Goal: Task Accomplishment & Management: Manage account settings

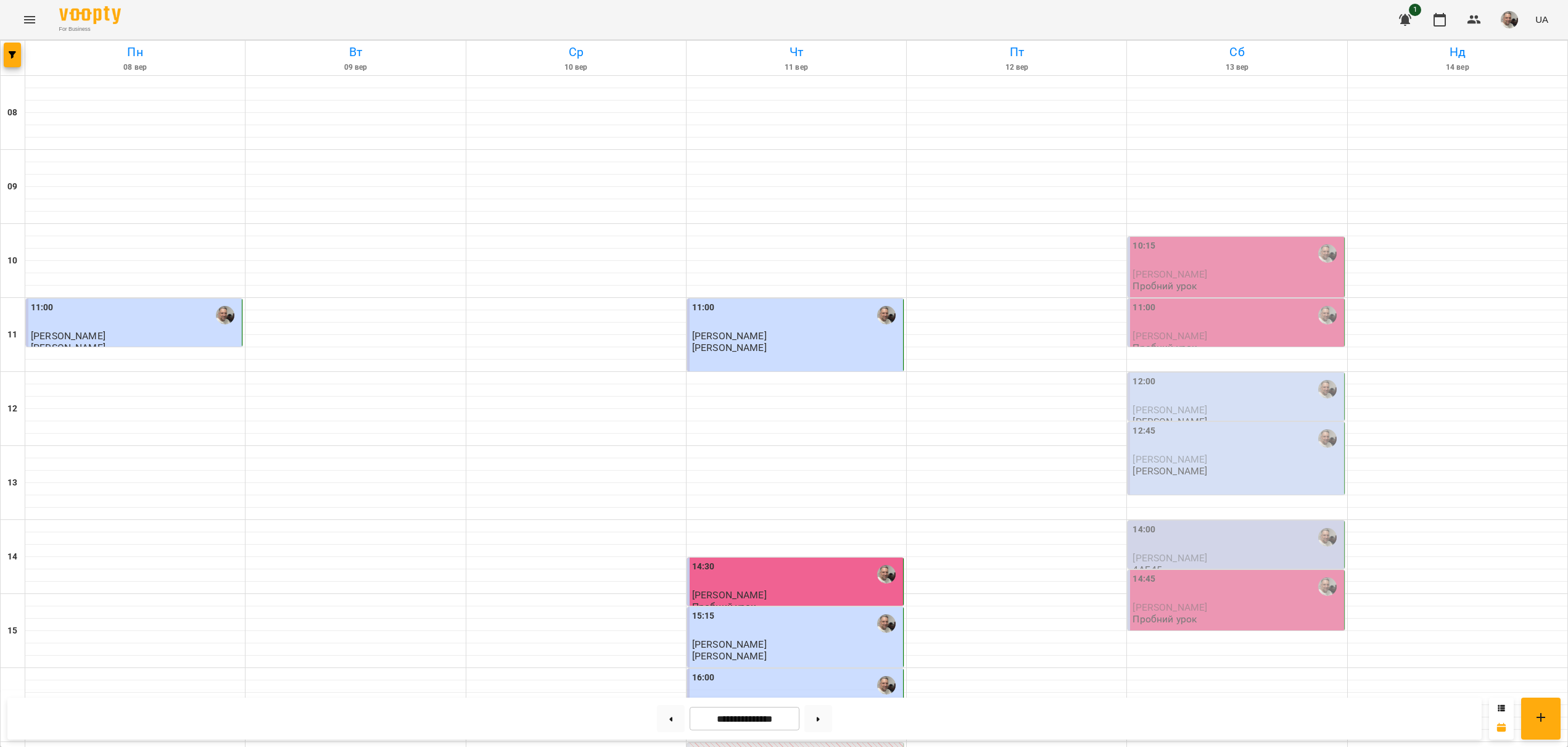
scroll to position [277, 0]
click at [1507, 24] on img "button" at bounding box center [1509, 19] width 17 height 17
click at [1483, 48] on span "[PERSON_NAME]" at bounding box center [1515, 46] width 78 height 15
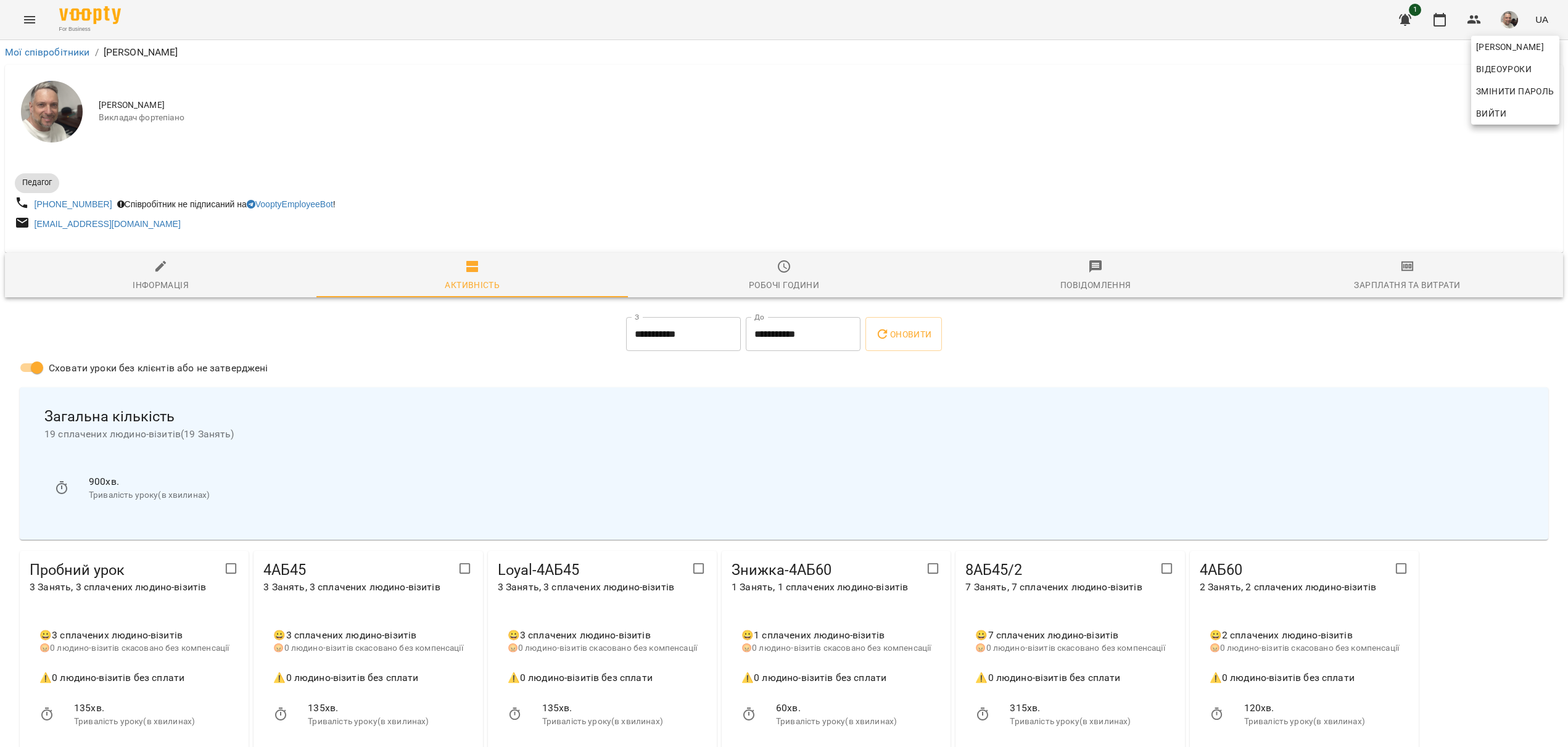
click at [28, 20] on div at bounding box center [784, 374] width 1568 height 747
click at [28, 20] on icon "Menu" at bounding box center [29, 19] width 15 height 15
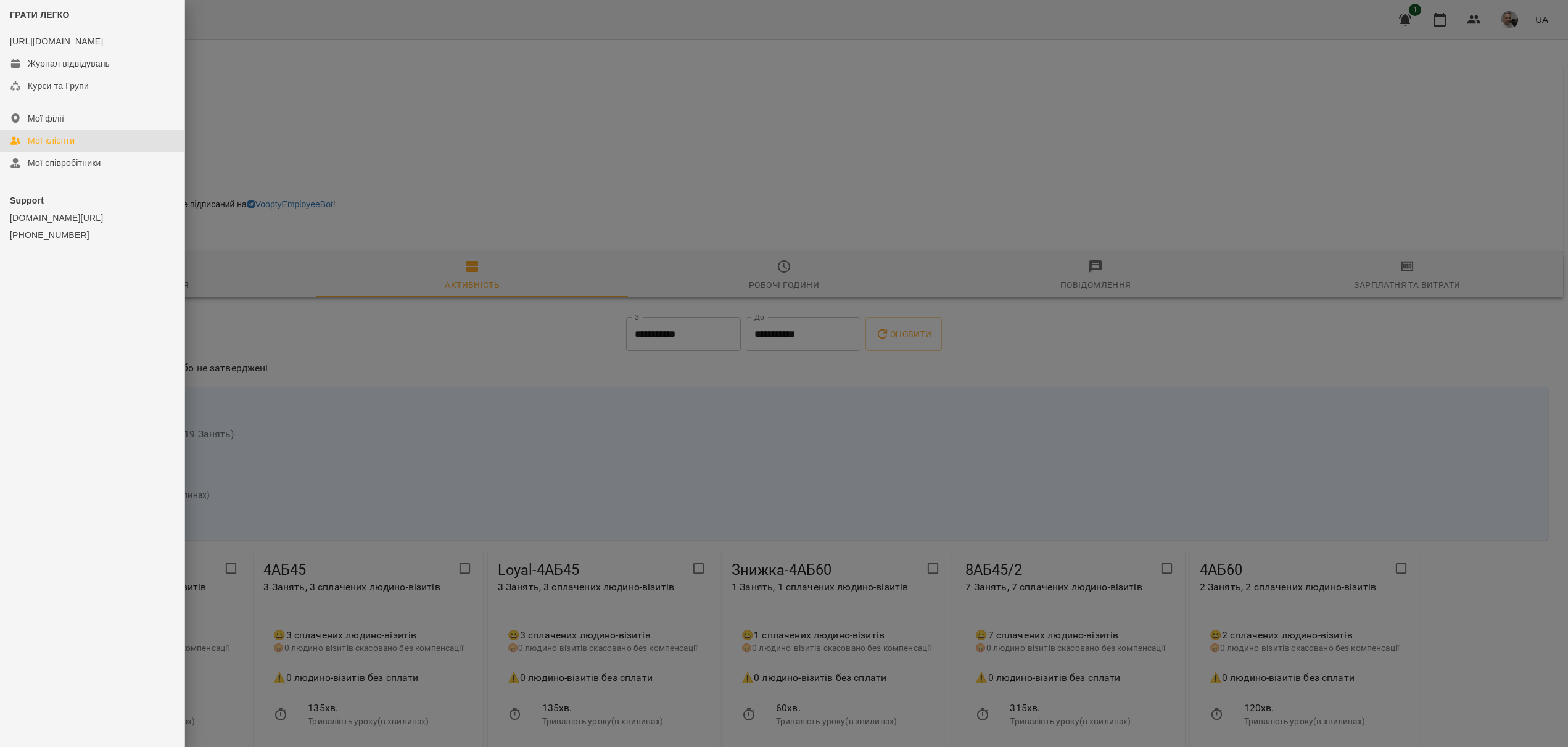
click at [46, 147] on div "Мої клієнти" at bounding box center [51, 141] width 47 height 12
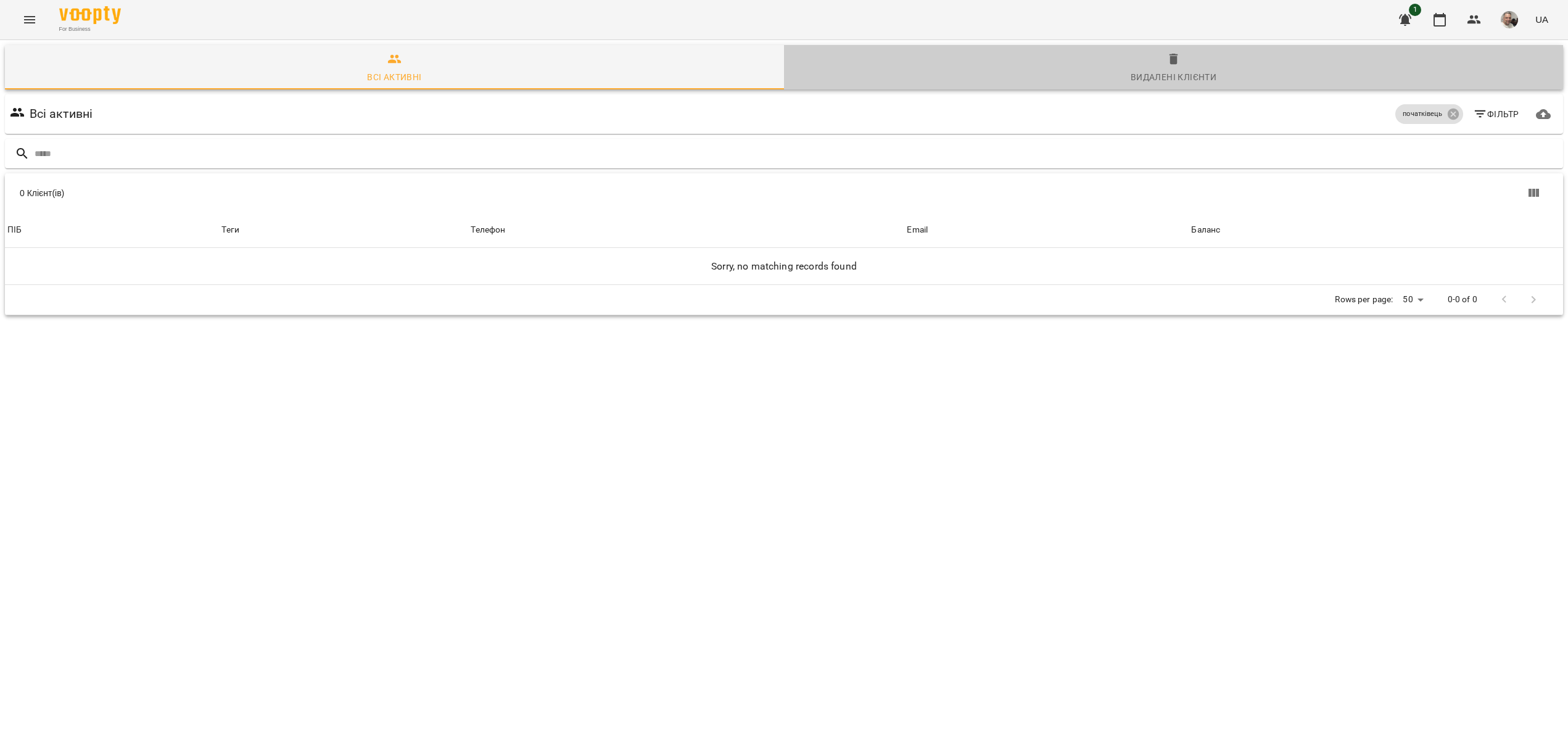
click at [1168, 80] on div "Видалені клієнти" at bounding box center [1174, 77] width 86 height 15
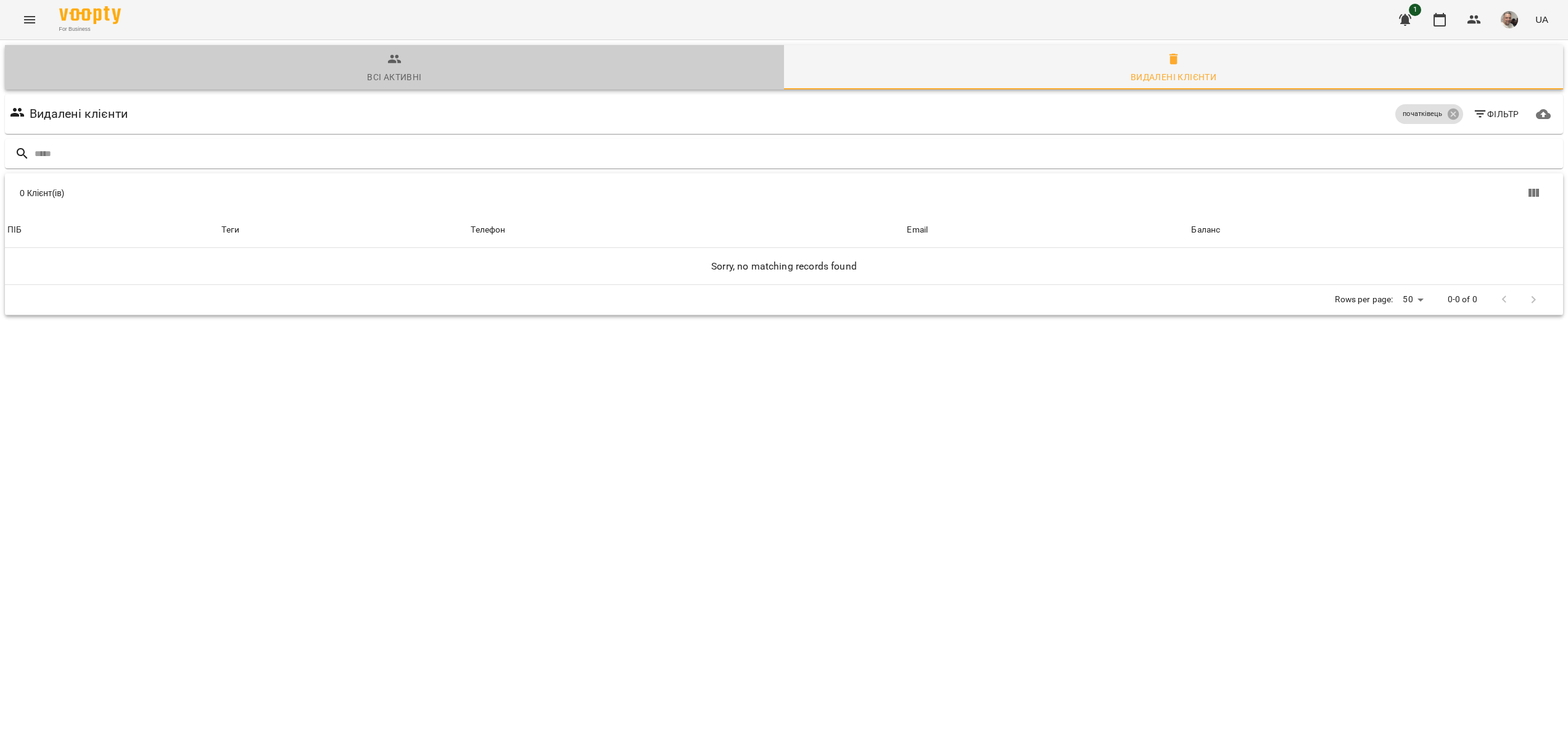
click at [390, 74] on div "Всі активні" at bounding box center [394, 77] width 55 height 15
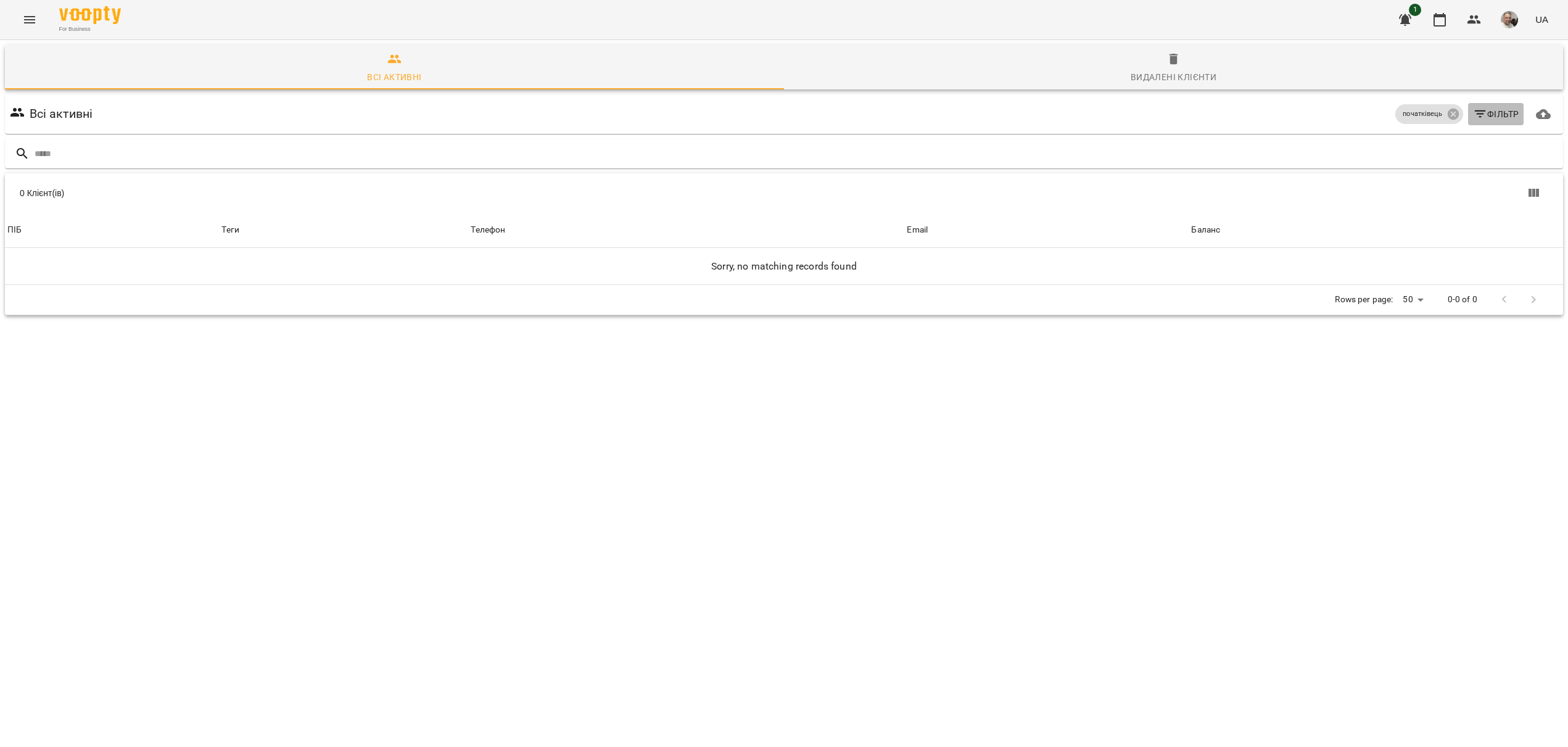
click at [1509, 115] on span "Фільтр" at bounding box center [1496, 114] width 46 height 15
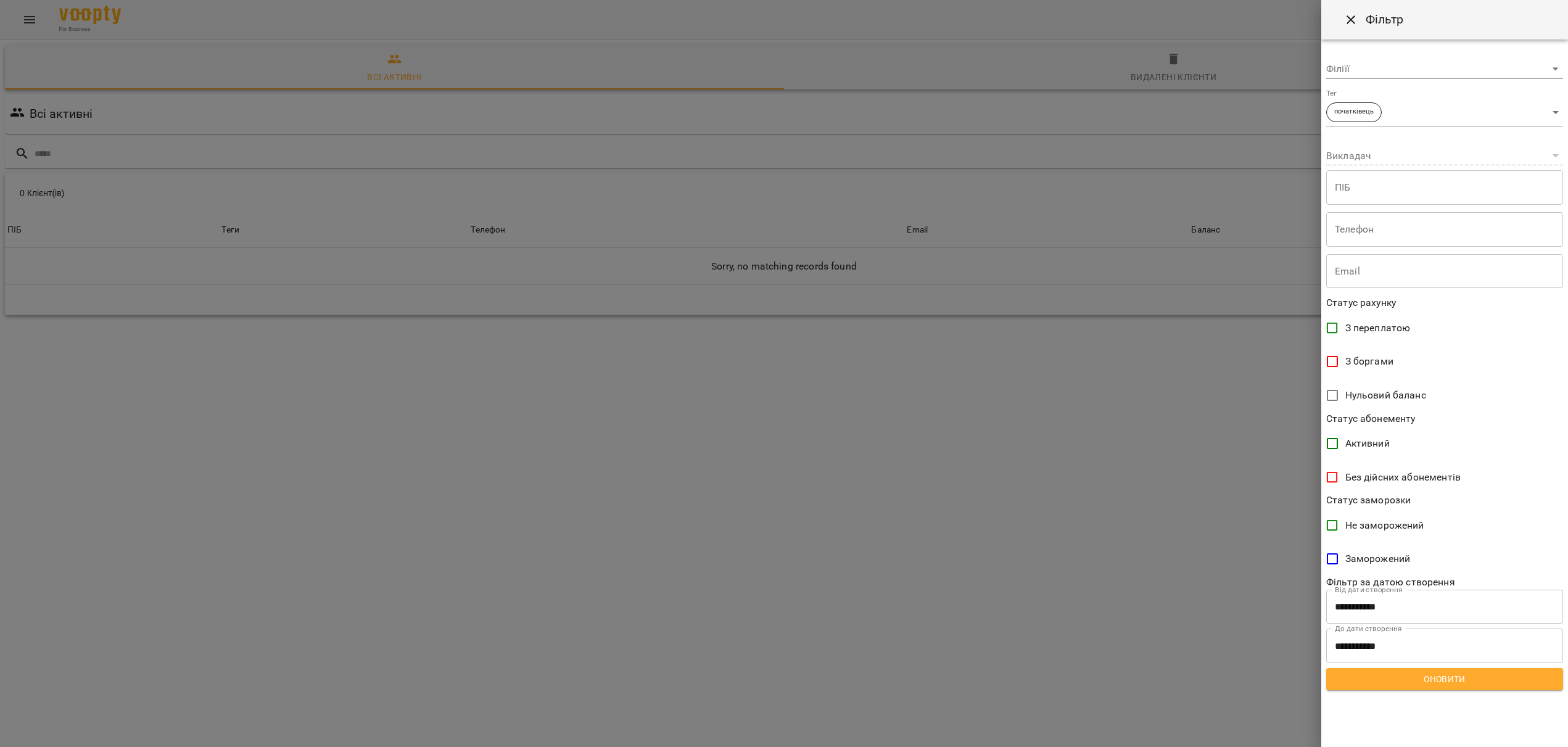
click at [1257, 32] on div at bounding box center [784, 374] width 1568 height 747
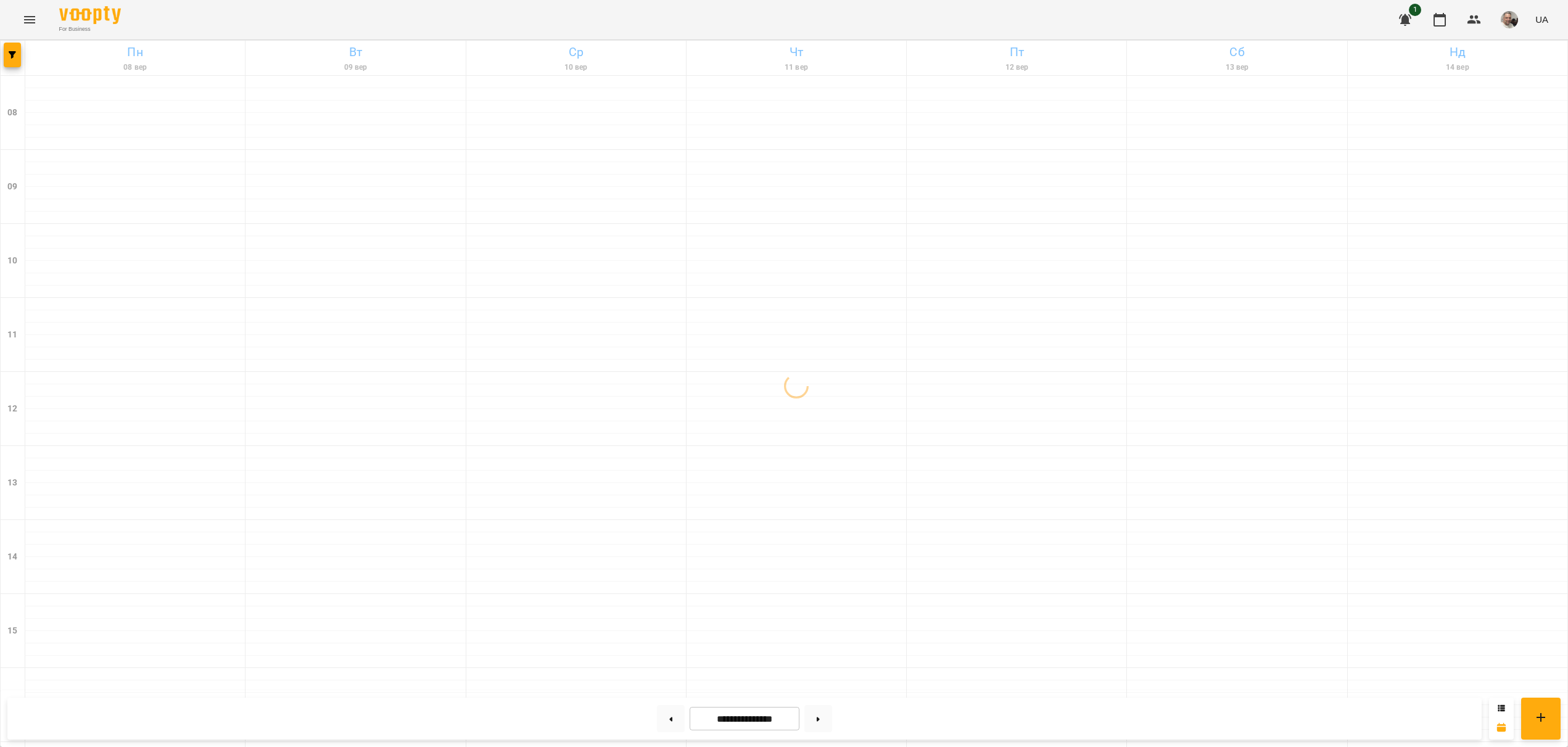
click at [33, 21] on icon "Menu" at bounding box center [29, 19] width 15 height 15
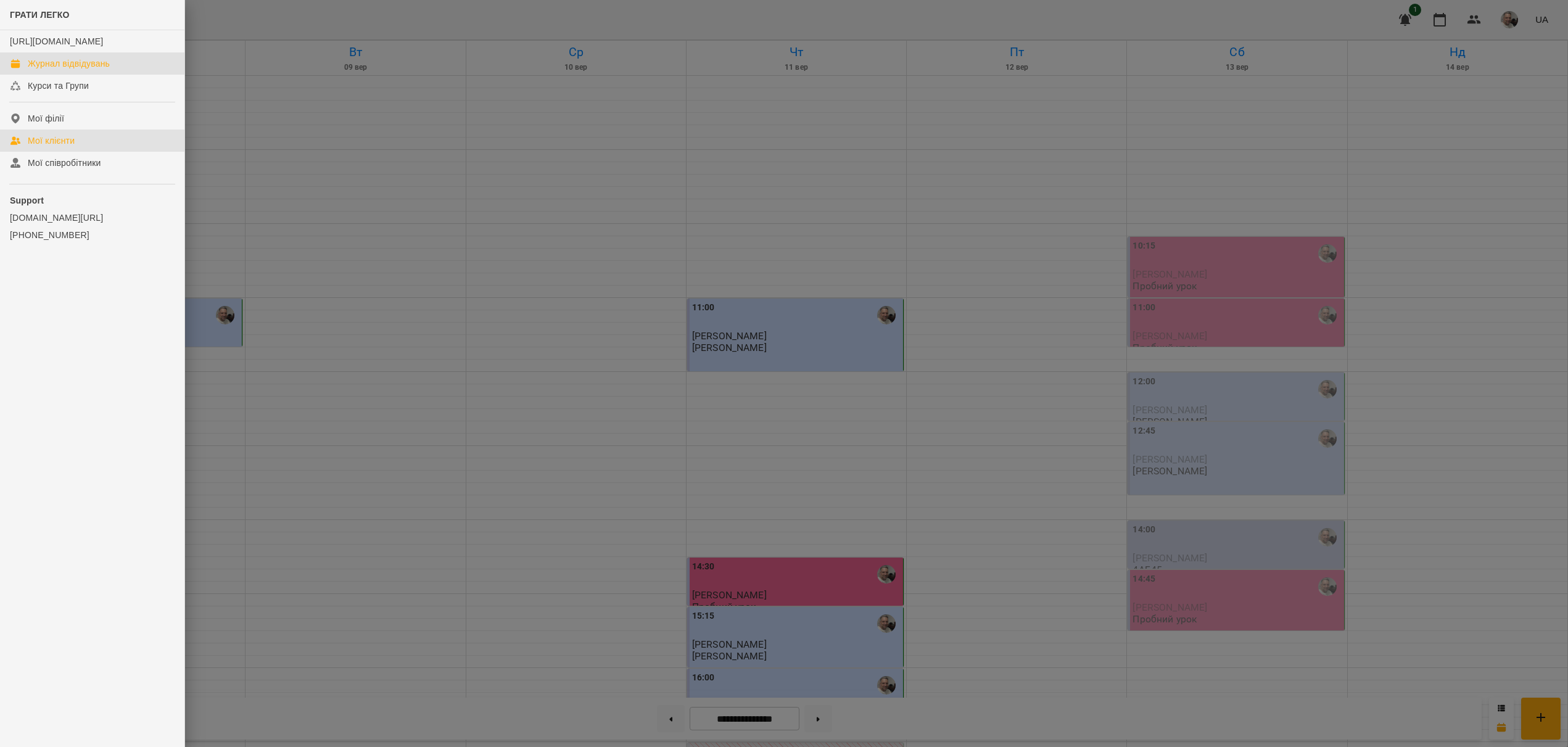
click at [47, 147] on div "Мої клієнти" at bounding box center [51, 141] width 47 height 12
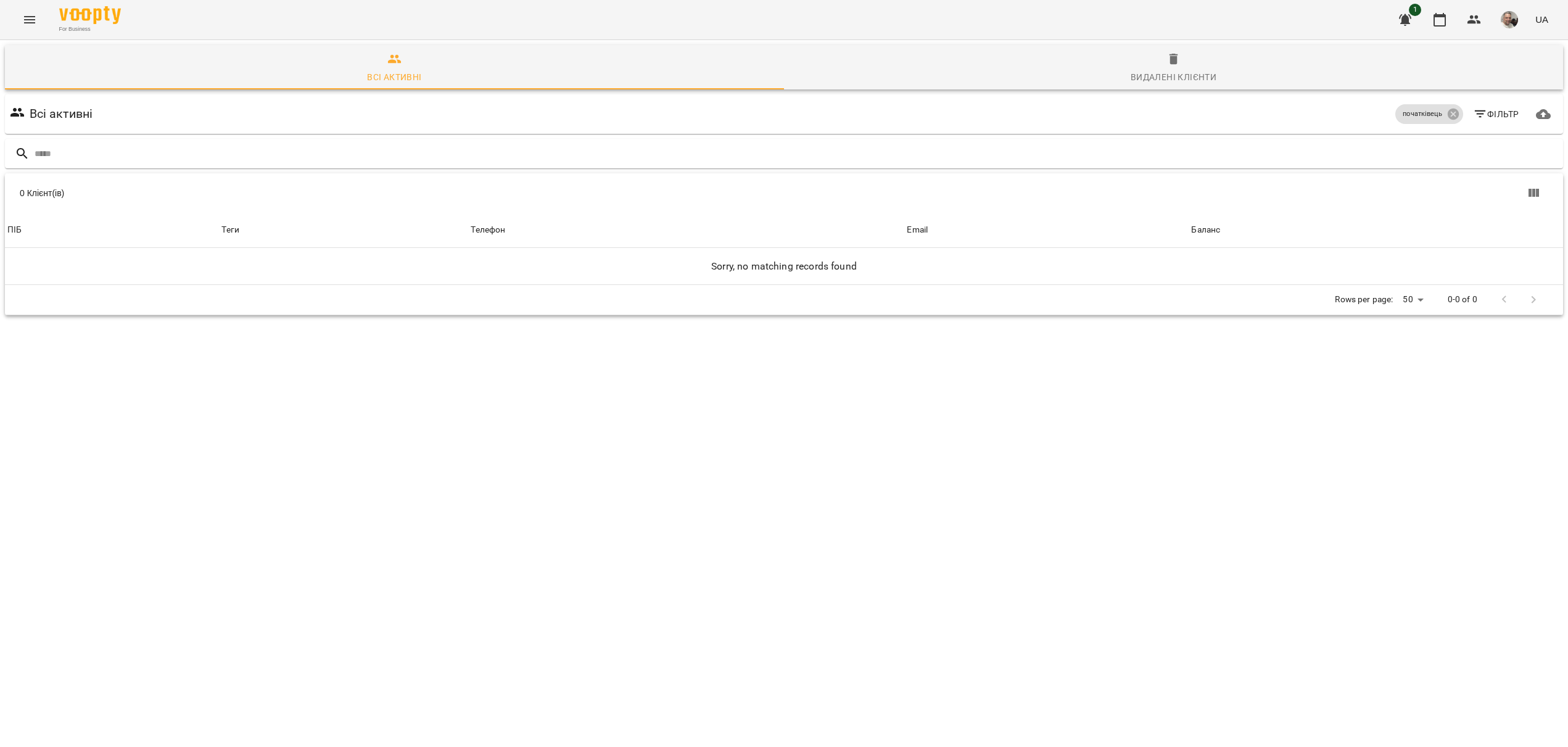
click at [68, 115] on h6 "Всі активні" at bounding box center [61, 114] width 64 height 19
click at [1507, 18] on img "button" at bounding box center [1509, 19] width 17 height 17
click at [1496, 48] on span "[PERSON_NAME]" at bounding box center [1515, 46] width 78 height 15
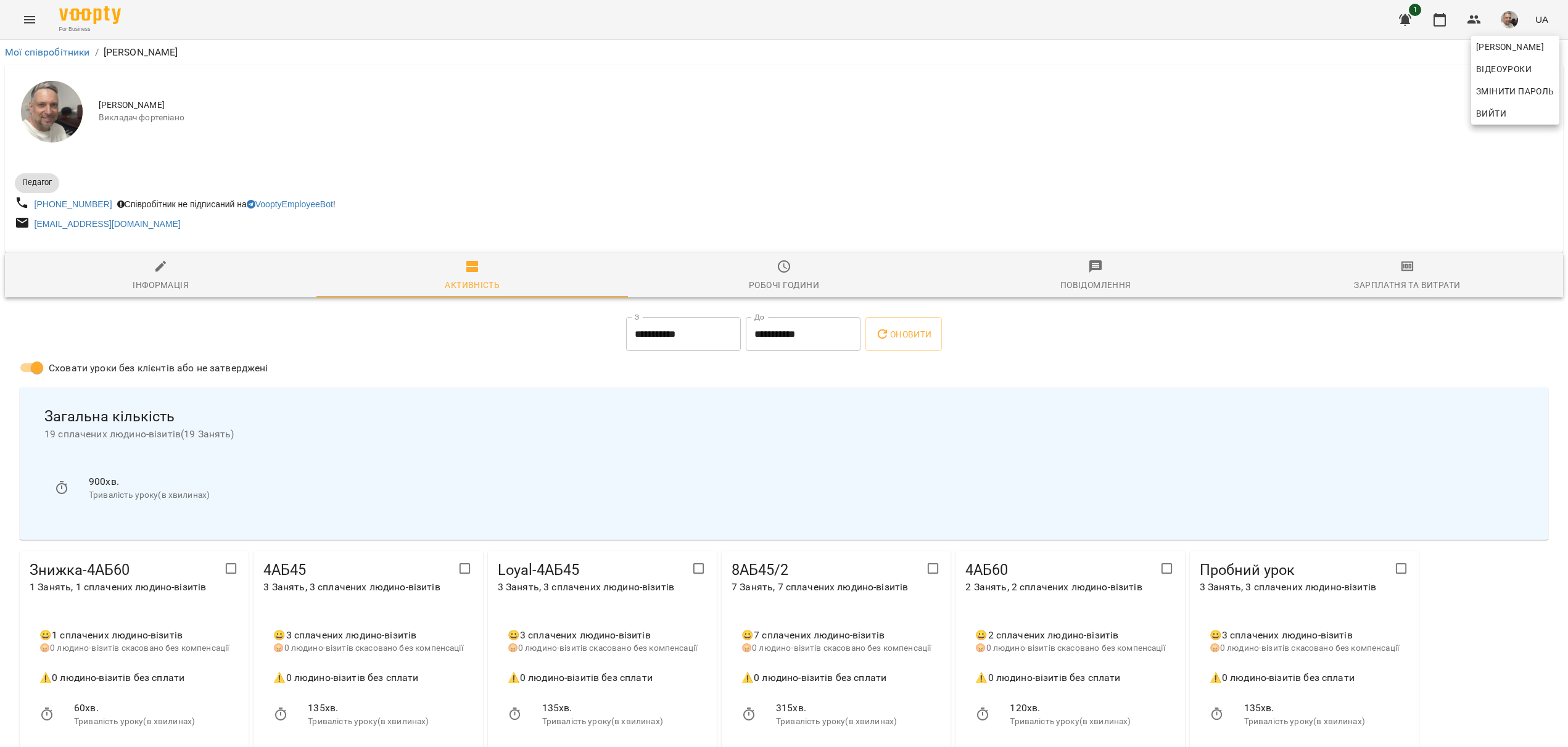
click at [158, 287] on div at bounding box center [784, 374] width 1568 height 747
click at [158, 287] on div "Інформація" at bounding box center [161, 284] width 56 height 15
select select "**"
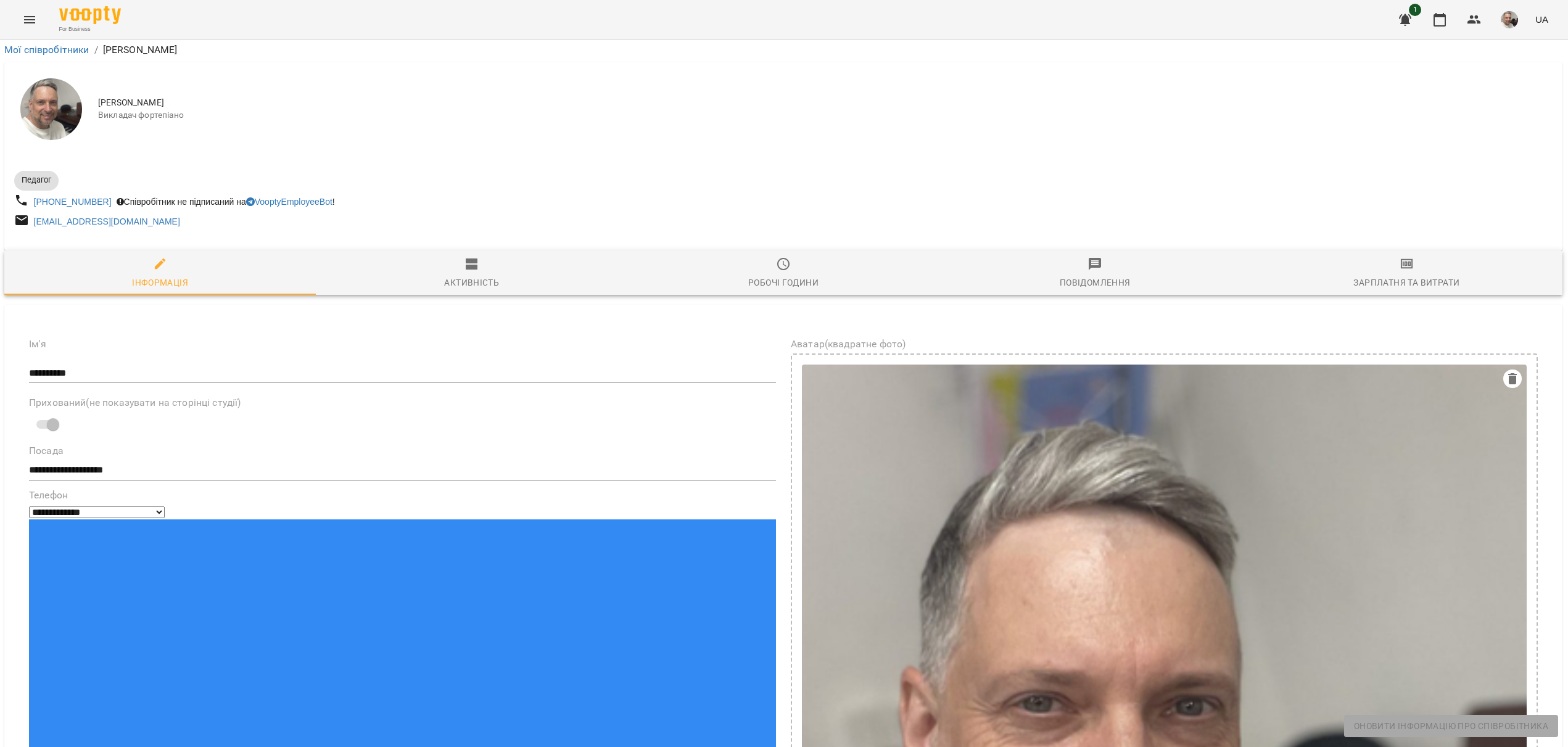
scroll to position [0, 1]
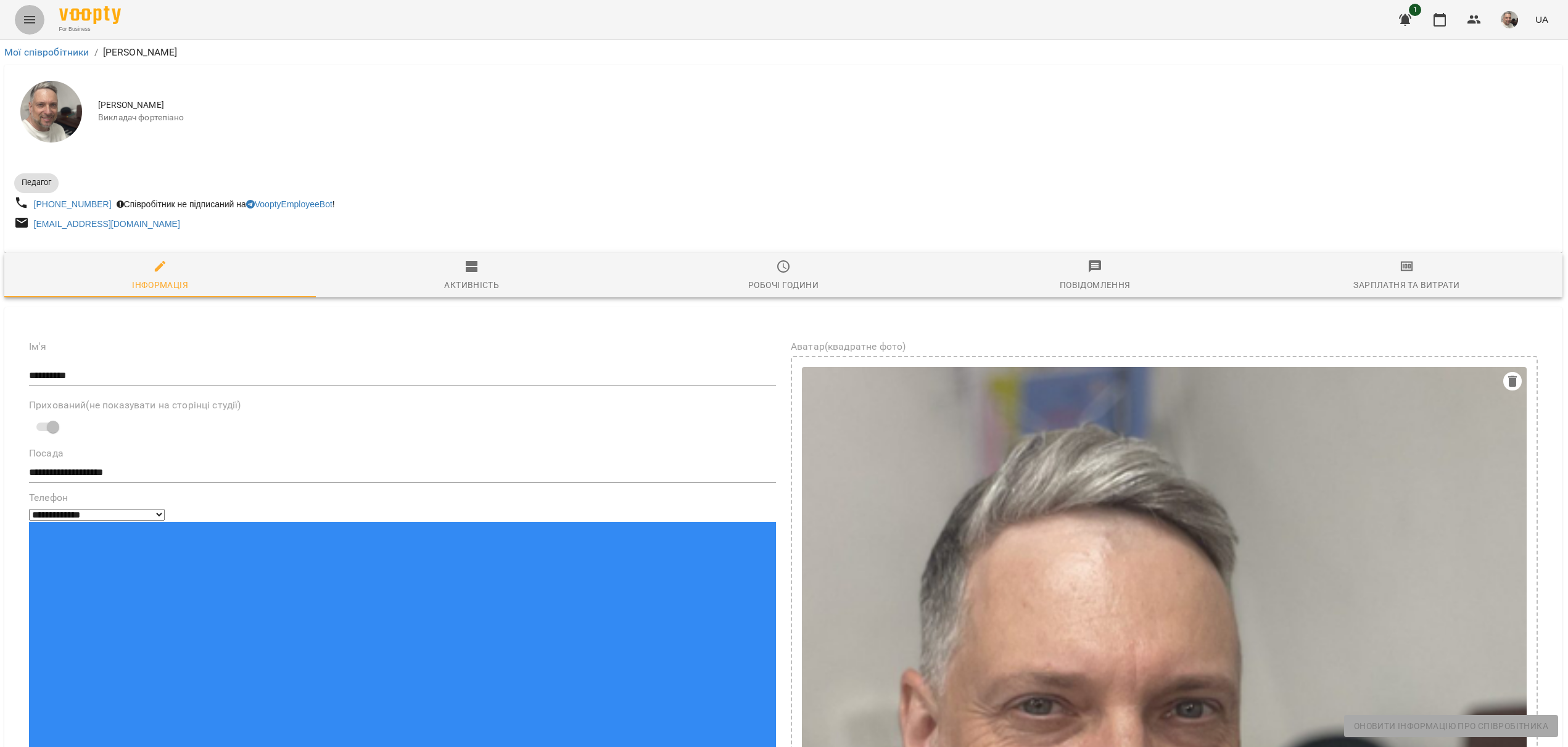
click at [32, 19] on icon "Menu" at bounding box center [29, 19] width 15 height 15
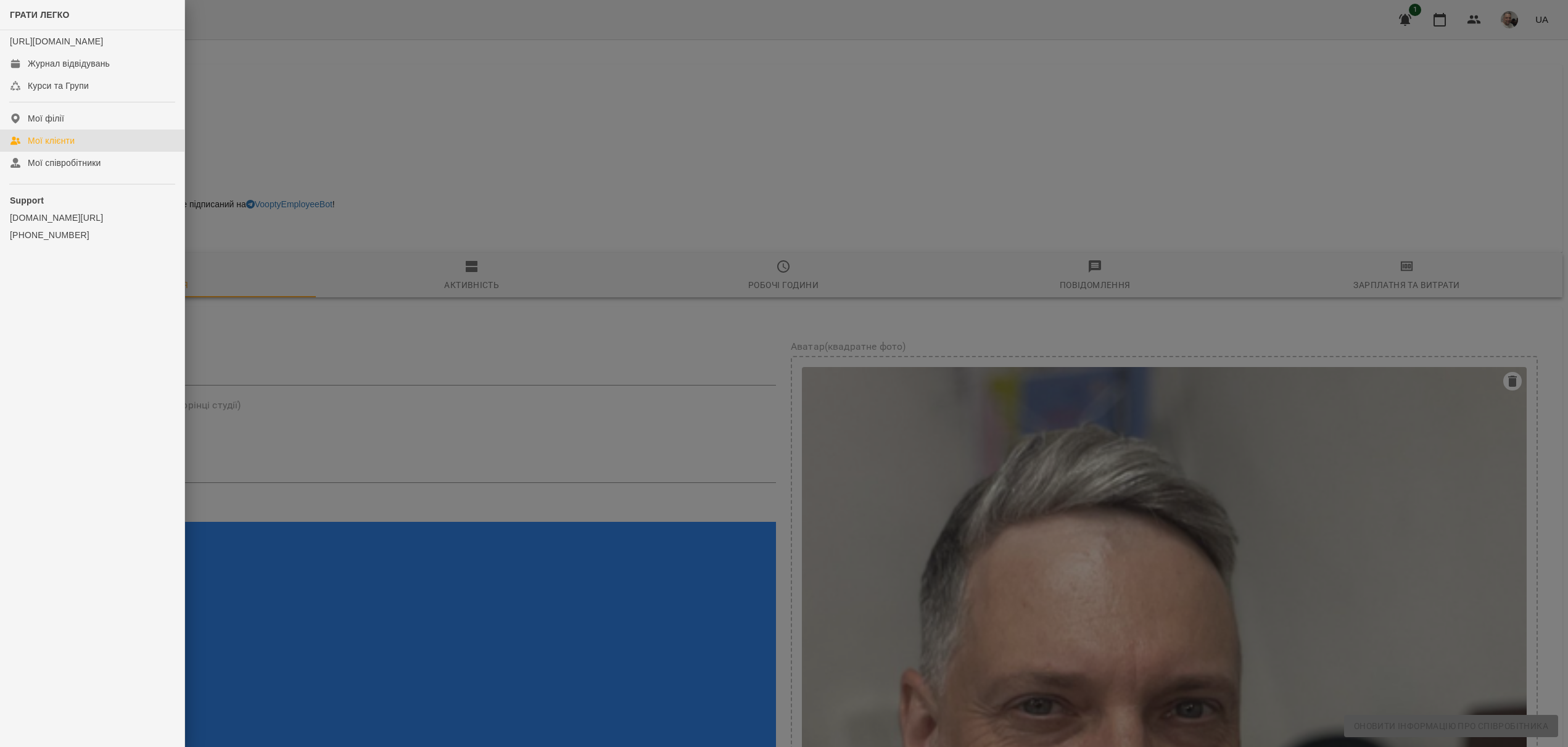
click at [42, 147] on div "Мої клієнти" at bounding box center [51, 141] width 47 height 12
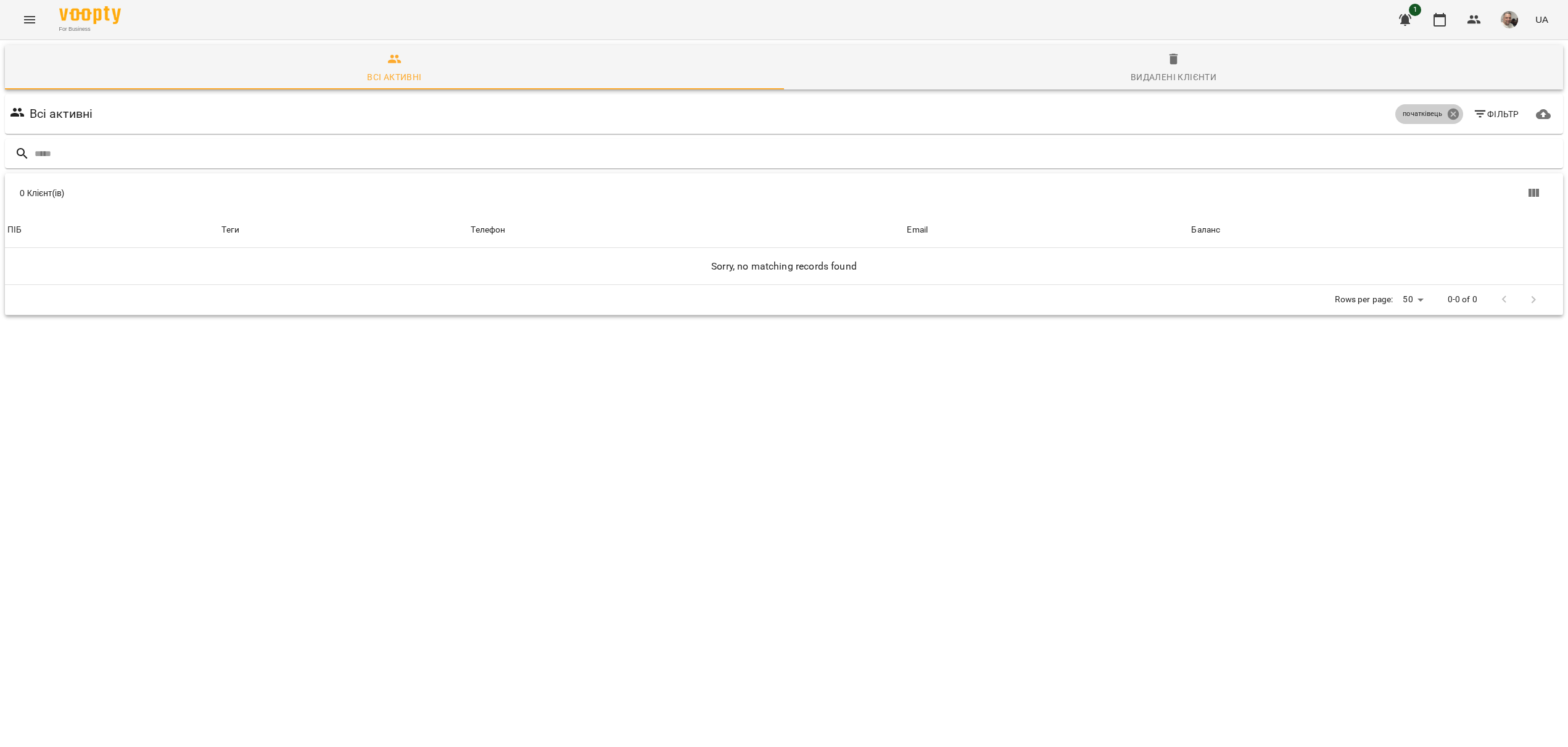
click at [1456, 114] on icon at bounding box center [1452, 114] width 11 height 11
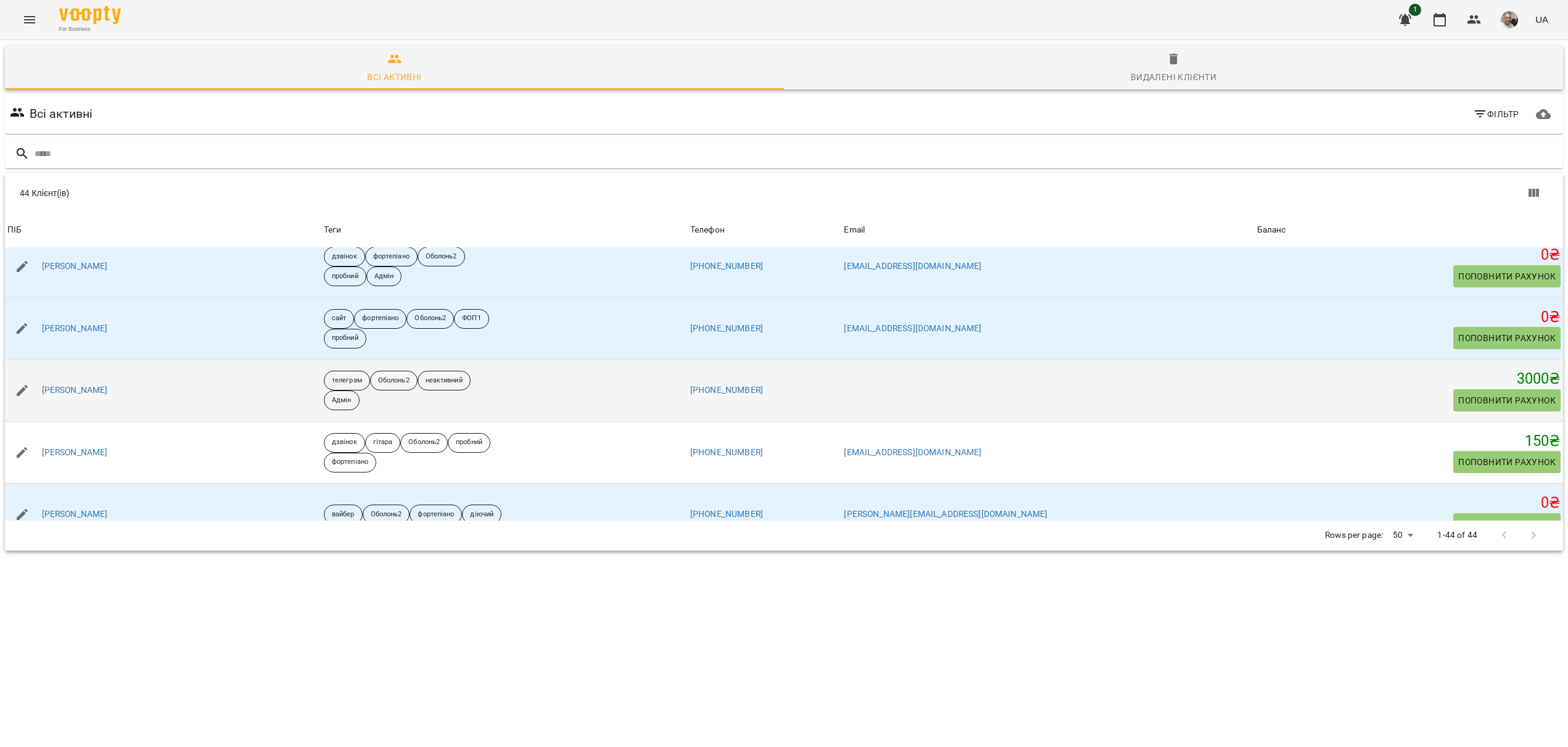
scroll to position [200, 0]
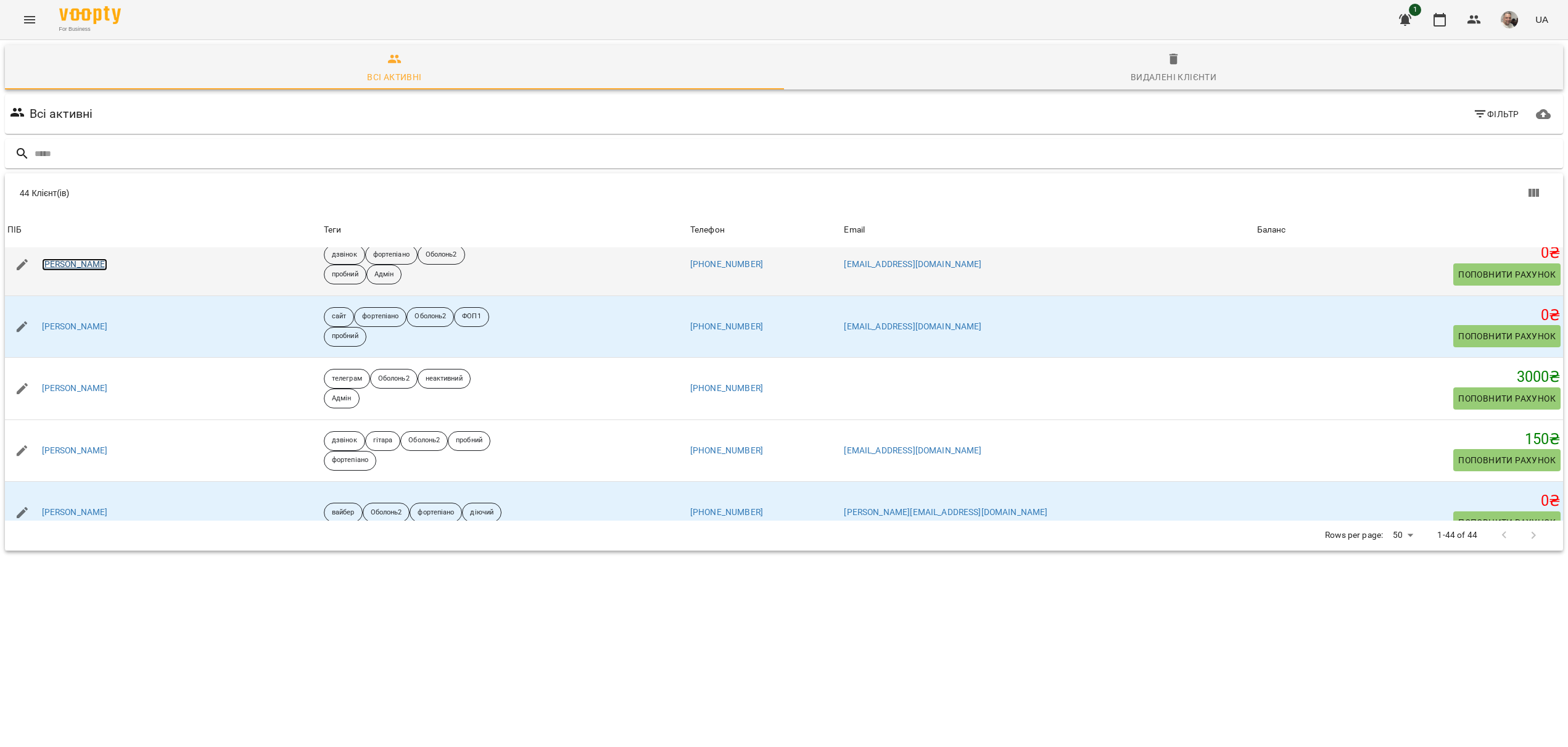
click at [58, 265] on link "Іщенко Олександр" at bounding box center [75, 264] width 66 height 12
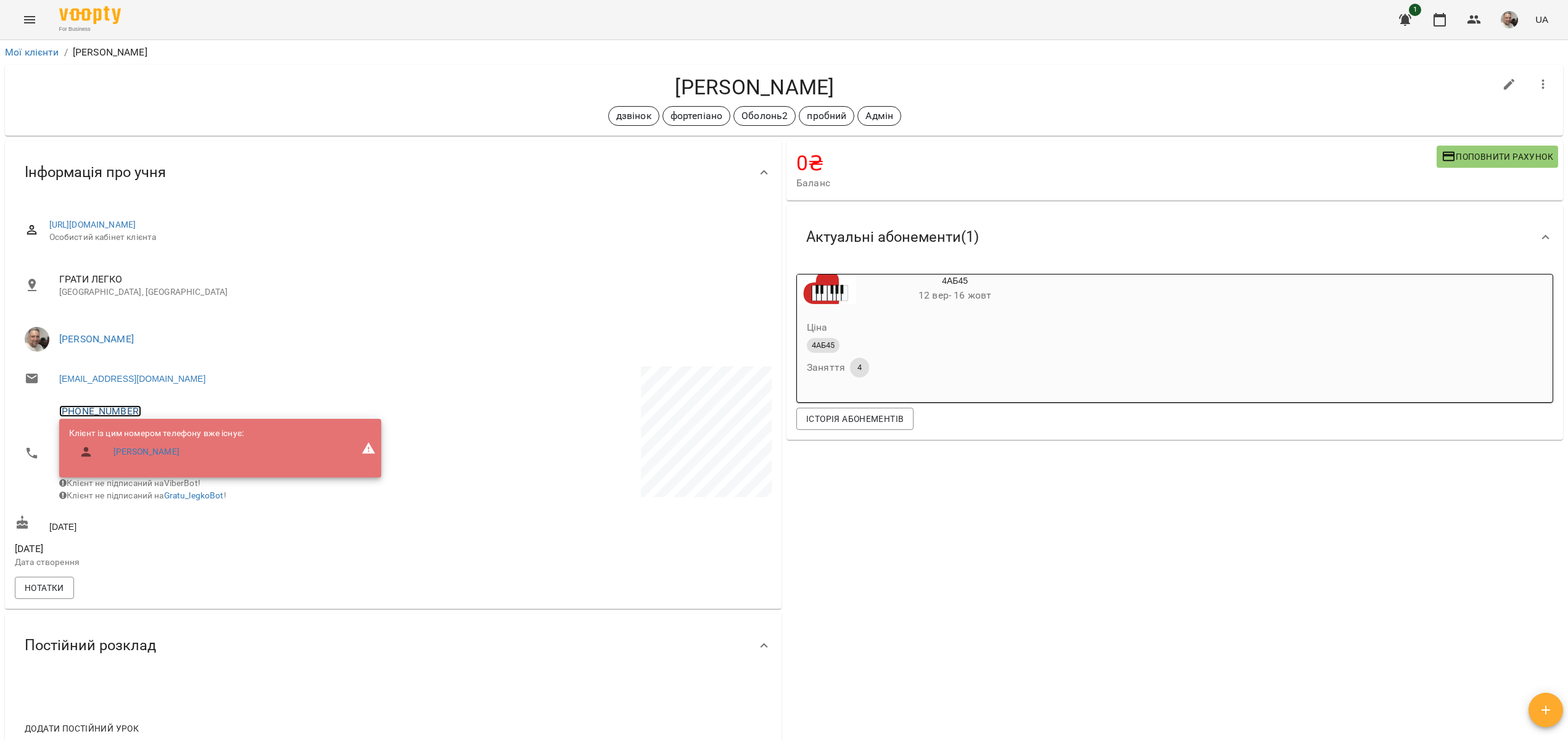
click at [101, 412] on link "+380635555538" at bounding box center [100, 410] width 82 height 12
click at [243, 375] on div at bounding box center [784, 374] width 1568 height 747
click at [114, 412] on link "+380635555538" at bounding box center [100, 410] width 82 height 12
click at [211, 358] on div at bounding box center [784, 374] width 1568 height 747
drag, startPoint x: 56, startPoint y: 413, endPoint x: 198, endPoint y: 496, distance: 164.5
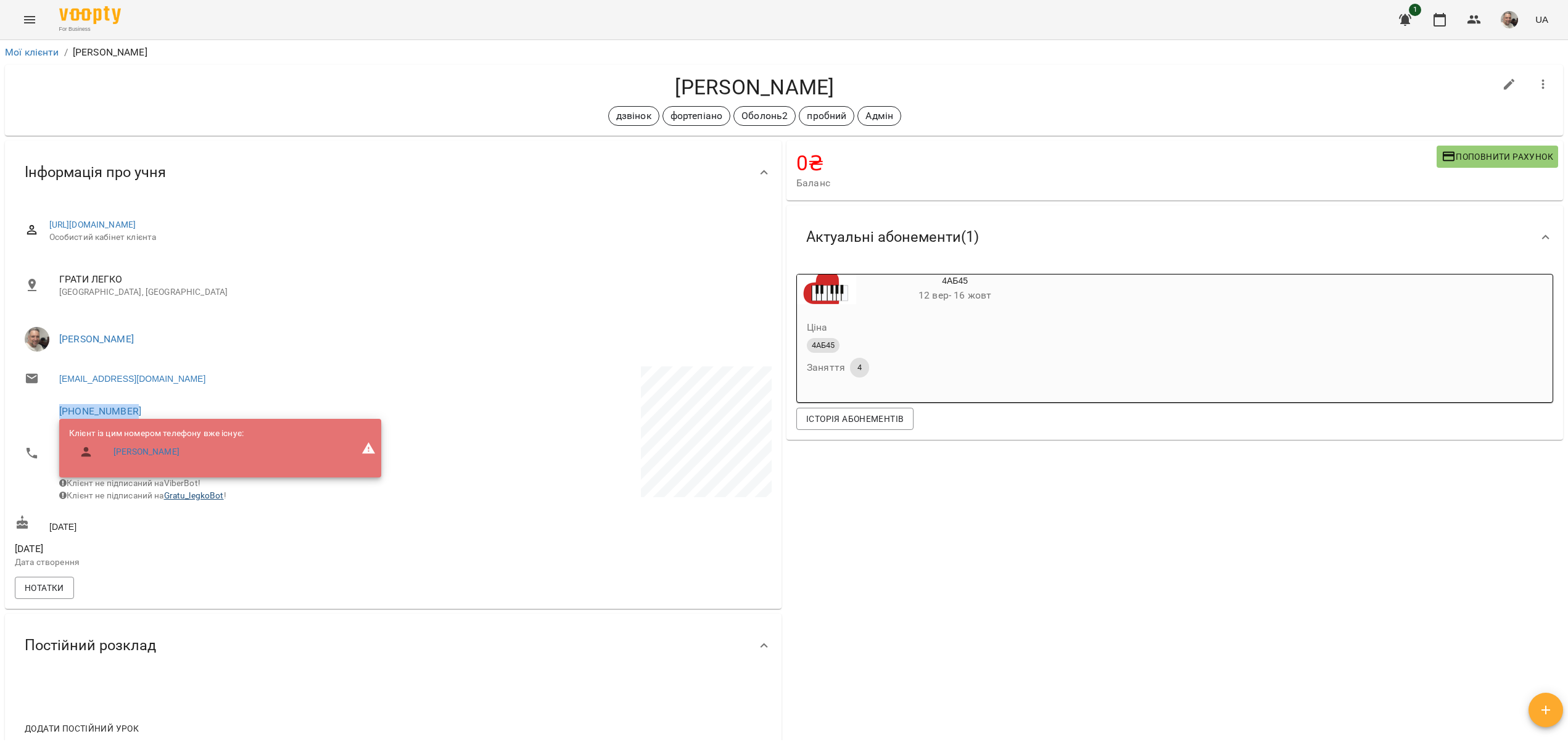
click at [139, 413] on li "+380635555538 Клієнт із цим номером телефону вже існує: Олександра Іщенко Клієн…" at bounding box center [203, 453] width 376 height 115
copy li "+380635555538"
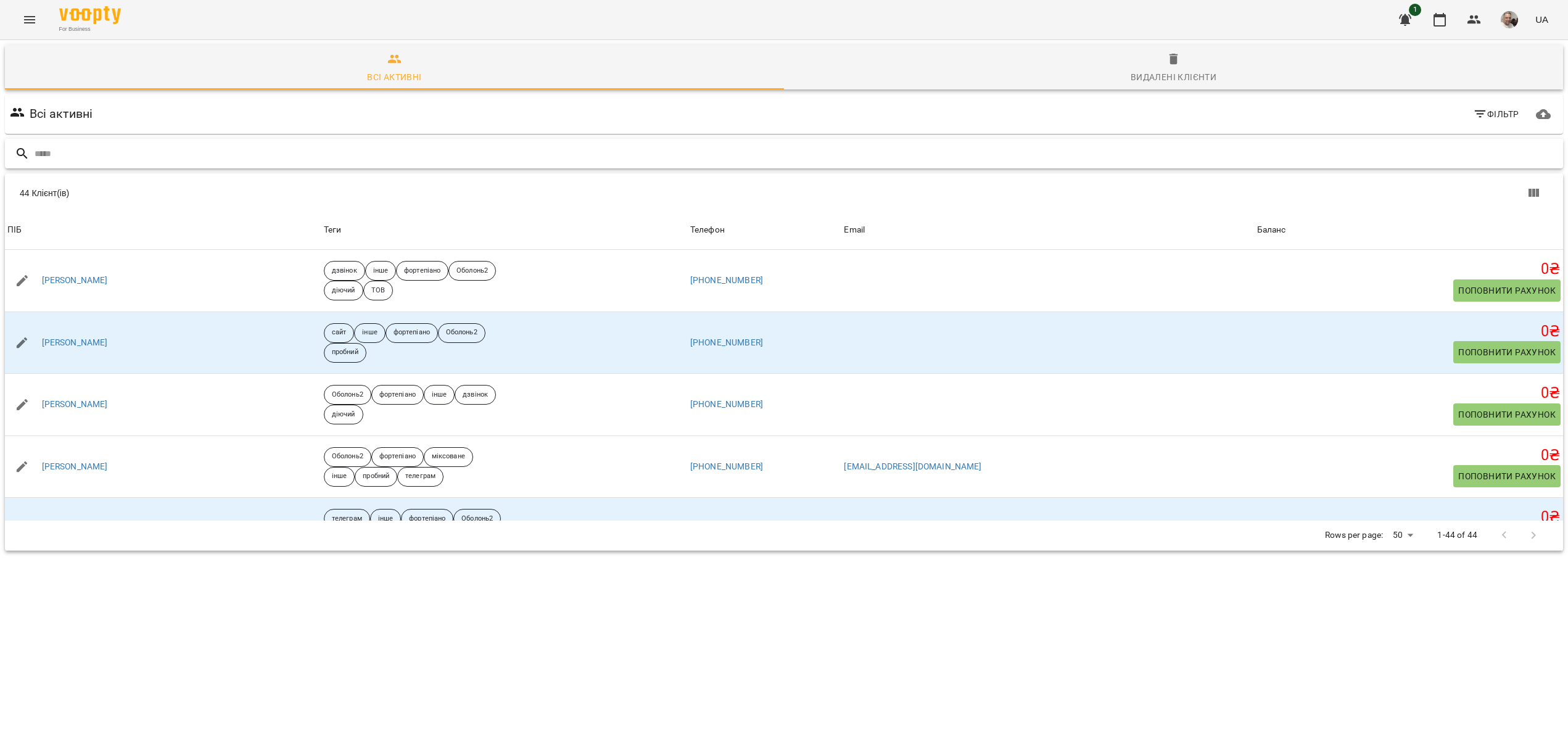
scroll to position [2340, 0]
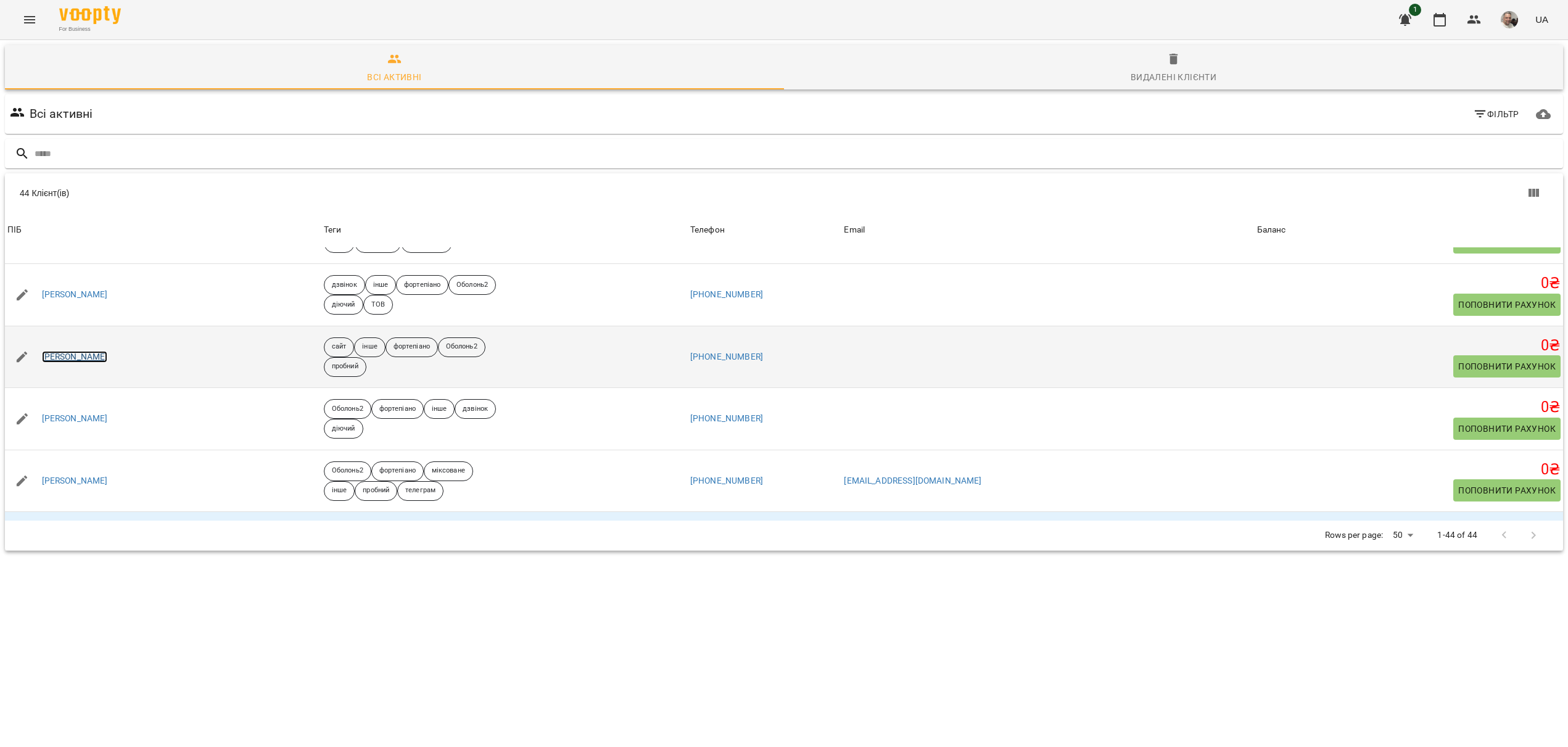
click at [70, 359] on link "Хомутовська Олександра" at bounding box center [75, 357] width 66 height 12
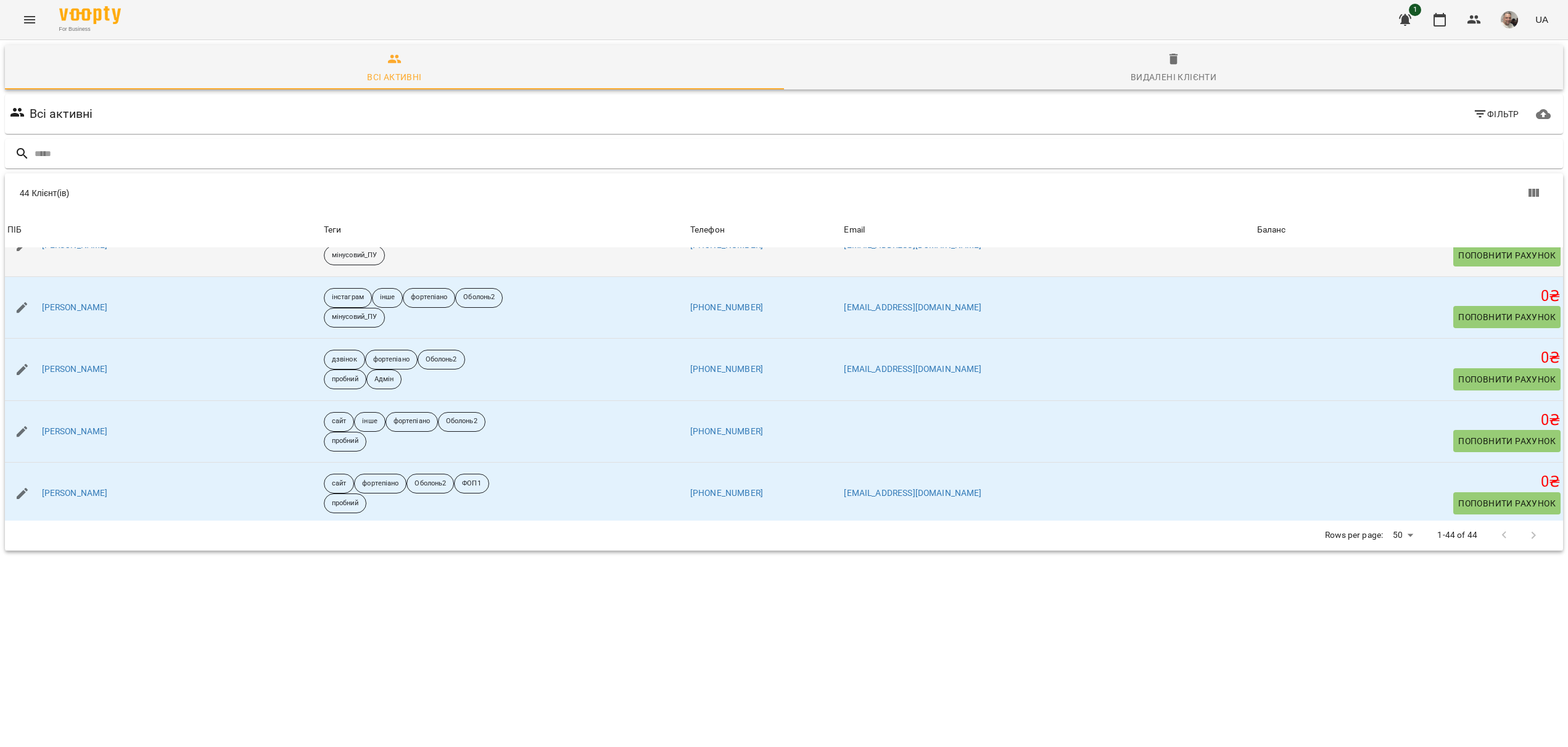
scroll to position [125, 0]
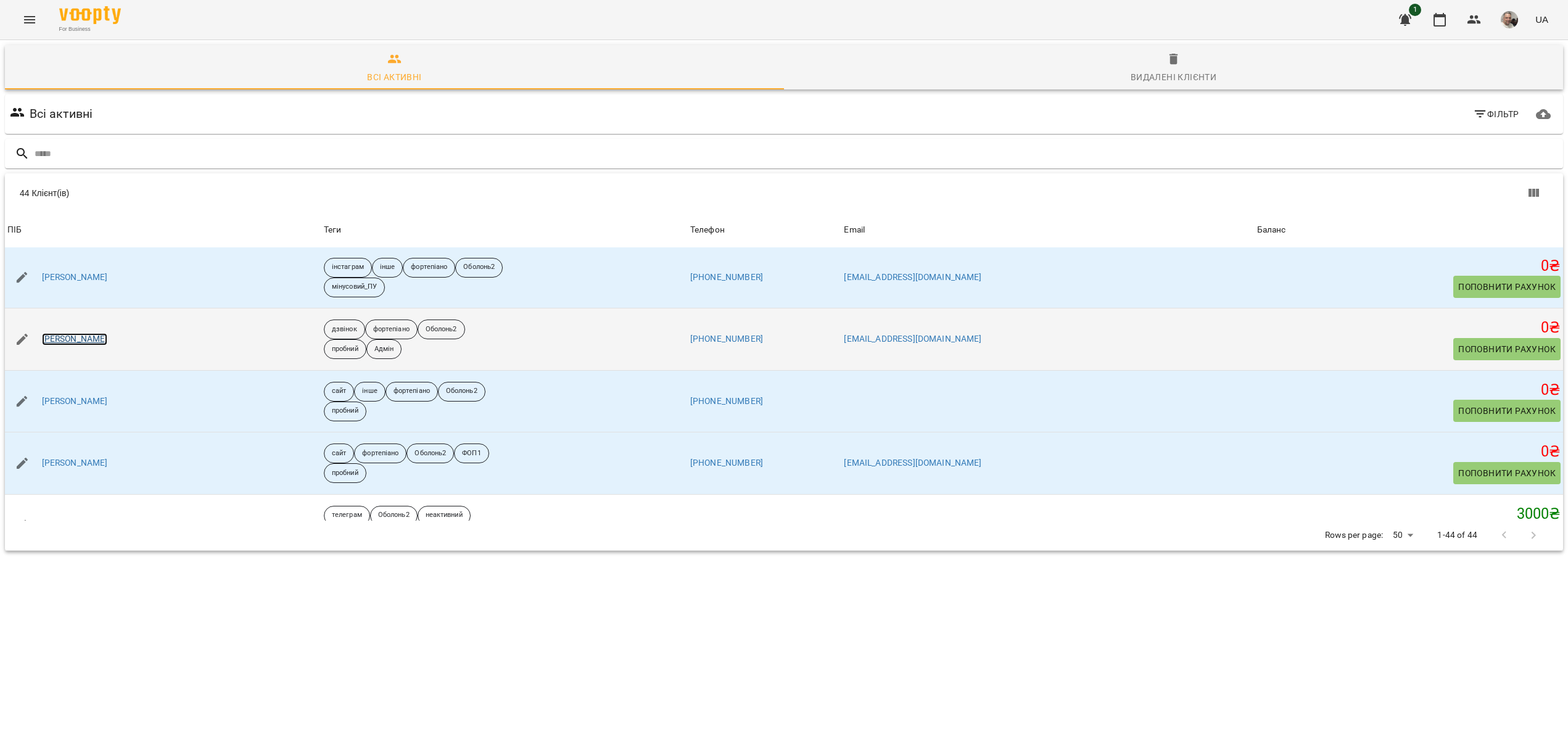
click at [77, 340] on link "[PERSON_NAME]" at bounding box center [75, 340] width 66 height 12
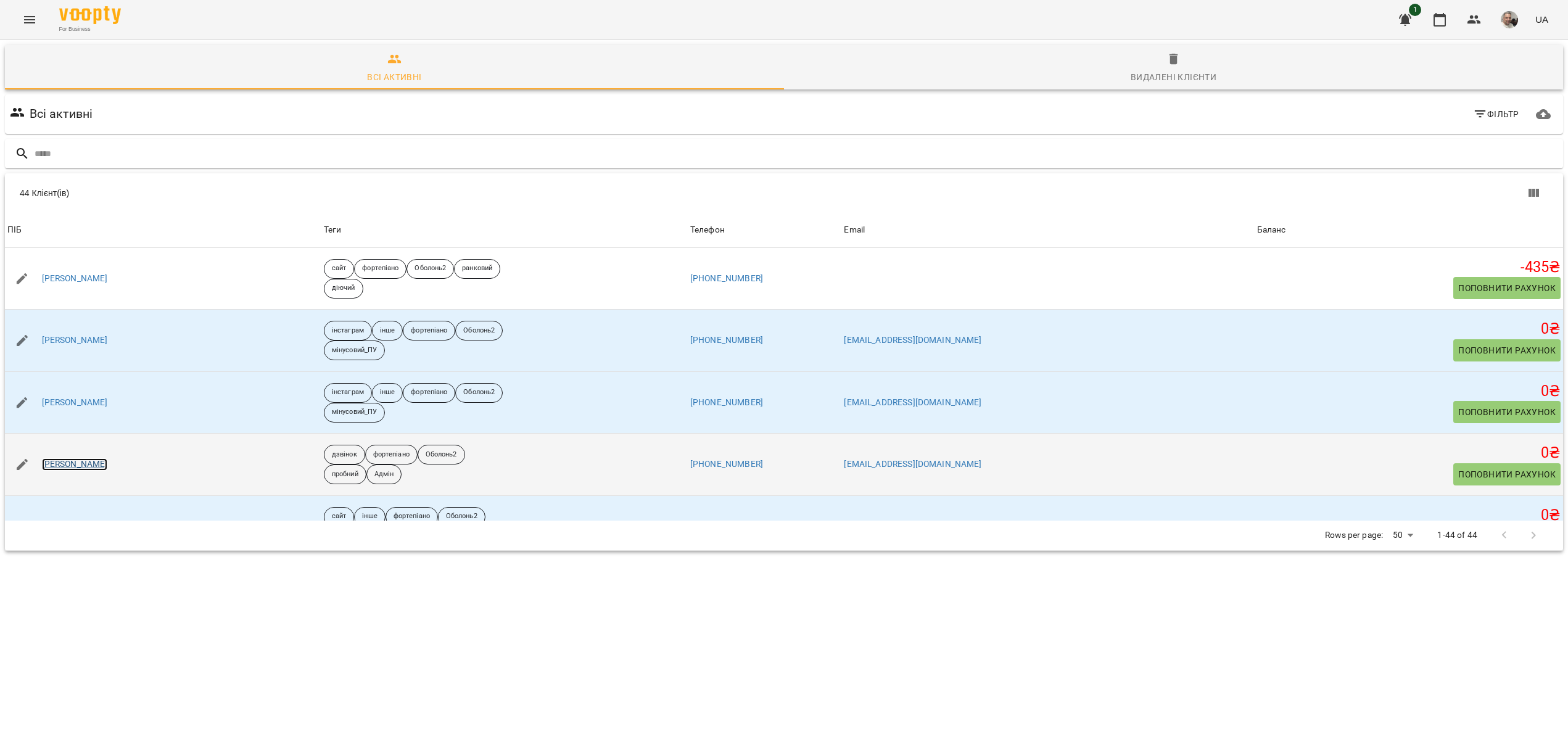
click at [80, 466] on link "[PERSON_NAME]" at bounding box center [75, 464] width 66 height 12
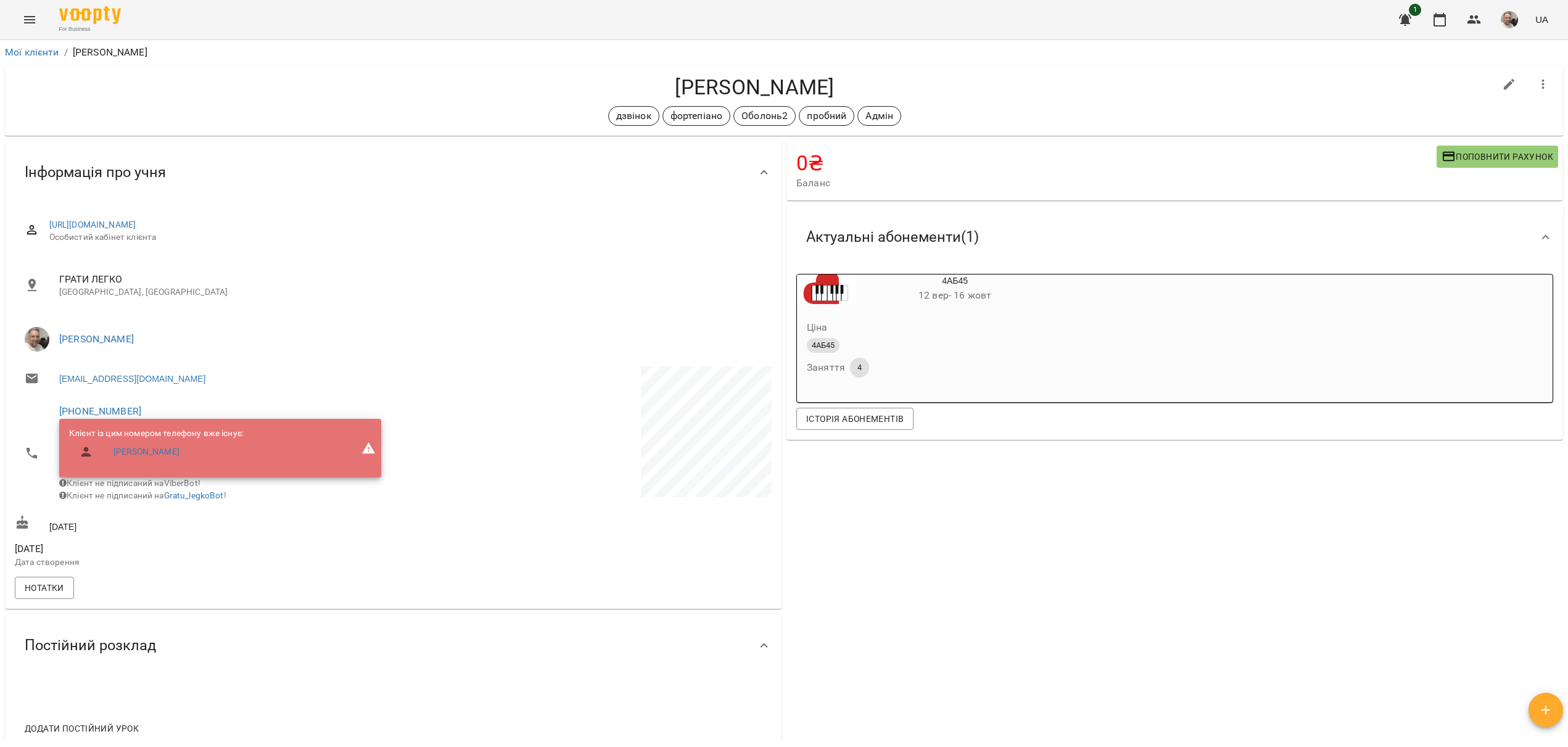
click at [1511, 19] on img "button" at bounding box center [1509, 19] width 17 height 17
click at [1447, 18] on div at bounding box center [784, 374] width 1568 height 747
click at [1439, 19] on icon "button" at bounding box center [1439, 19] width 15 height 15
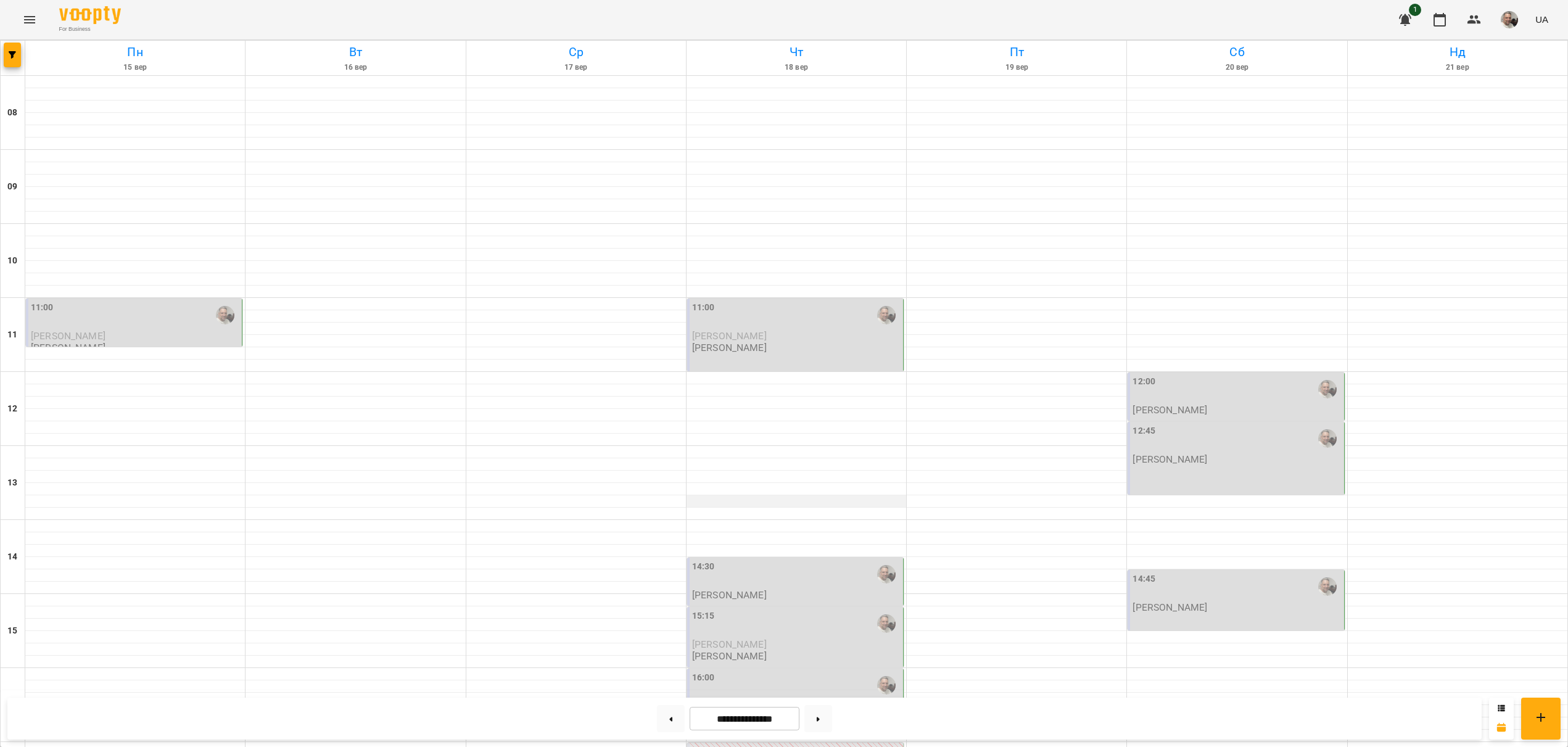
scroll to position [122, 0]
click at [734, 560] on div "14:30" at bounding box center [796, 574] width 208 height 28
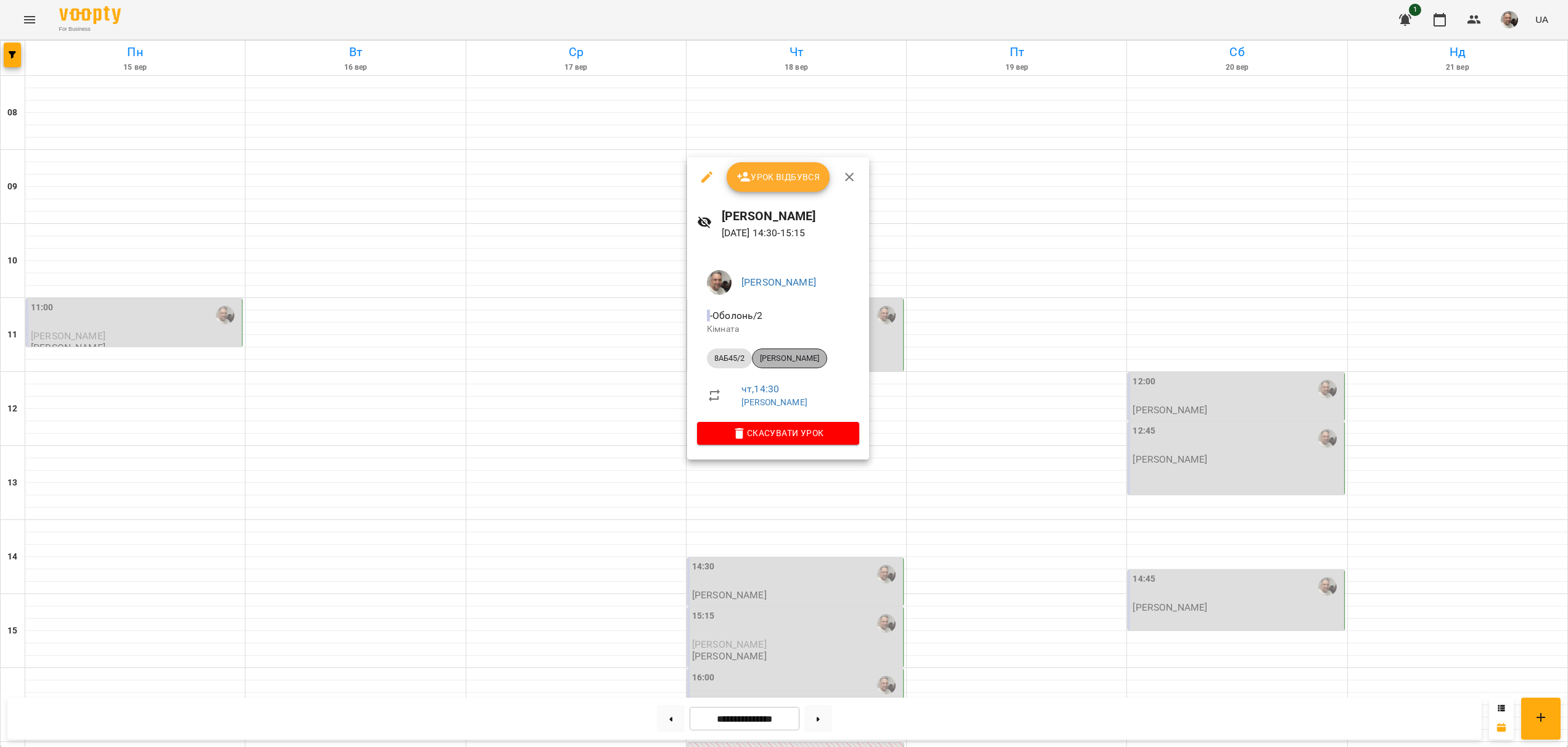
click at [784, 360] on span "Хомутовська Олександра" at bounding box center [789, 358] width 74 height 11
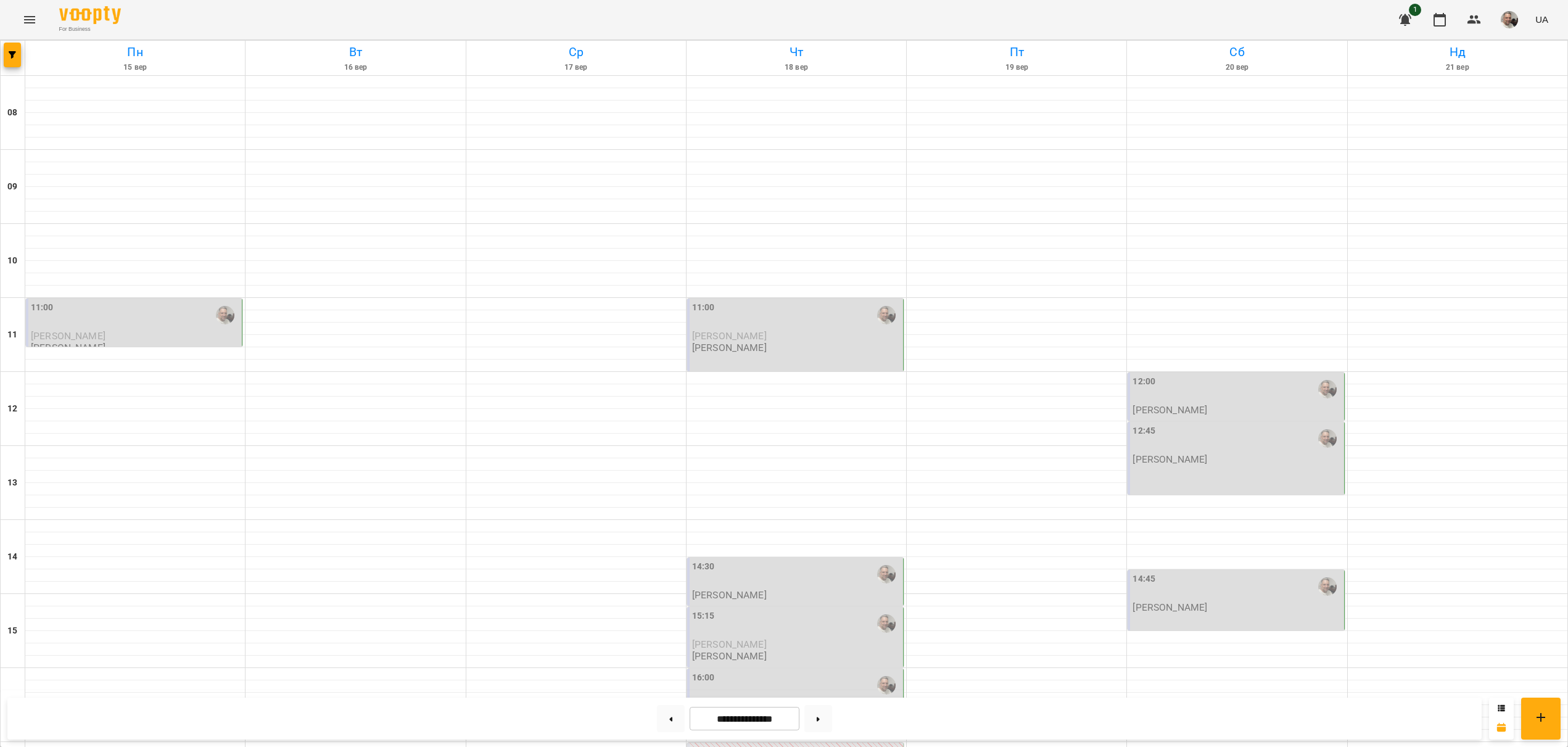
click at [1181, 393] on div "12:00" at bounding box center [1236, 389] width 208 height 28
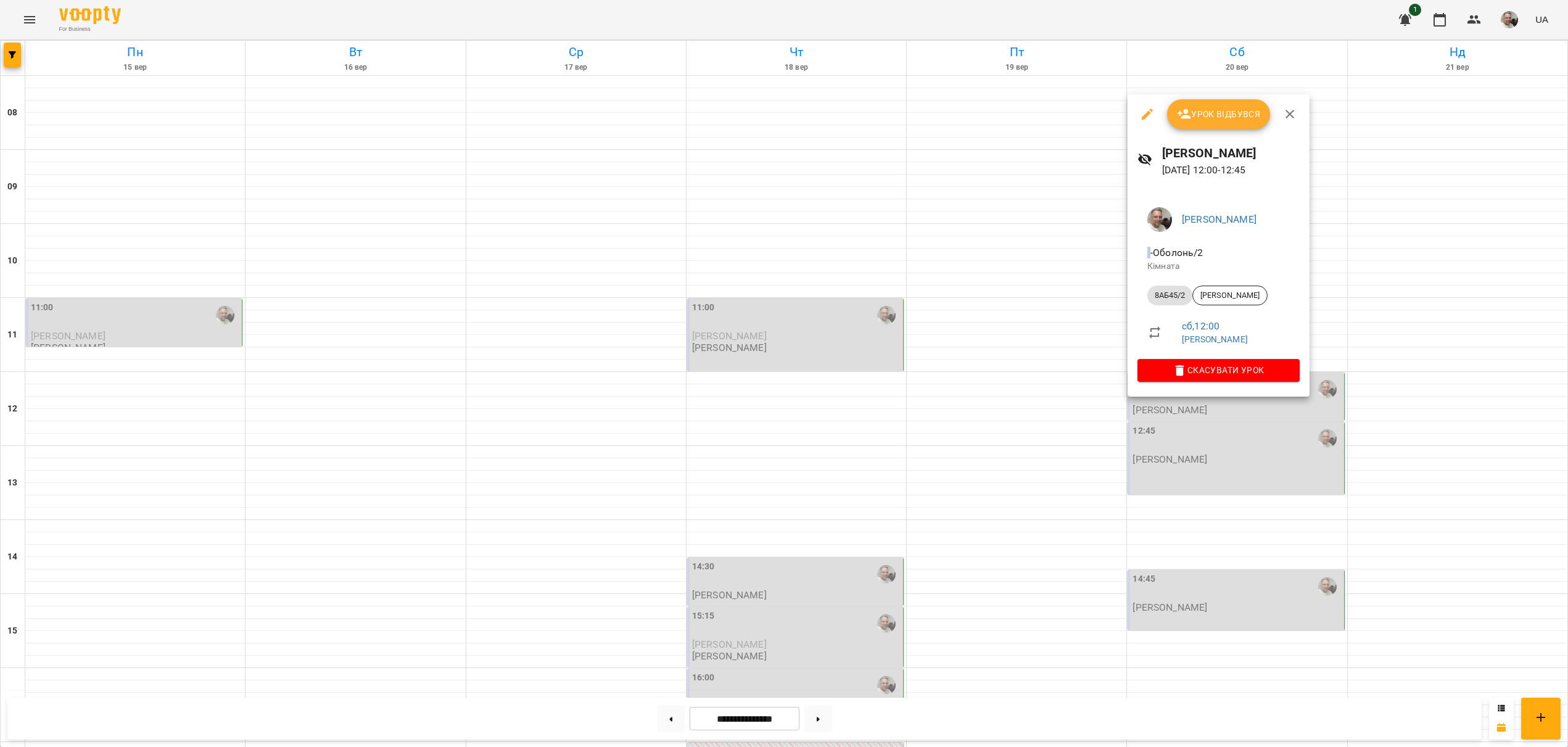
click at [1175, 464] on div at bounding box center [784, 374] width 1568 height 747
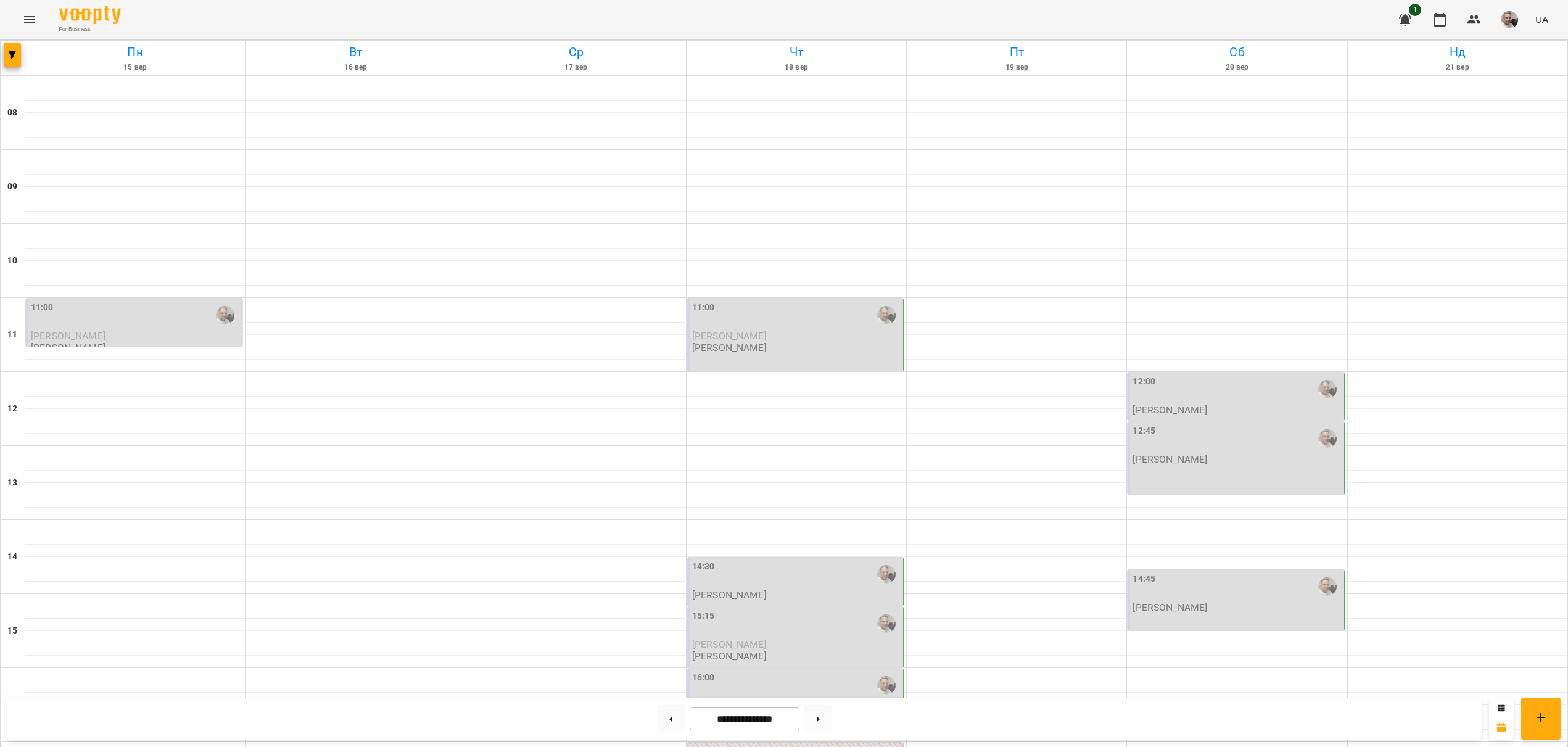
click at [1169, 589] on div "14:45" at bounding box center [1236, 586] width 208 height 28
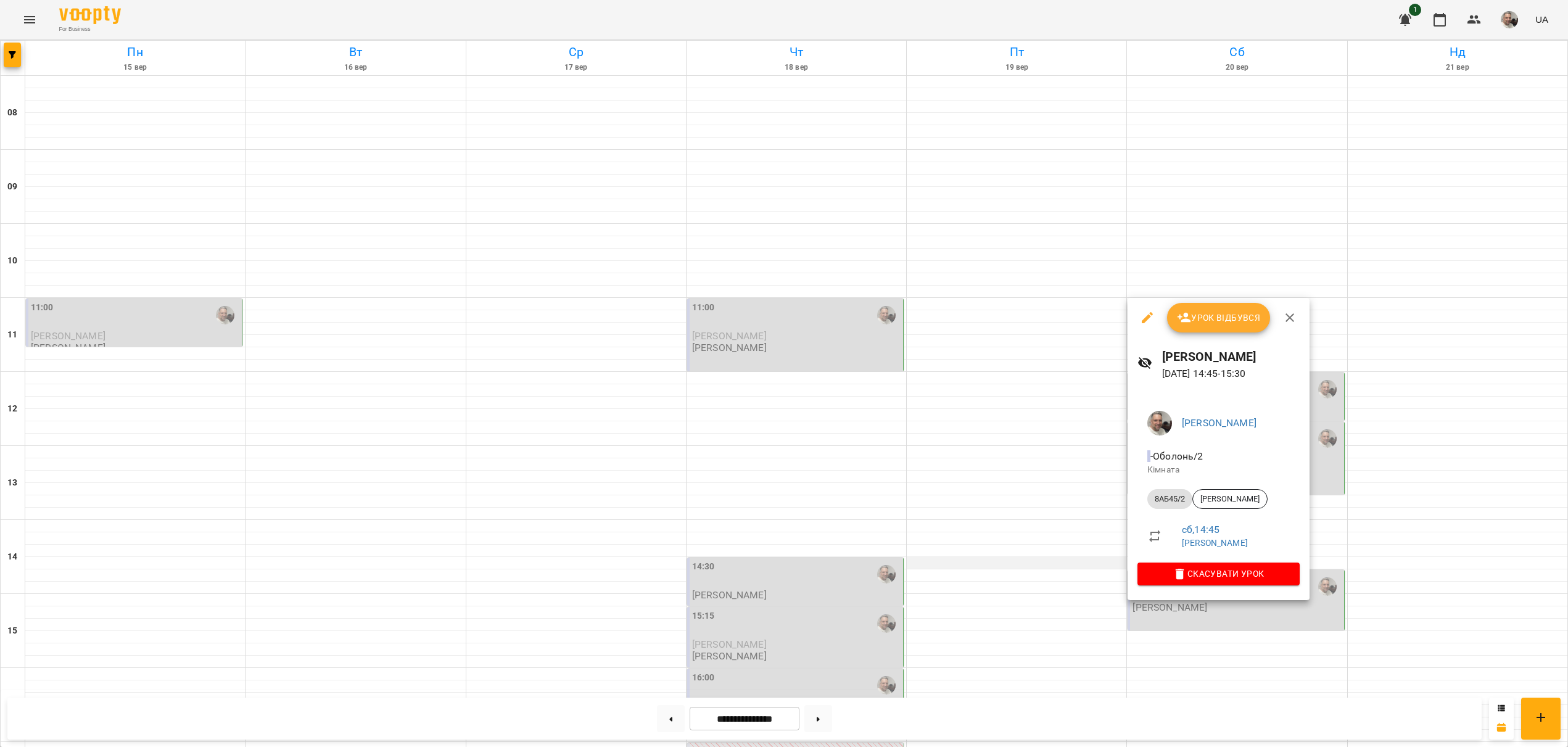
click at [1033, 565] on div at bounding box center [784, 374] width 1568 height 747
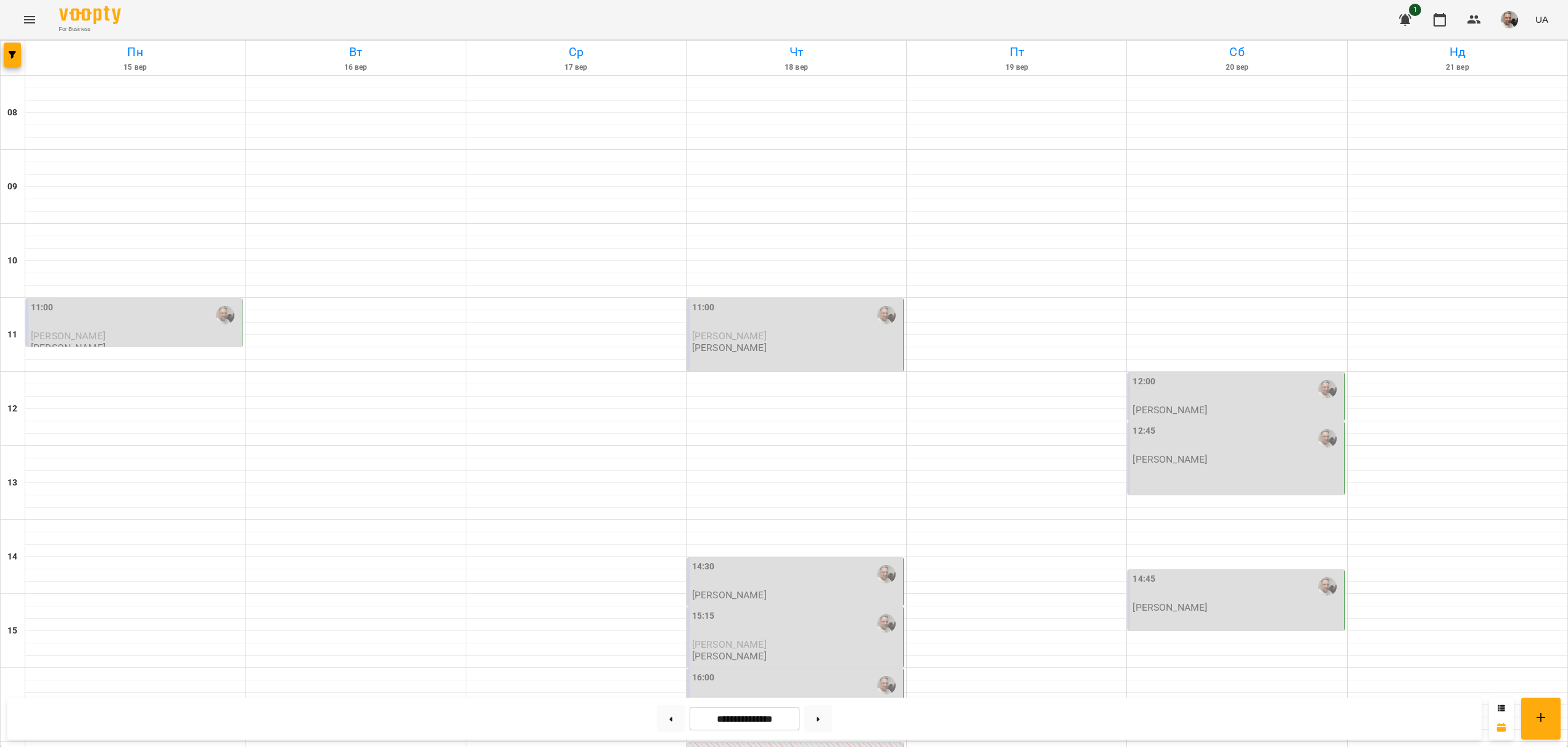
click at [1195, 596] on div "14:45" at bounding box center [1236, 586] width 208 height 28
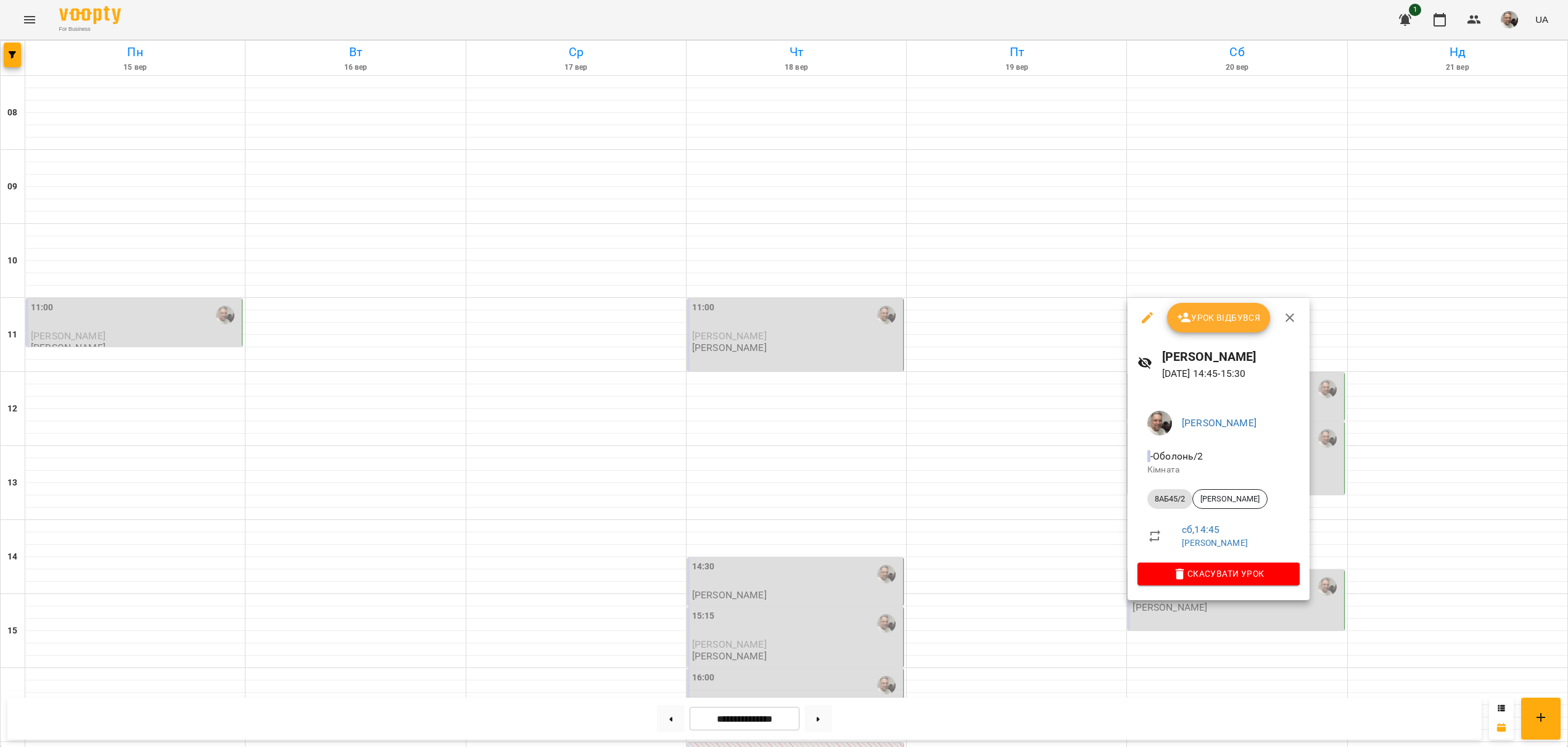
click at [978, 498] on div at bounding box center [784, 374] width 1568 height 747
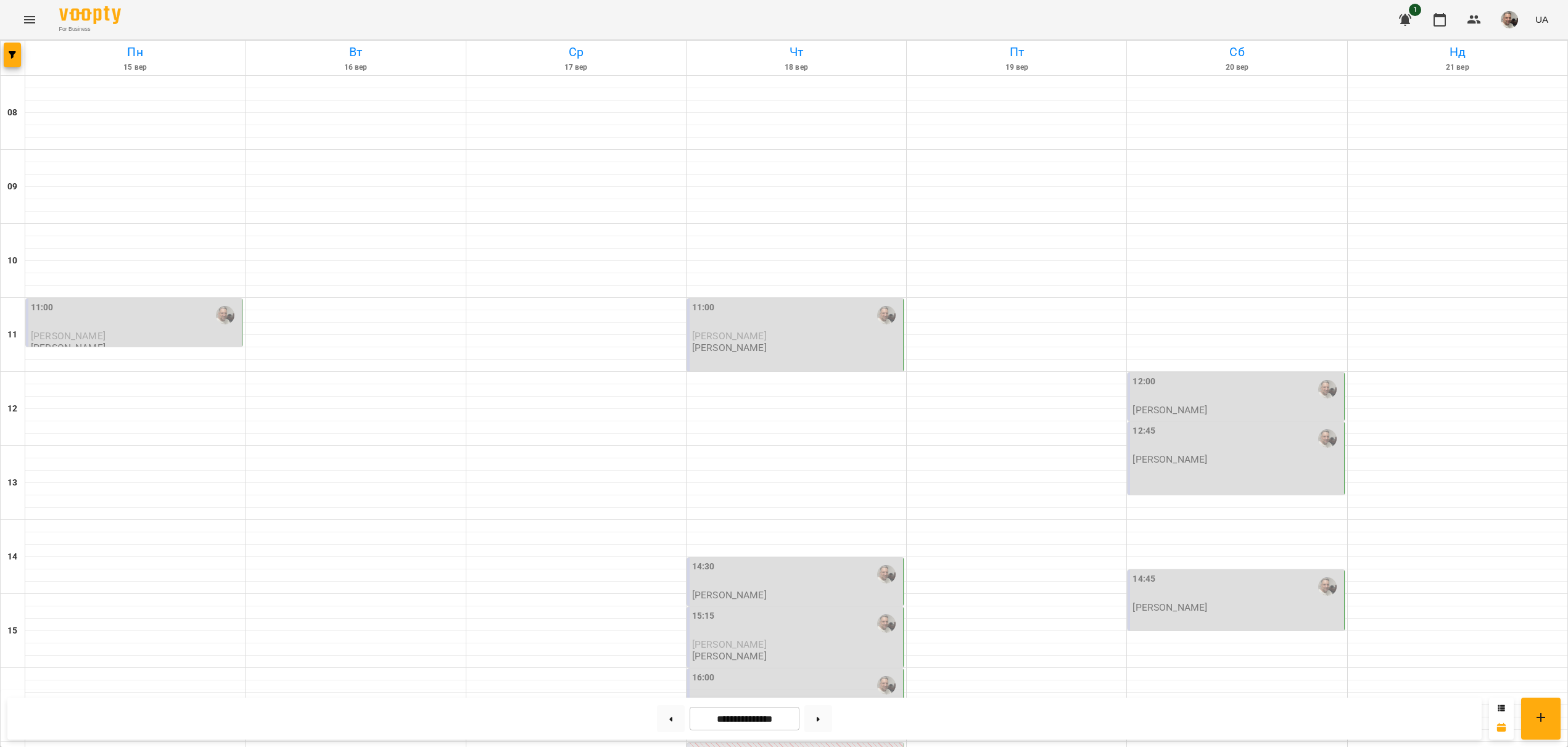
scroll to position [257, 0]
click at [742, 715] on input "**********" at bounding box center [744, 719] width 110 height 24
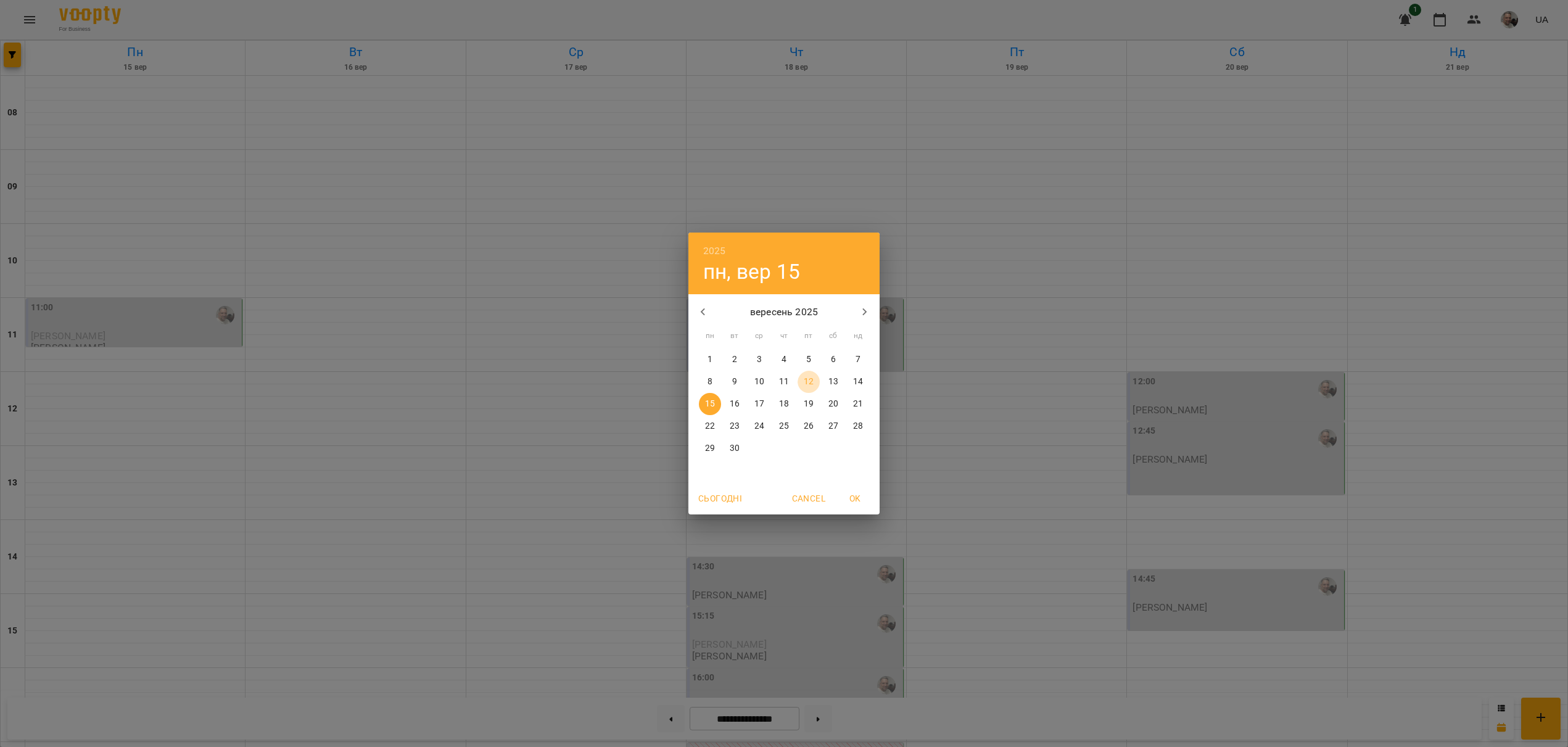
click at [808, 383] on p "12" at bounding box center [808, 382] width 10 height 12
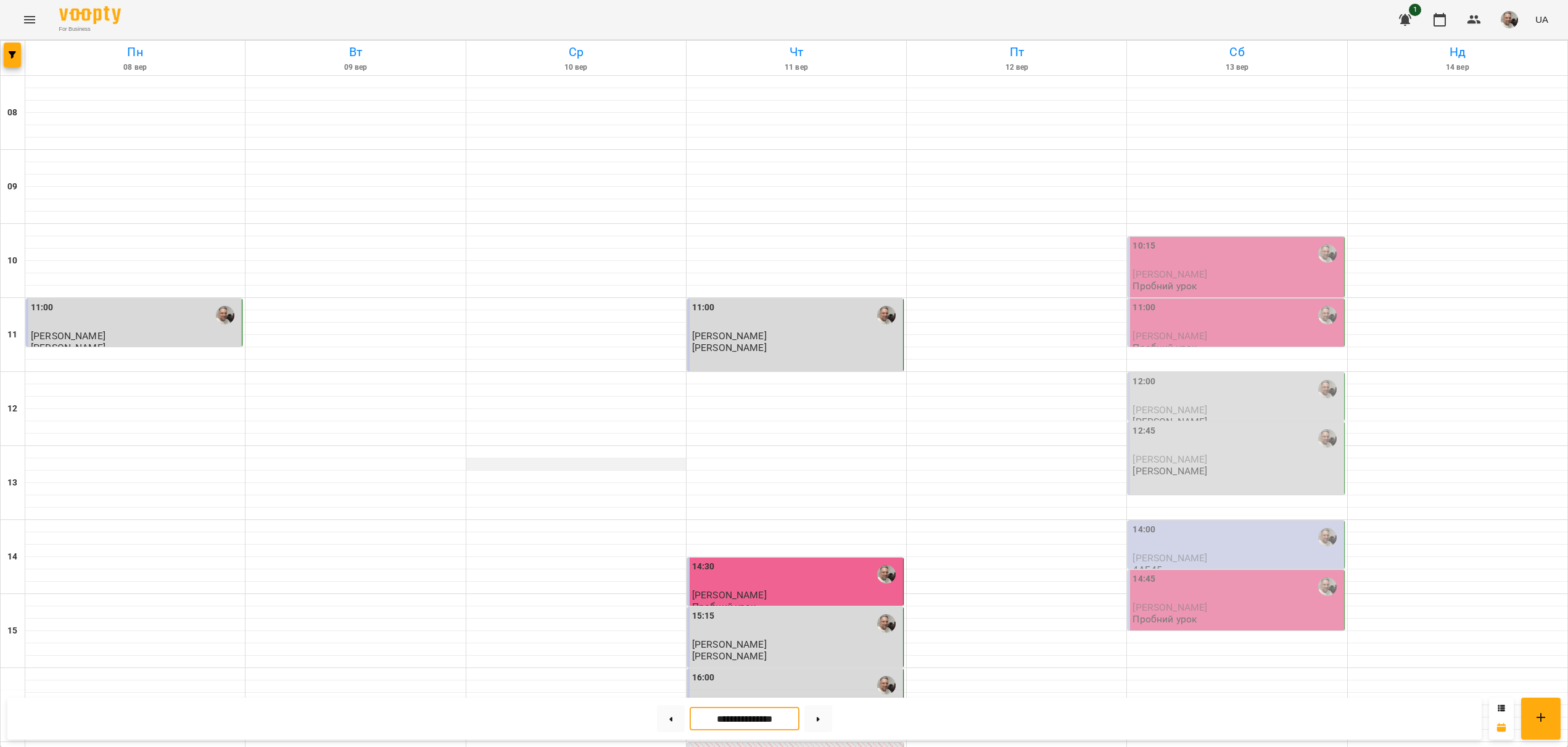
scroll to position [347, 0]
click at [738, 721] on input "**********" at bounding box center [744, 719] width 110 height 24
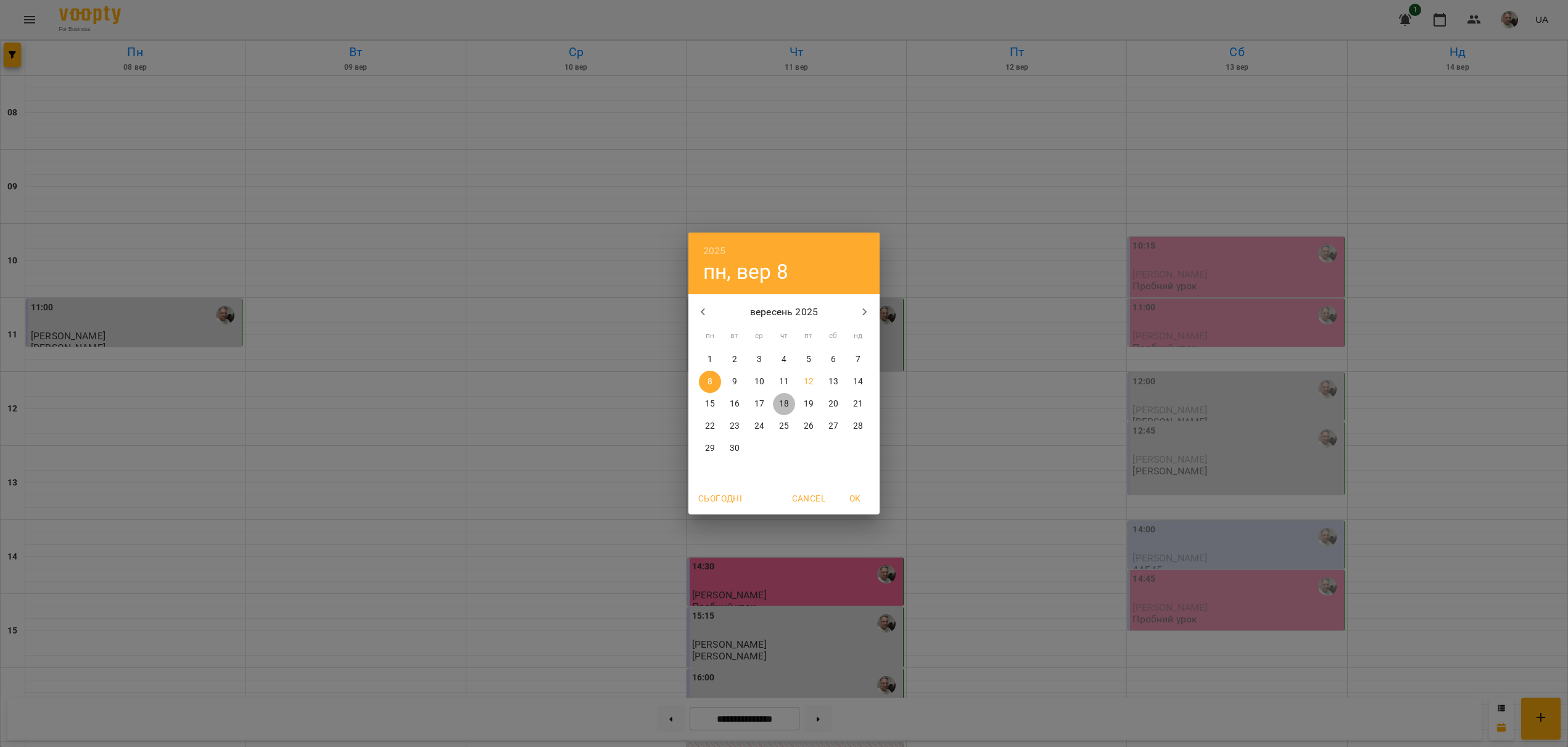
click at [781, 404] on p "18" at bounding box center [784, 404] width 10 height 12
type input "**********"
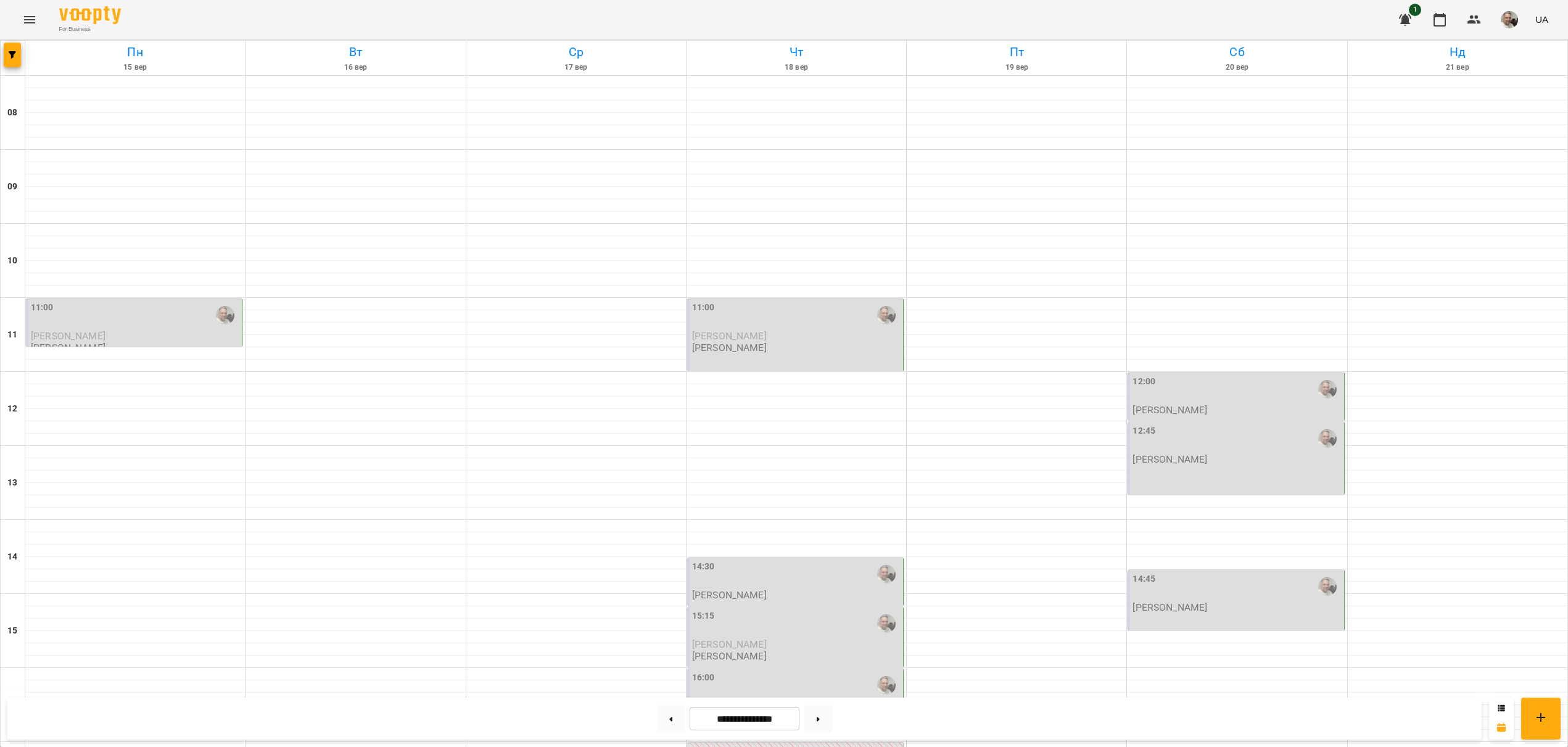
click at [762, 560] on div "14:30 [PERSON_NAME]" at bounding box center [796, 580] width 208 height 41
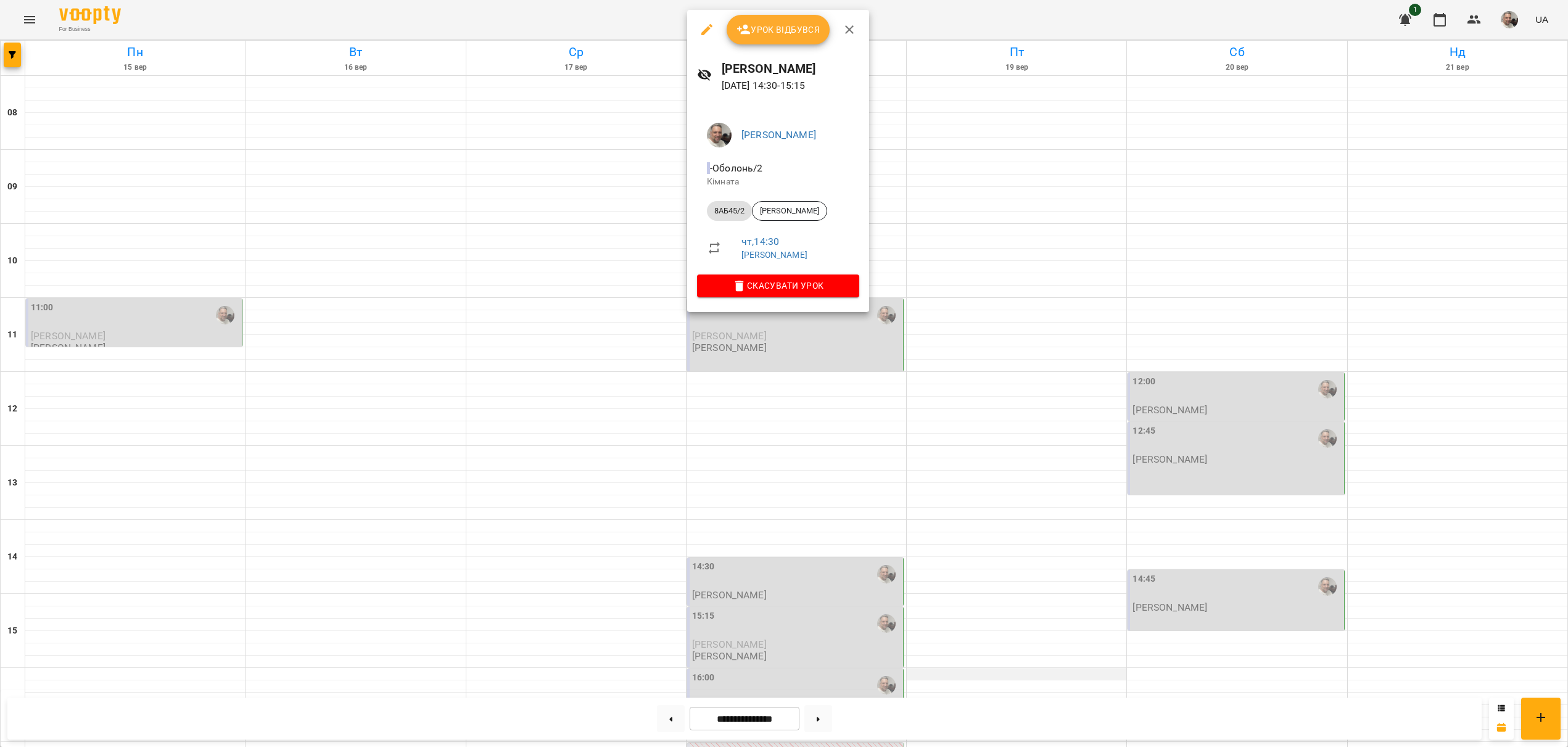
click at [1015, 326] on div at bounding box center [784, 374] width 1568 height 747
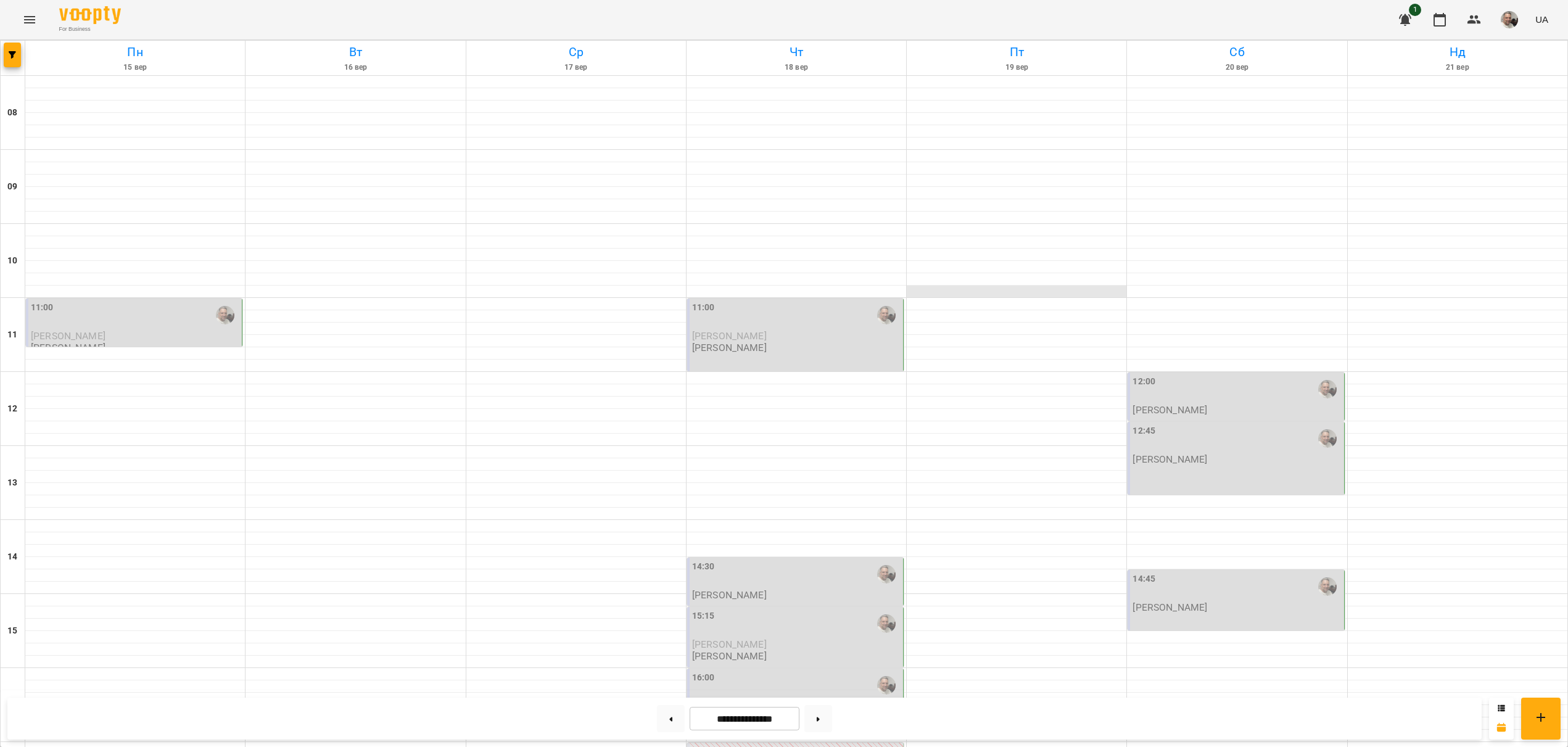
scroll to position [237, 0]
click at [1295, 573] on div "14:45" at bounding box center [1236, 587] width 208 height 30
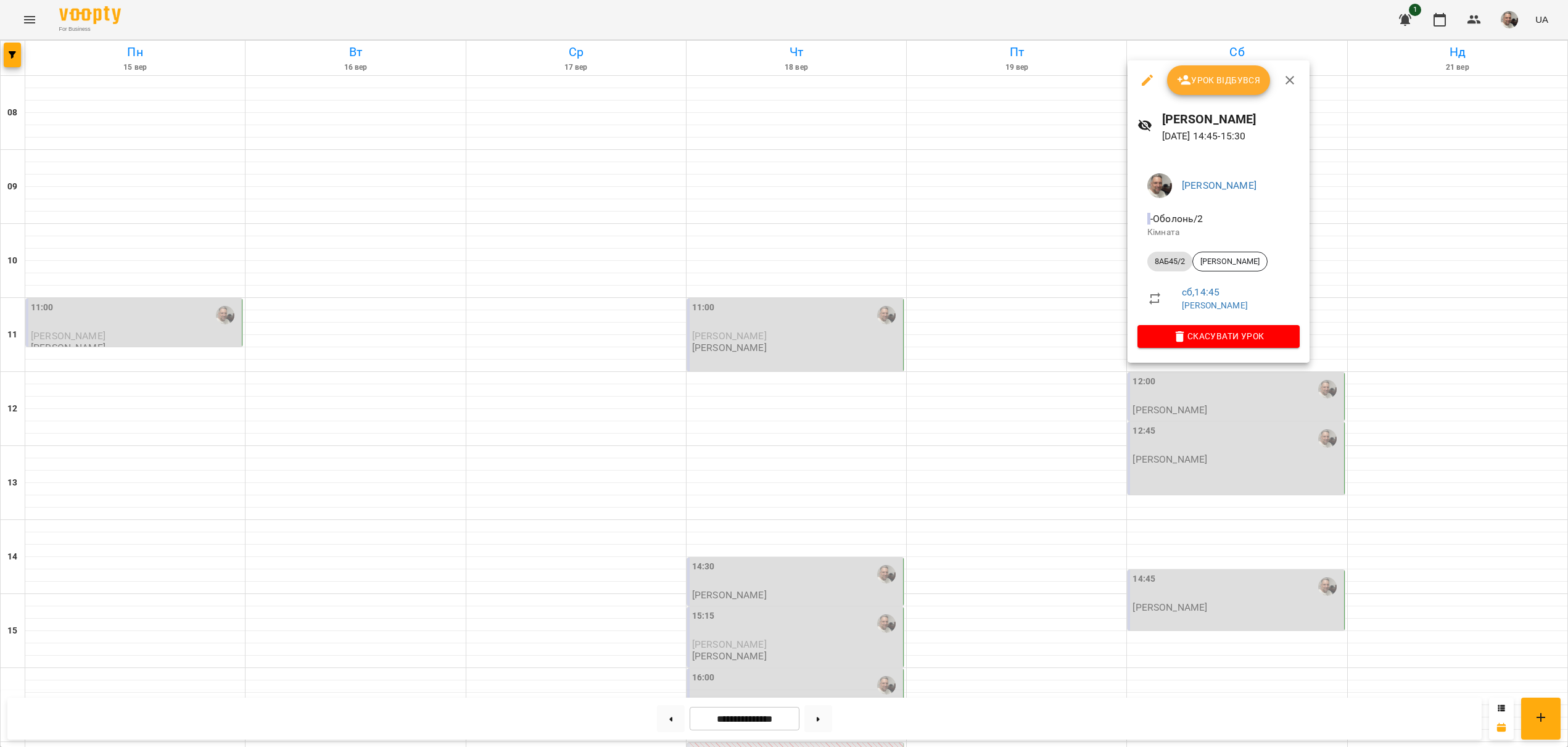
click at [1077, 457] on div at bounding box center [784, 374] width 1568 height 747
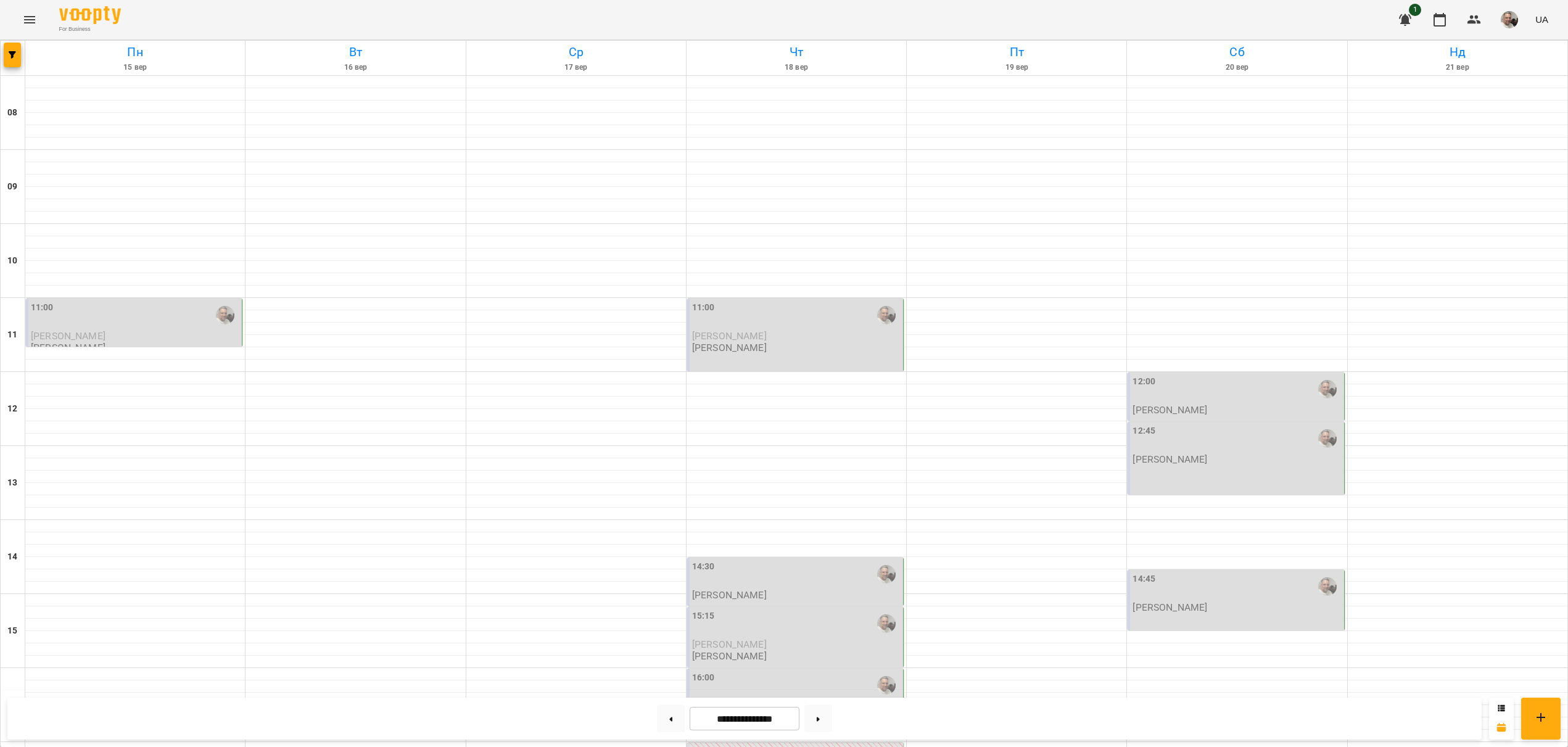
scroll to position [343, 0]
click at [733, 560] on div "14:30" at bounding box center [796, 574] width 208 height 28
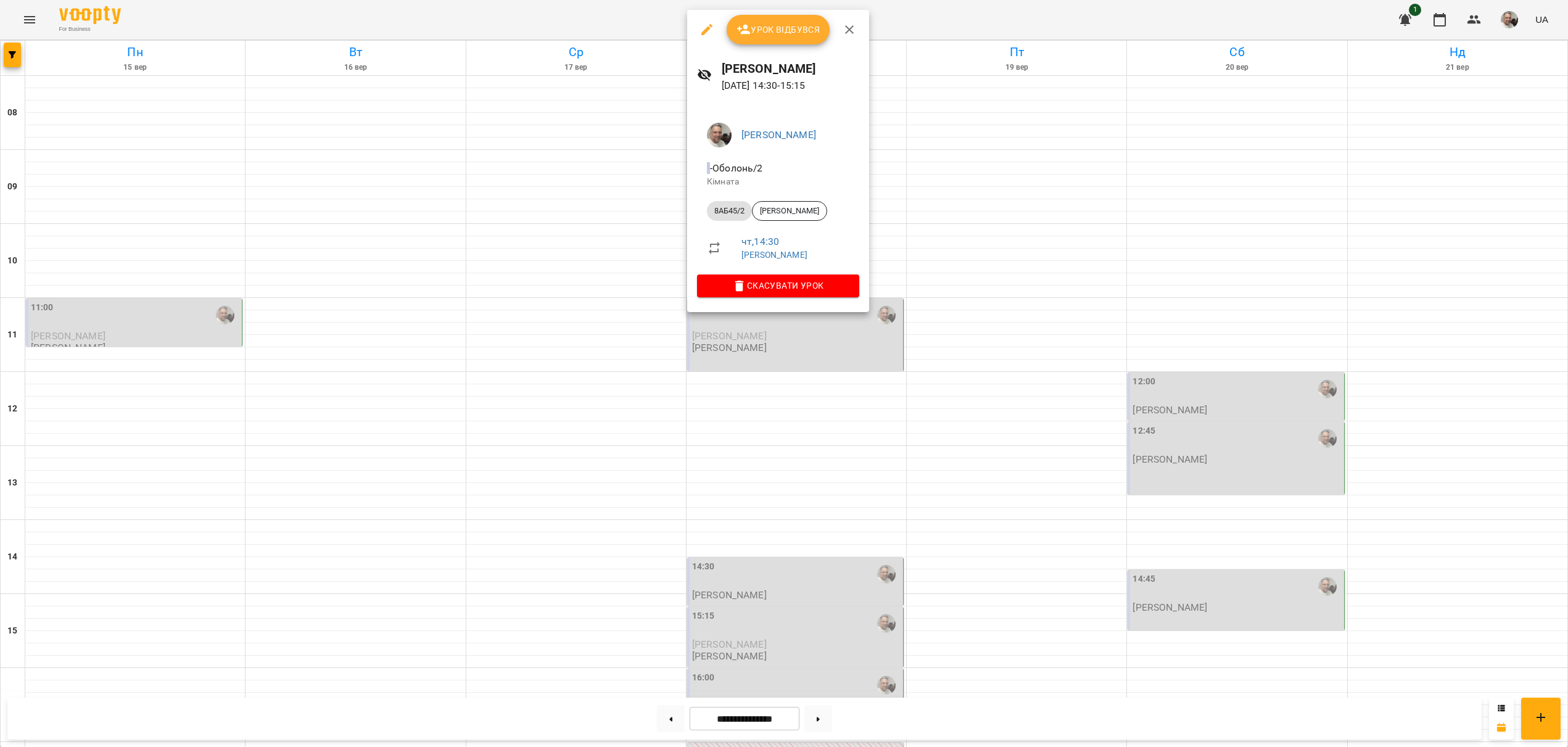
click at [640, 296] on div at bounding box center [784, 374] width 1568 height 747
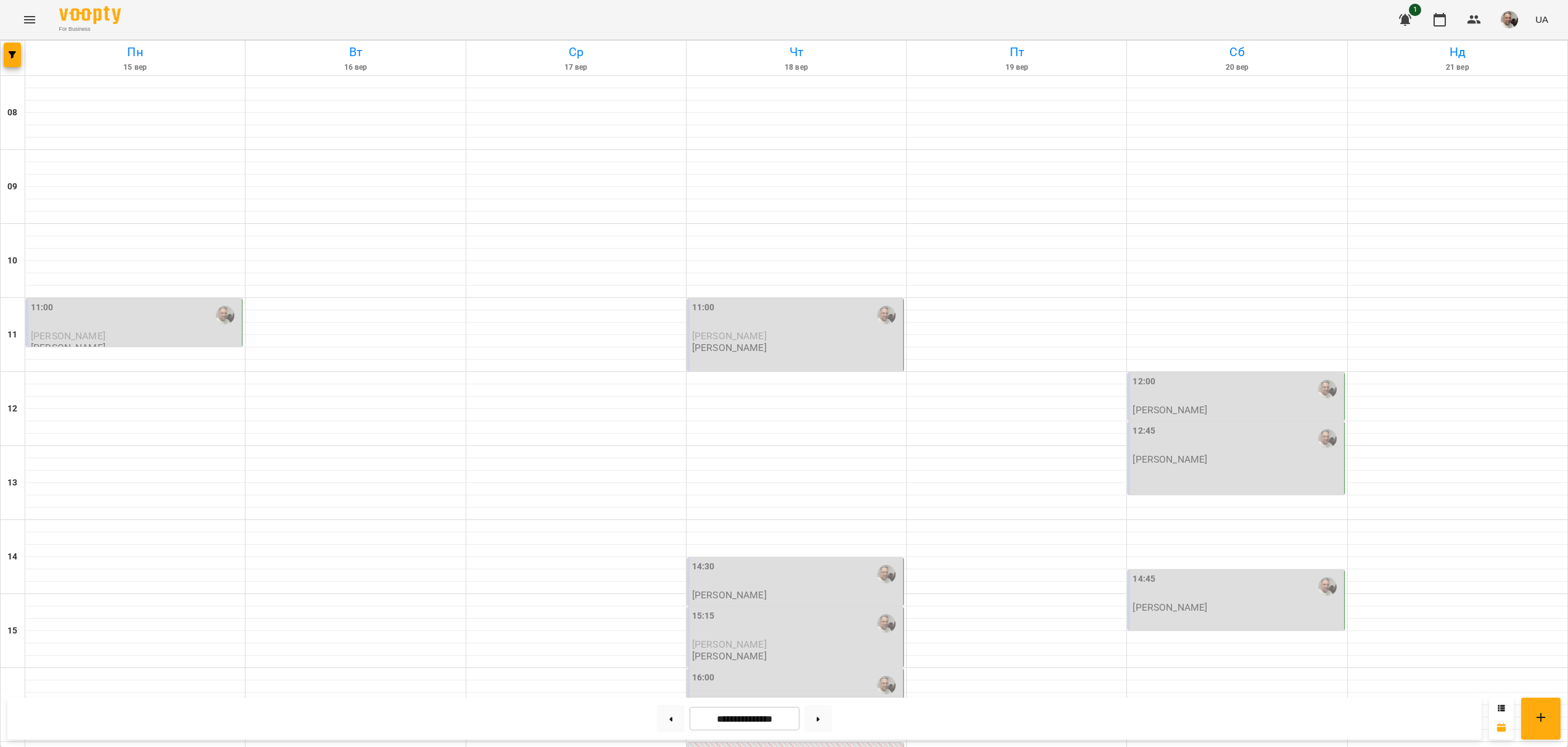
scroll to position [342, 0]
click at [1474, 24] on icon "button" at bounding box center [1474, 19] width 14 height 8
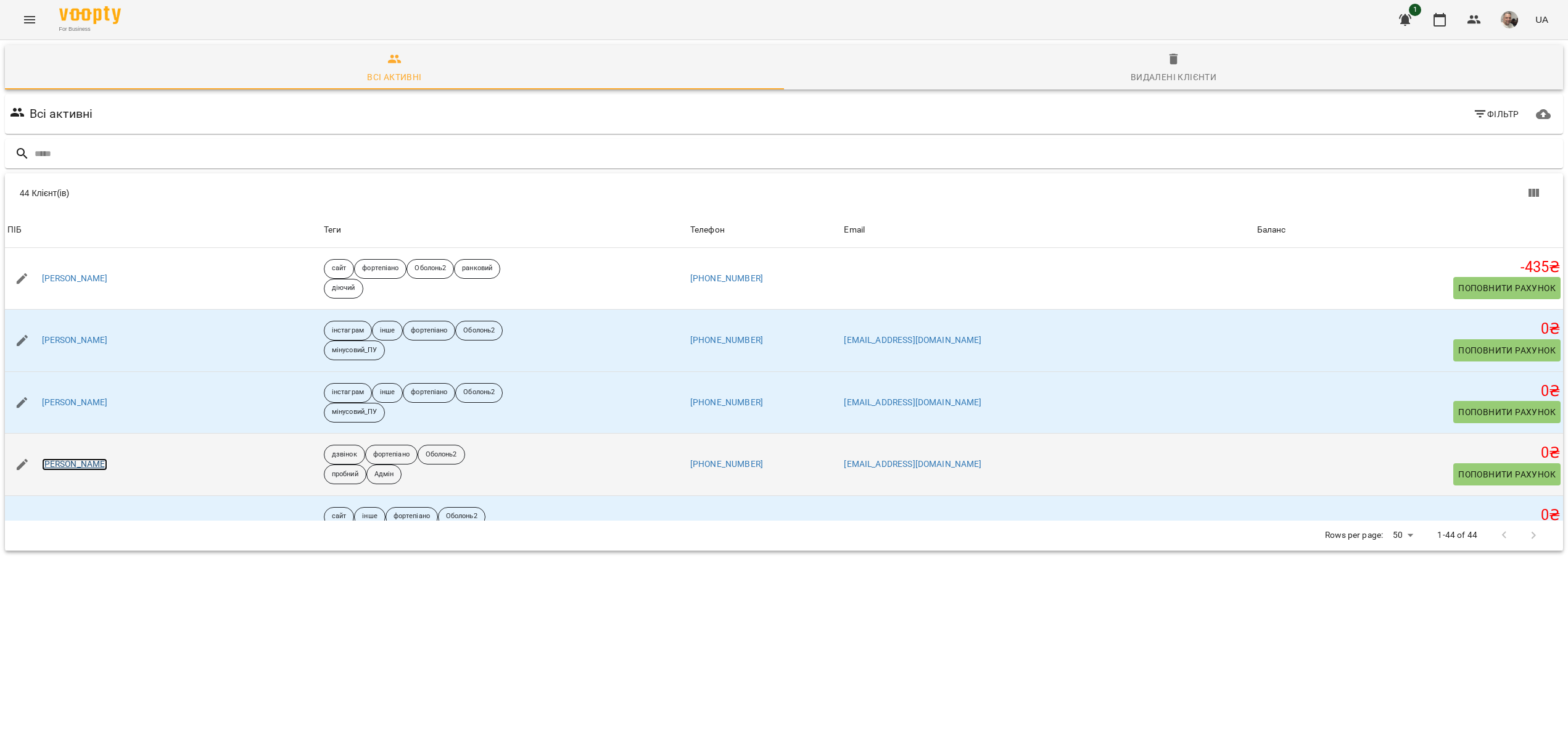
click at [68, 462] on link "[PERSON_NAME]" at bounding box center [75, 464] width 66 height 12
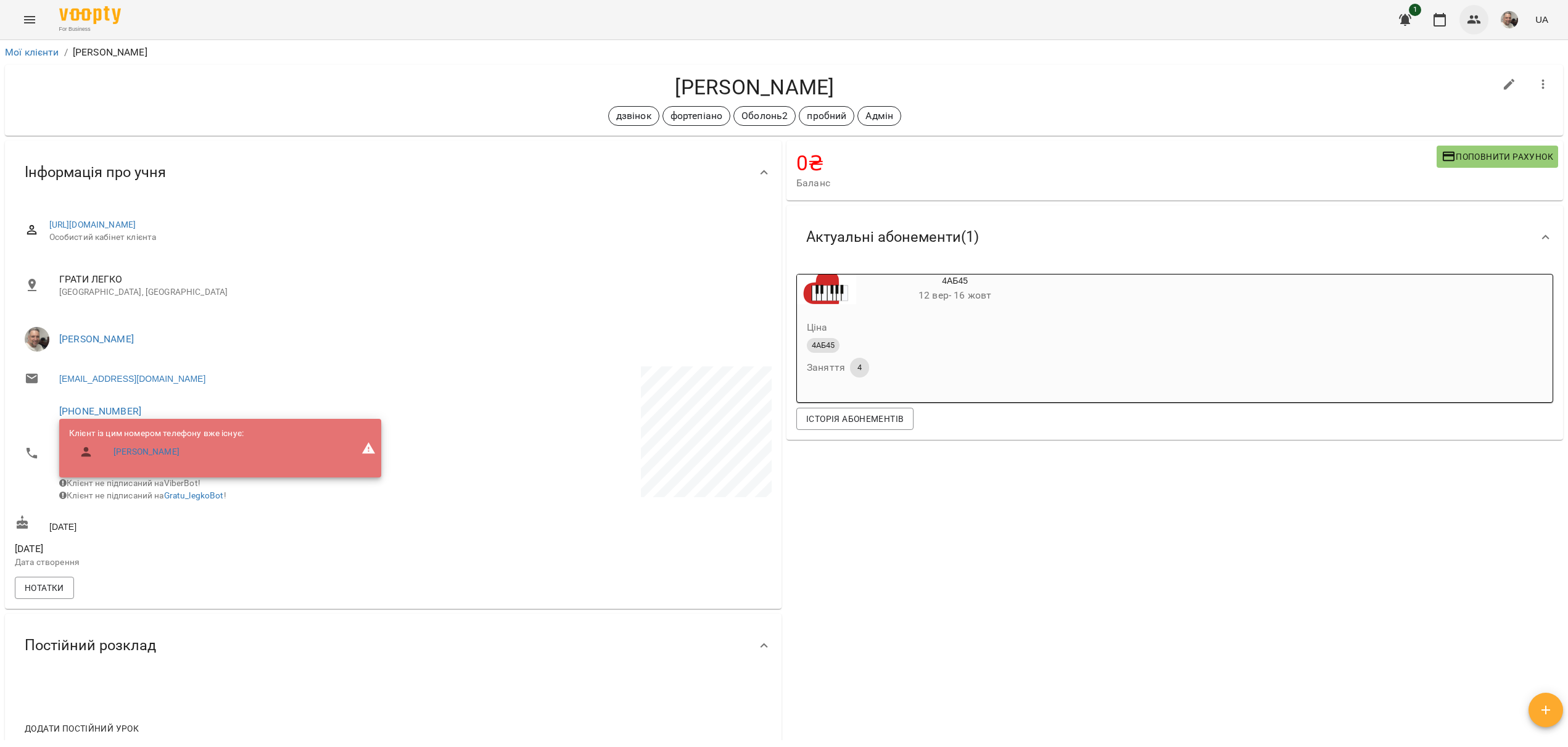
click at [1473, 22] on icon "button" at bounding box center [1474, 19] width 14 height 8
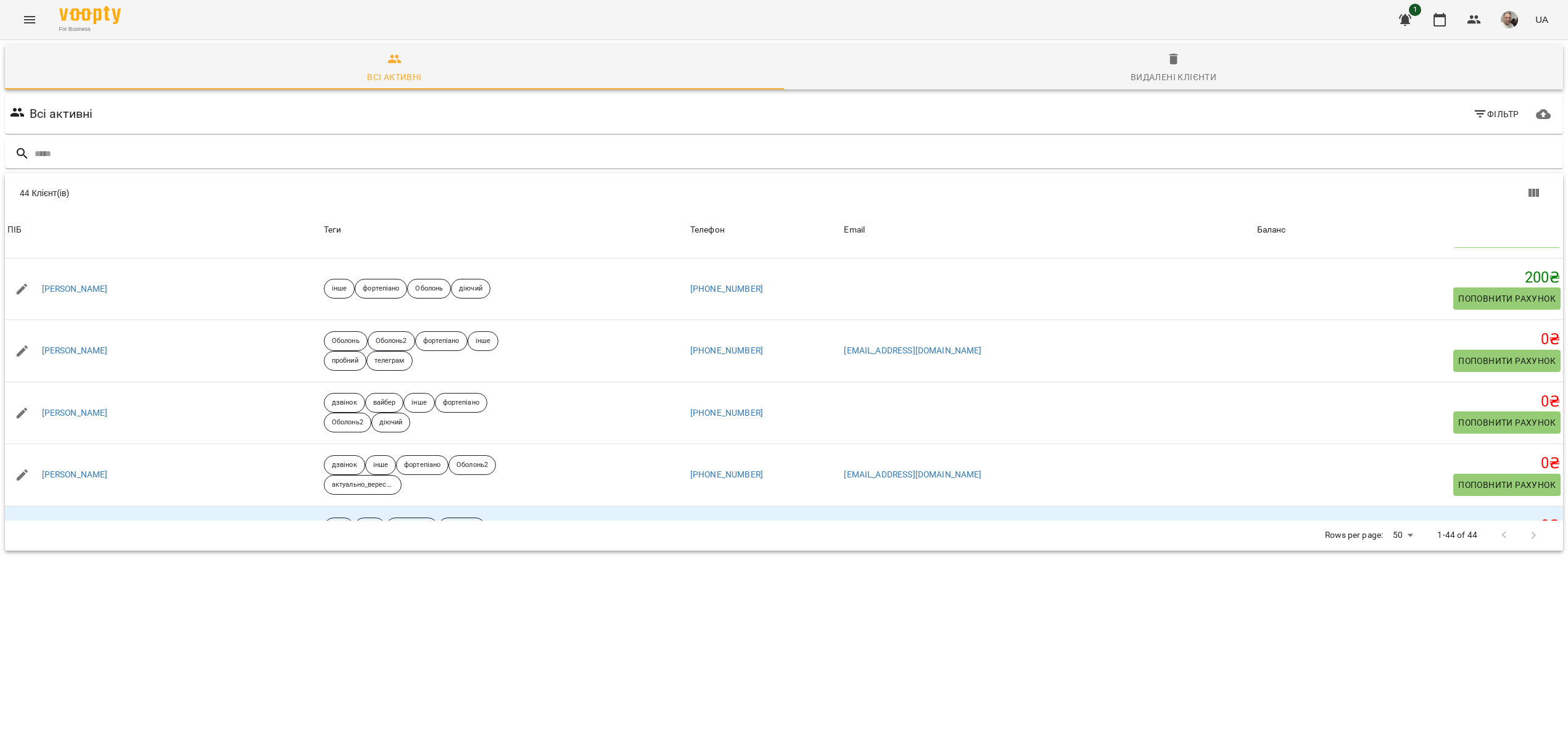
scroll to position [2408, 0]
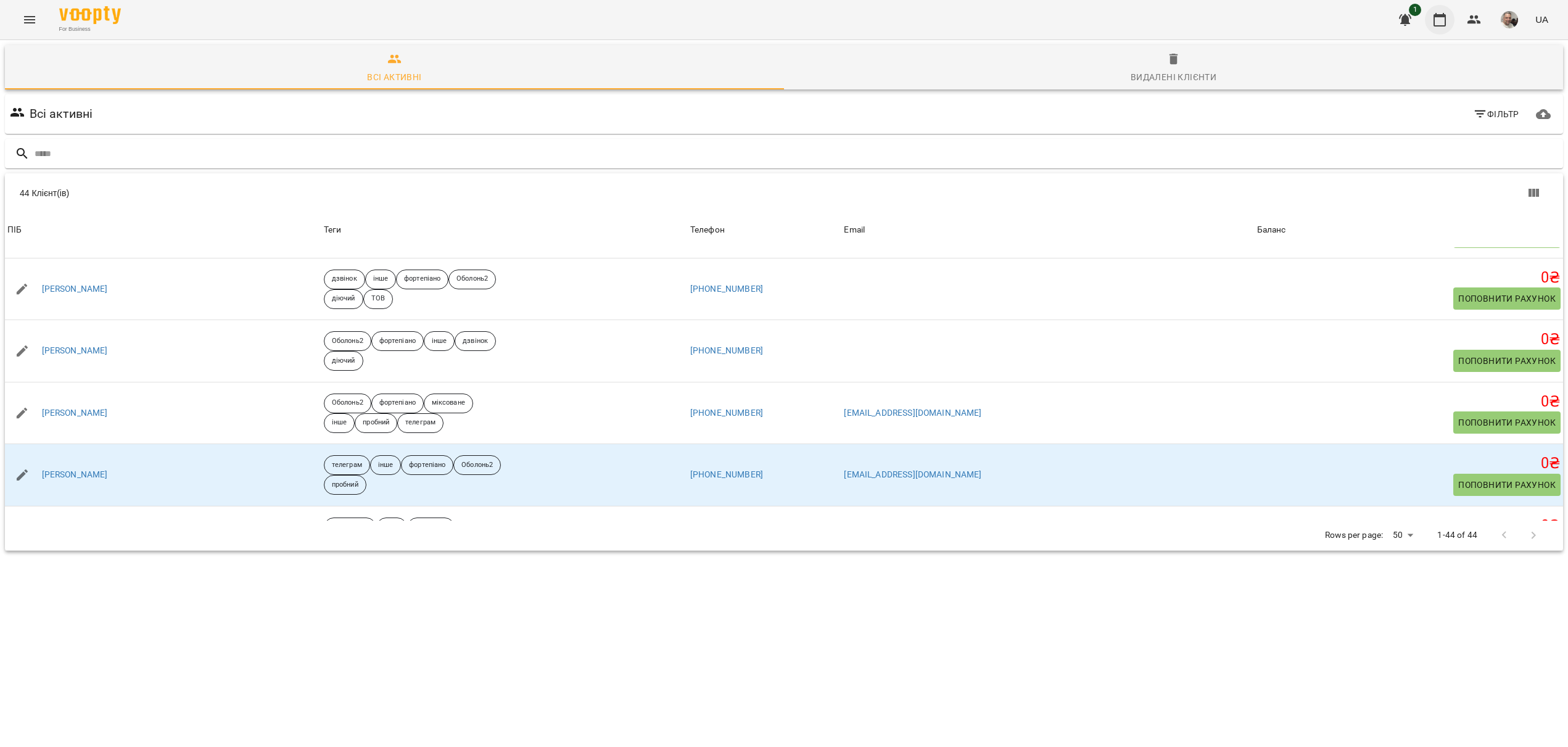
click at [1439, 21] on icon "button" at bounding box center [1439, 19] width 15 height 15
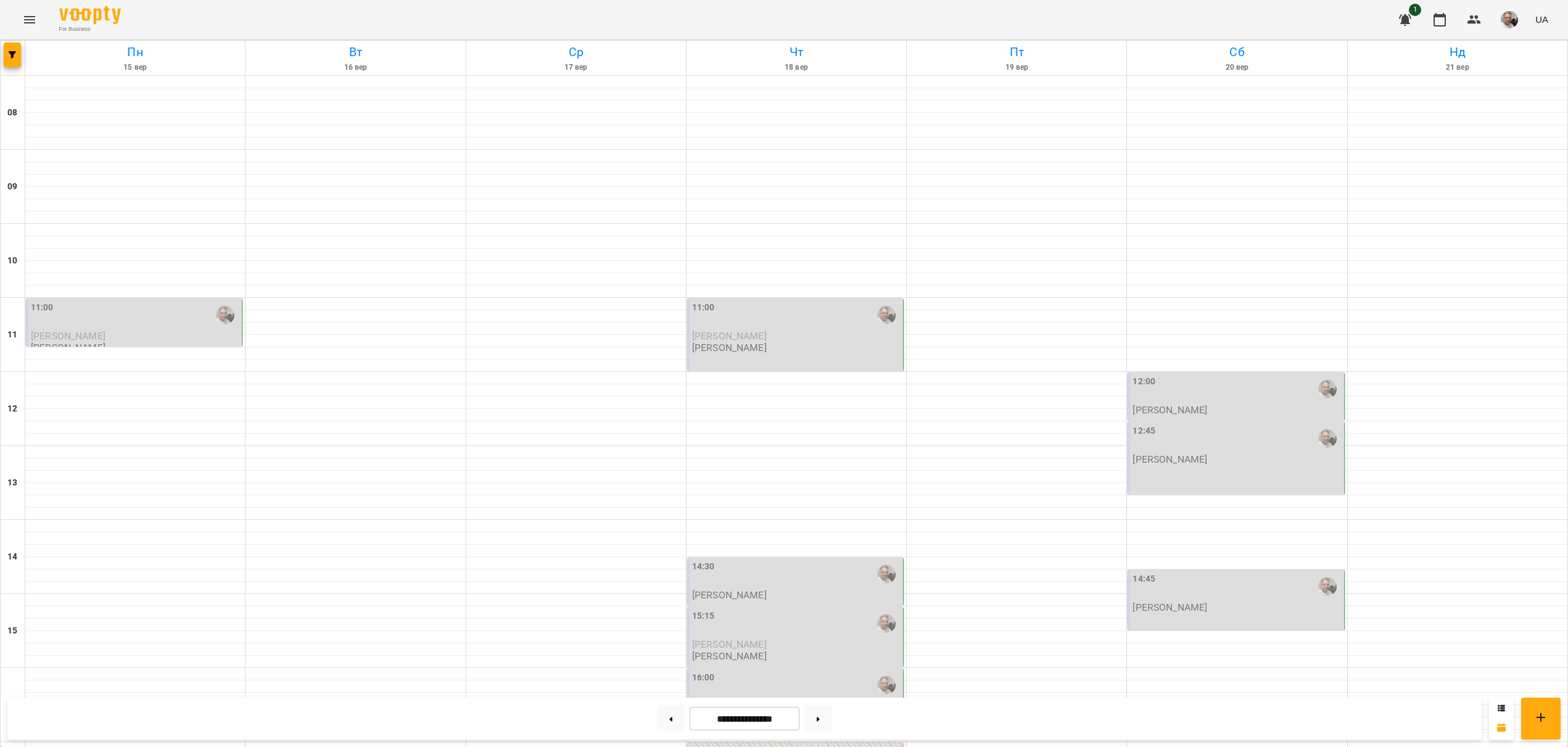
click at [759, 337] on span "[PERSON_NAME]" at bounding box center [729, 335] width 75 height 12
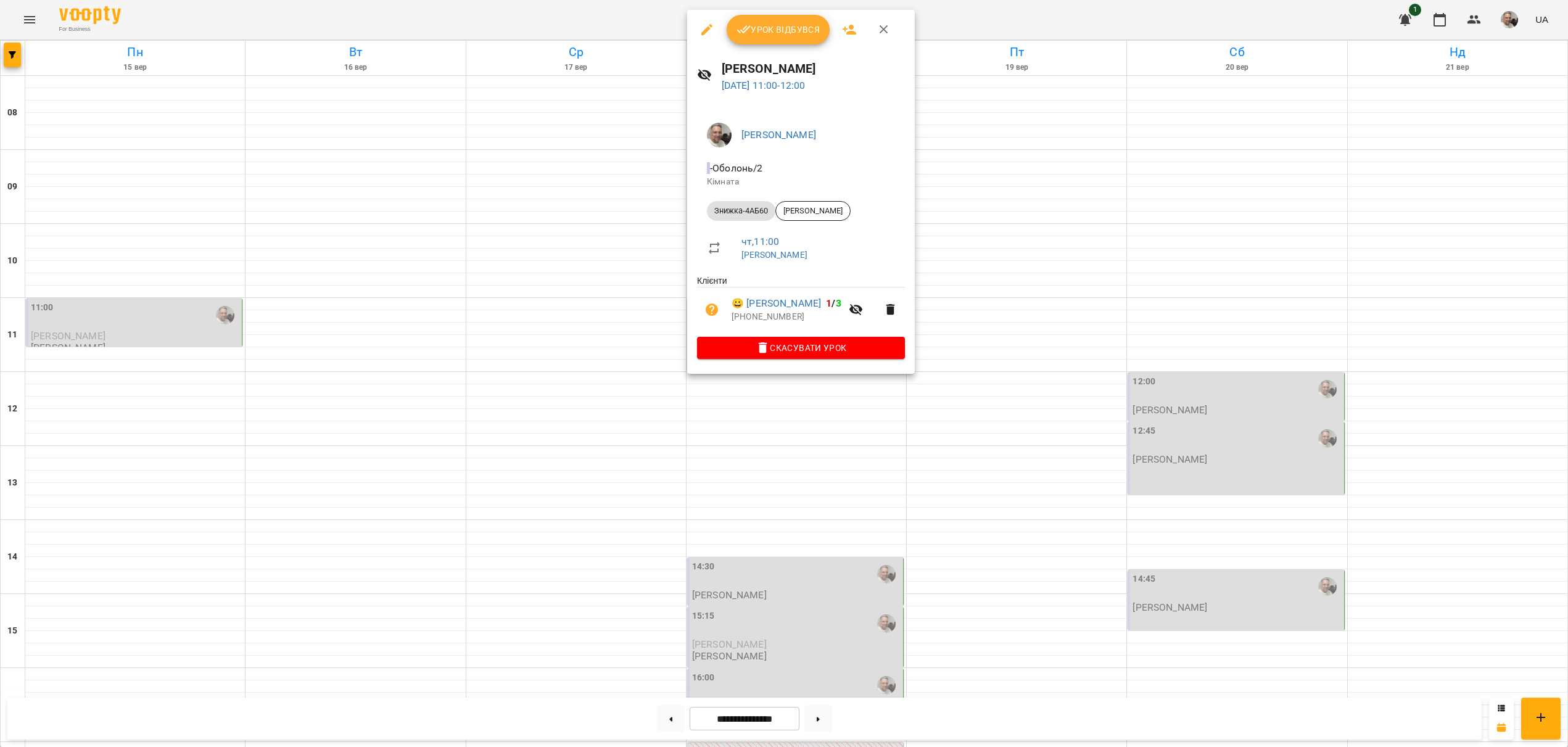
click at [744, 516] on div at bounding box center [784, 374] width 1568 height 747
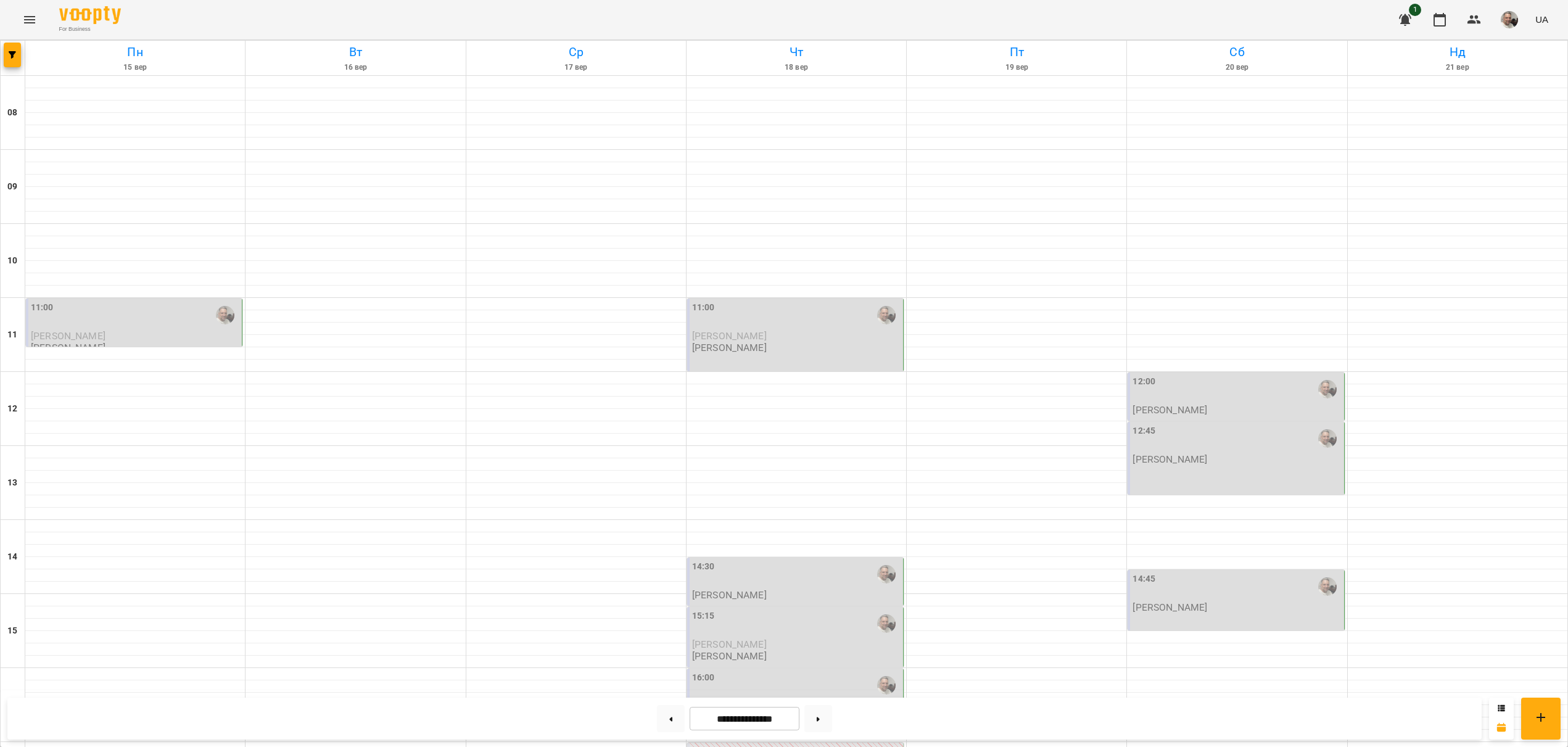
scroll to position [141, 0]
click at [749, 560] on div "14:30" at bounding box center [796, 574] width 208 height 28
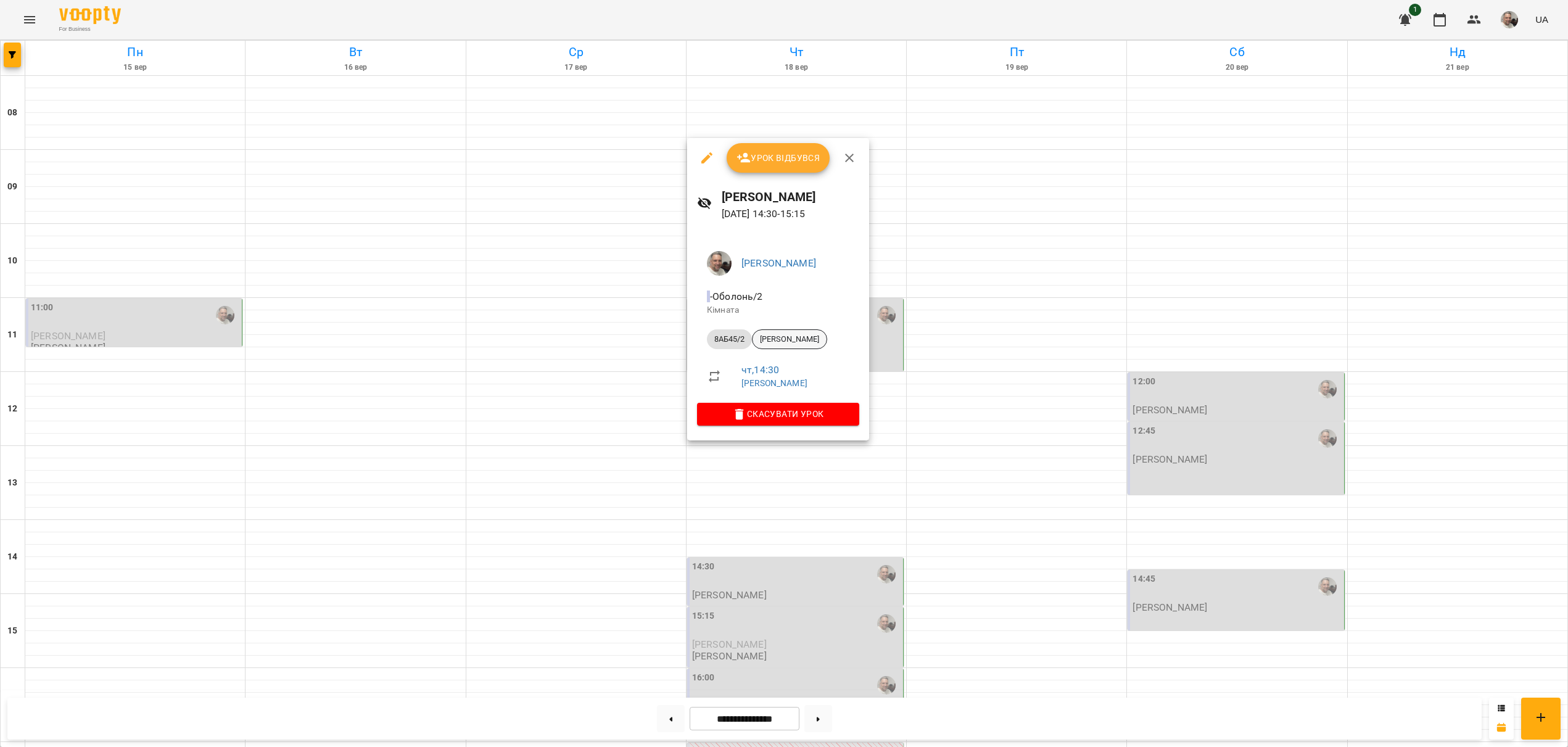
click at [791, 340] on span "[PERSON_NAME]" at bounding box center [789, 339] width 74 height 11
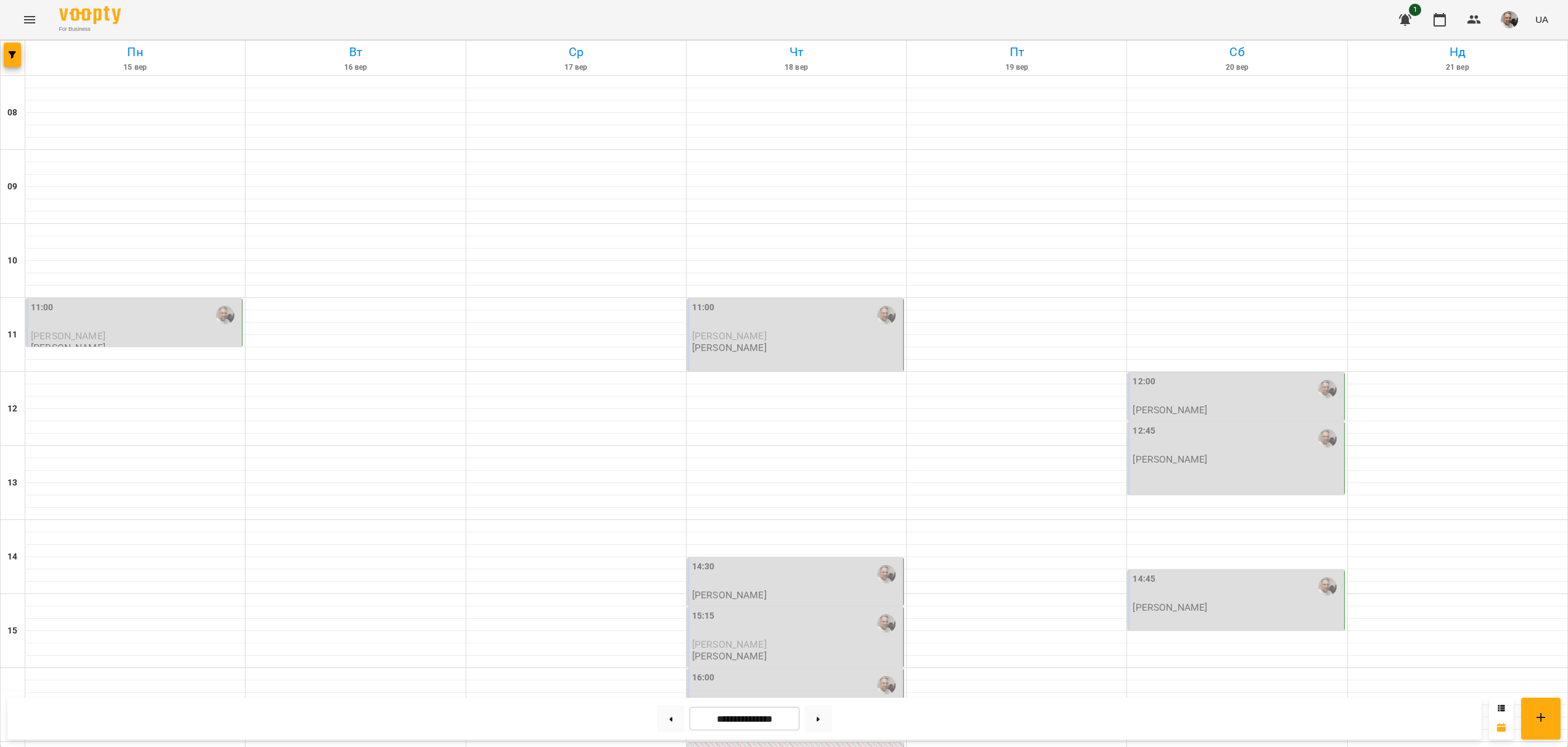
click at [1177, 606] on p "[PERSON_NAME]" at bounding box center [1169, 608] width 75 height 11
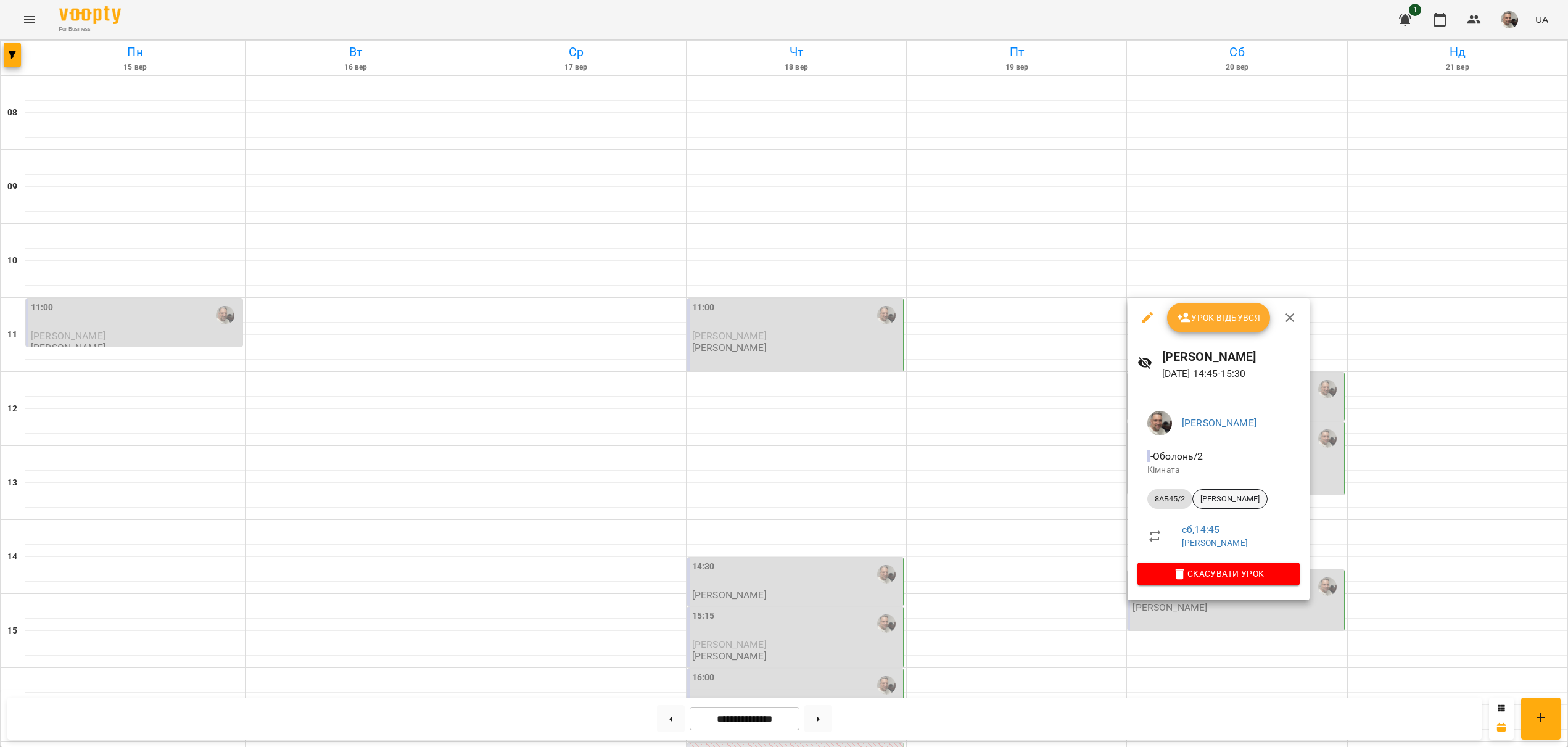
click at [1232, 500] on span "[PERSON_NAME]" at bounding box center [1230, 499] width 74 height 11
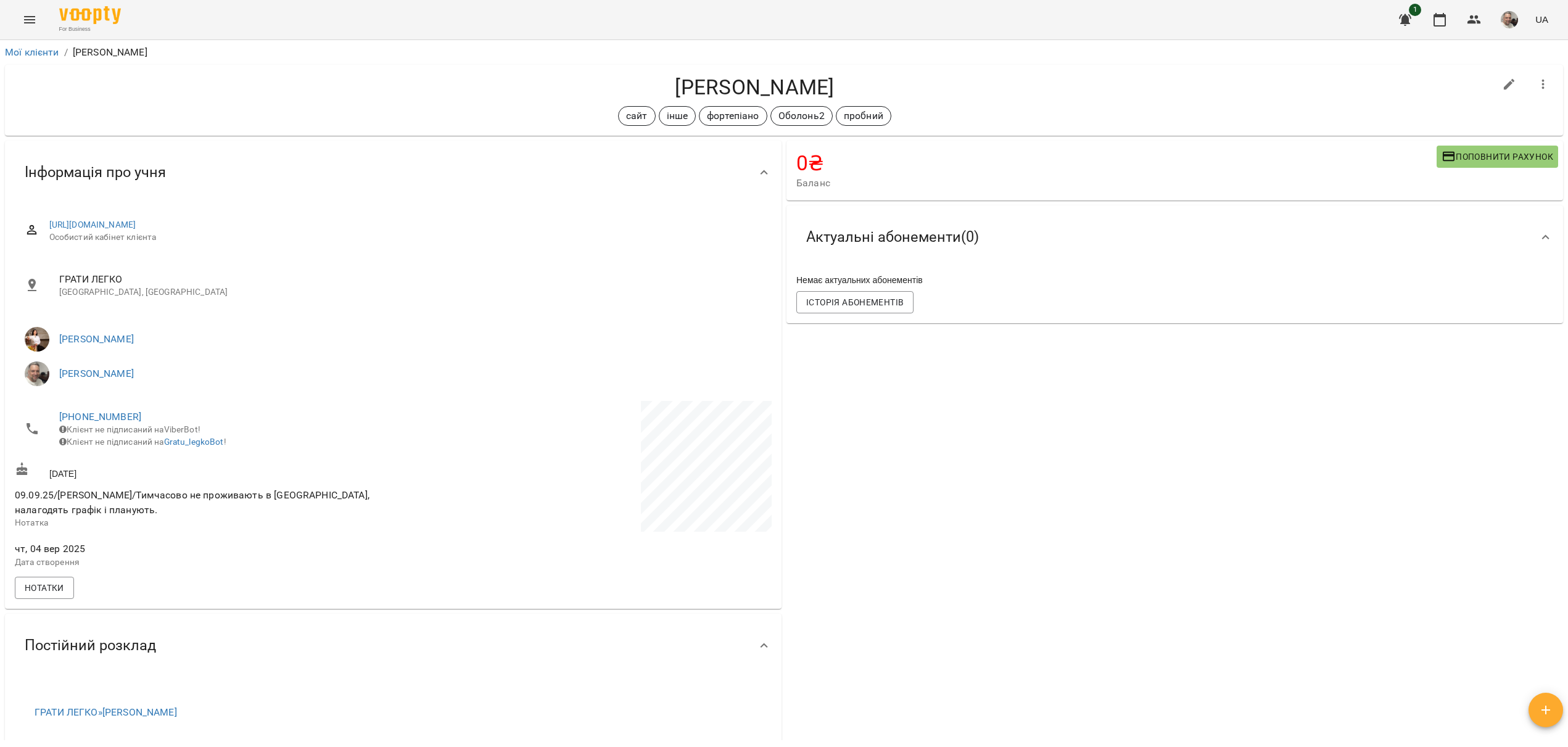
click at [1511, 82] on icon "button" at bounding box center [1509, 85] width 11 height 11
select select "**"
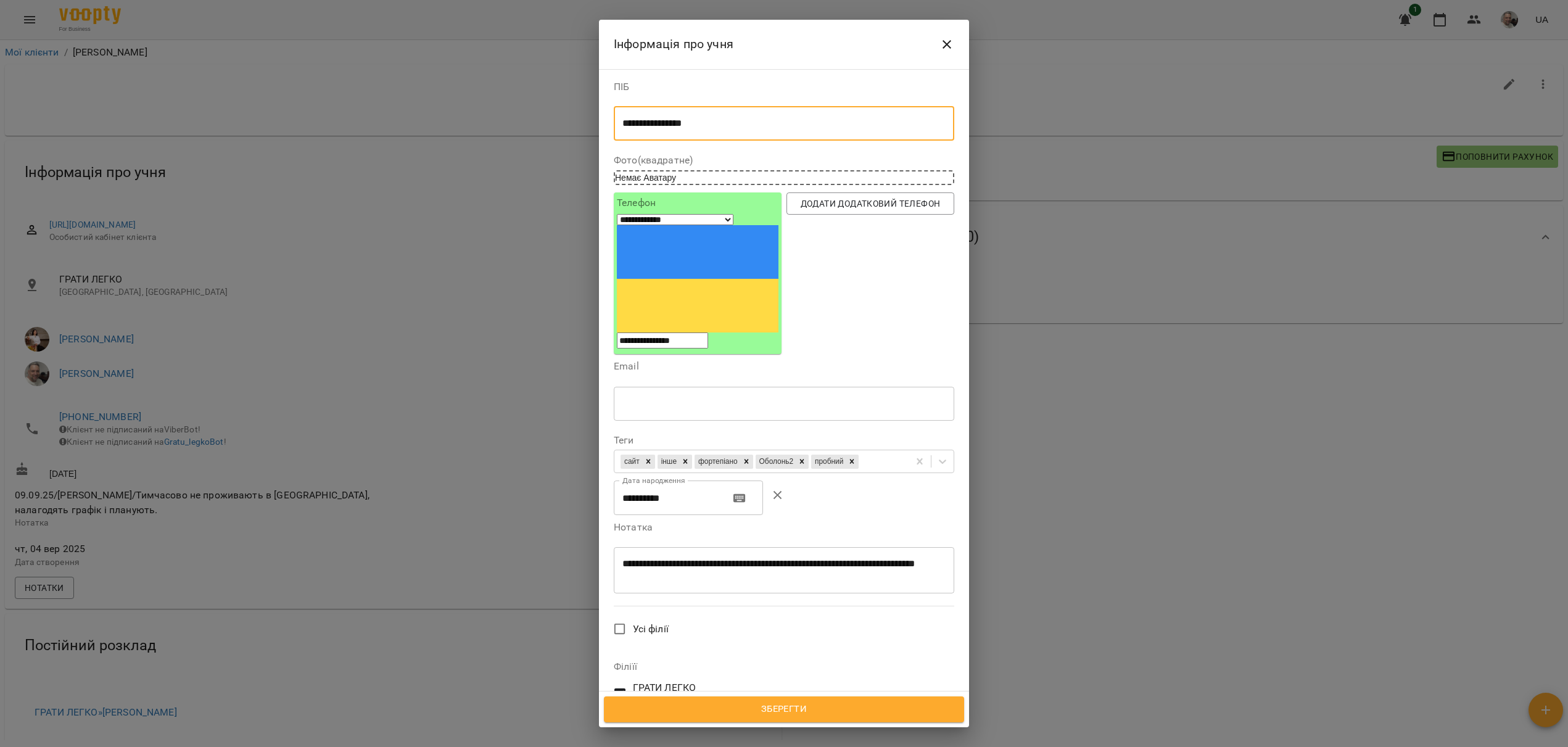
drag, startPoint x: 718, startPoint y: 122, endPoint x: 605, endPoint y: 115, distance: 113.2
click at [622, 118] on textarea "**********" at bounding box center [784, 123] width 323 height 12
drag, startPoint x: 734, startPoint y: 125, endPoint x: 617, endPoint y: 124, distance: 117.0
click at [622, 124] on textarea "**********" at bounding box center [784, 123] width 323 height 12
type textarea "**********"
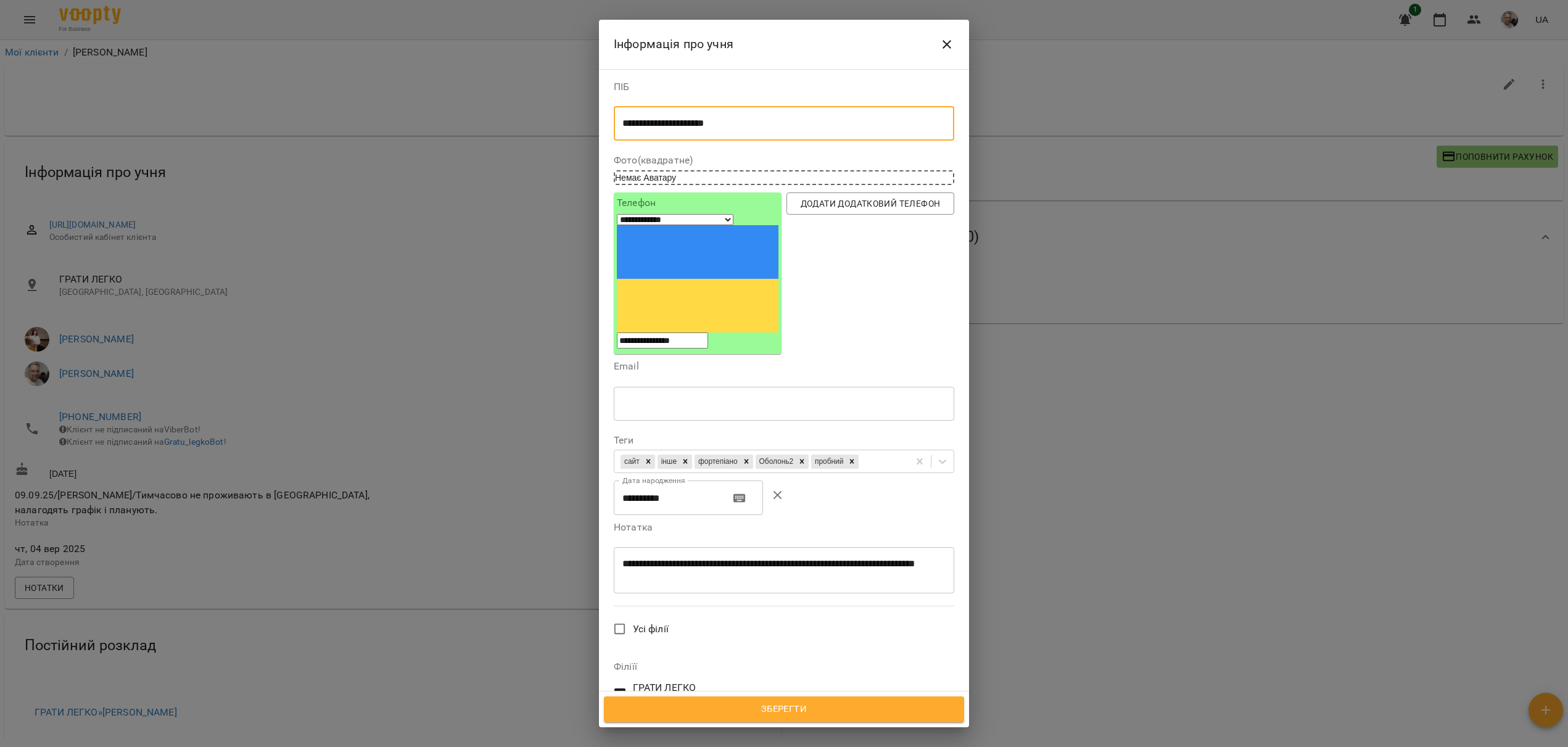
click at [804, 715] on span "Зберегти" at bounding box center [784, 709] width 333 height 16
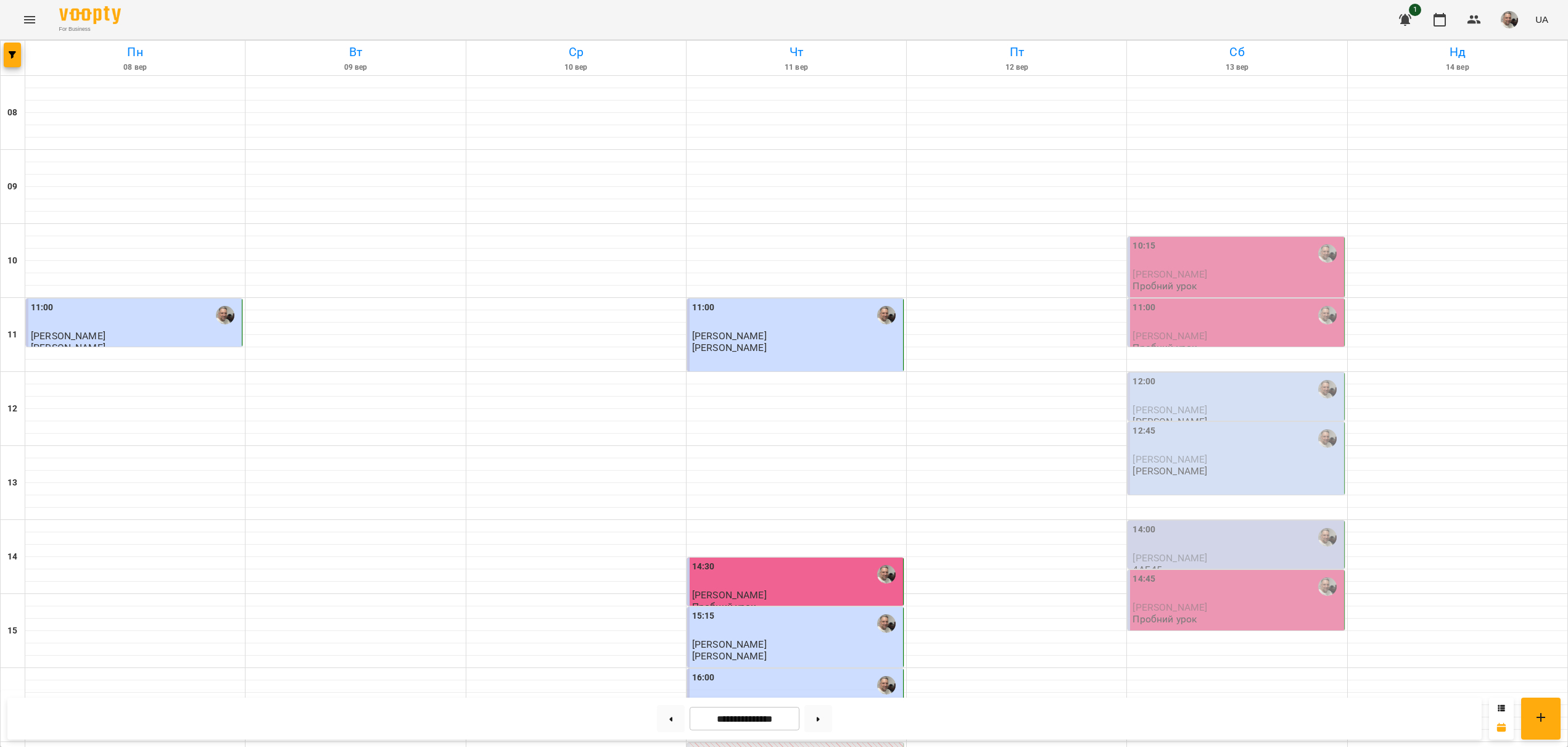
scroll to position [208, 0]
click at [756, 589] on span "[PERSON_NAME]" at bounding box center [729, 595] width 75 height 12
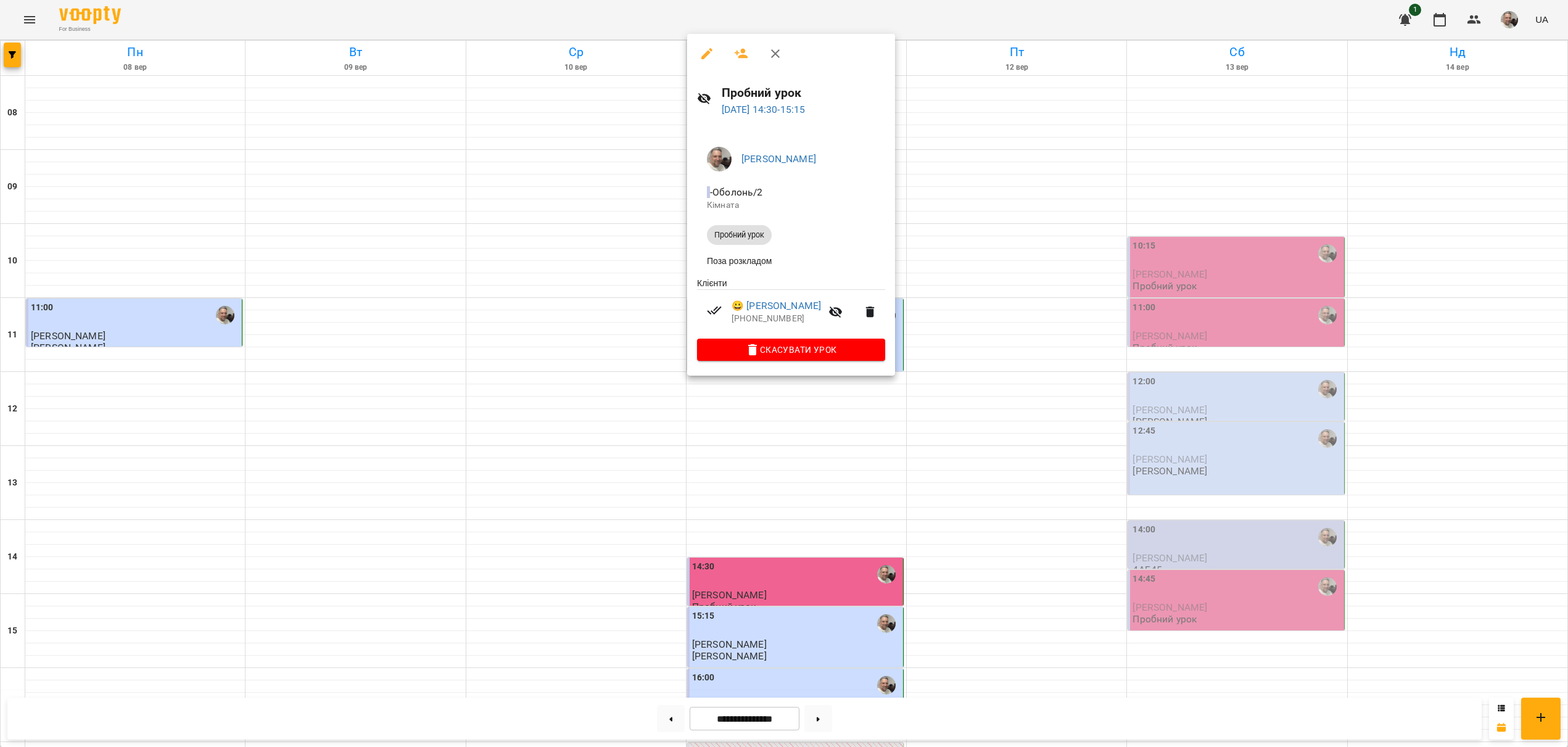
click at [575, 320] on div at bounding box center [784, 374] width 1568 height 747
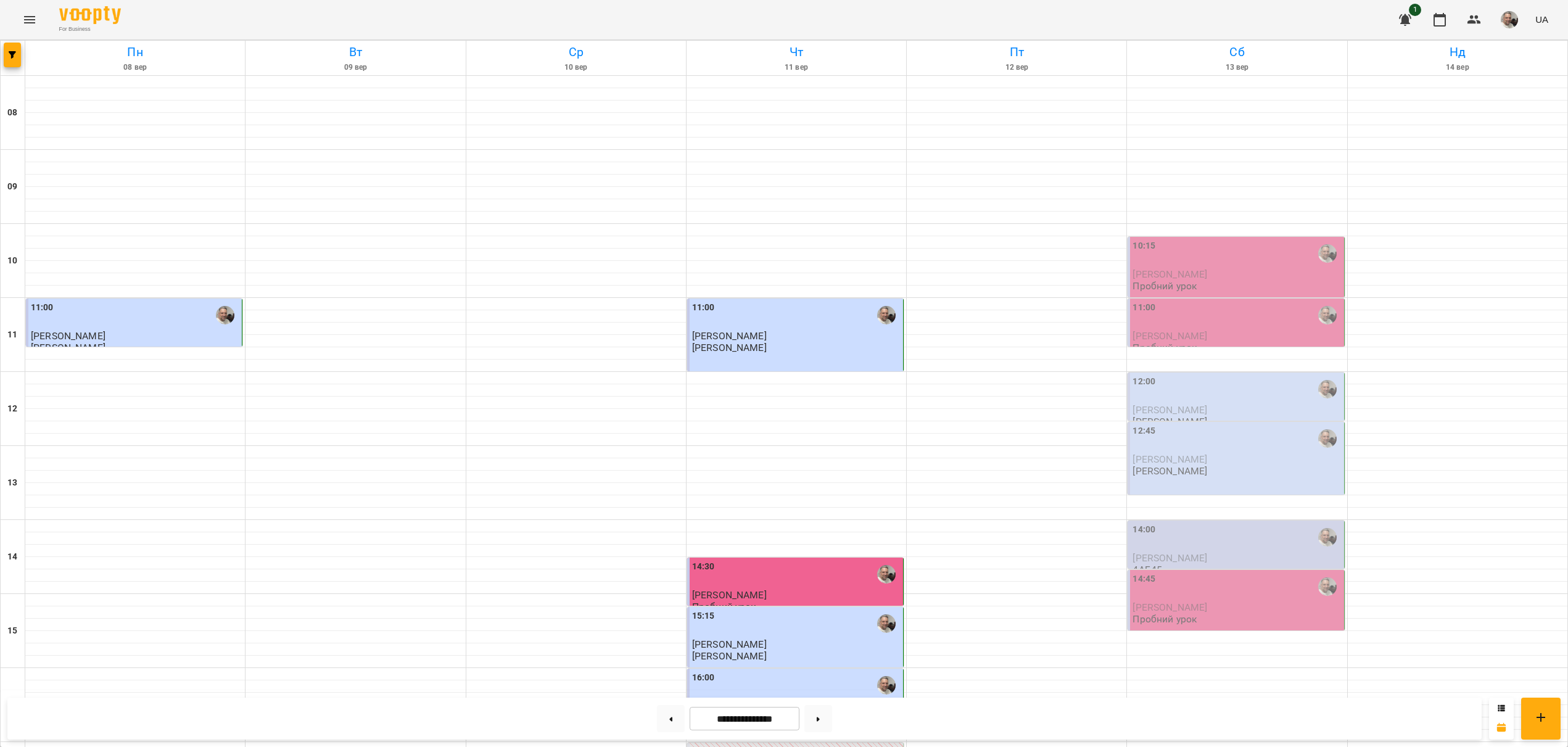
scroll to position [347, 0]
click at [754, 722] on input "**********" at bounding box center [744, 719] width 110 height 24
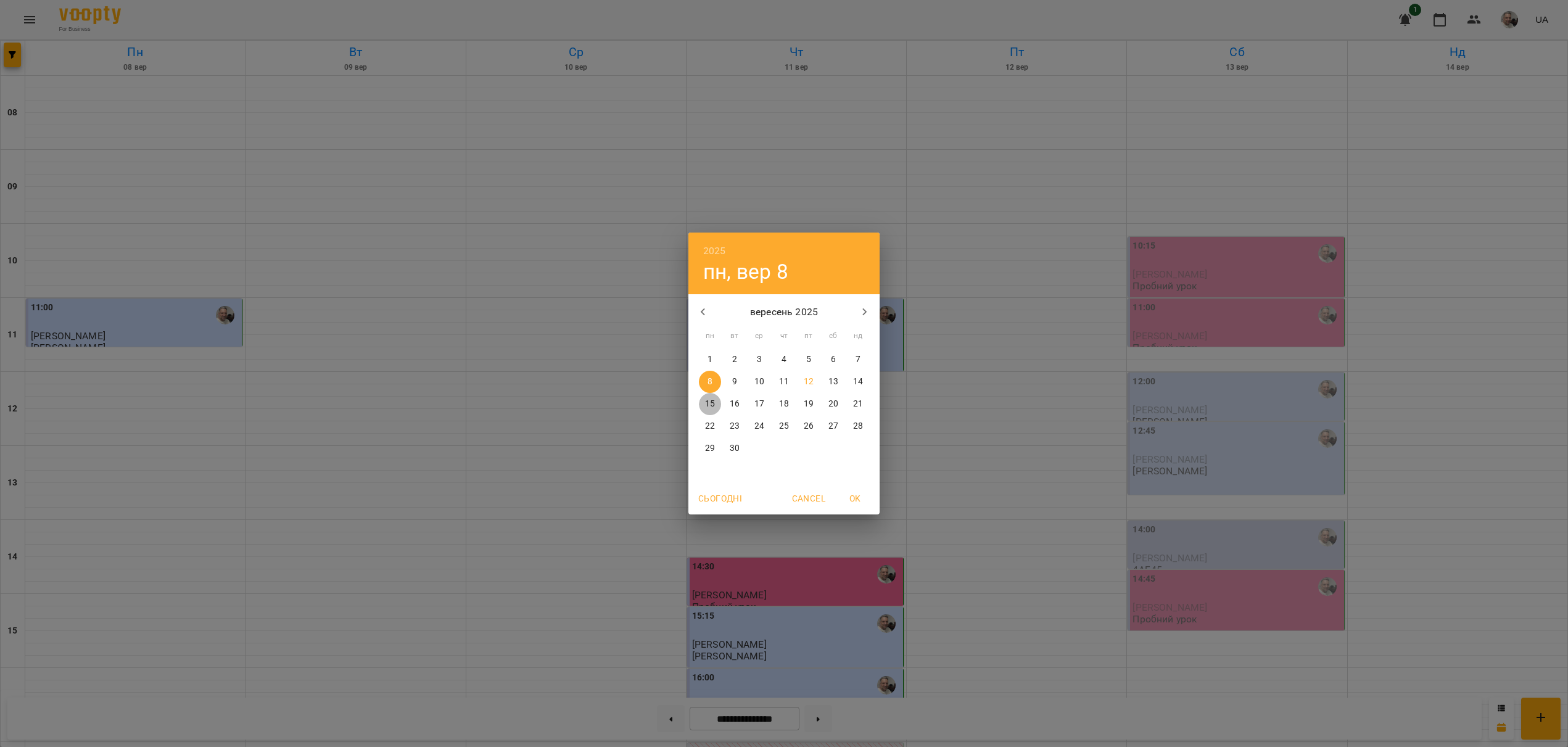
click at [714, 404] on p "15" at bounding box center [710, 404] width 10 height 12
type input "**********"
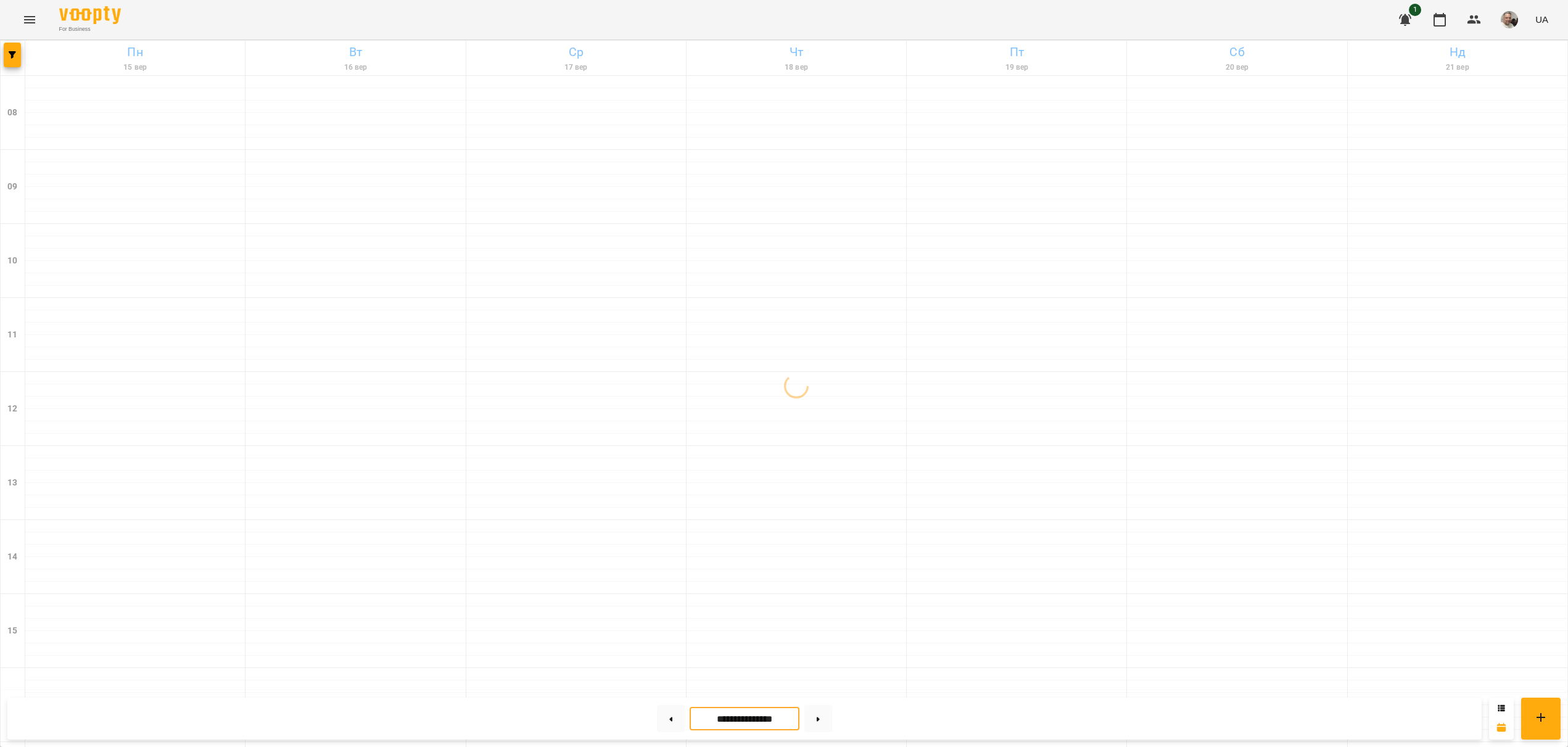
scroll to position [344, 0]
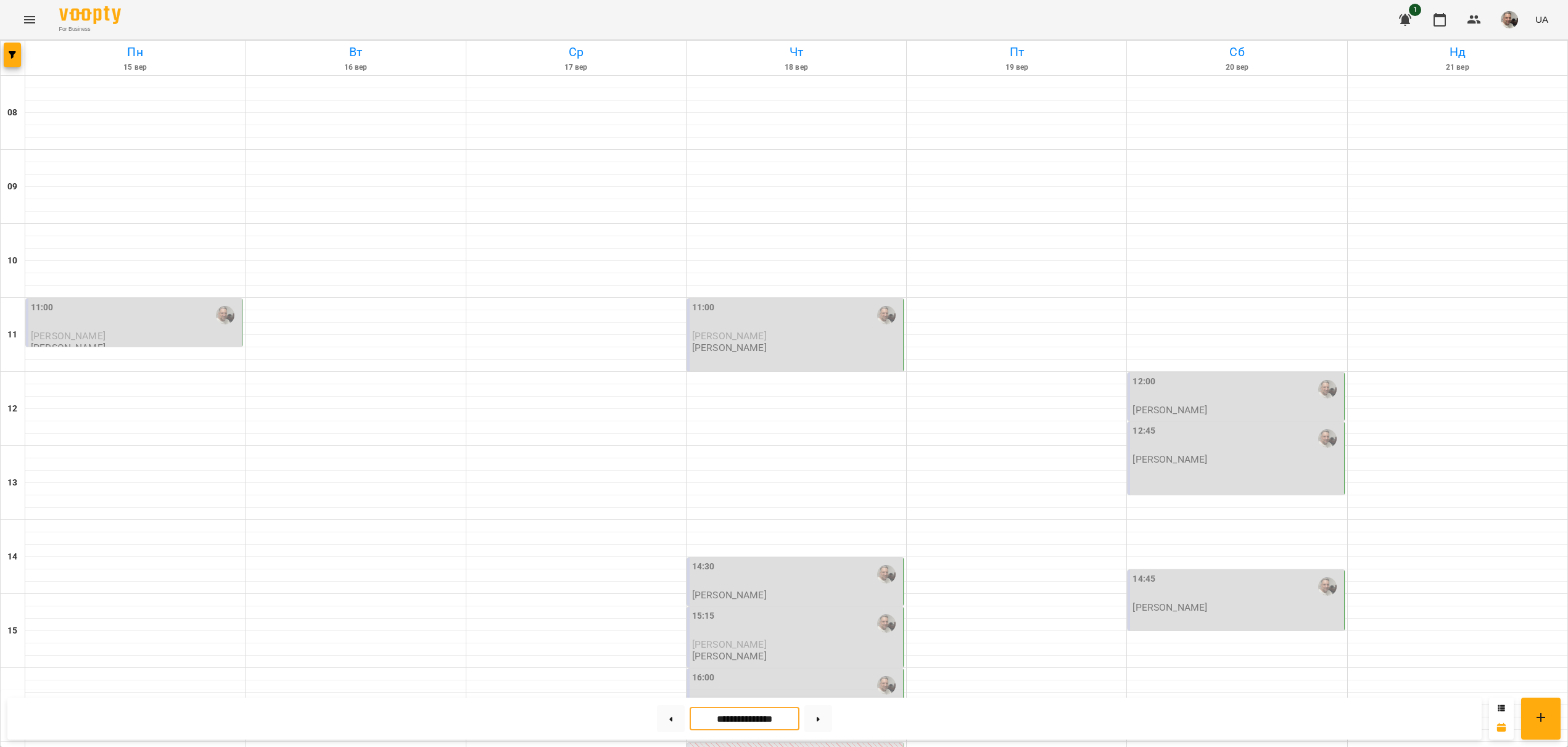
click at [761, 560] on div "14:30" at bounding box center [796, 575] width 208 height 30
click at [1199, 573] on div "14:45" at bounding box center [1236, 586] width 208 height 28
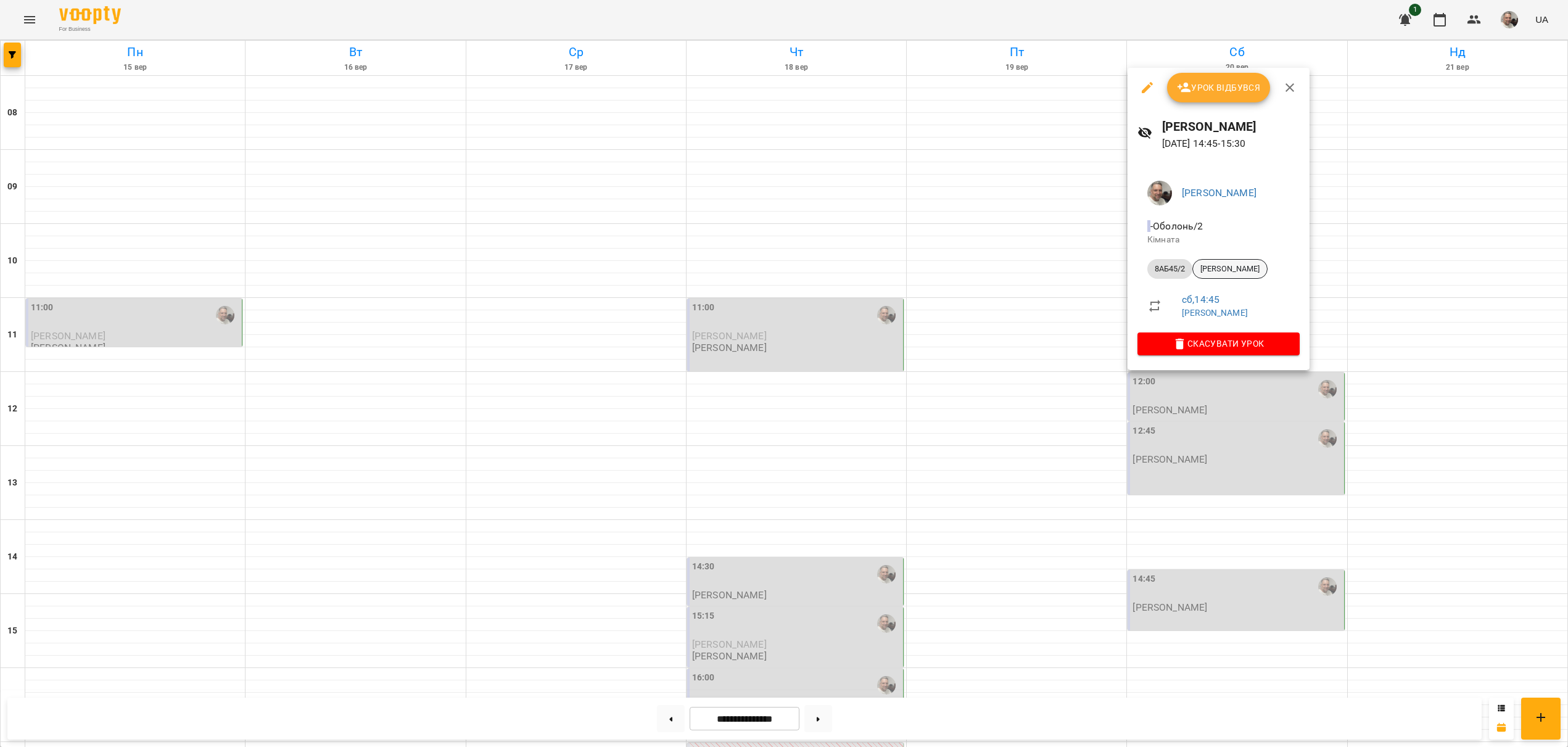
click at [1225, 268] on span "Хомутовська Олександра" at bounding box center [1230, 269] width 74 height 11
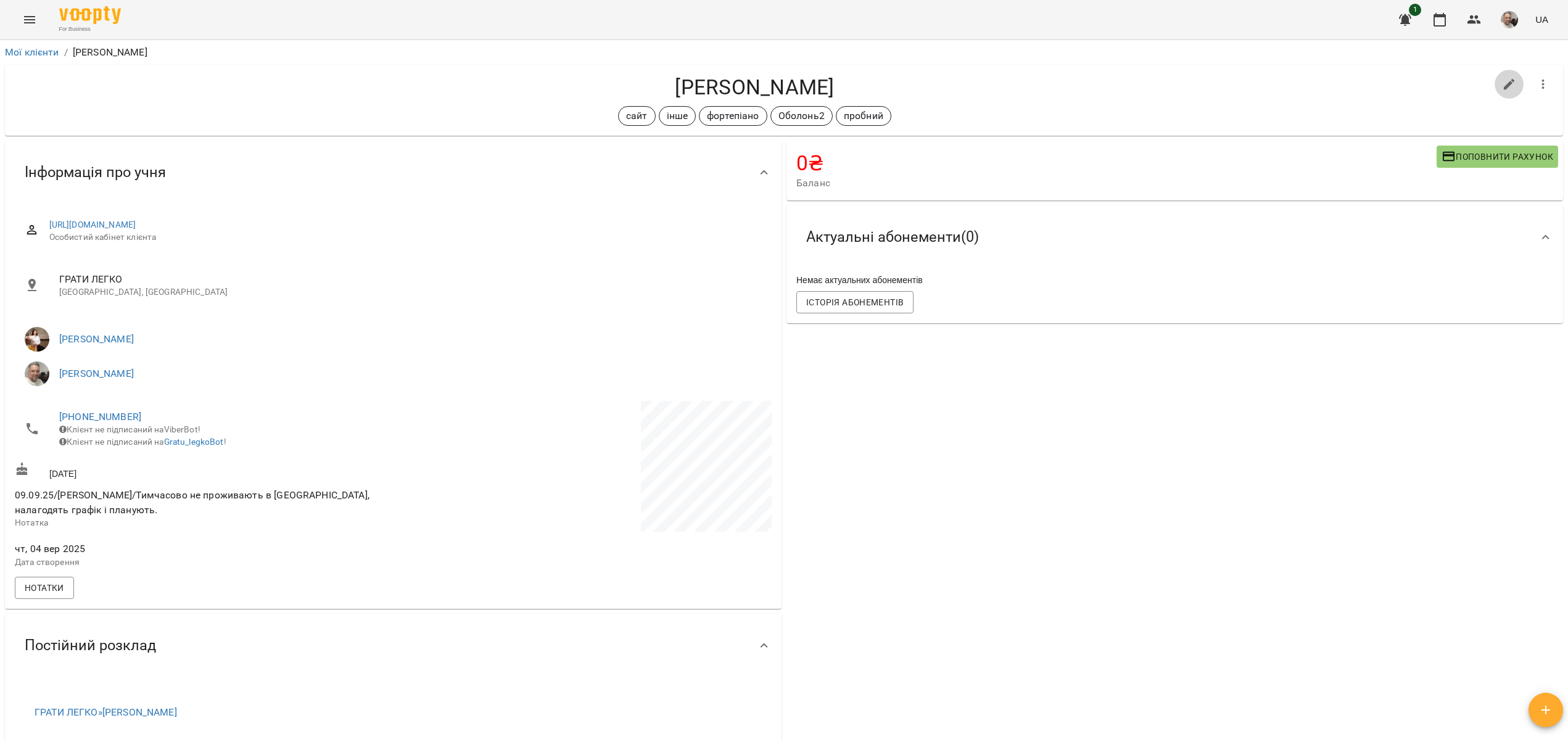
click at [1509, 85] on icon "button" at bounding box center [1509, 85] width 11 height 11
select select "**"
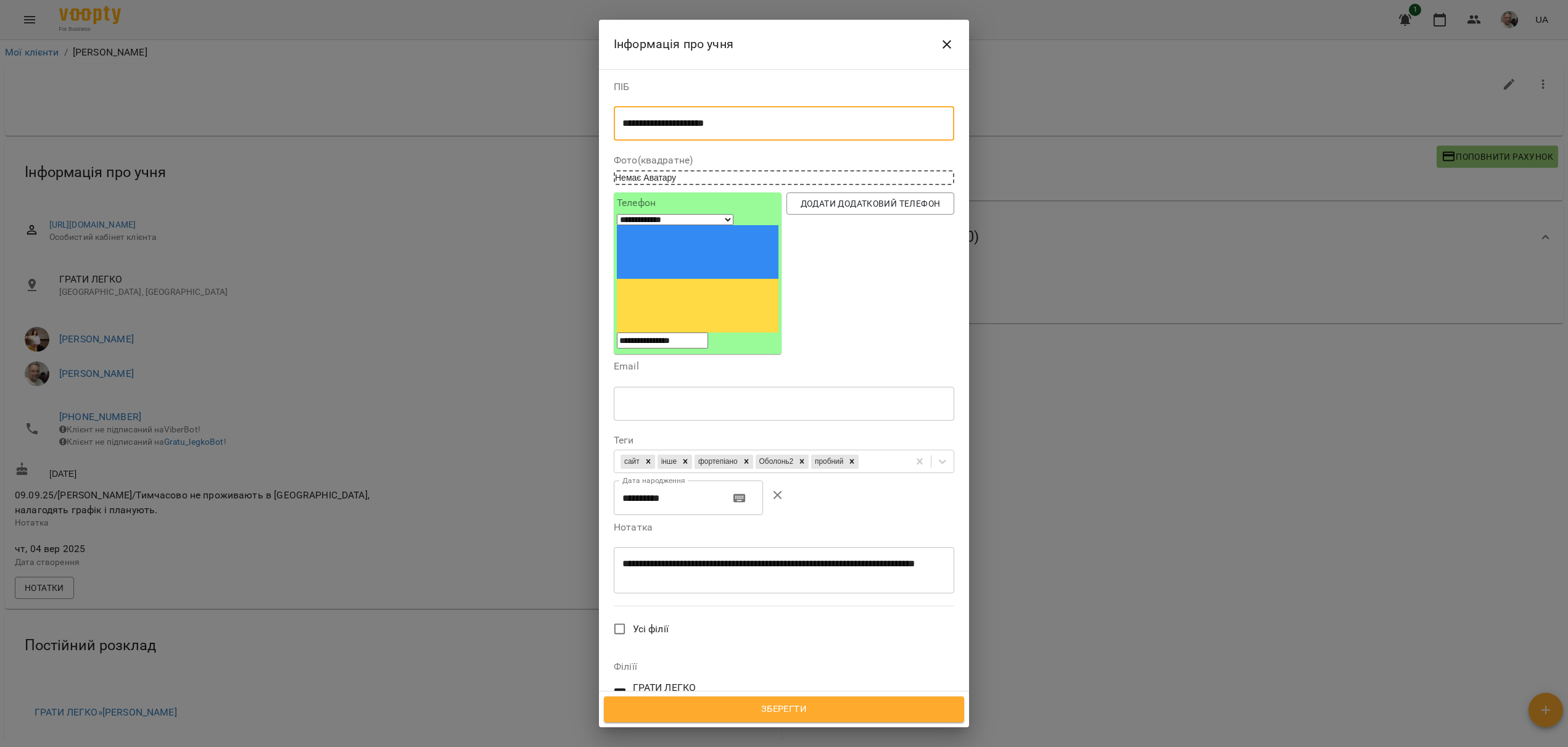
drag, startPoint x: 758, startPoint y: 125, endPoint x: 607, endPoint y: 124, distance: 151.0
click at [622, 124] on textarea "**********" at bounding box center [784, 123] width 323 height 12
click at [685, 125] on textarea "**********" at bounding box center [784, 123] width 323 height 12
click at [731, 128] on textarea "**********" at bounding box center [784, 123] width 323 height 12
type textarea "**********"
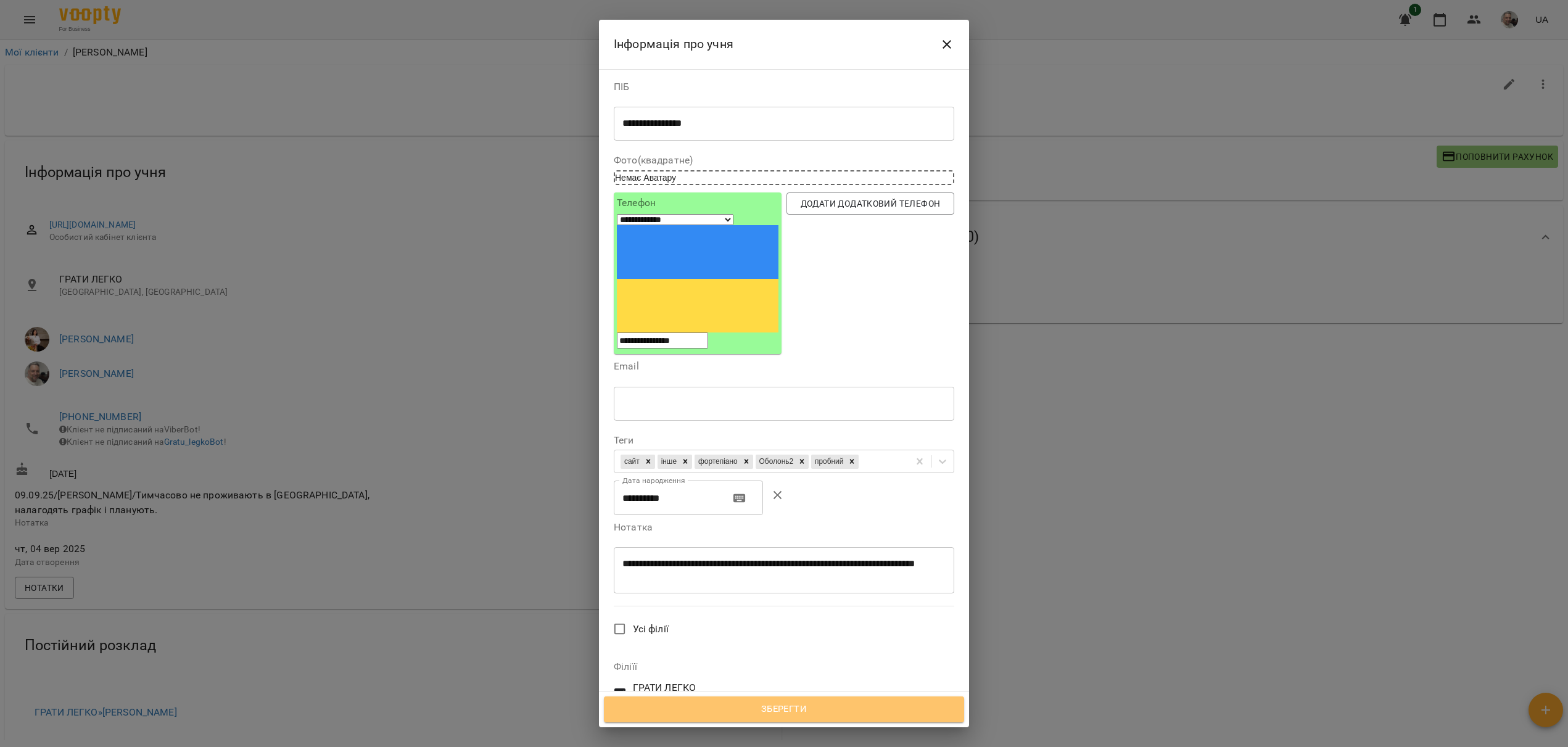
click at [754, 715] on span "Зберегти" at bounding box center [784, 709] width 333 height 16
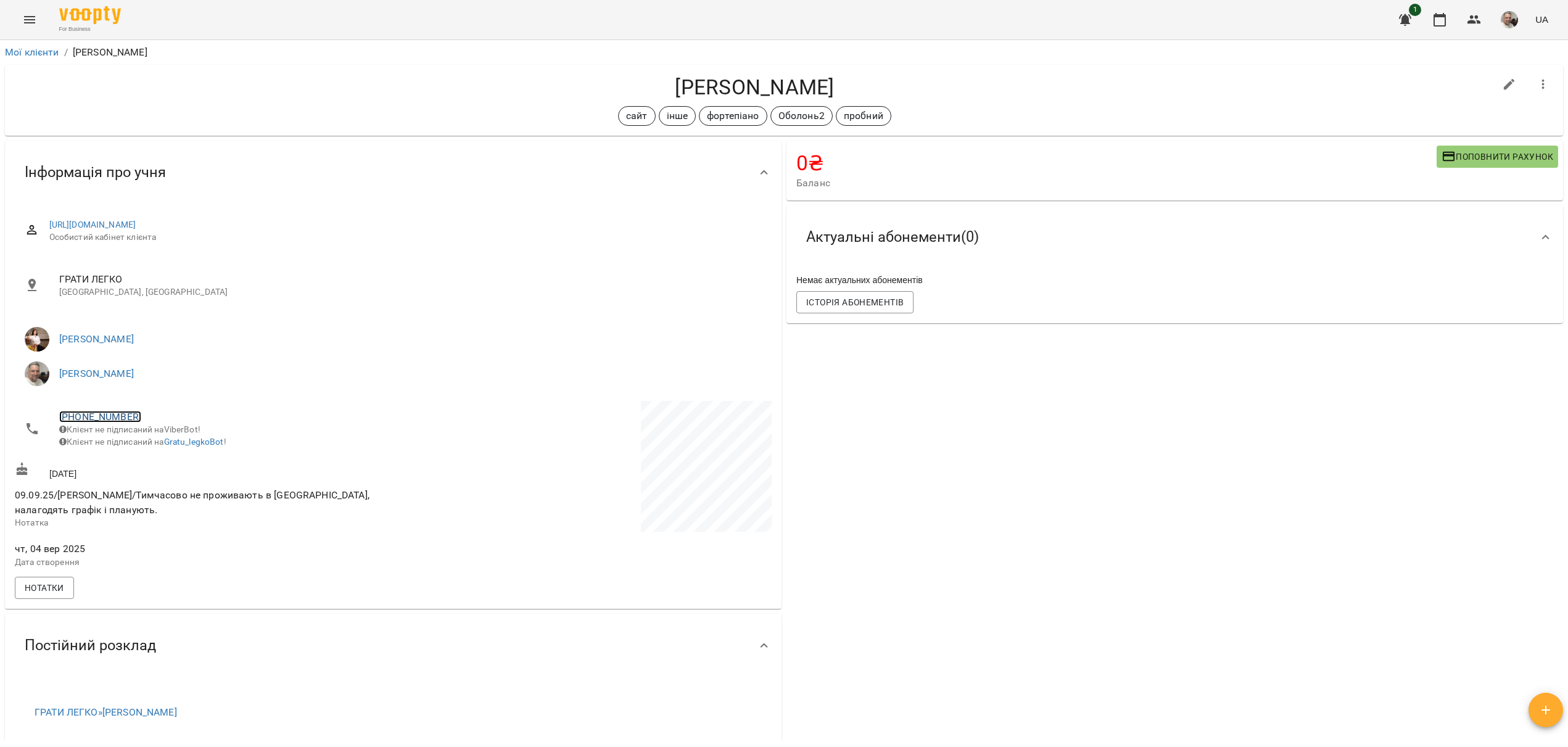
click at [118, 420] on link "[PHONE_NUMBER]" at bounding box center [100, 417] width 82 height 12
drag, startPoint x: 48, startPoint y: 413, endPoint x: 109, endPoint y: 417, distance: 61.1
click at [133, 416] on div at bounding box center [784, 374] width 1568 height 747
drag, startPoint x: 125, startPoint y: 390, endPoint x: 114, endPoint y: 391, distance: 11.0
click at [122, 390] on div at bounding box center [784, 374] width 1568 height 747
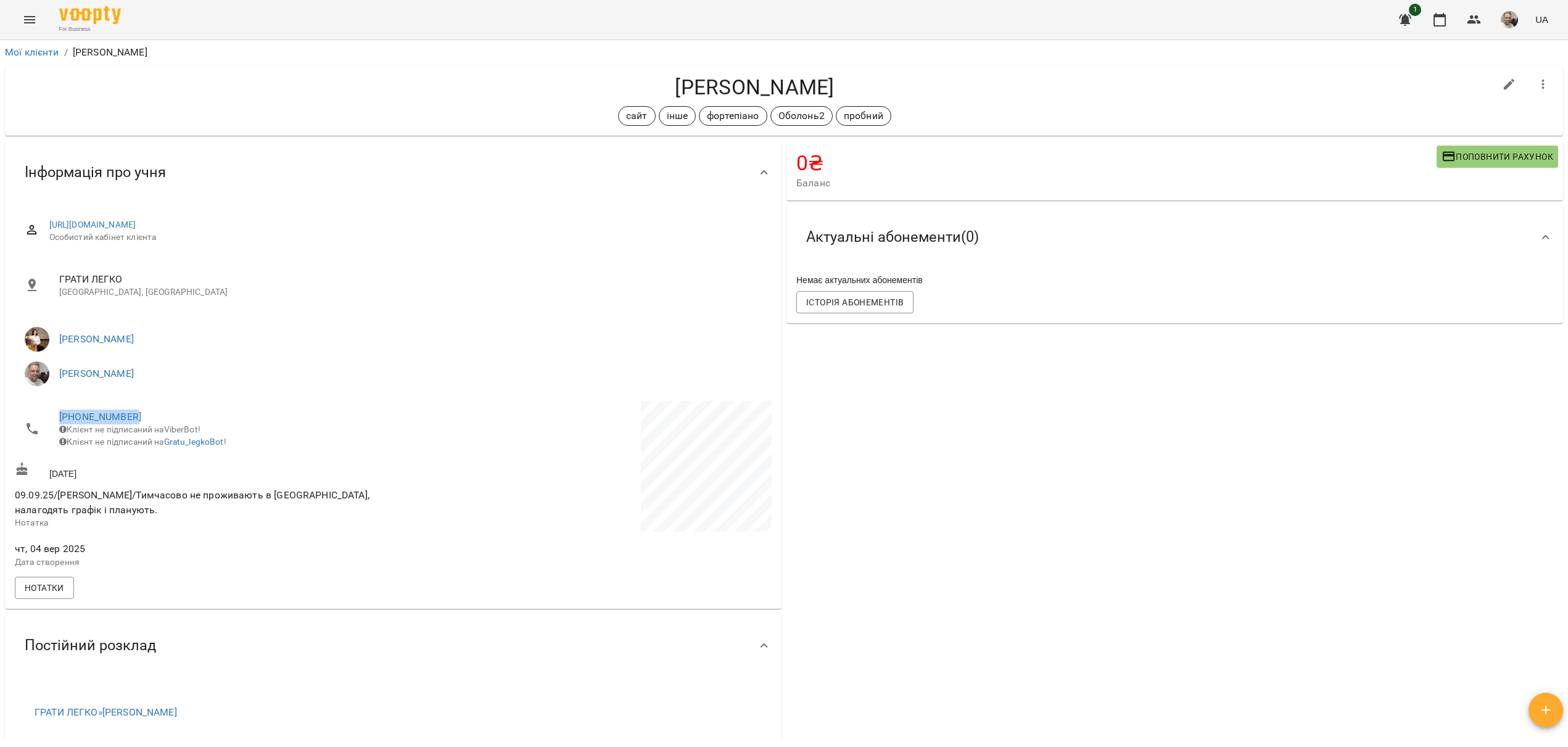
drag, startPoint x: 101, startPoint y: 414, endPoint x: 154, endPoint y: 417, distance: 53.1
click at [151, 414] on li "+380677003232 Клієнт не підписаний на ViberBot! Клієнт не підписаний на Gratu_l…" at bounding box center [203, 429] width 376 height 56
copy li "[PHONE_NUMBER]"
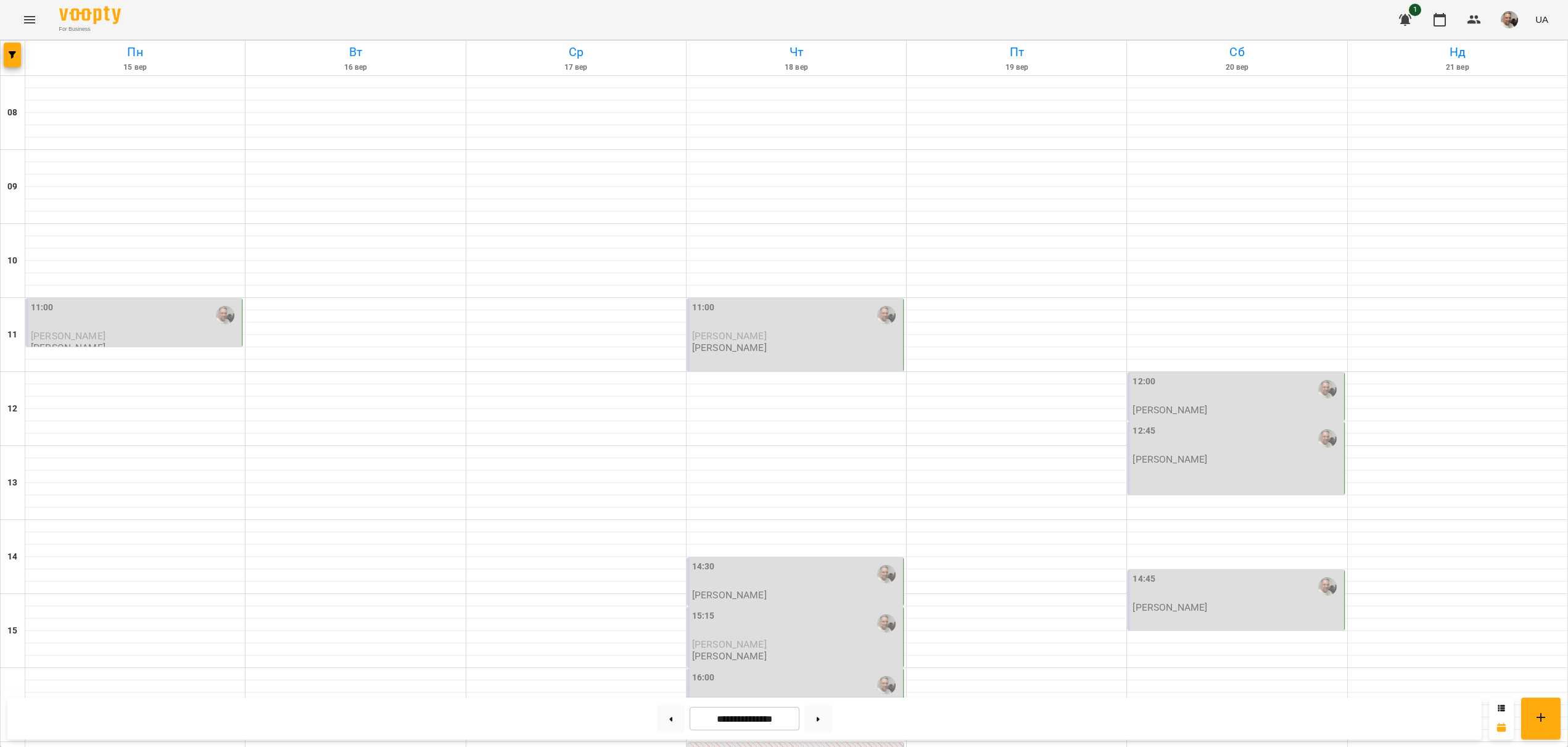
click at [1170, 591] on div "14:45" at bounding box center [1236, 586] width 208 height 28
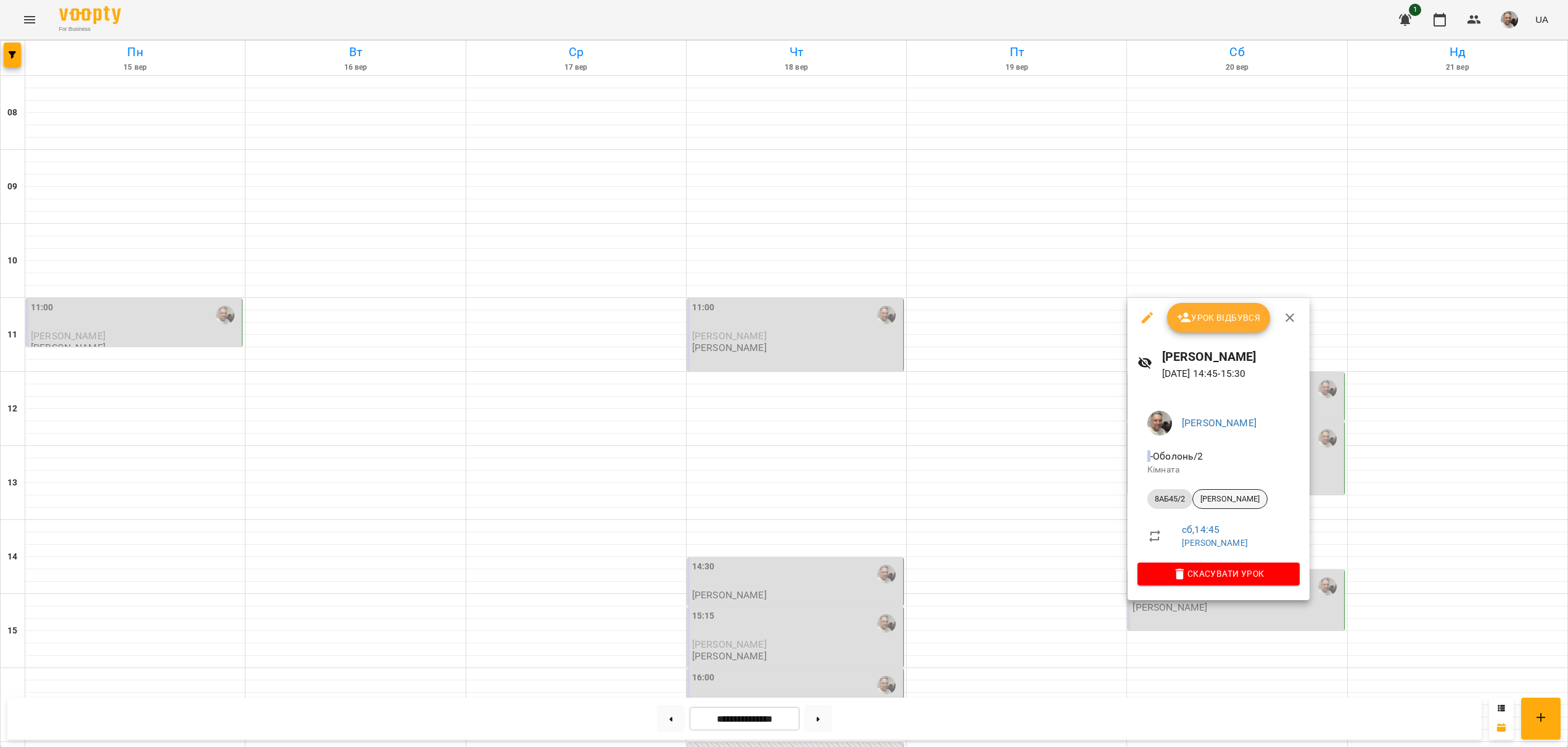
click at [1232, 503] on span "[PERSON_NAME]" at bounding box center [1230, 499] width 74 height 11
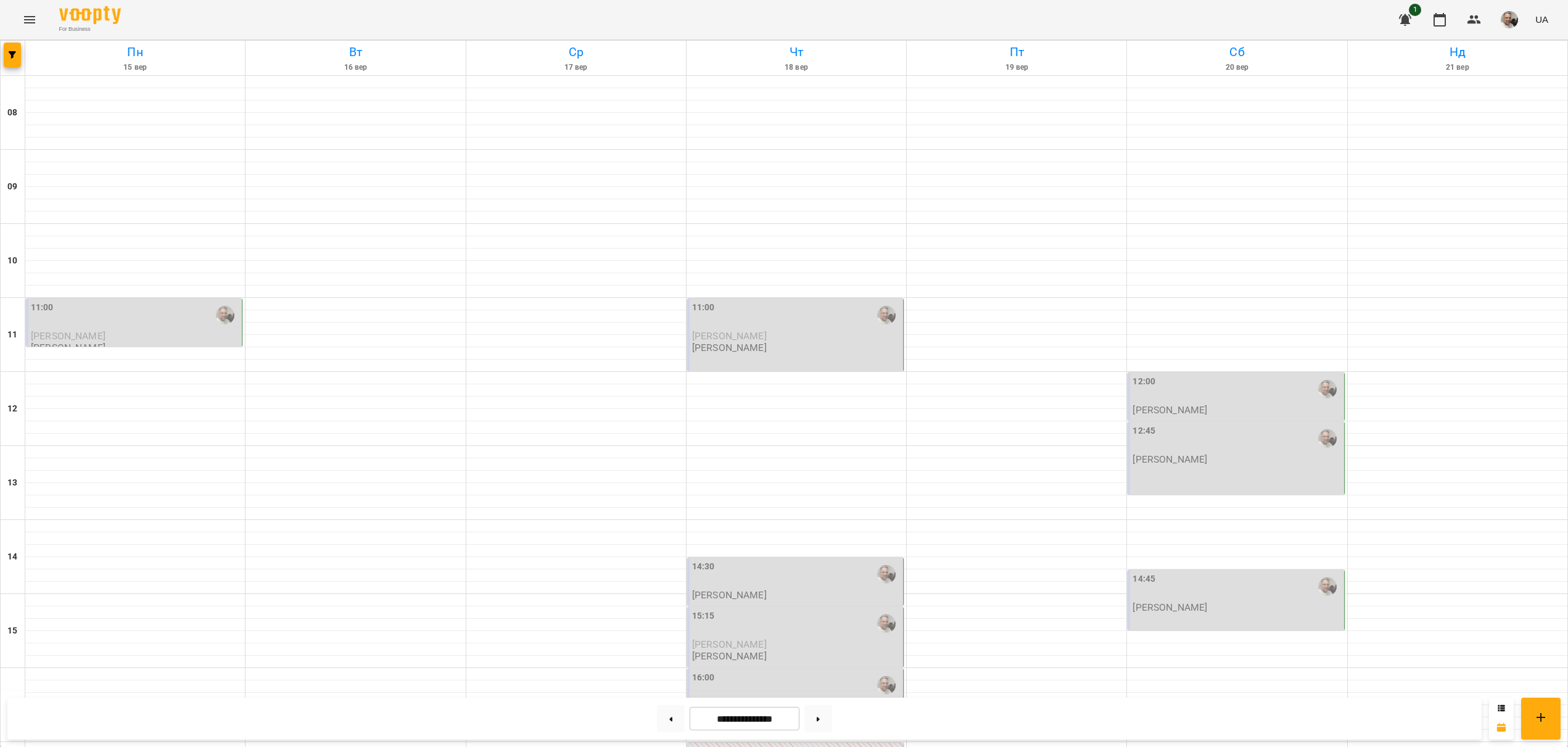
click at [1192, 599] on div "14:45" at bounding box center [1236, 586] width 208 height 28
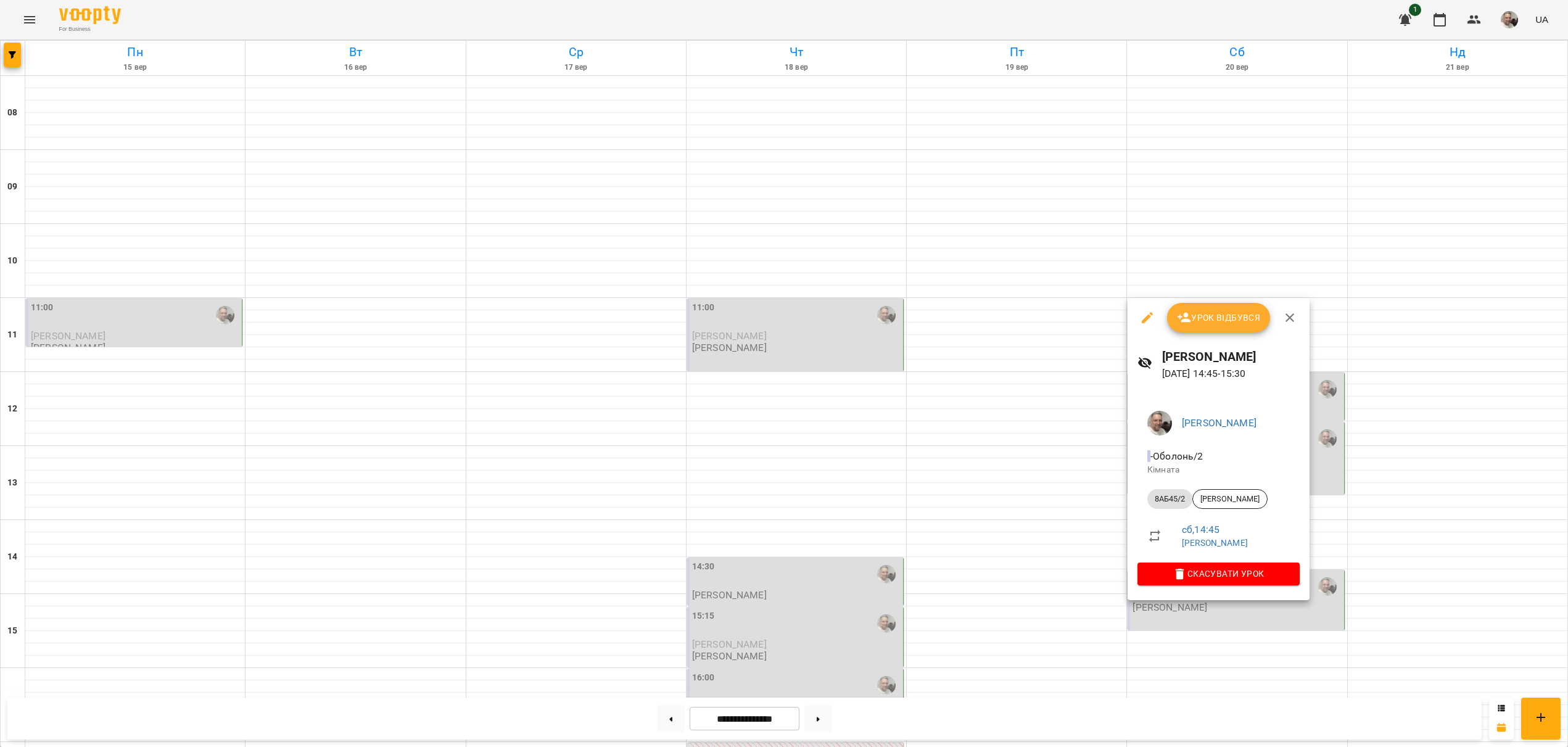
click at [897, 448] on div at bounding box center [784, 374] width 1568 height 747
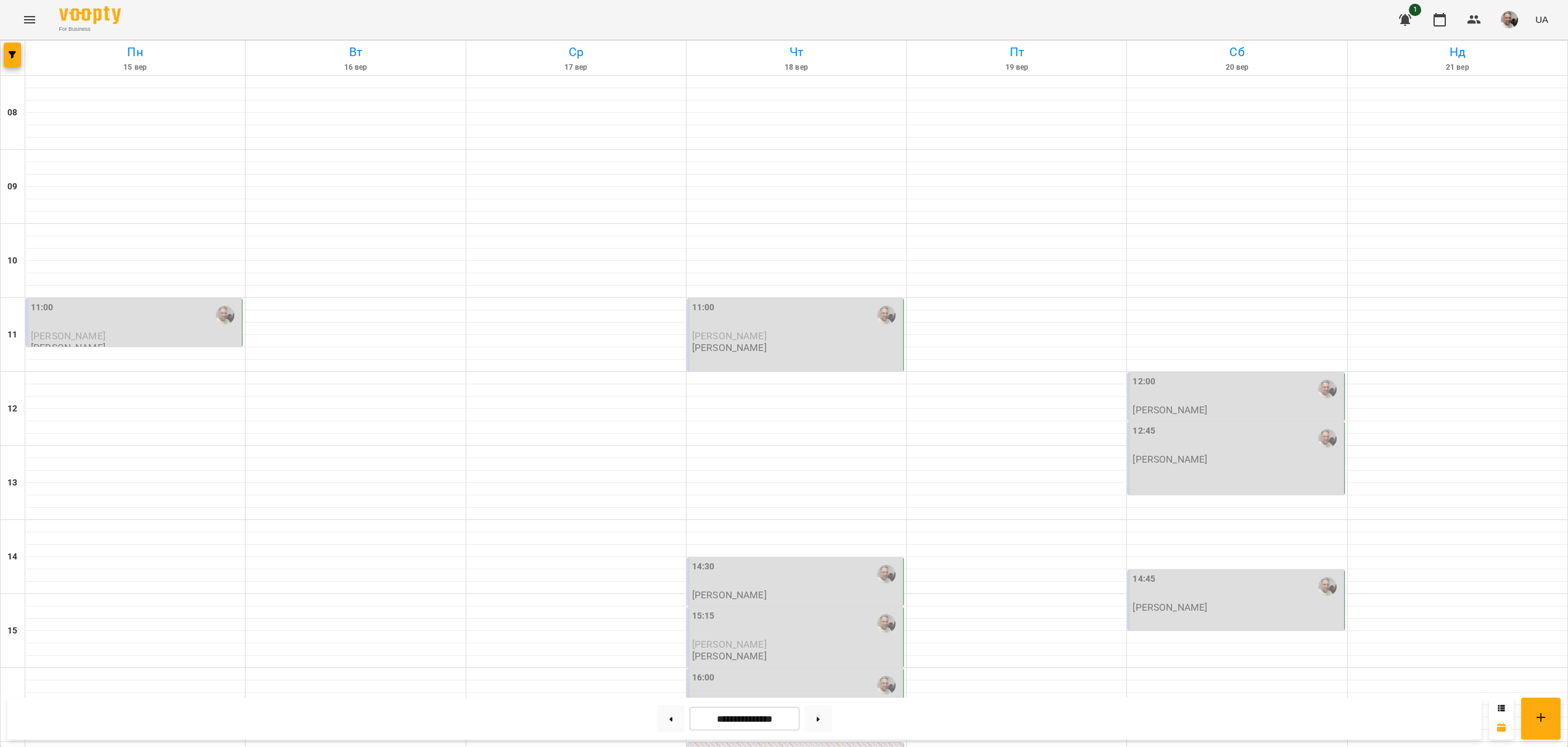
click at [764, 582] on div "14:30" at bounding box center [796, 574] width 208 height 28
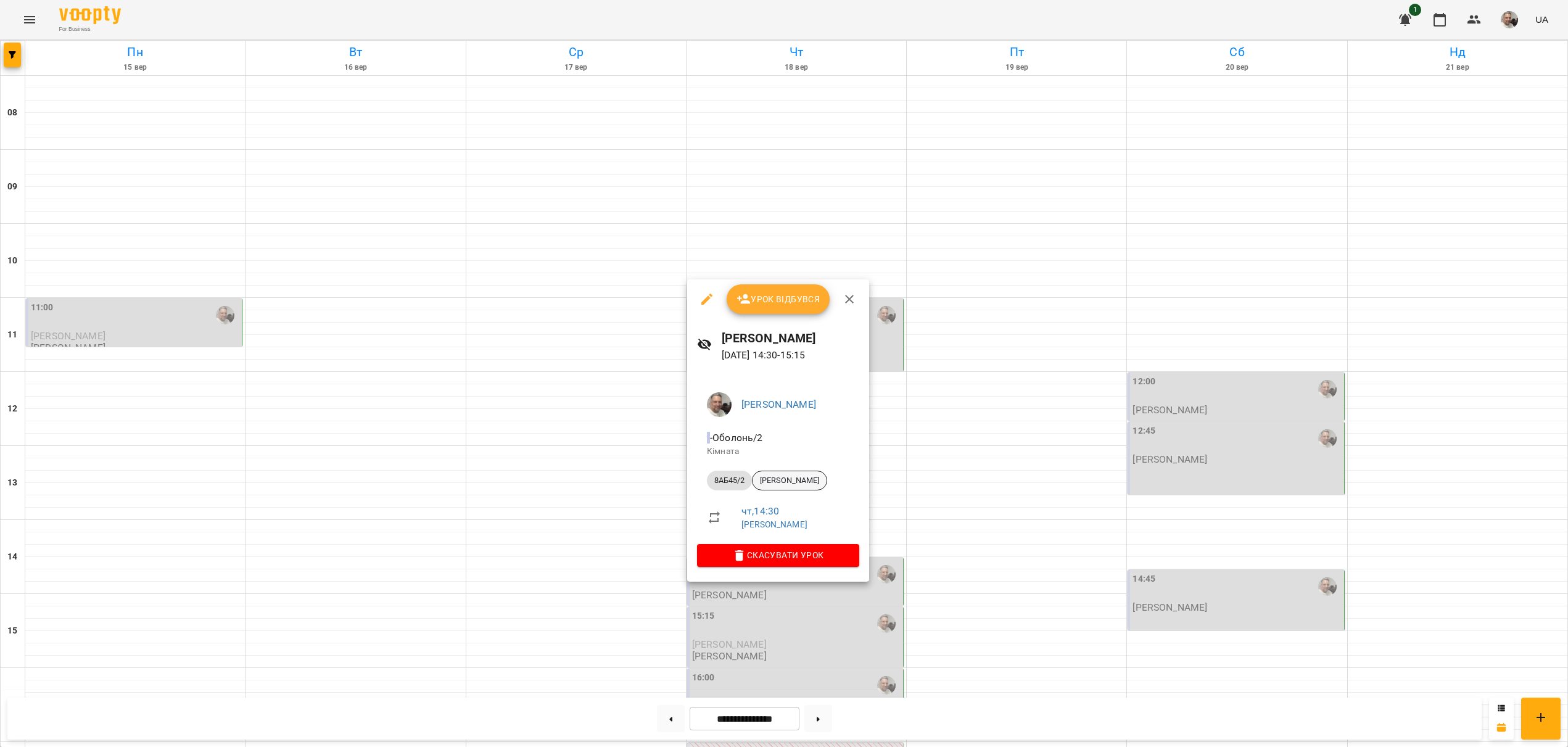
click at [794, 486] on span "[PERSON_NAME]" at bounding box center [789, 480] width 74 height 11
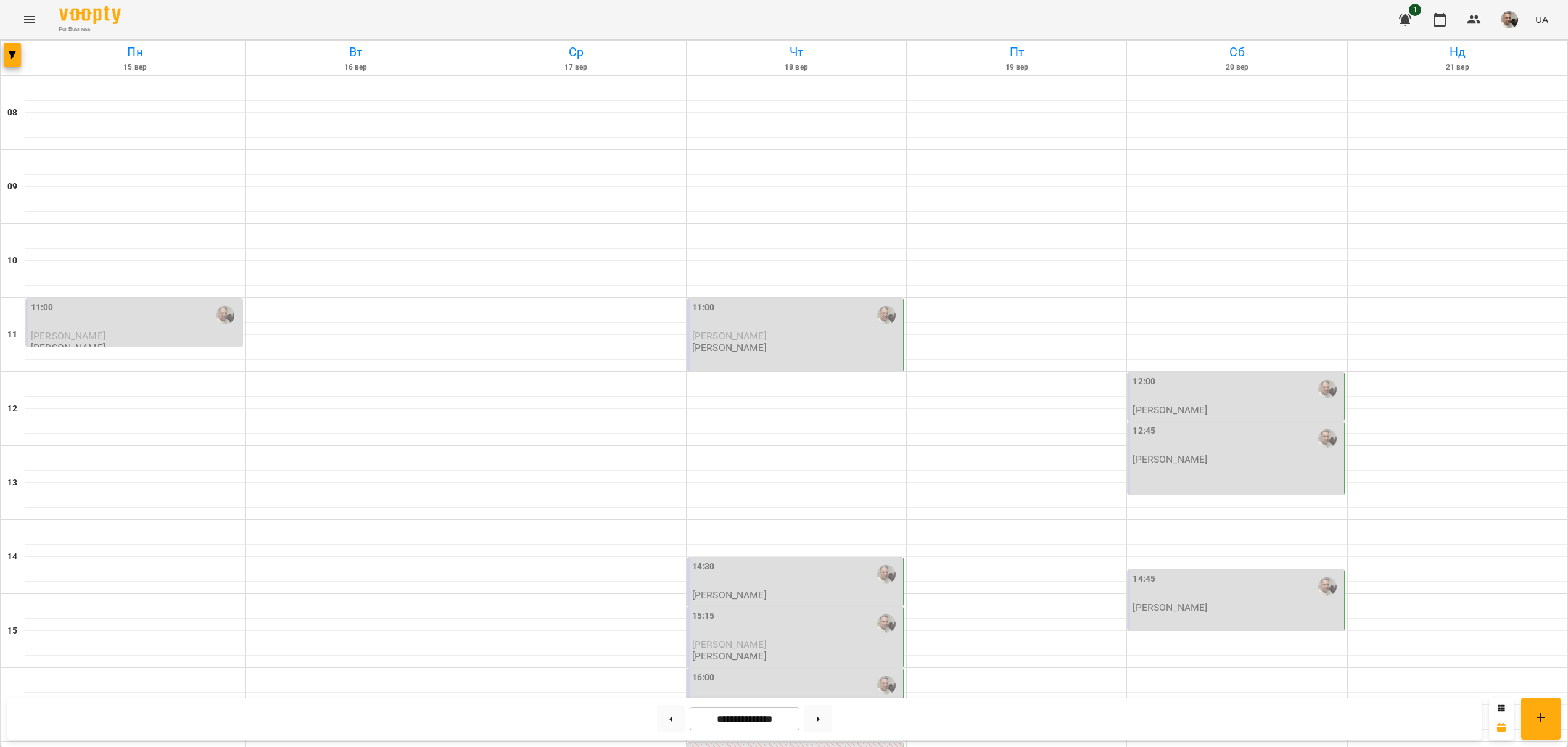
click at [1178, 588] on div "14:45" at bounding box center [1236, 586] width 208 height 28
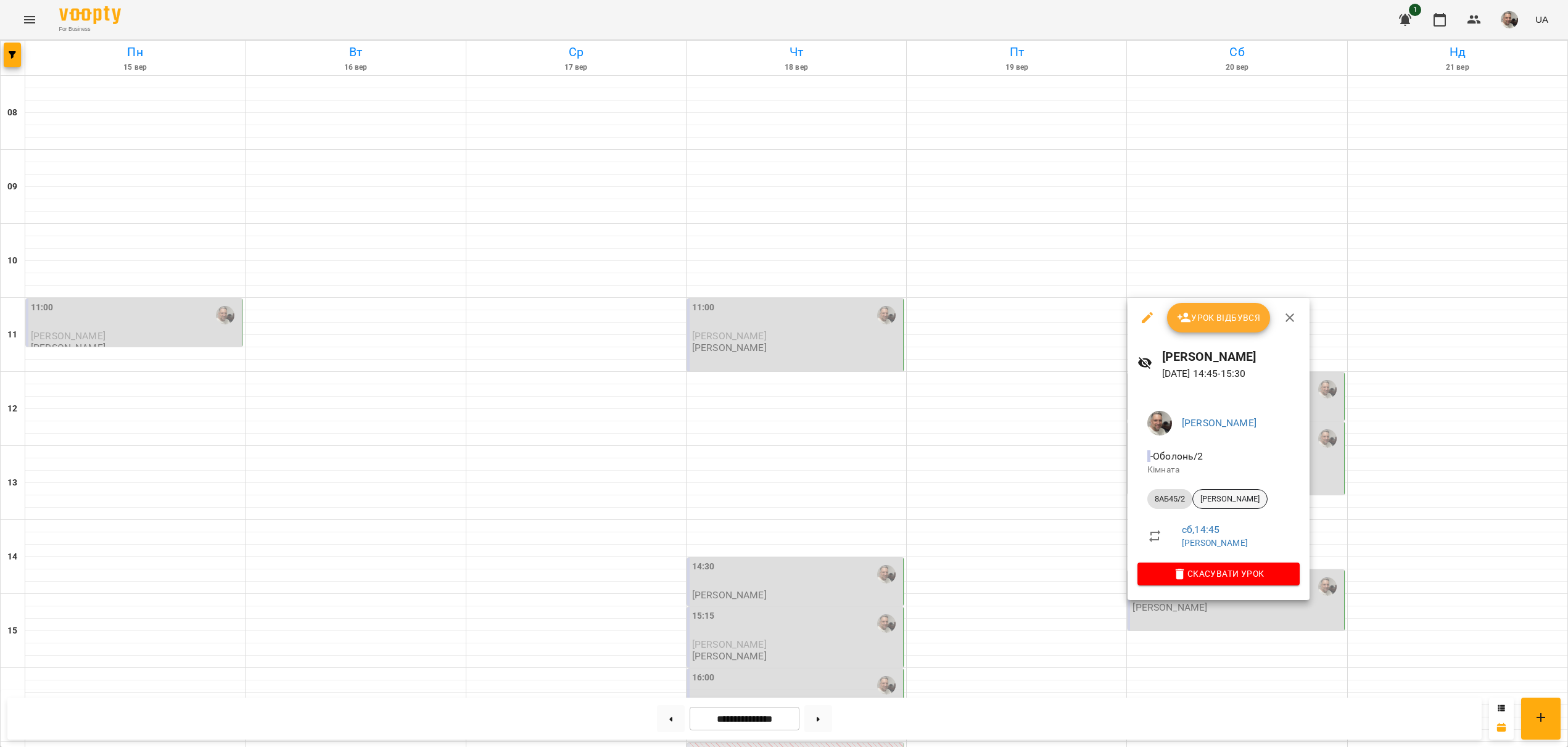
click at [1225, 502] on span "[PERSON_NAME]" at bounding box center [1230, 499] width 74 height 11
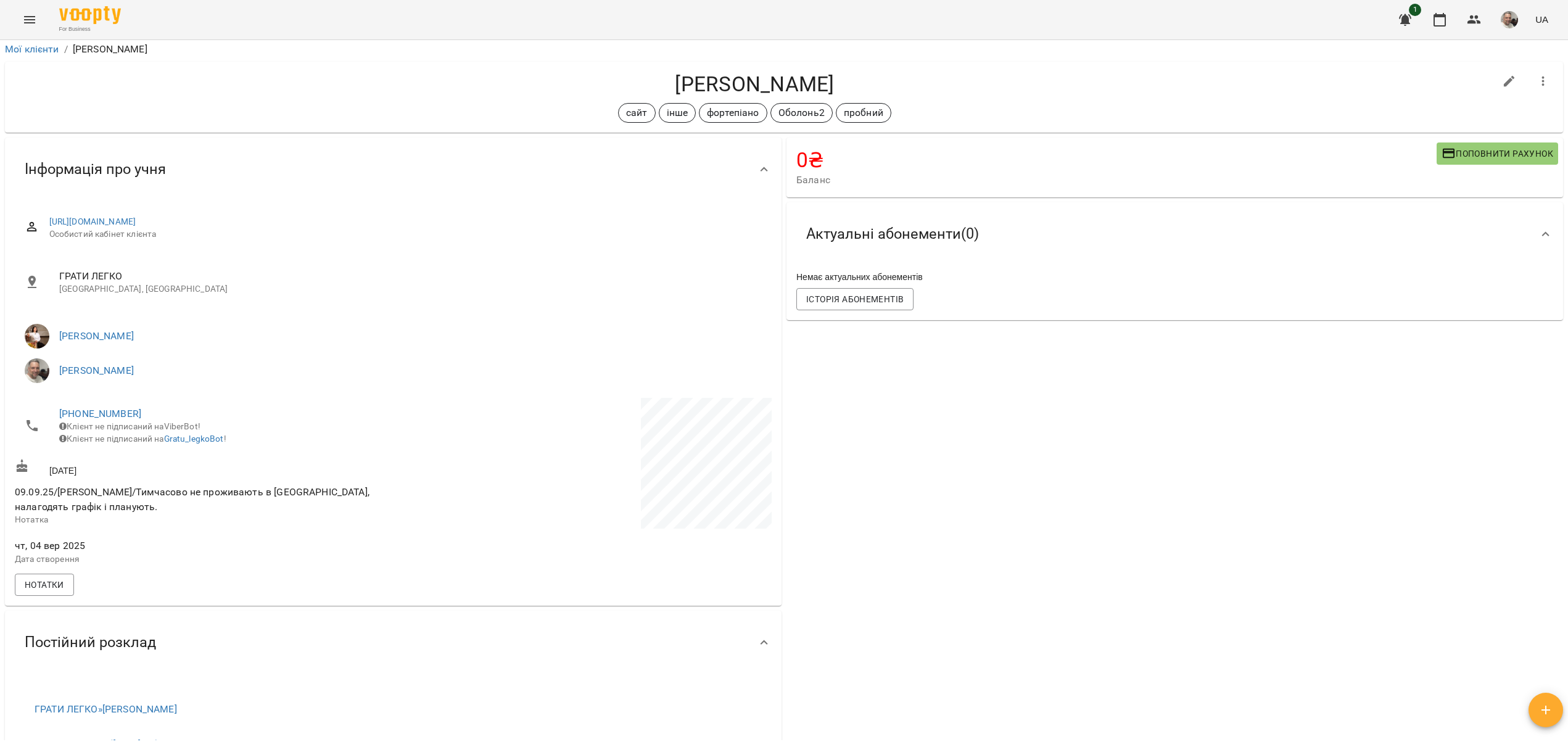
scroll to position [4, 0]
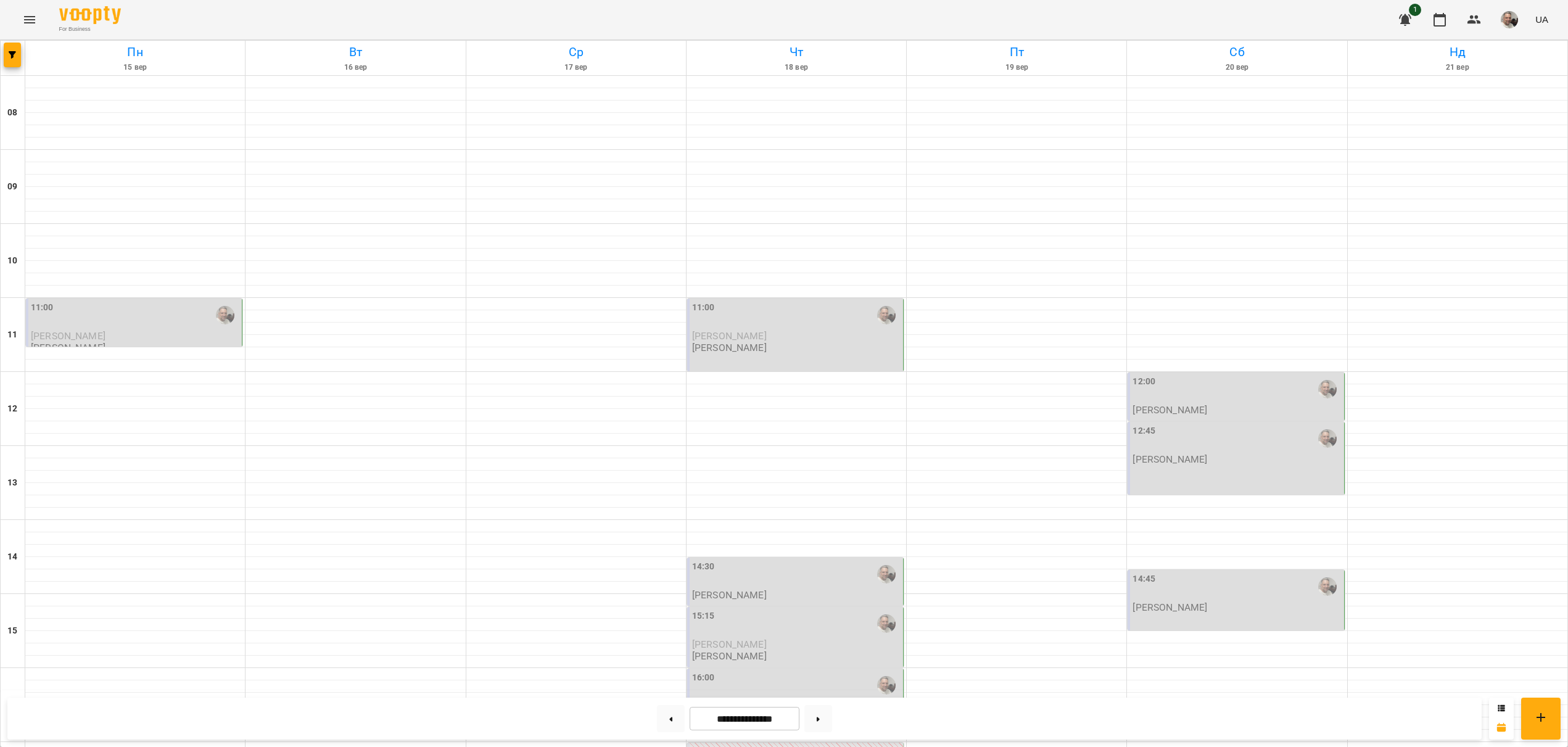
scroll to position [8, 0]
click at [741, 573] on div "14:30" at bounding box center [796, 574] width 208 height 28
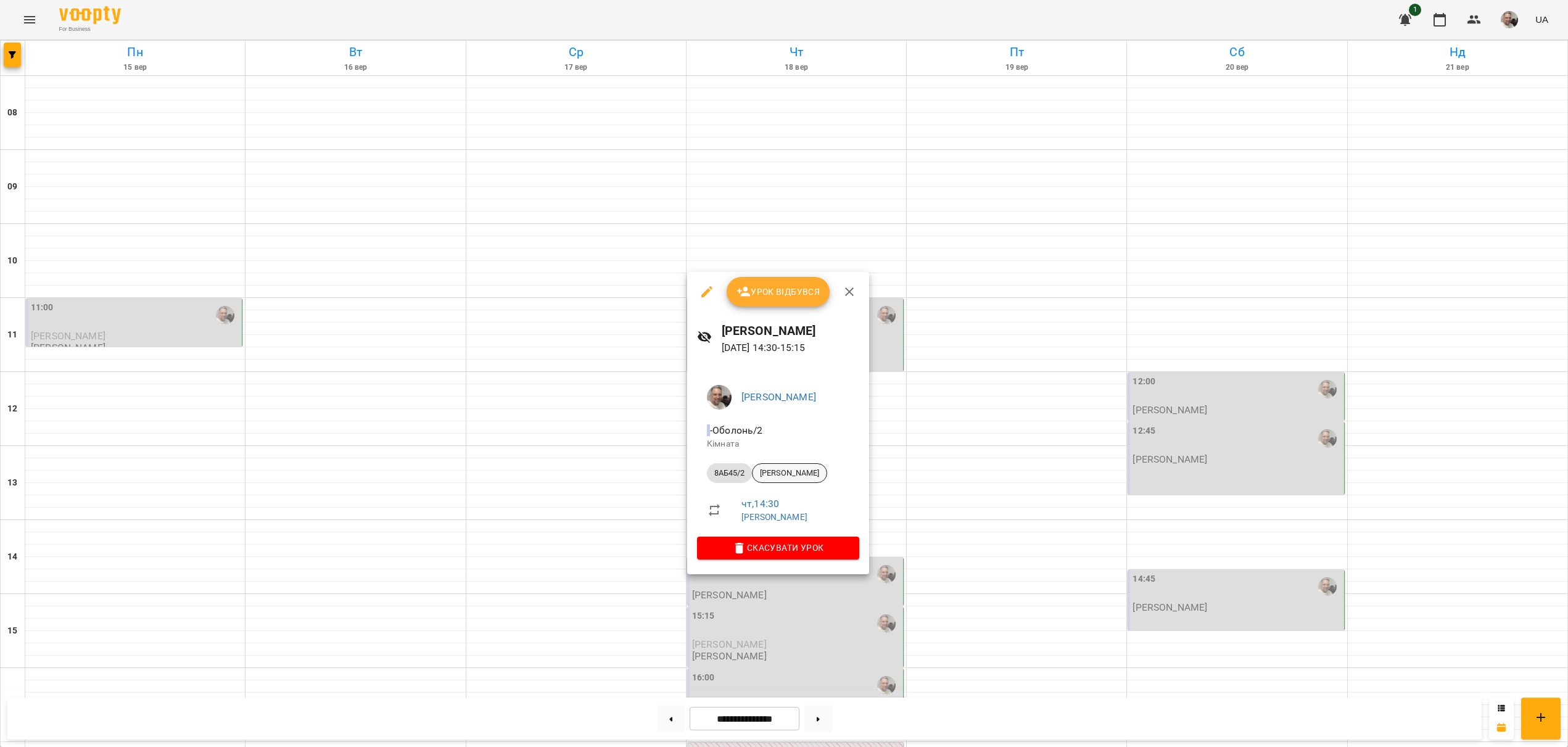
click at [781, 479] on span "[PERSON_NAME]" at bounding box center [789, 473] width 74 height 11
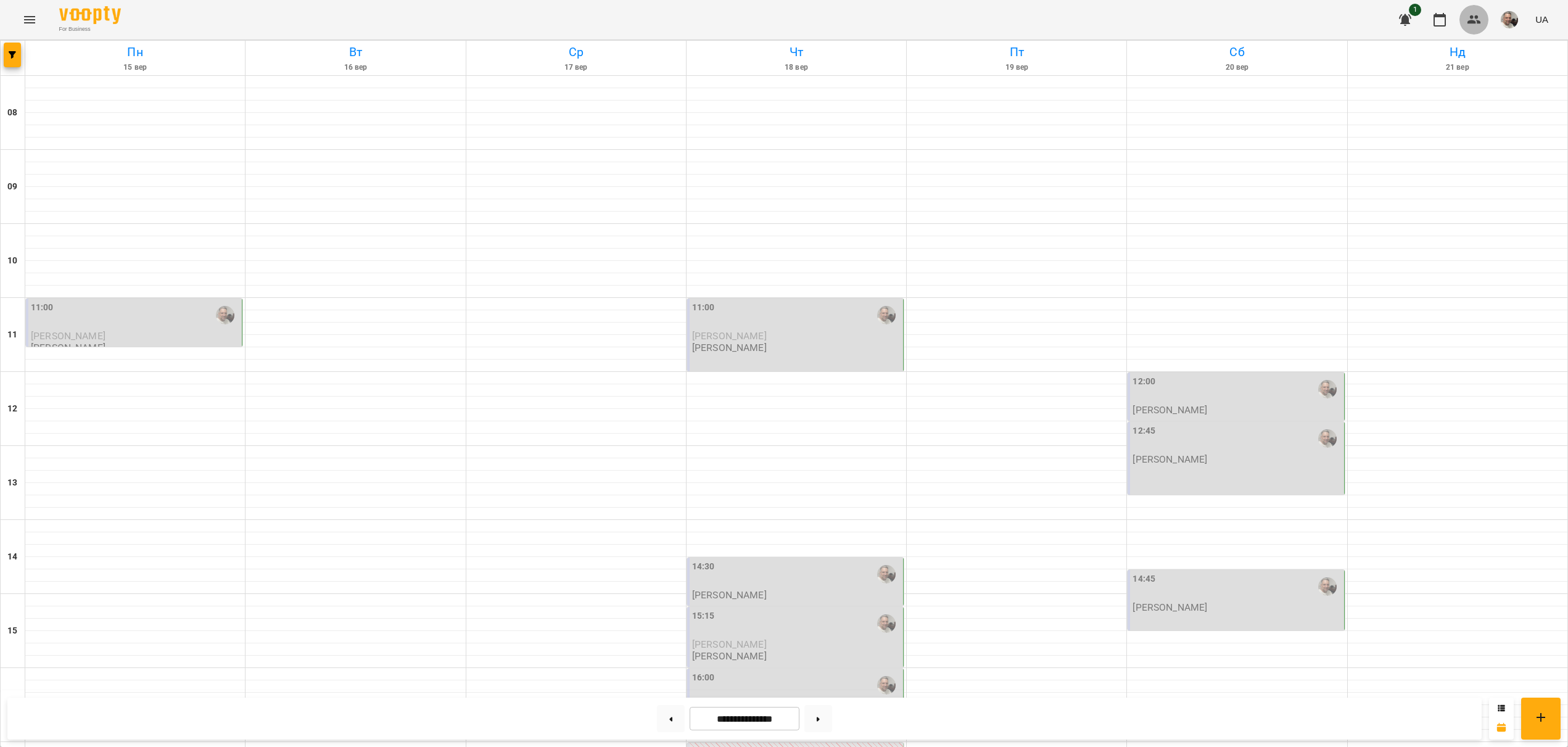
click at [1472, 21] on icon "button" at bounding box center [1474, 19] width 14 height 8
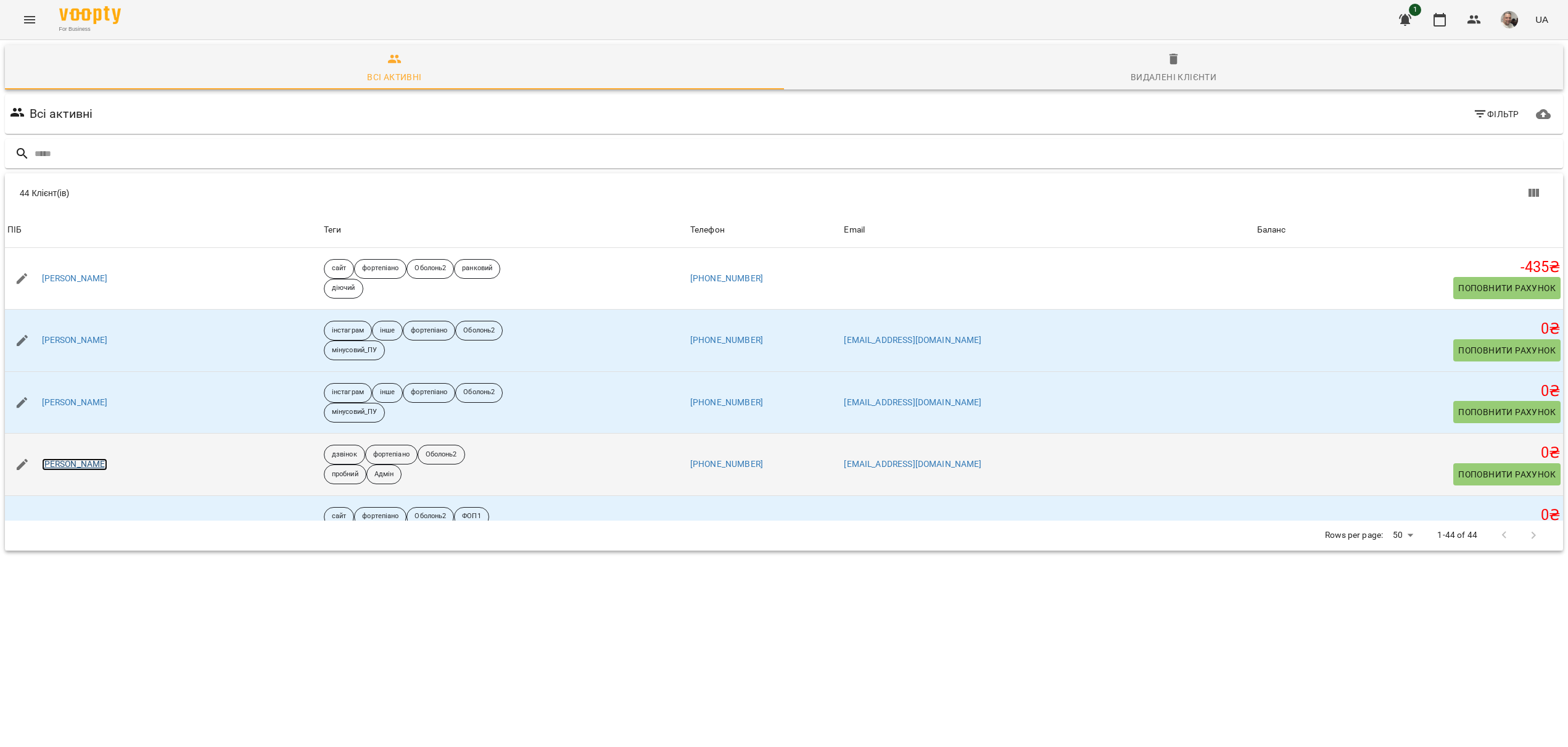
click at [71, 465] on link "[PERSON_NAME]" at bounding box center [75, 464] width 66 height 12
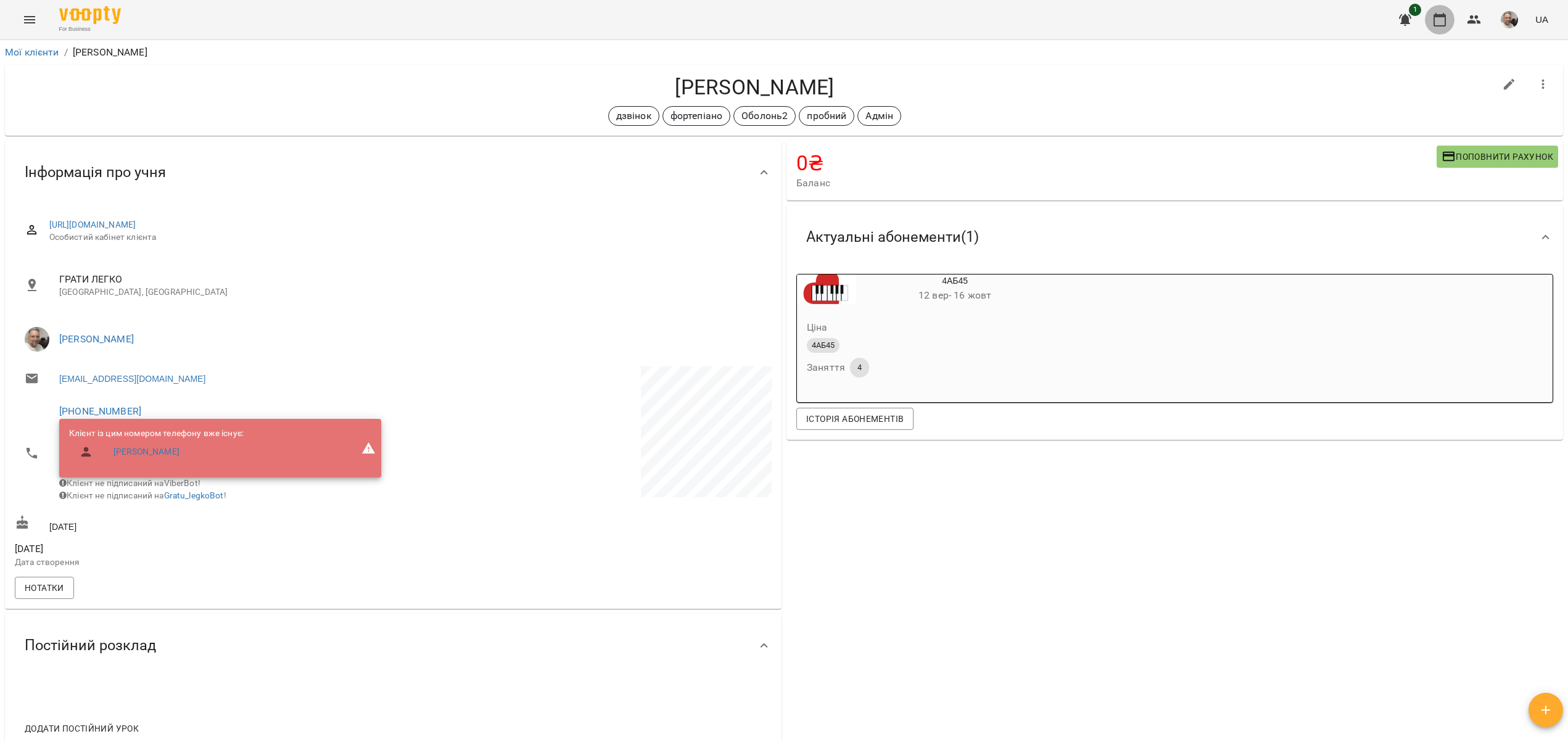
click at [1440, 23] on icon "button" at bounding box center [1439, 19] width 15 height 15
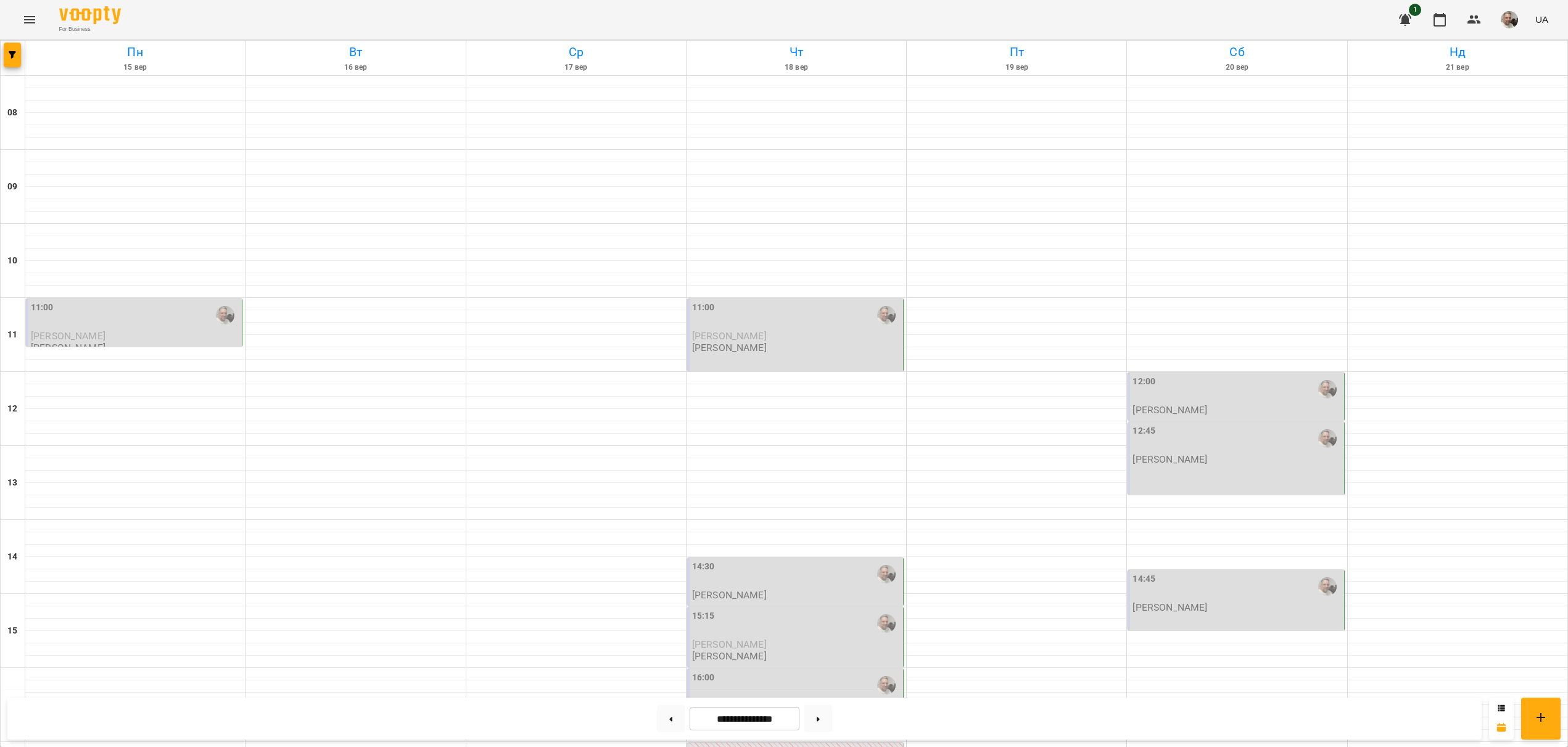
click at [746, 722] on input "**********" at bounding box center [744, 719] width 110 height 24
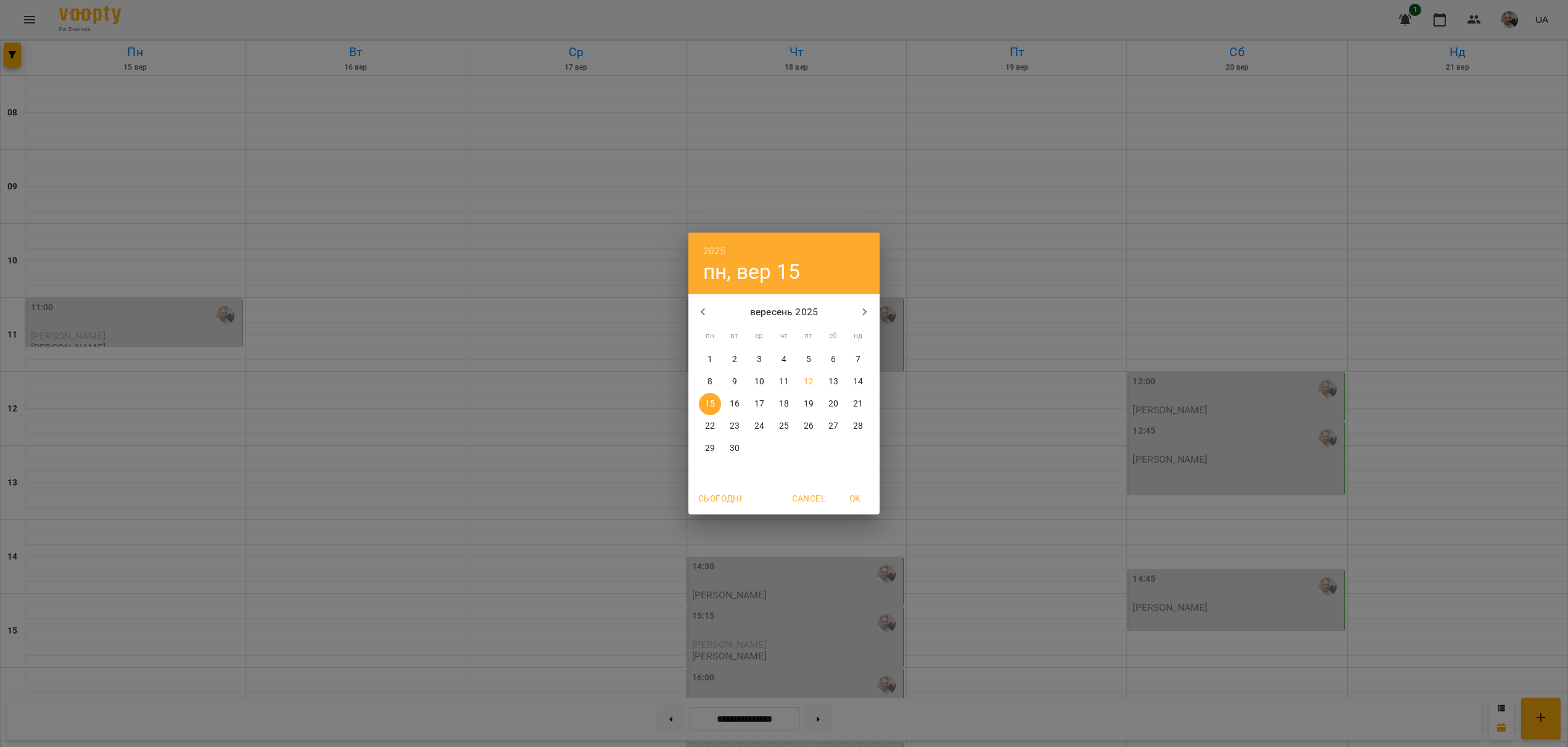
click at [709, 400] on p "15" at bounding box center [710, 404] width 10 height 12
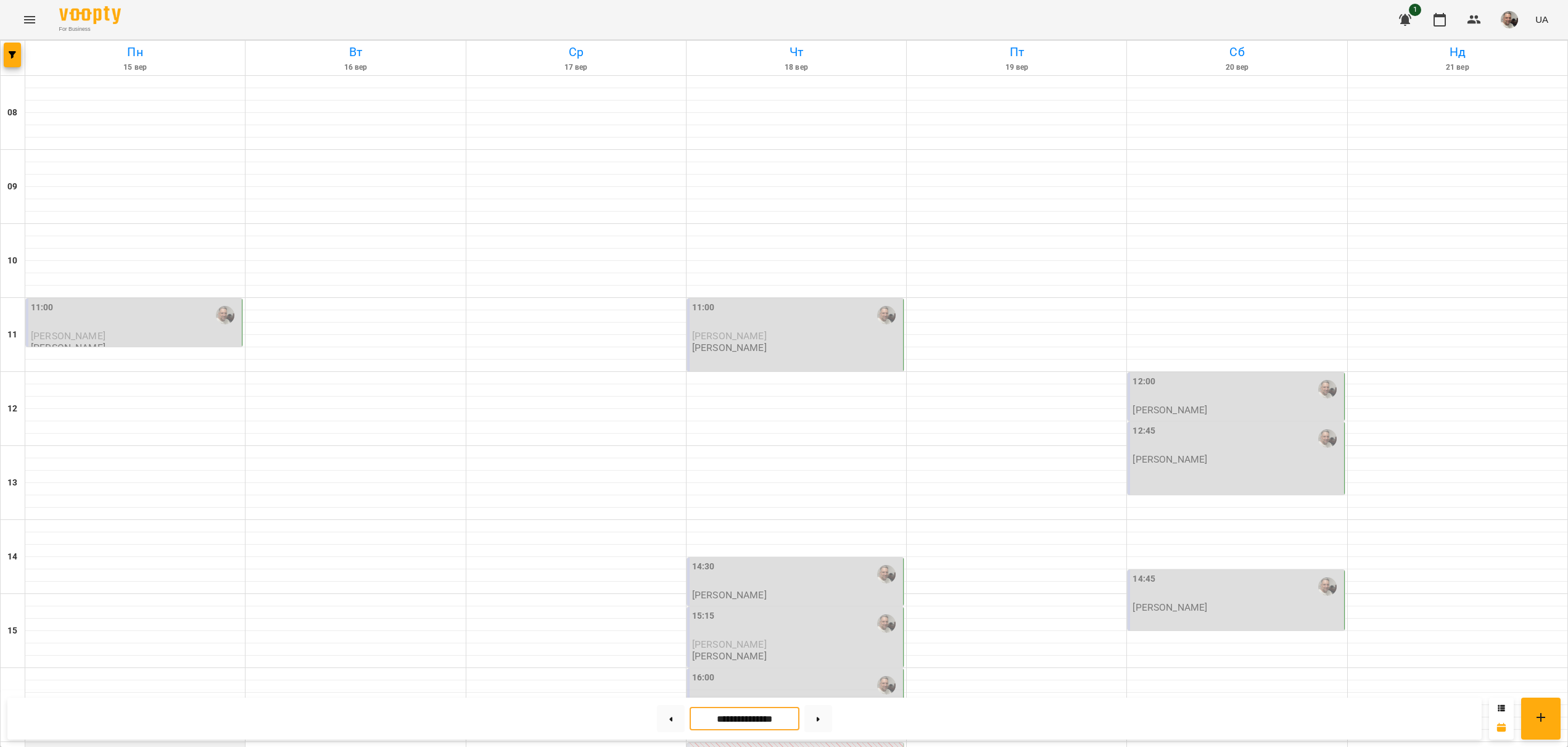
scroll to position [347, 0]
click at [1481, 25] on icon "button" at bounding box center [1474, 19] width 15 height 15
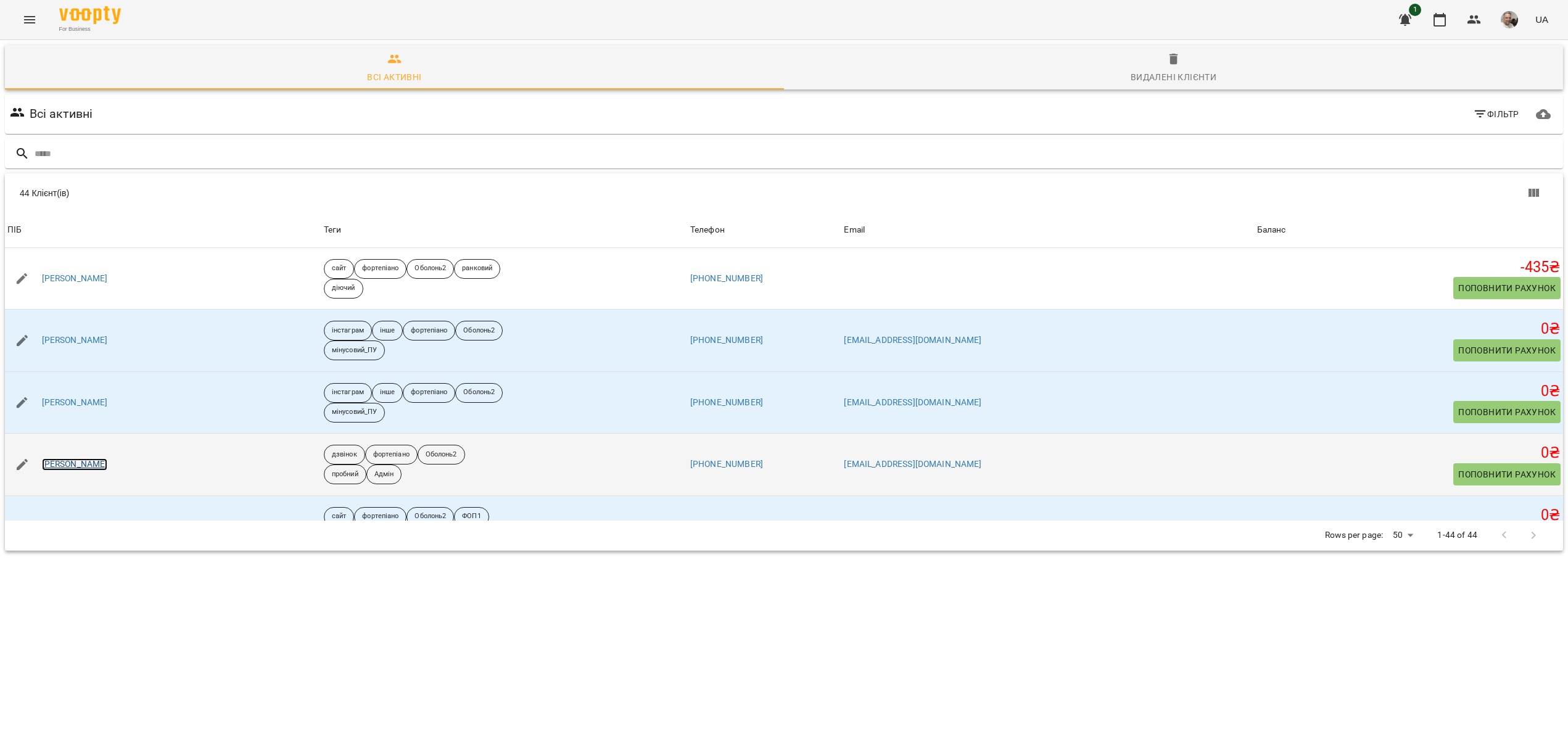
click at [70, 465] on link "[PERSON_NAME]" at bounding box center [75, 464] width 66 height 12
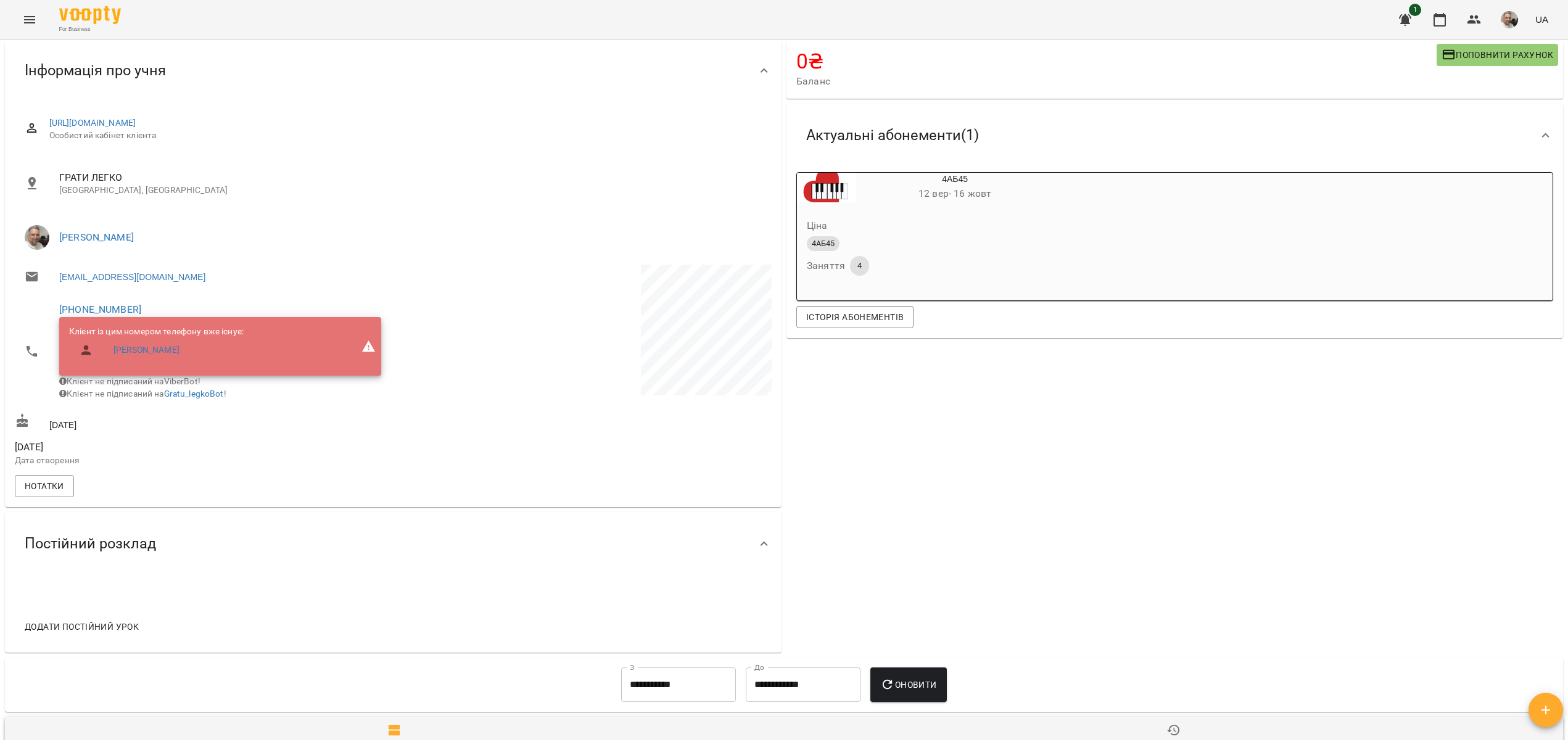
scroll to position [121, 0]
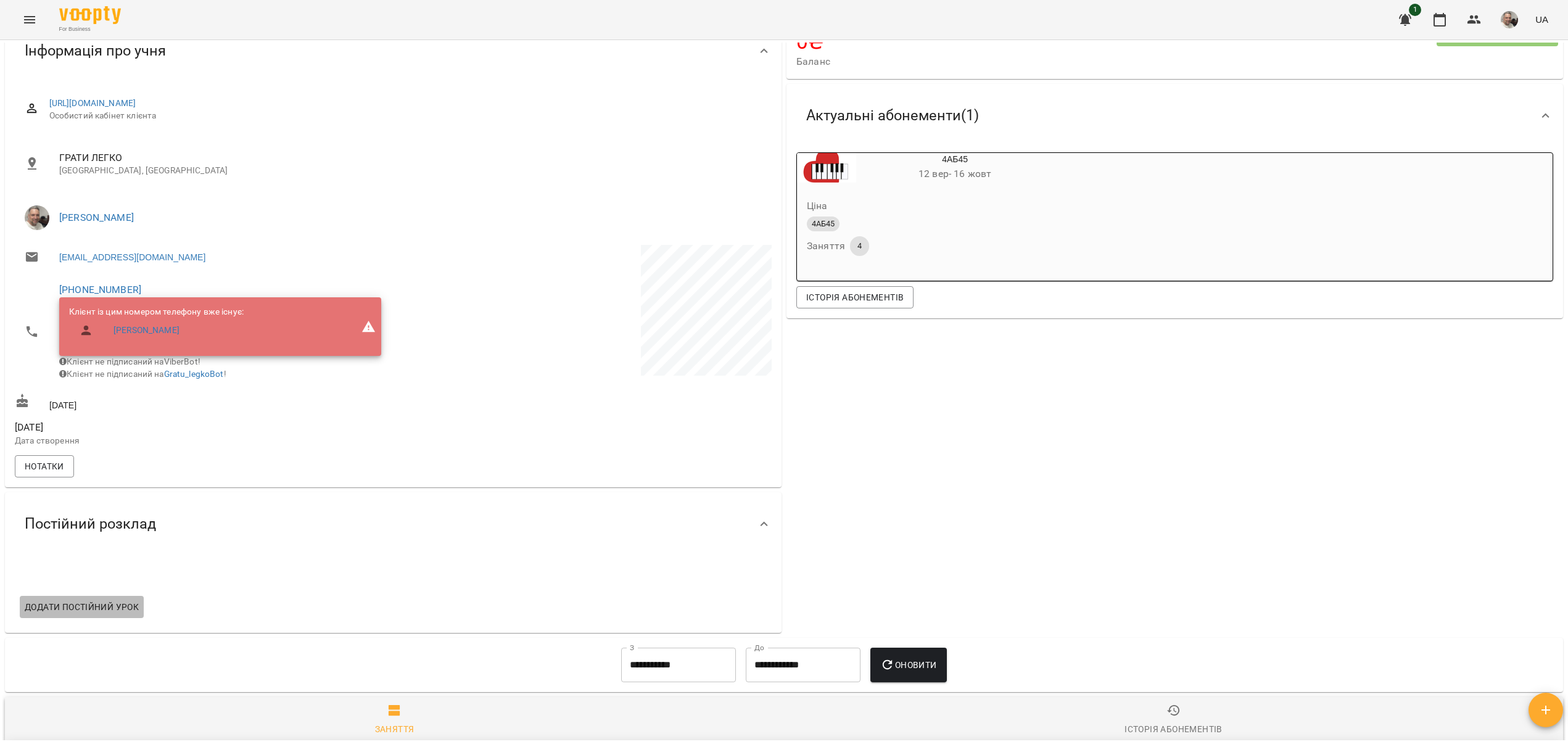
click at [112, 615] on span "Додати постійний урок" at bounding box center [81, 606] width 114 height 15
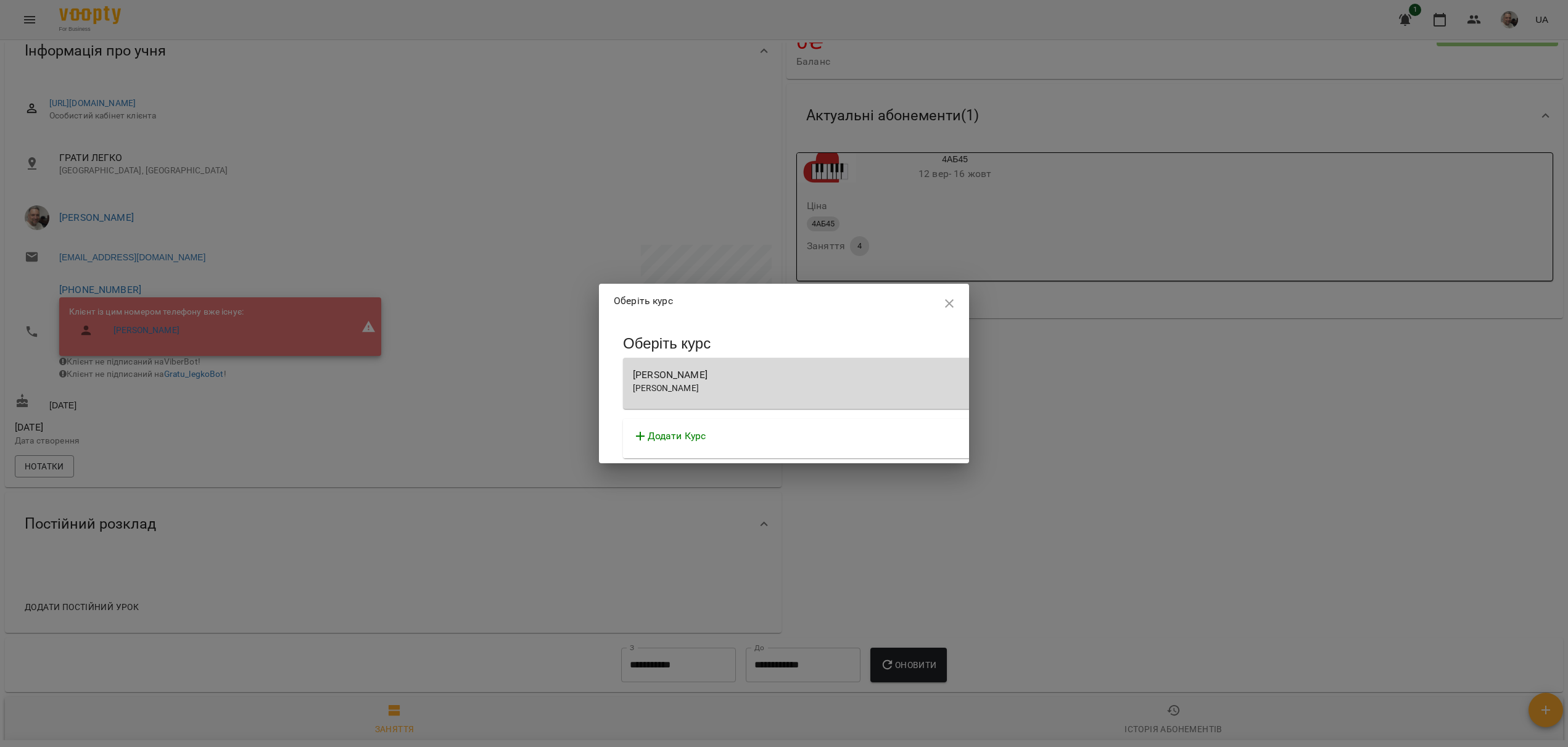
click at [774, 383] on div "[PERSON_NAME]" at bounding box center [975, 389] width 684 height 12
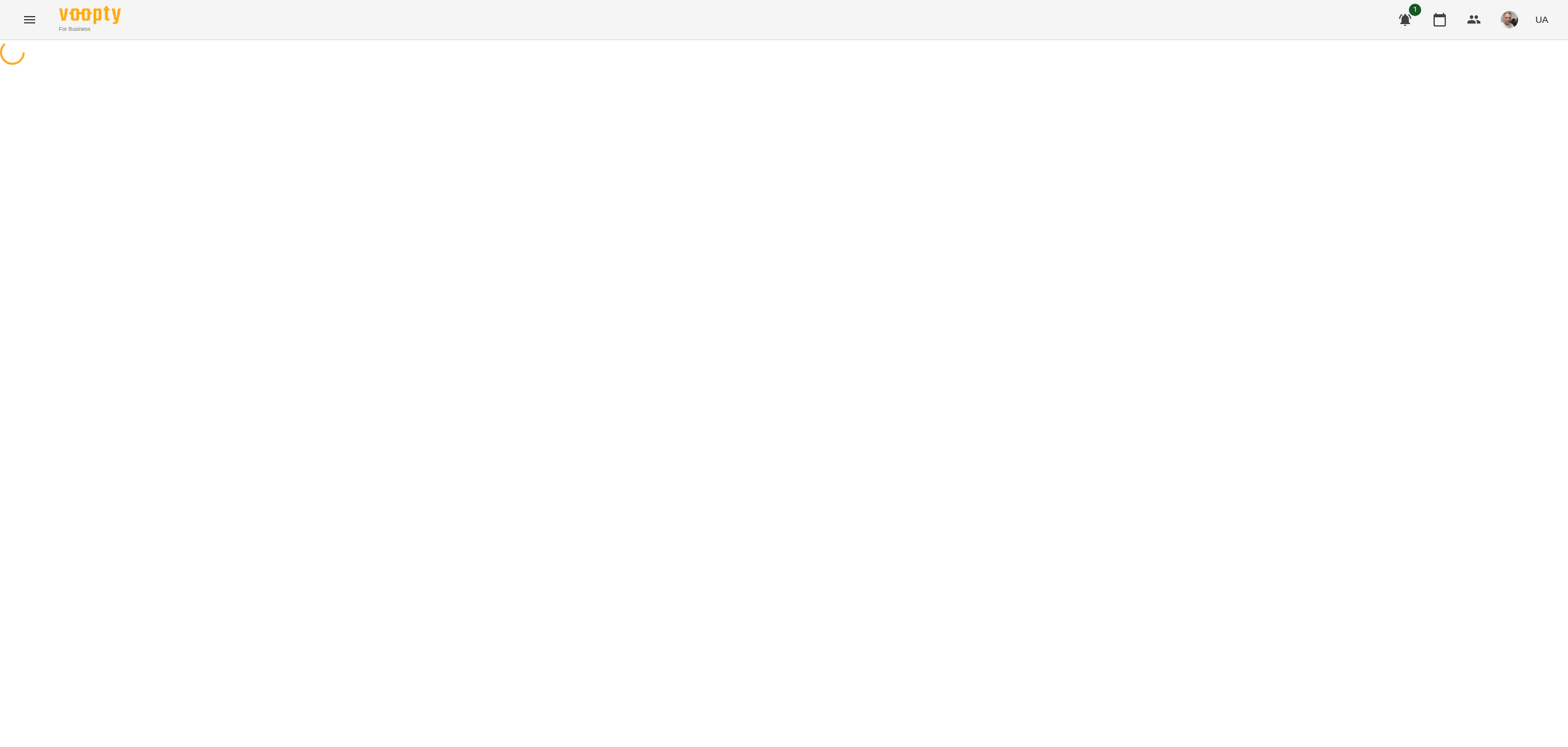
select select "********"
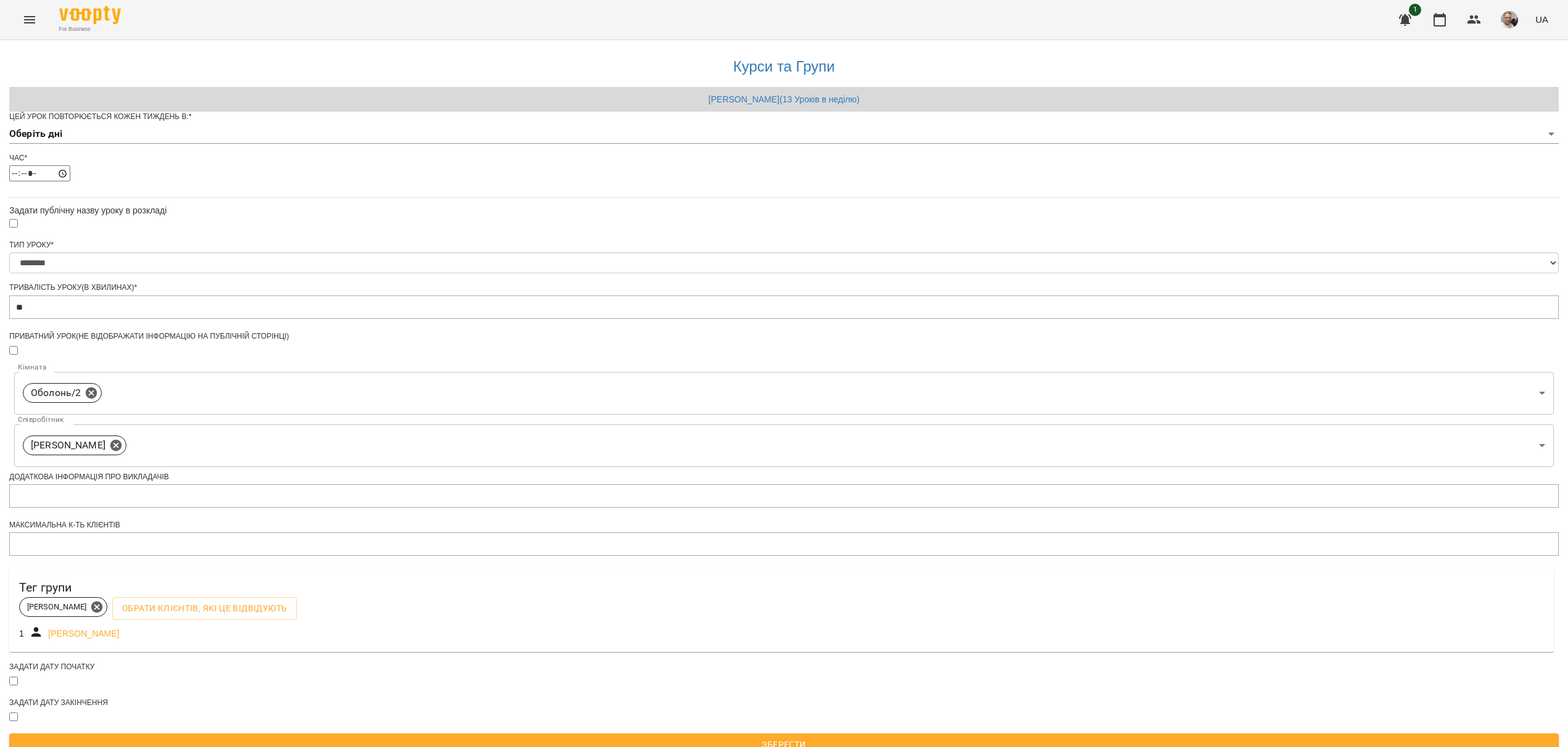
click at [698, 153] on body "**********" at bounding box center [784, 380] width 1568 height 762
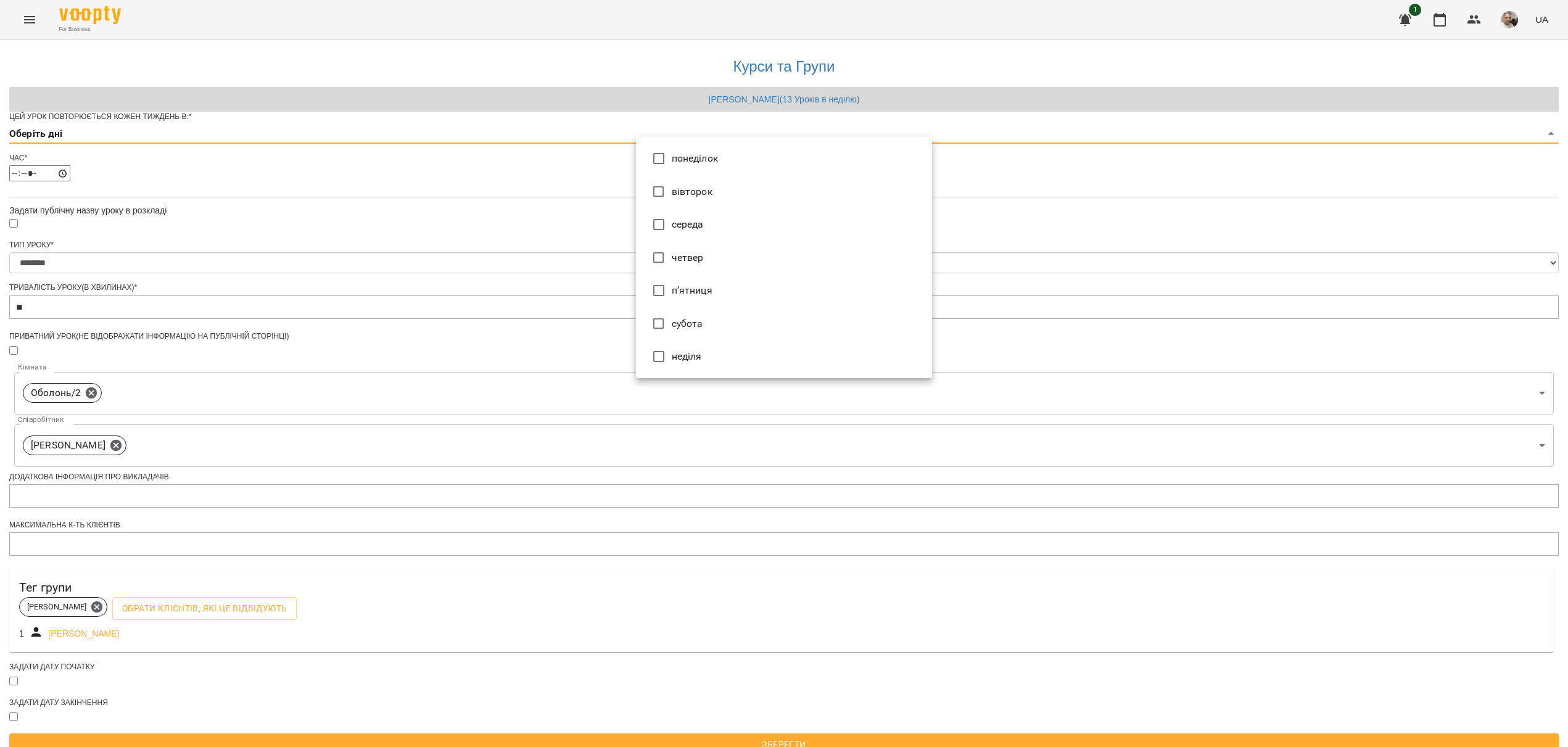
click at [697, 164] on li "понеділок" at bounding box center [784, 158] width 296 height 33
type input "*"
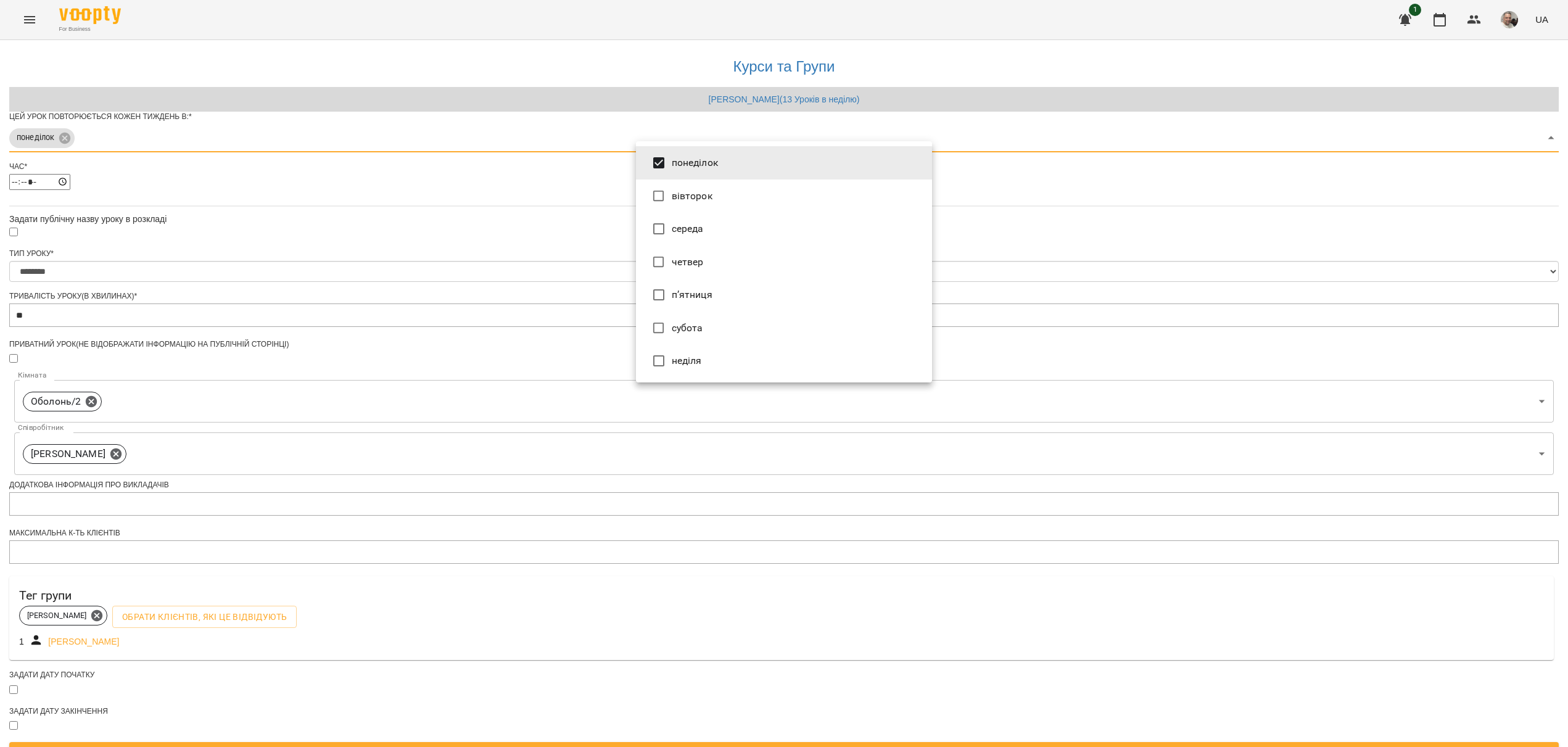
click at [577, 356] on div at bounding box center [784, 374] width 1568 height 747
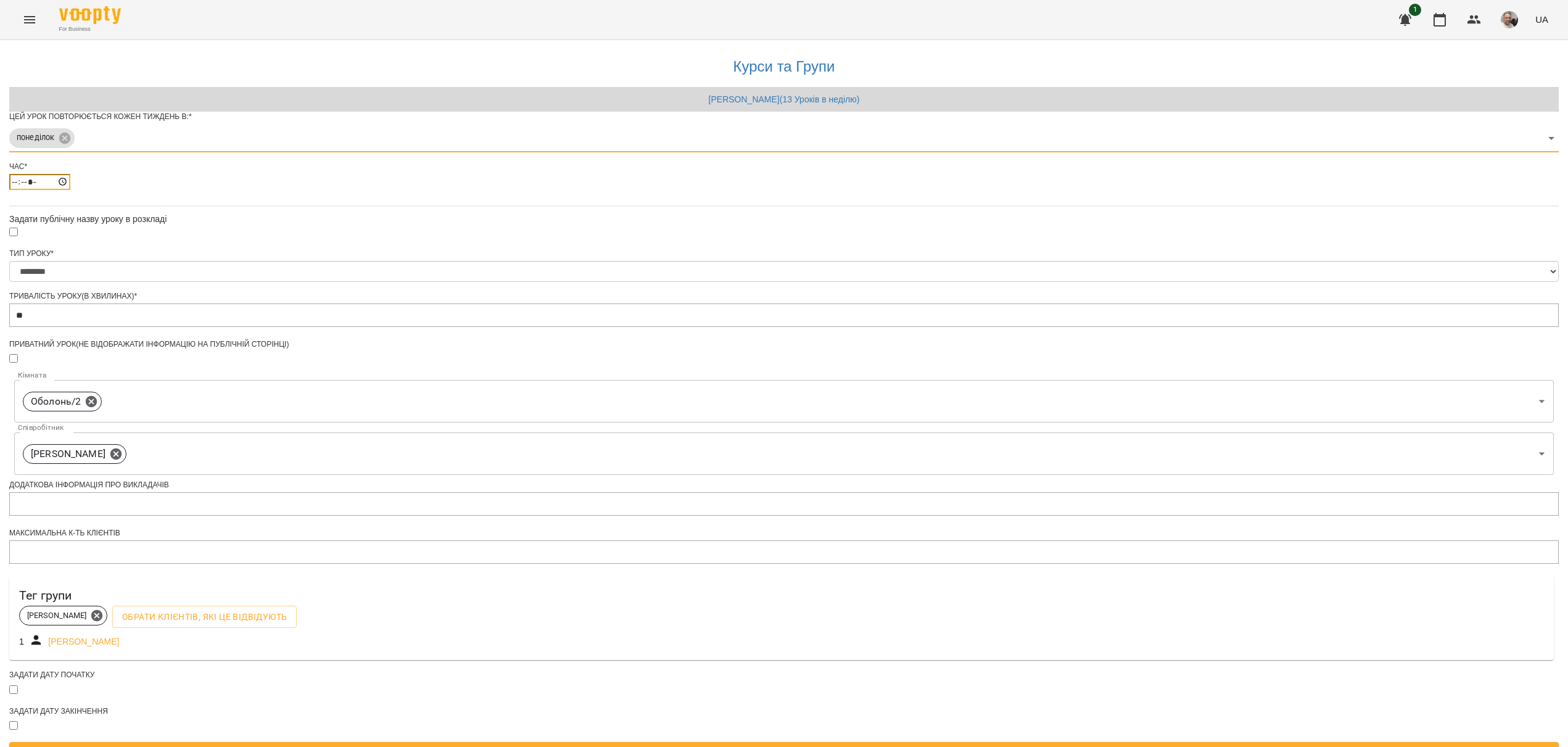
click at [71, 190] on input "*****" at bounding box center [39, 181] width 61 height 16
type input "*****"
click at [658, 327] on input "**" at bounding box center [784, 315] width 1550 height 24
type input "*"
type input "**"
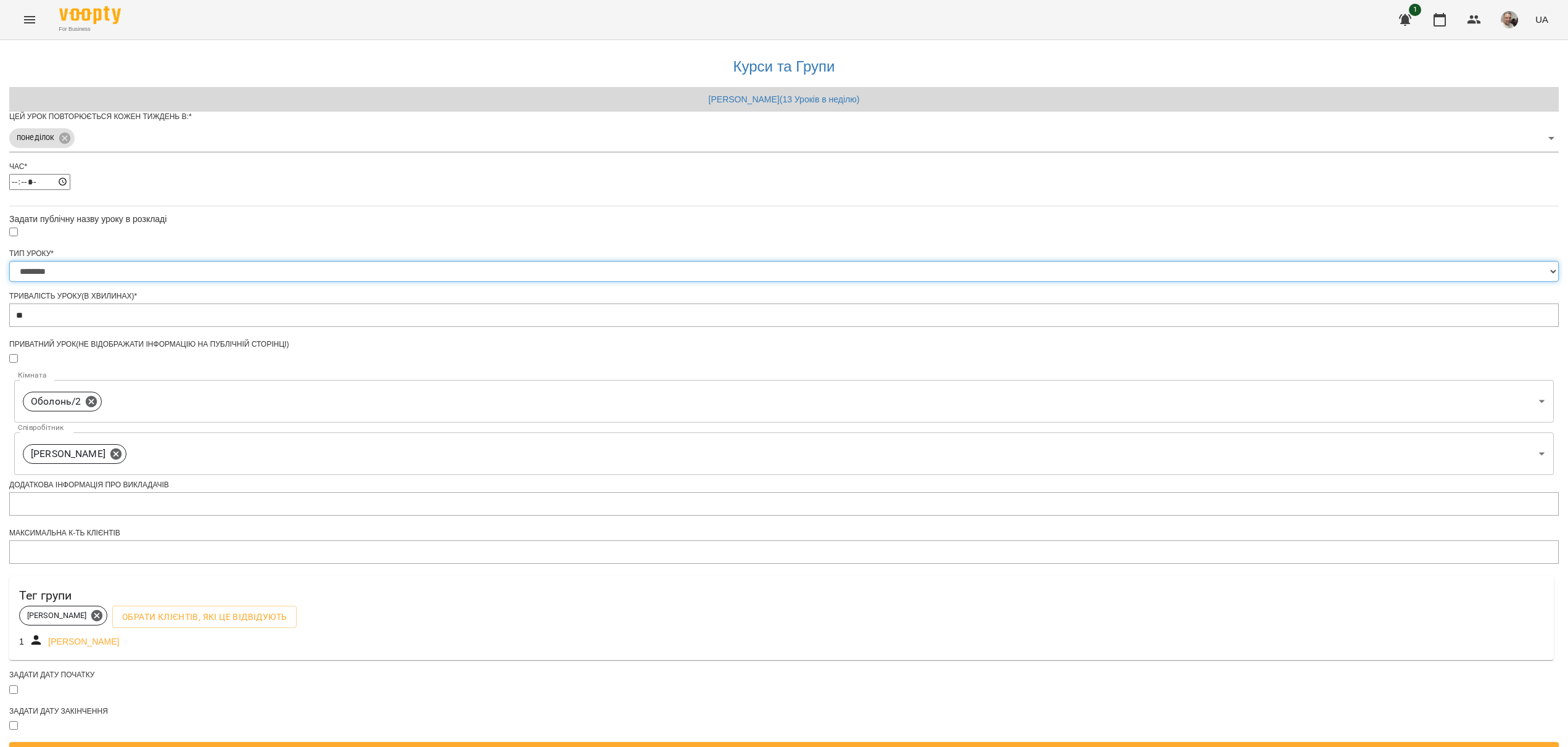
click at [9, 261] on select "**********" at bounding box center [784, 271] width 1550 height 21
select select "*****"
click option "*****" at bounding box center [0, 0] width 0 height 0
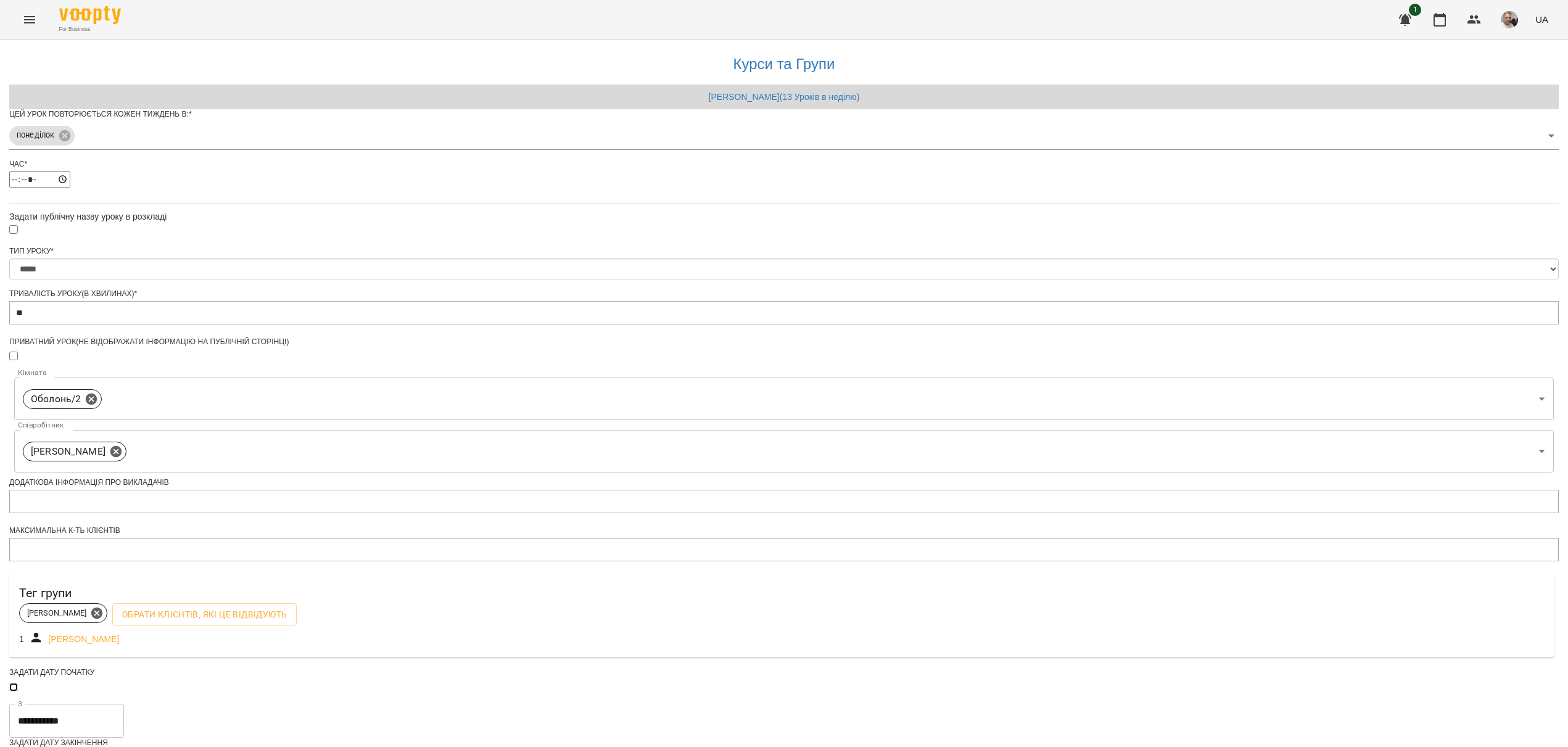
scroll to position [142, 0]
click at [124, 704] on input "**********" at bounding box center [66, 721] width 114 height 35
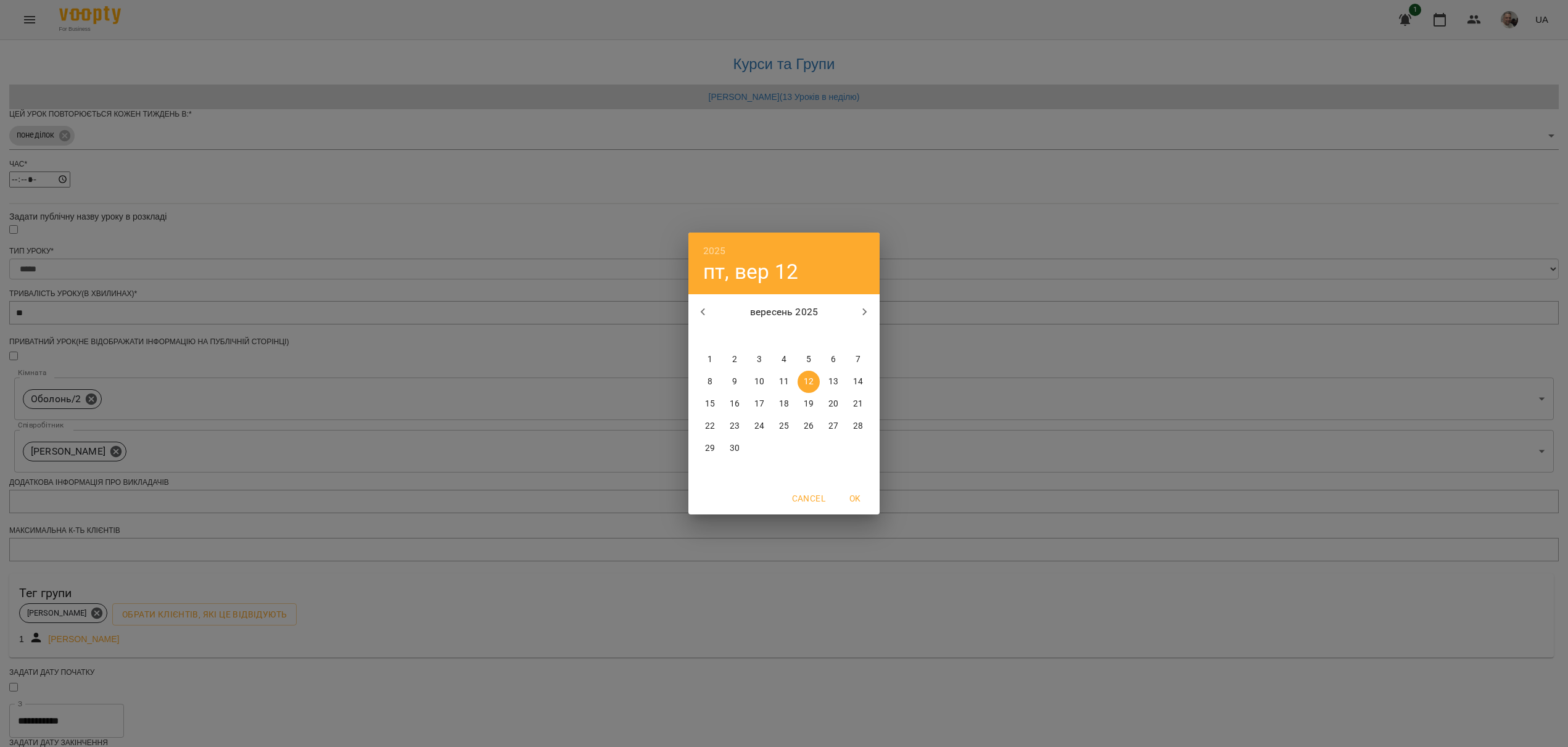
click at [712, 405] on p "15" at bounding box center [710, 404] width 10 height 12
type input "**********"
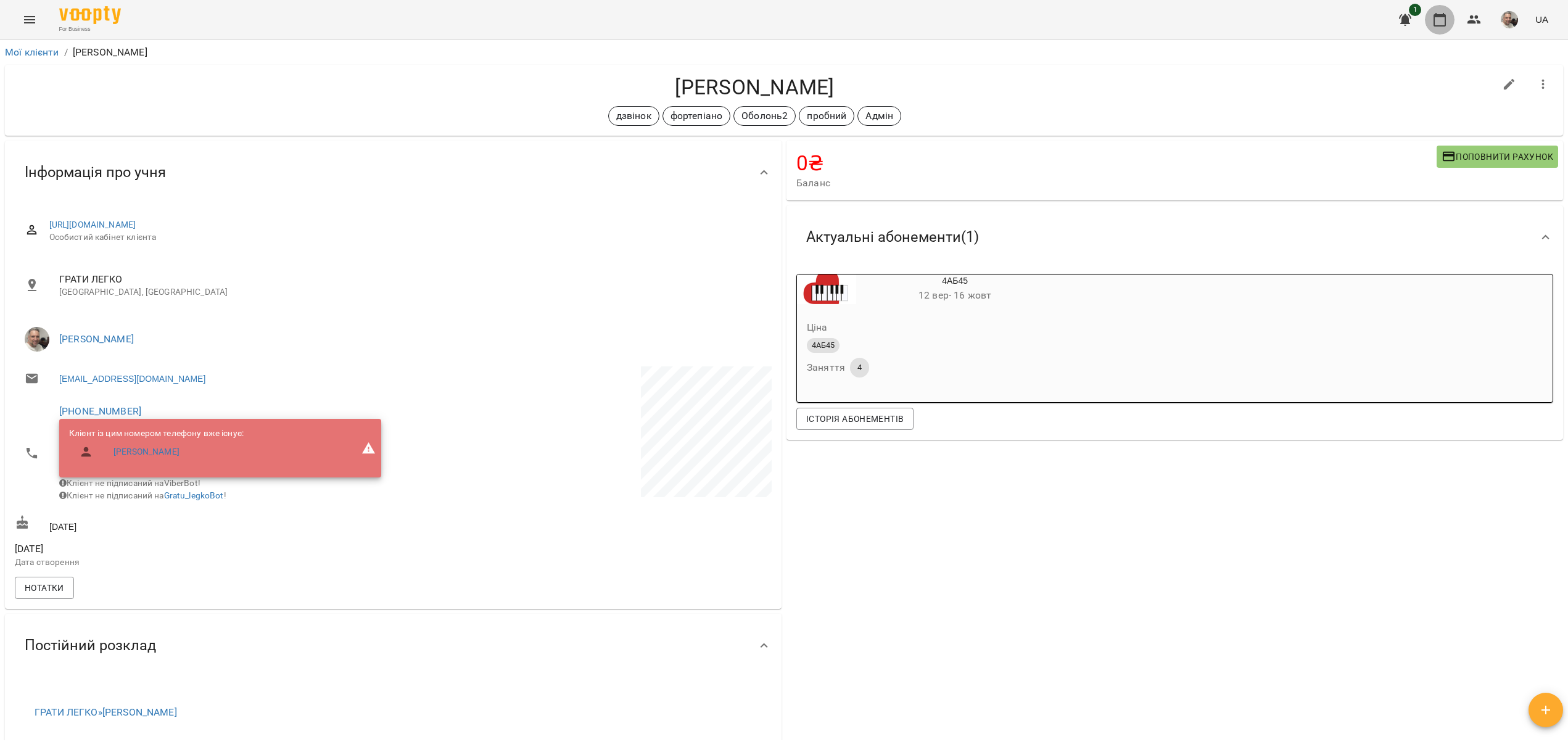
click at [1444, 14] on icon "button" at bounding box center [1440, 20] width 12 height 14
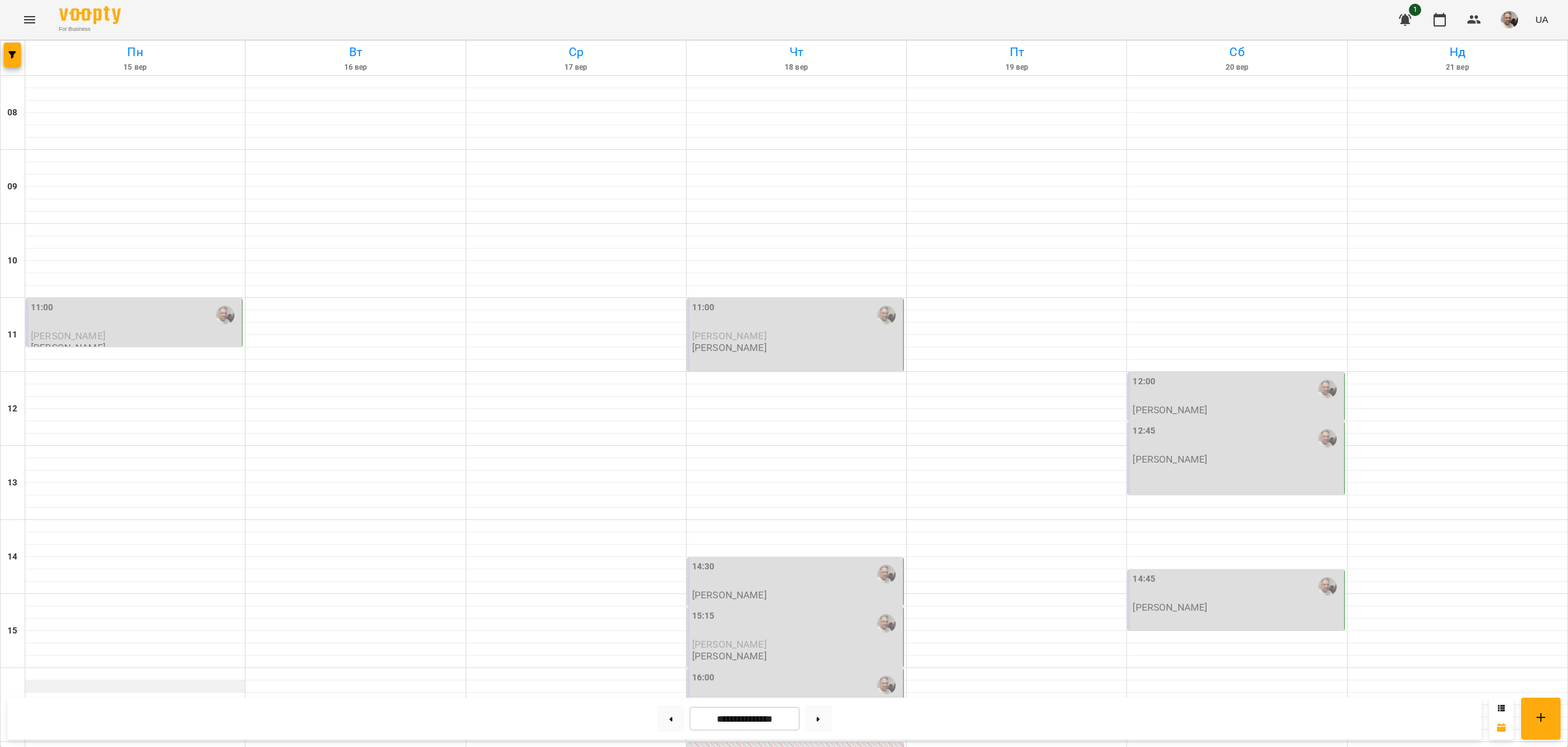
scroll to position [347, 0]
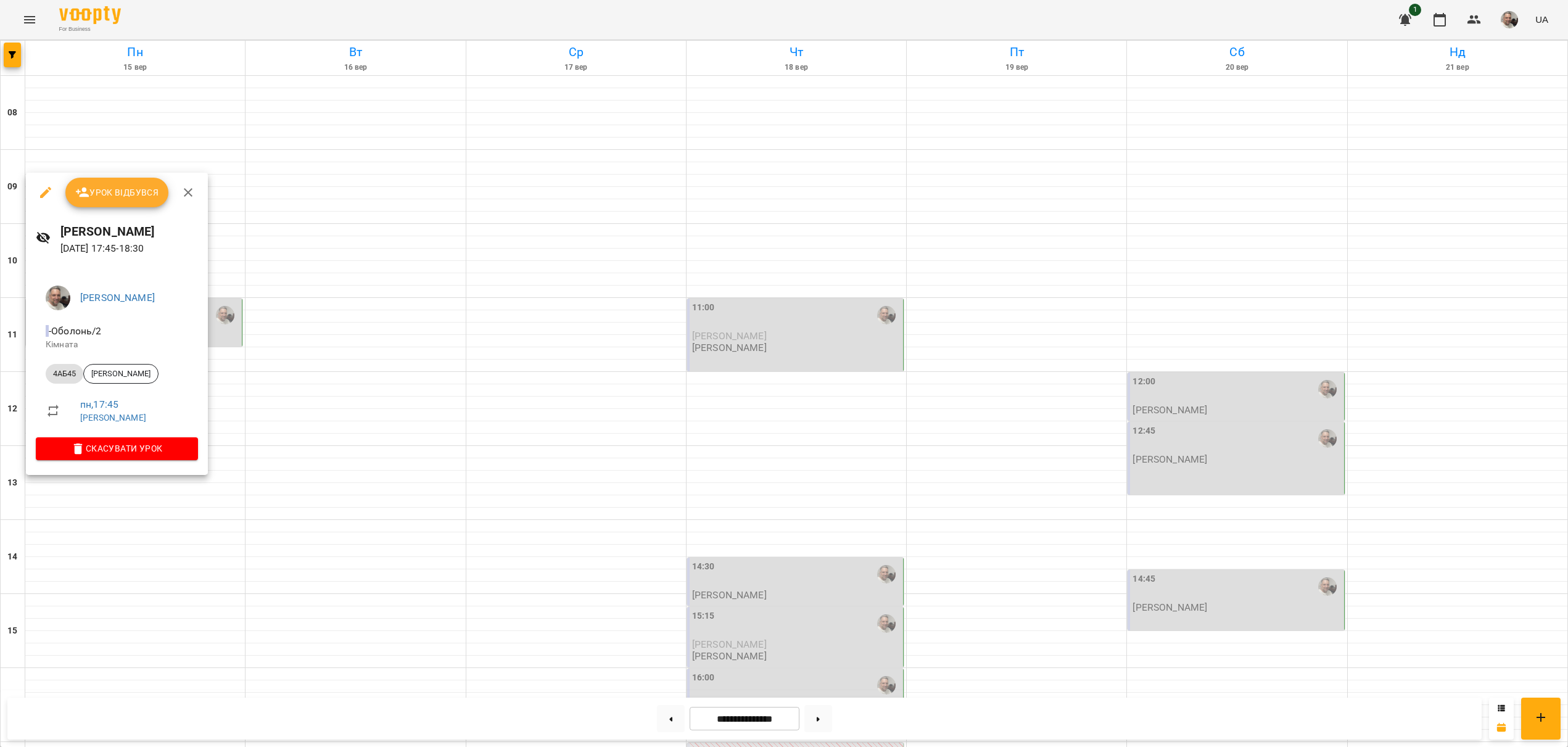
click at [752, 718] on div at bounding box center [784, 374] width 1568 height 747
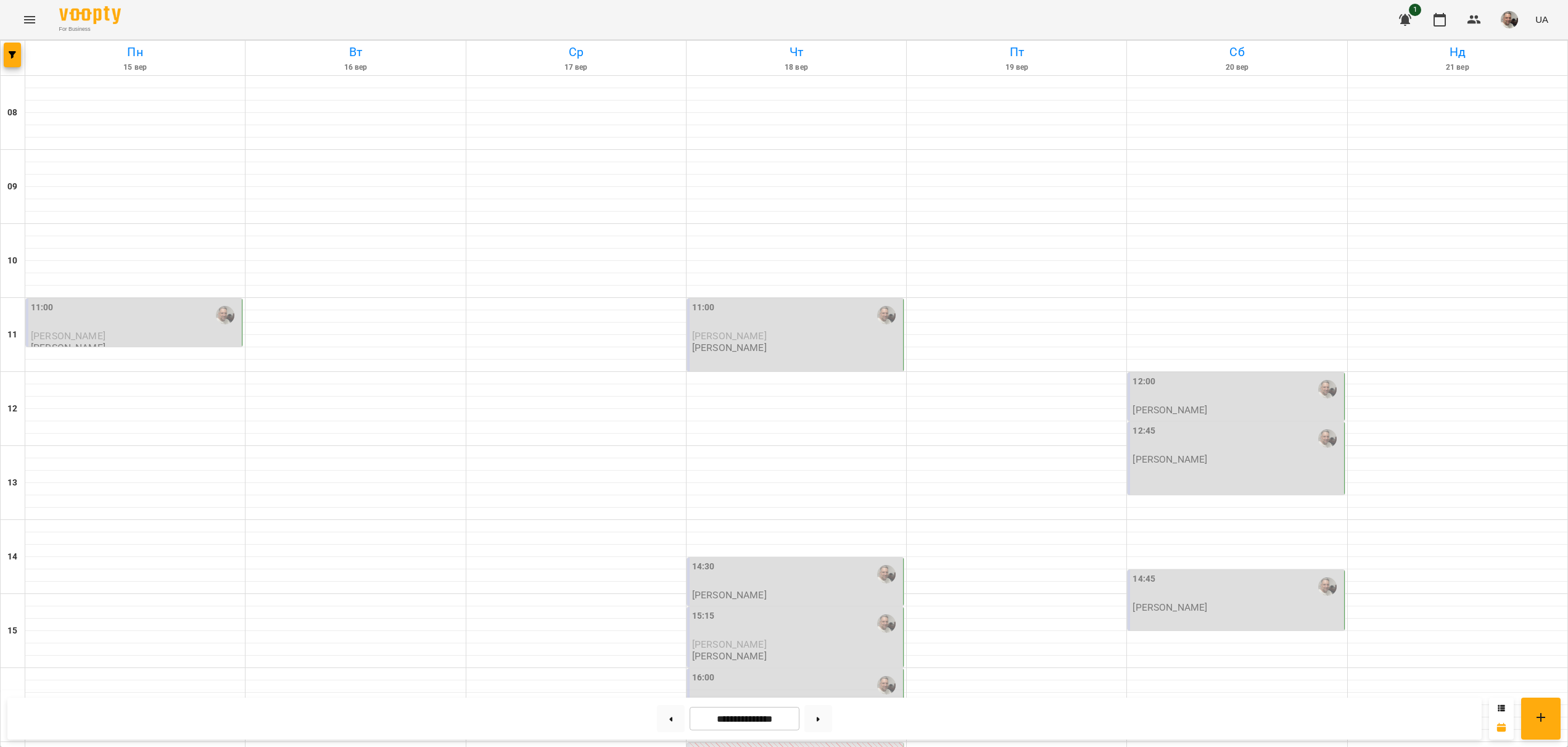
click at [752, 718] on input "**********" at bounding box center [744, 719] width 110 height 24
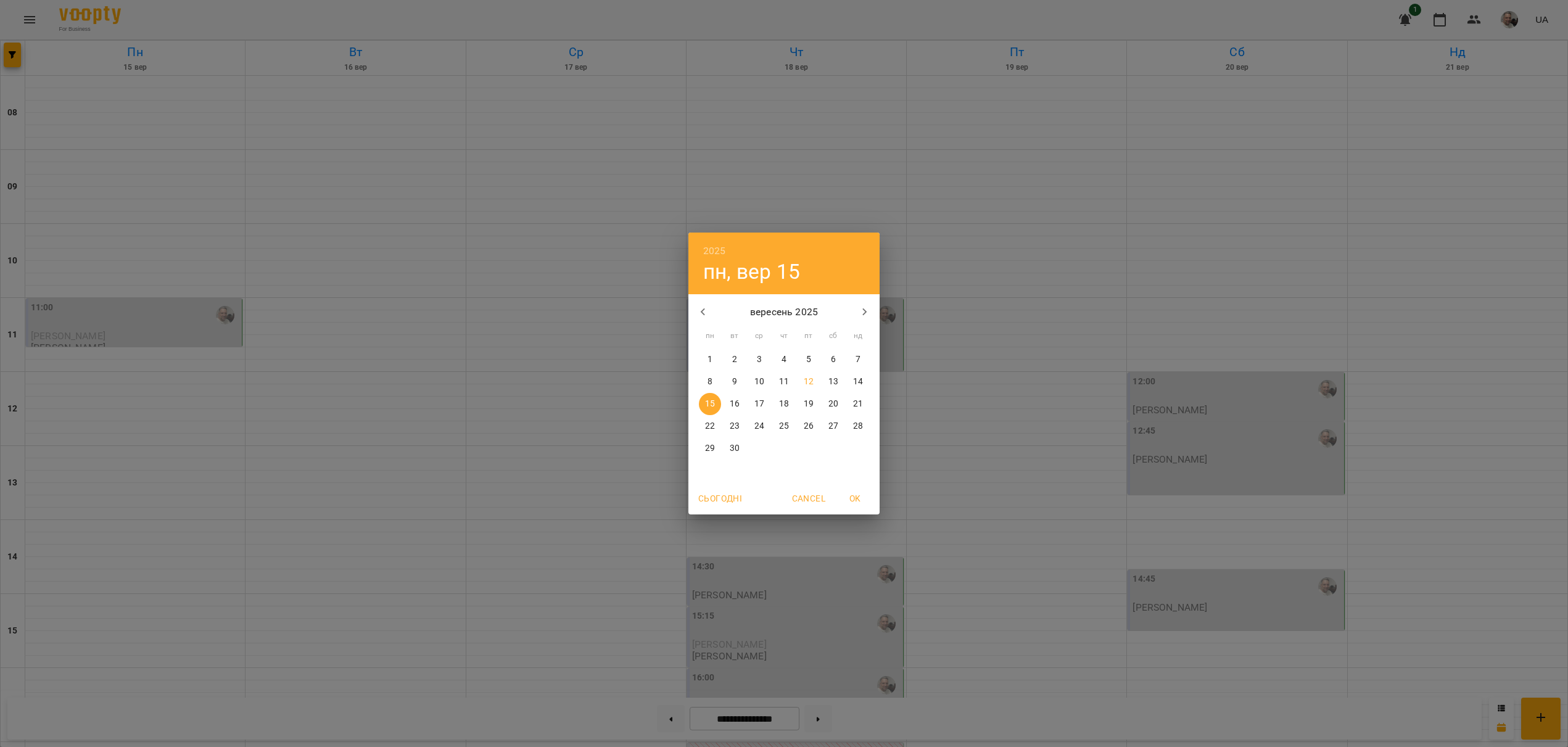
click at [707, 423] on p "22" at bounding box center [710, 427] width 10 height 12
type input "**********"
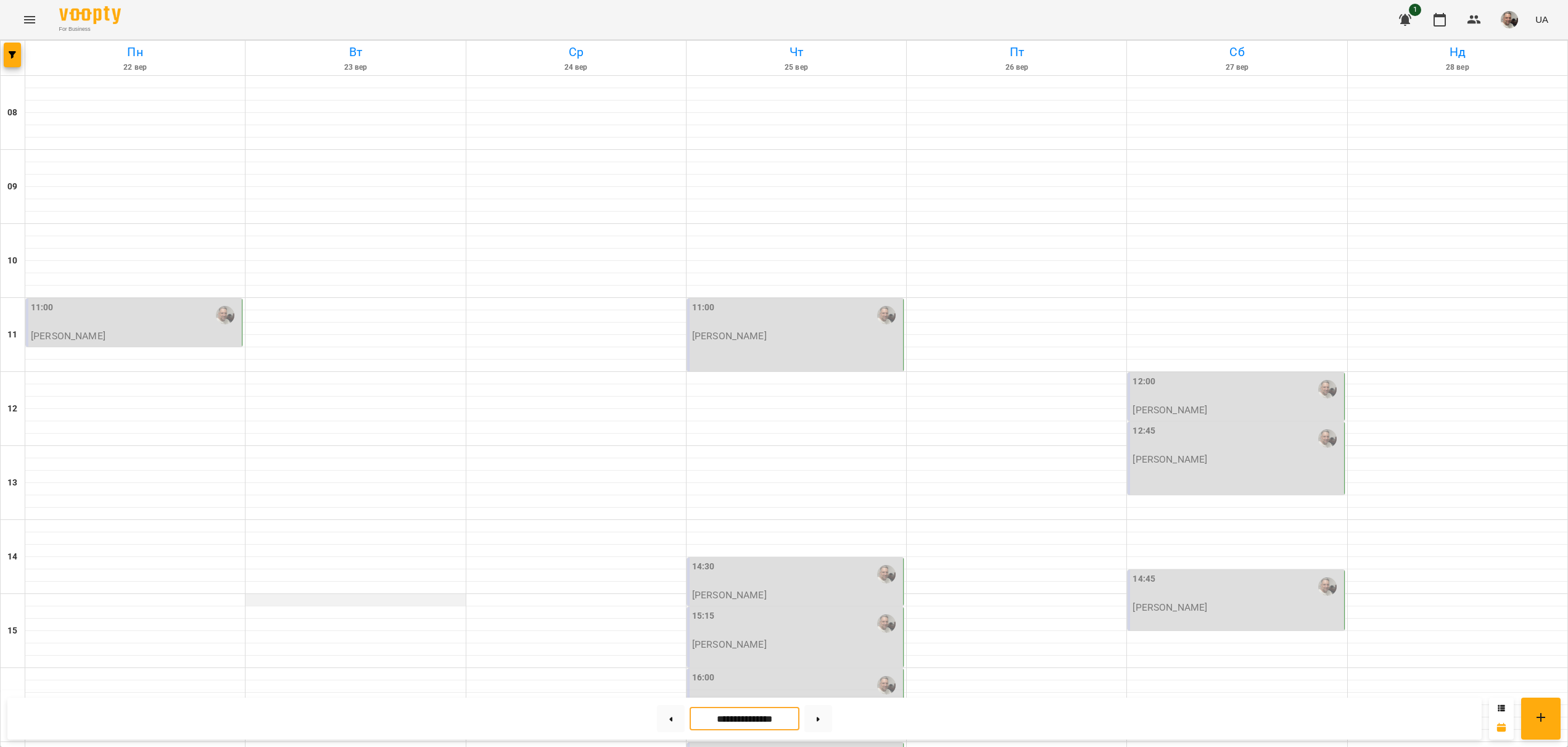
scroll to position [0, 0]
click at [753, 325] on div "11:00" at bounding box center [796, 315] width 208 height 28
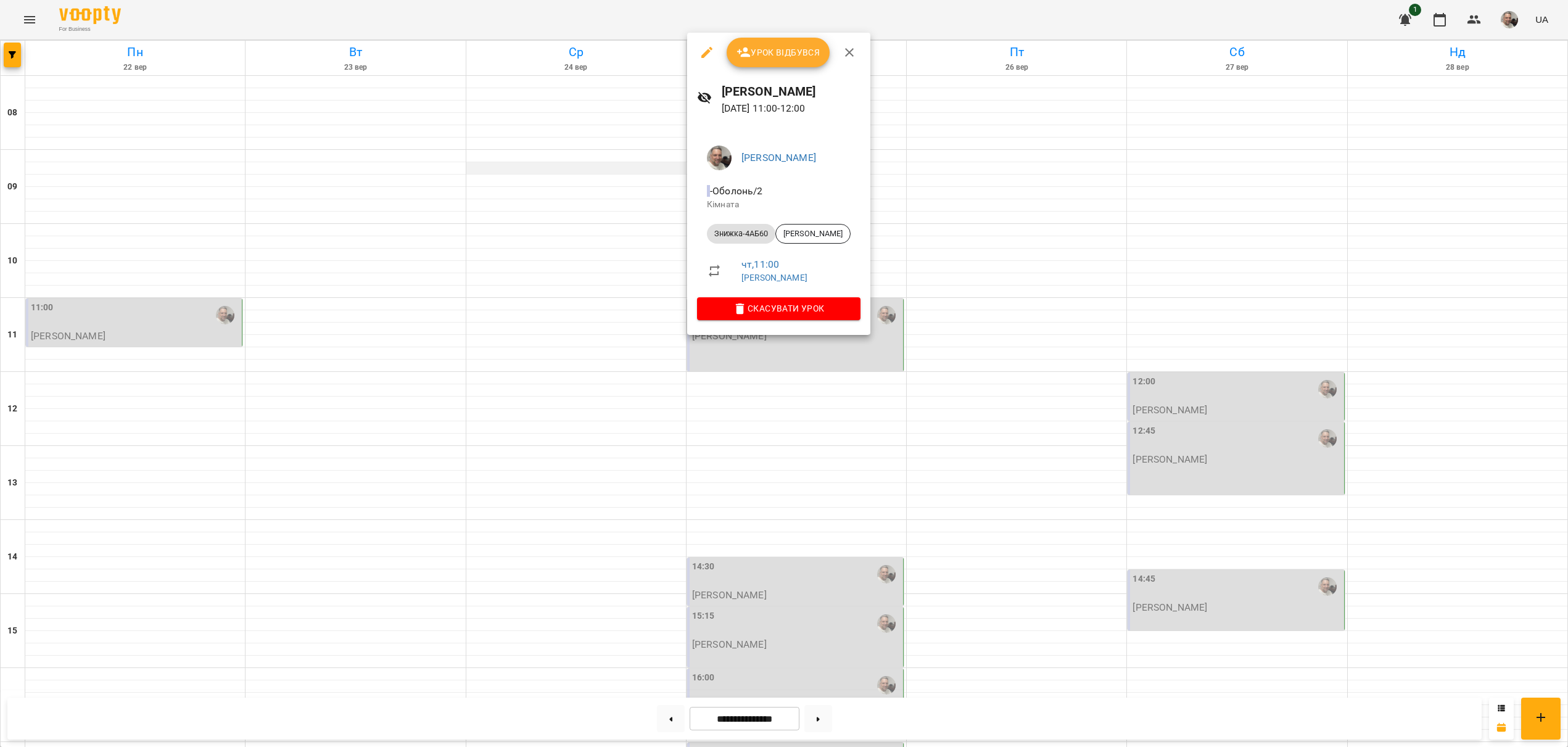
click at [520, 190] on div at bounding box center [784, 374] width 1568 height 747
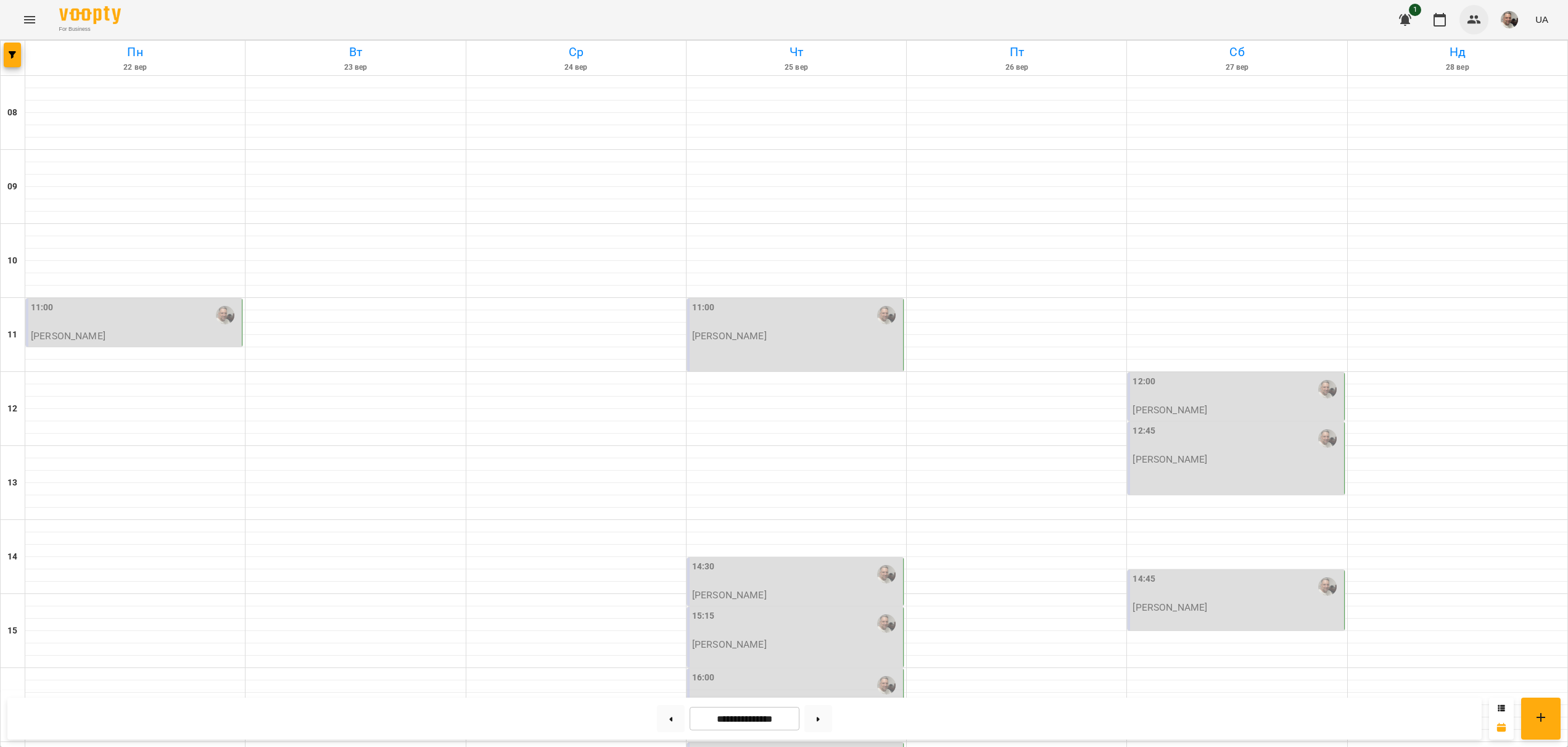
click at [1477, 20] on icon "button" at bounding box center [1474, 19] width 15 height 15
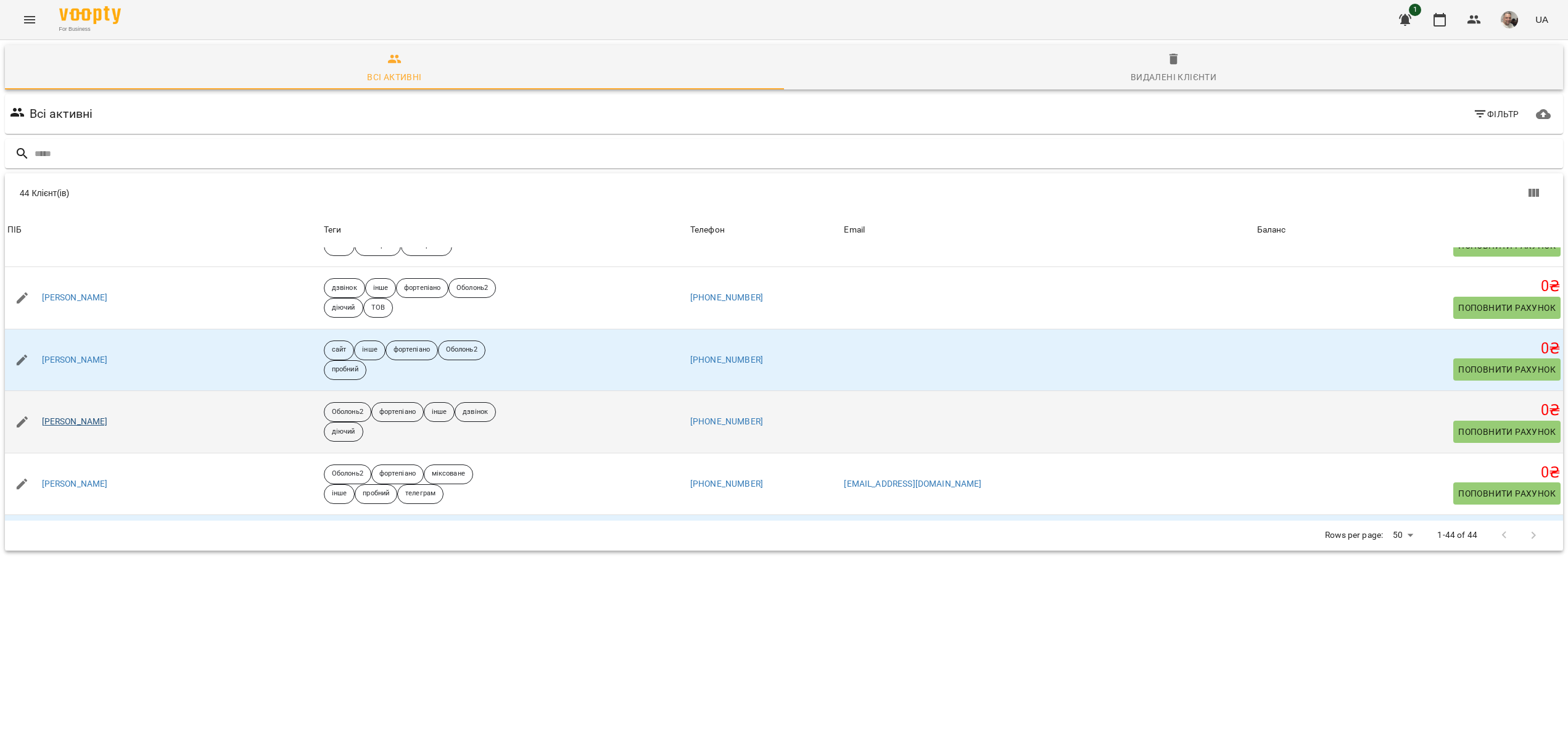
scroll to position [2336, 0]
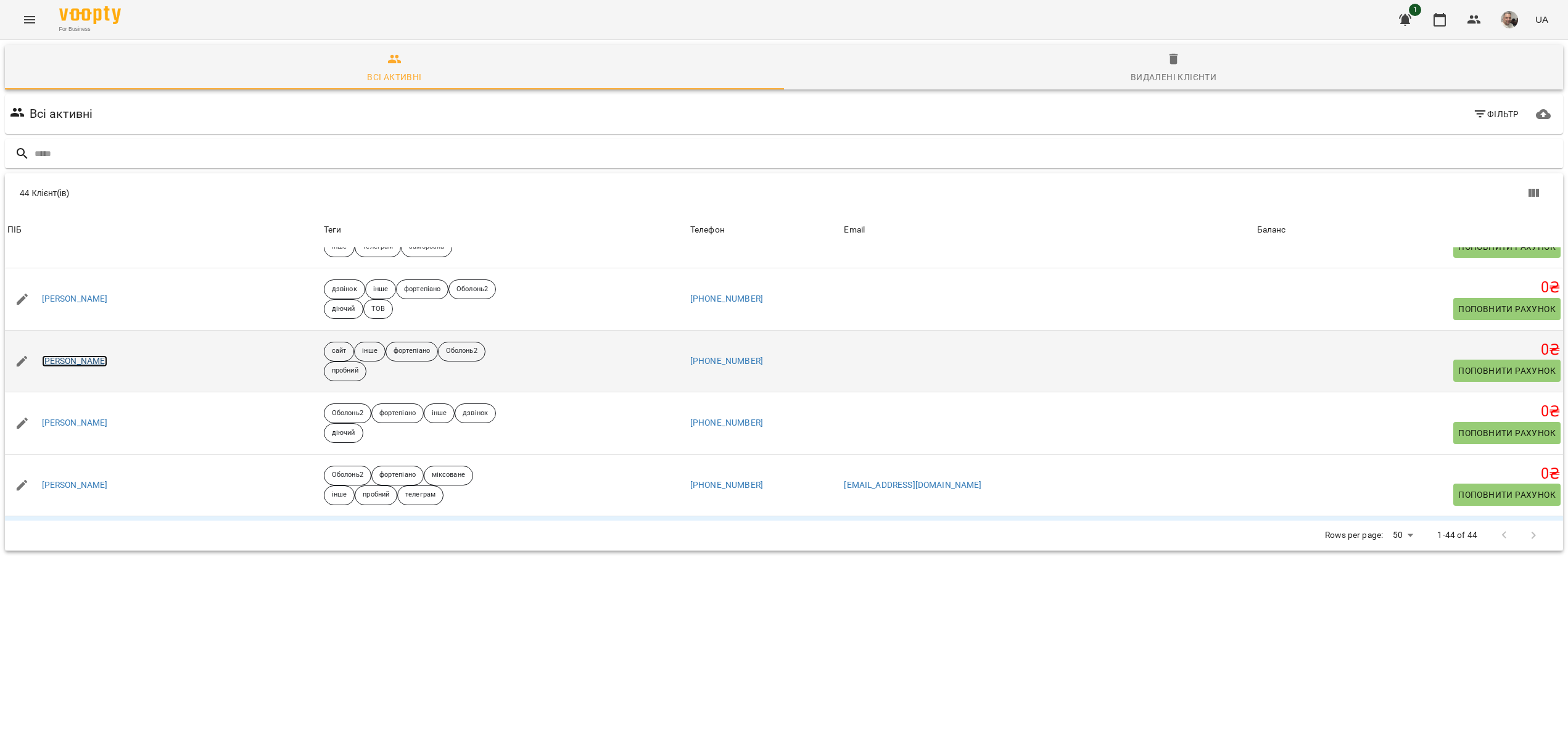
click at [92, 359] on link "[PERSON_NAME]" at bounding box center [75, 361] width 66 height 12
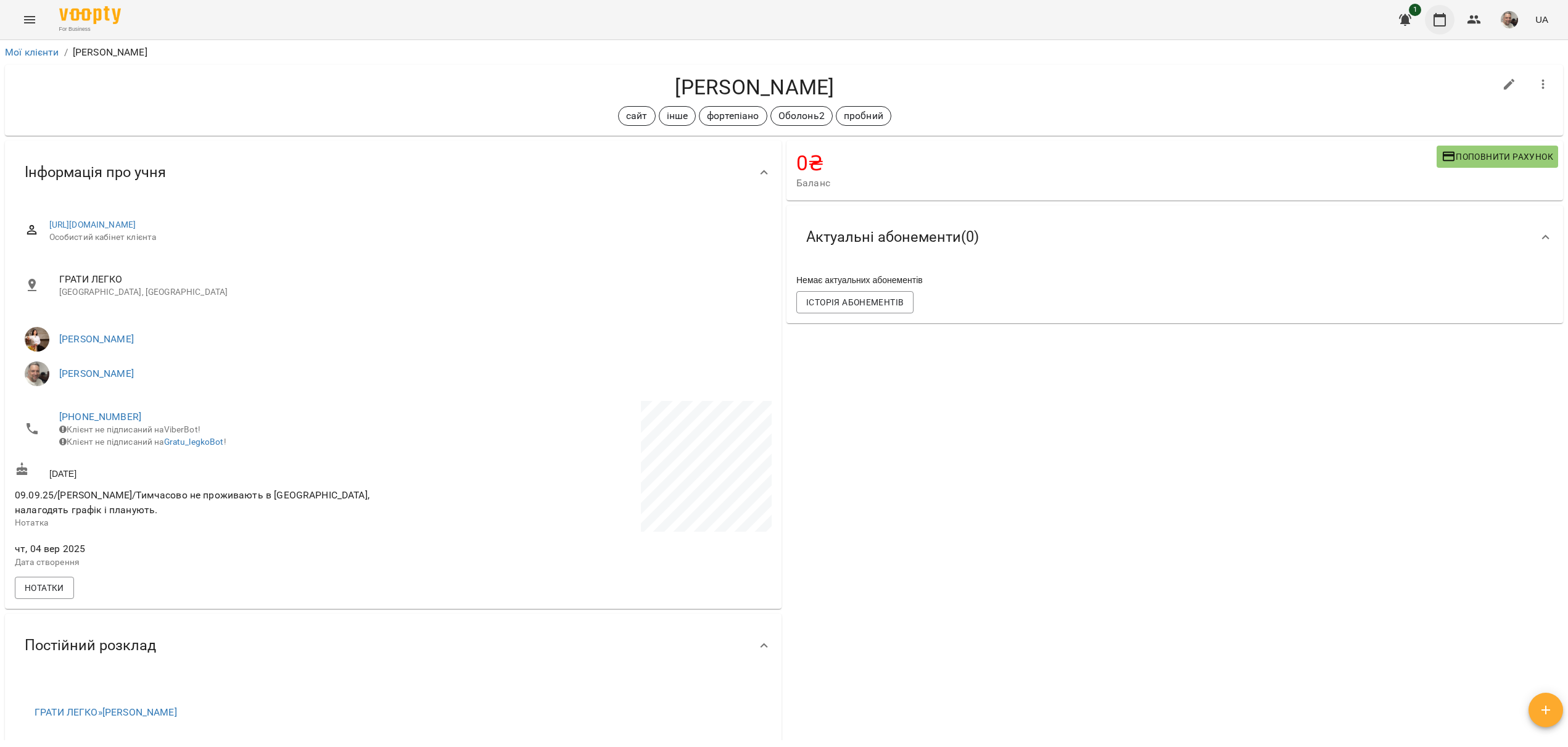
click at [1446, 24] on icon "button" at bounding box center [1440, 20] width 12 height 14
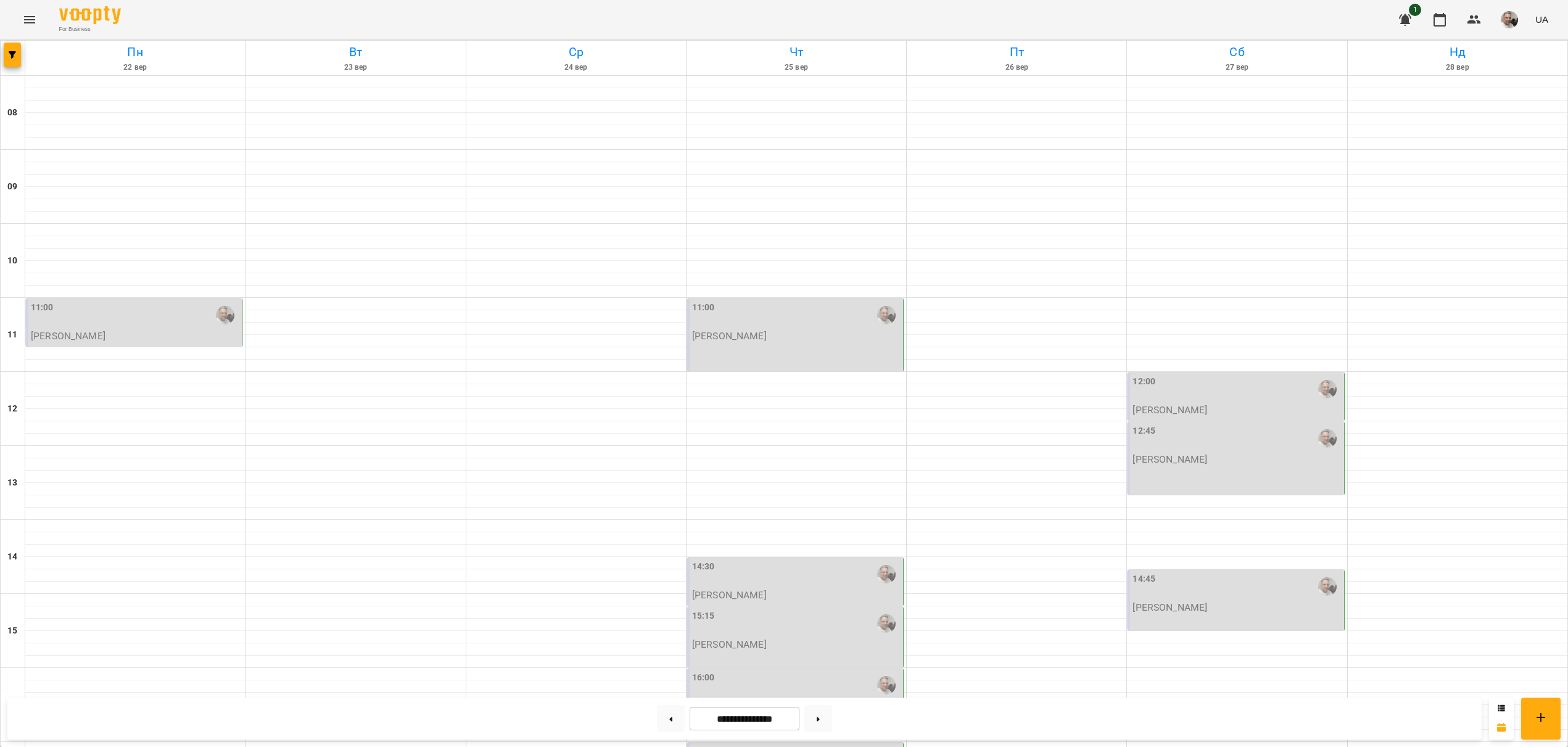
click at [1176, 604] on p "[PERSON_NAME]" at bounding box center [1169, 608] width 75 height 11
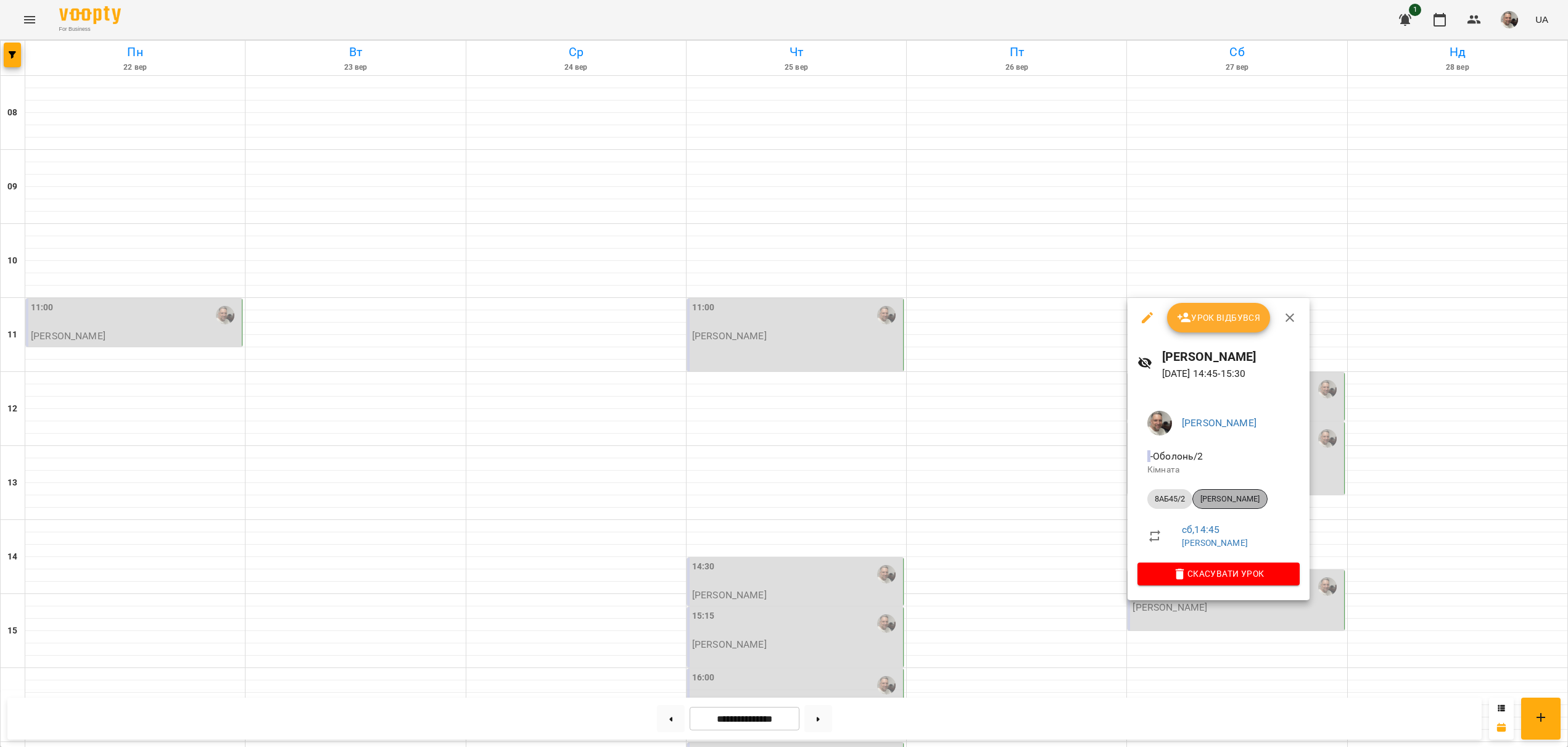
click at [1221, 498] on span "[PERSON_NAME]" at bounding box center [1230, 499] width 74 height 11
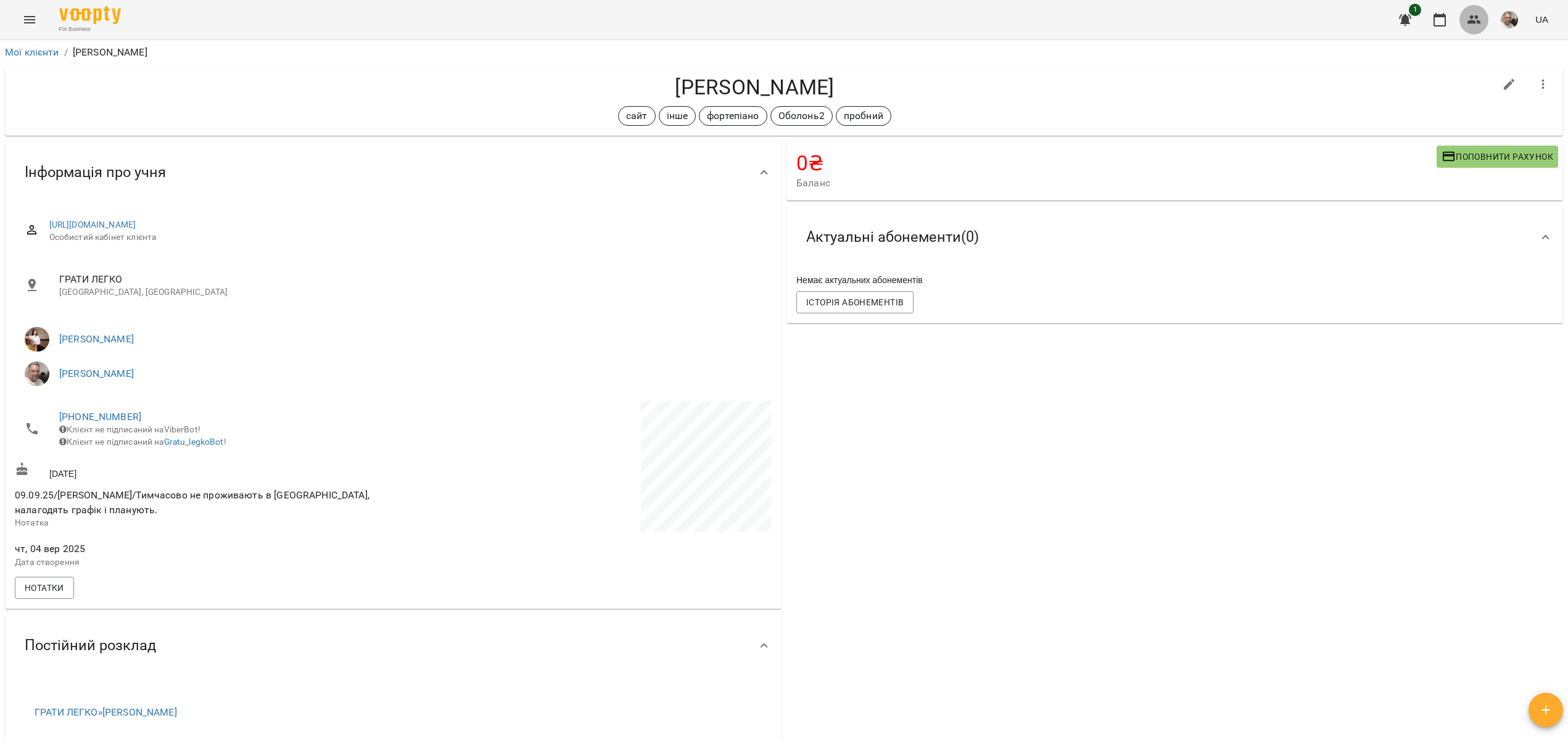
click at [1471, 22] on icon "button" at bounding box center [1474, 19] width 14 height 8
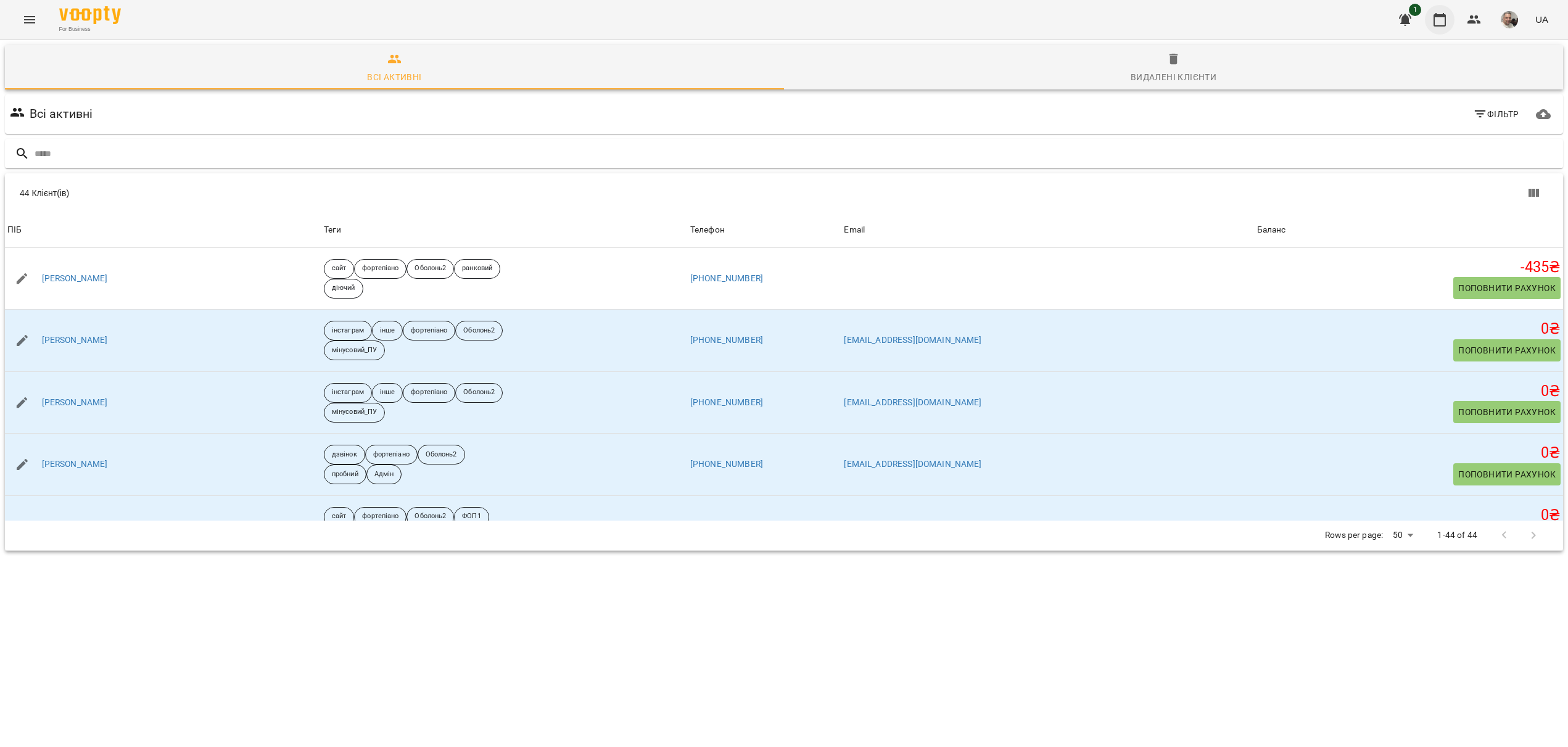
click at [1446, 22] on icon "button" at bounding box center [1440, 20] width 12 height 14
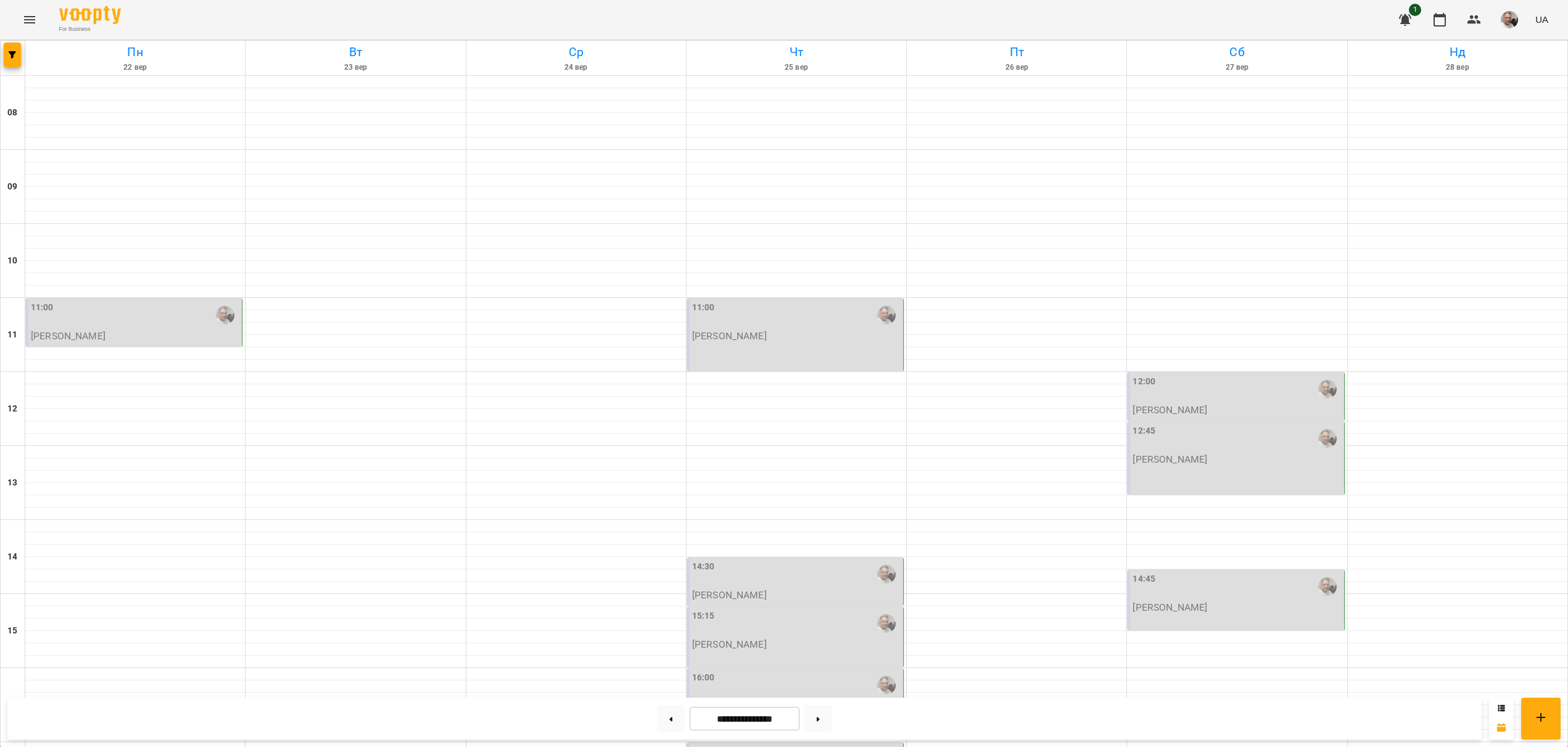
scroll to position [178, 0]
click at [754, 712] on input "**********" at bounding box center [744, 719] width 110 height 24
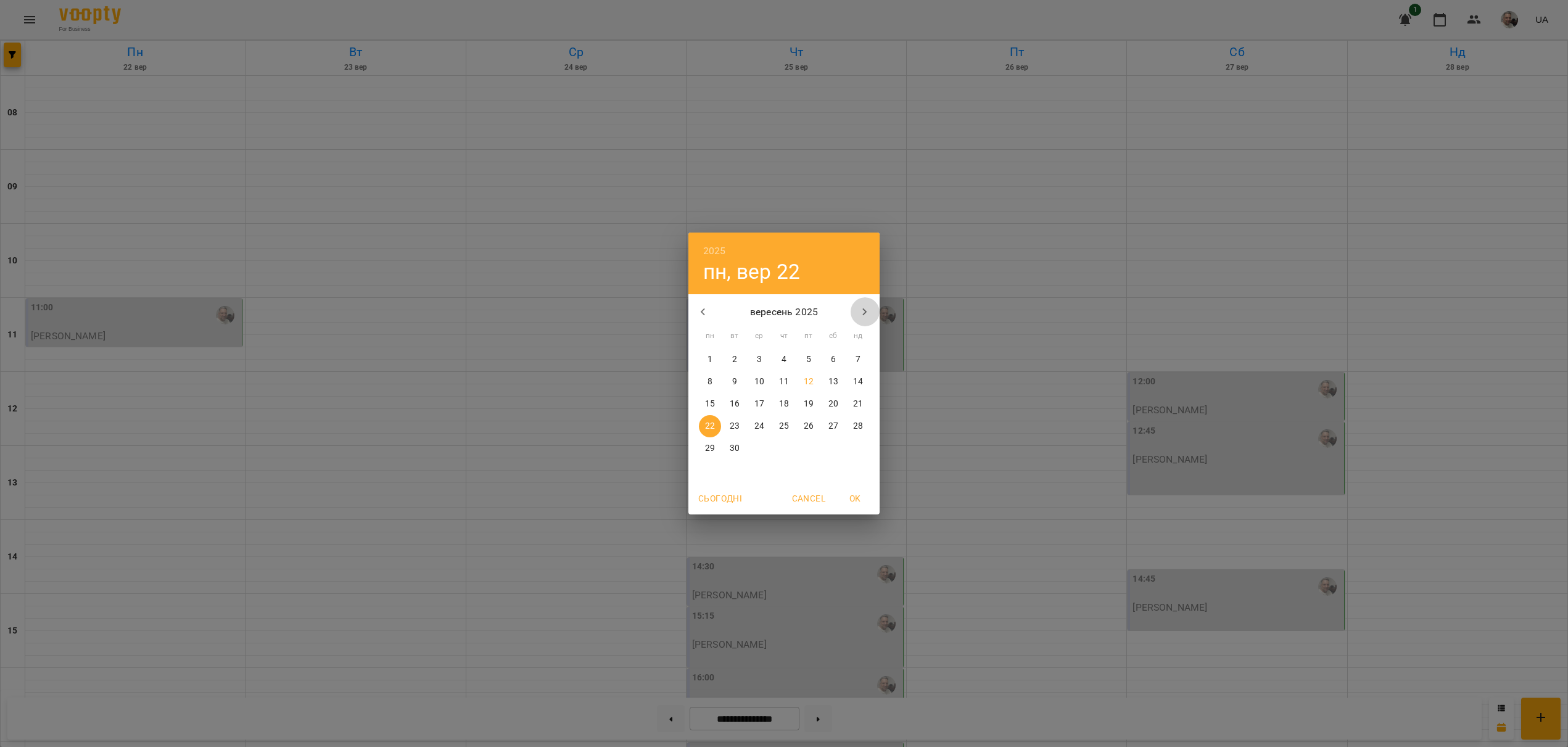
click at [864, 311] on icon "button" at bounding box center [864, 312] width 15 height 15
click at [704, 310] on icon "button" at bounding box center [703, 312] width 15 height 15
click at [784, 403] on p "18" at bounding box center [784, 404] width 10 height 12
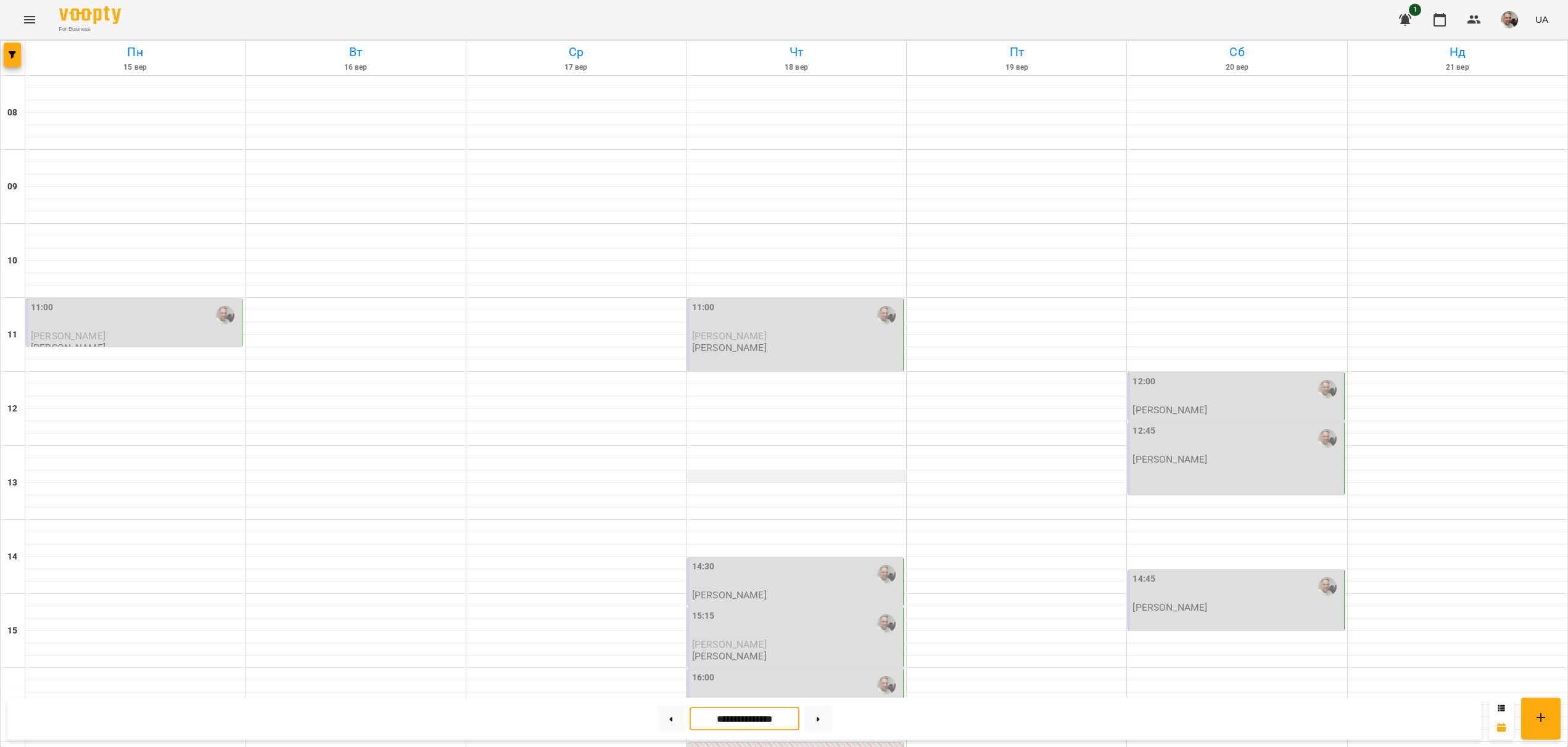
scroll to position [347, 0]
click at [744, 560] on div "14:30 Юрій Галіс" at bounding box center [796, 580] width 208 height 41
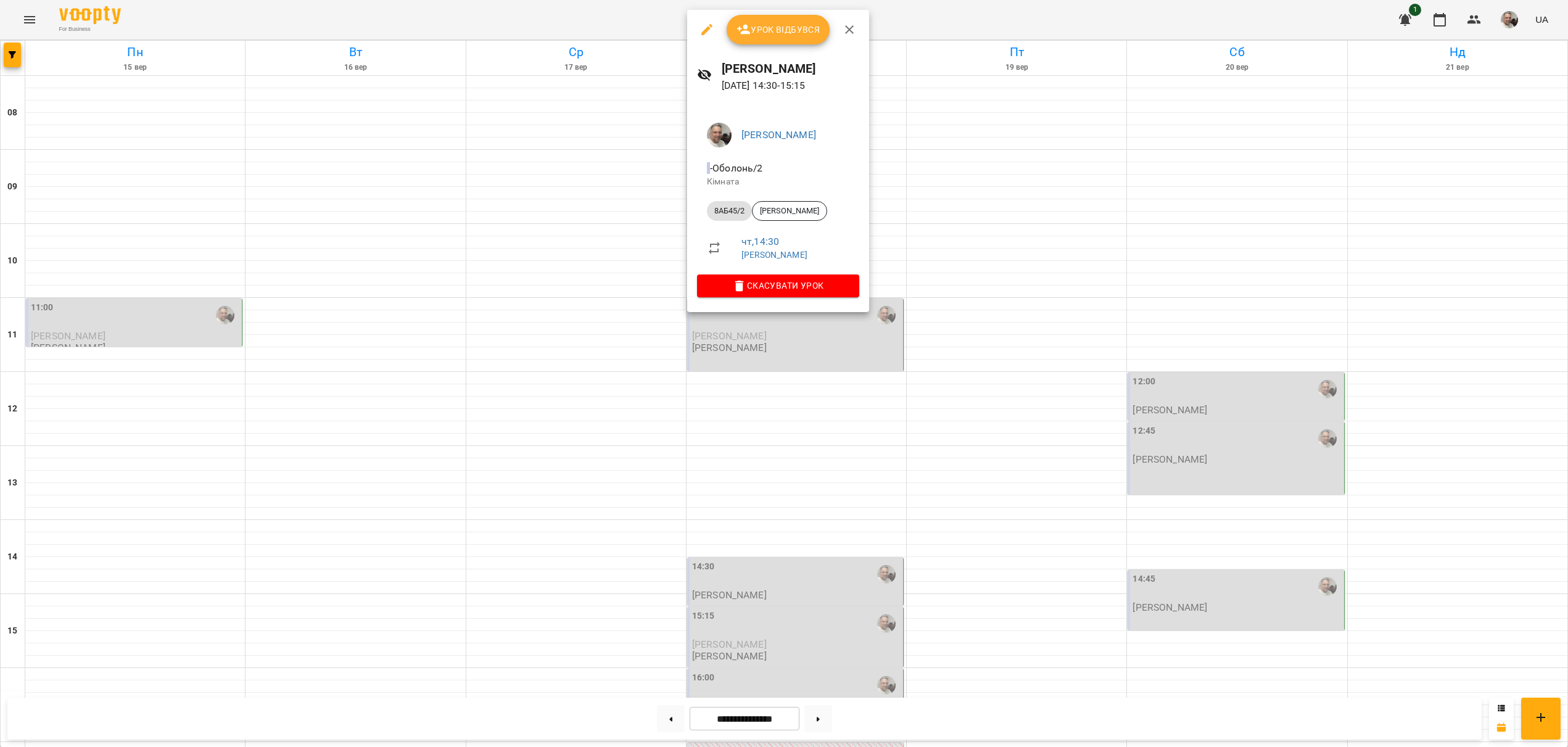
click at [980, 396] on div at bounding box center [784, 374] width 1568 height 747
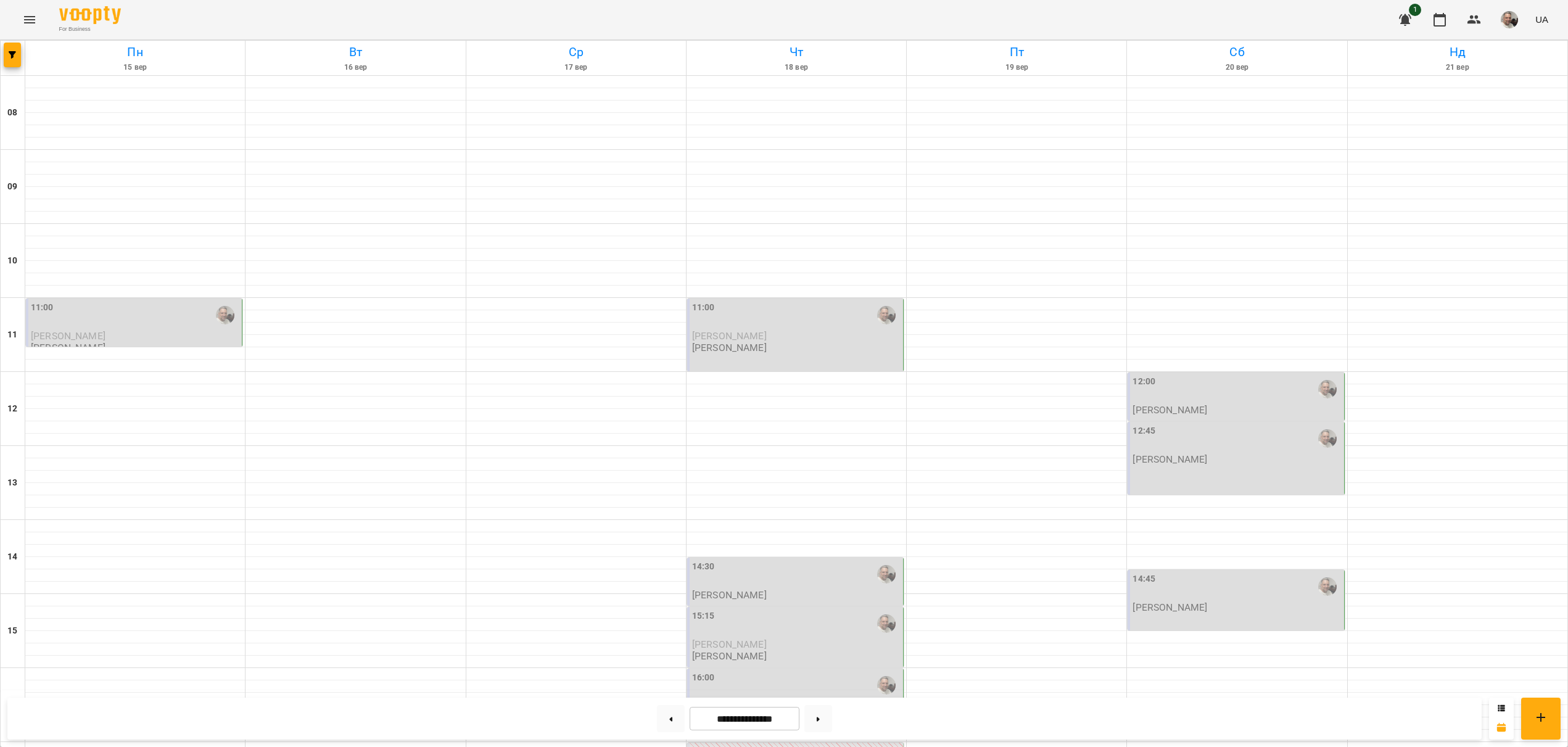
click at [731, 671] on div "16:00" at bounding box center [796, 685] width 208 height 28
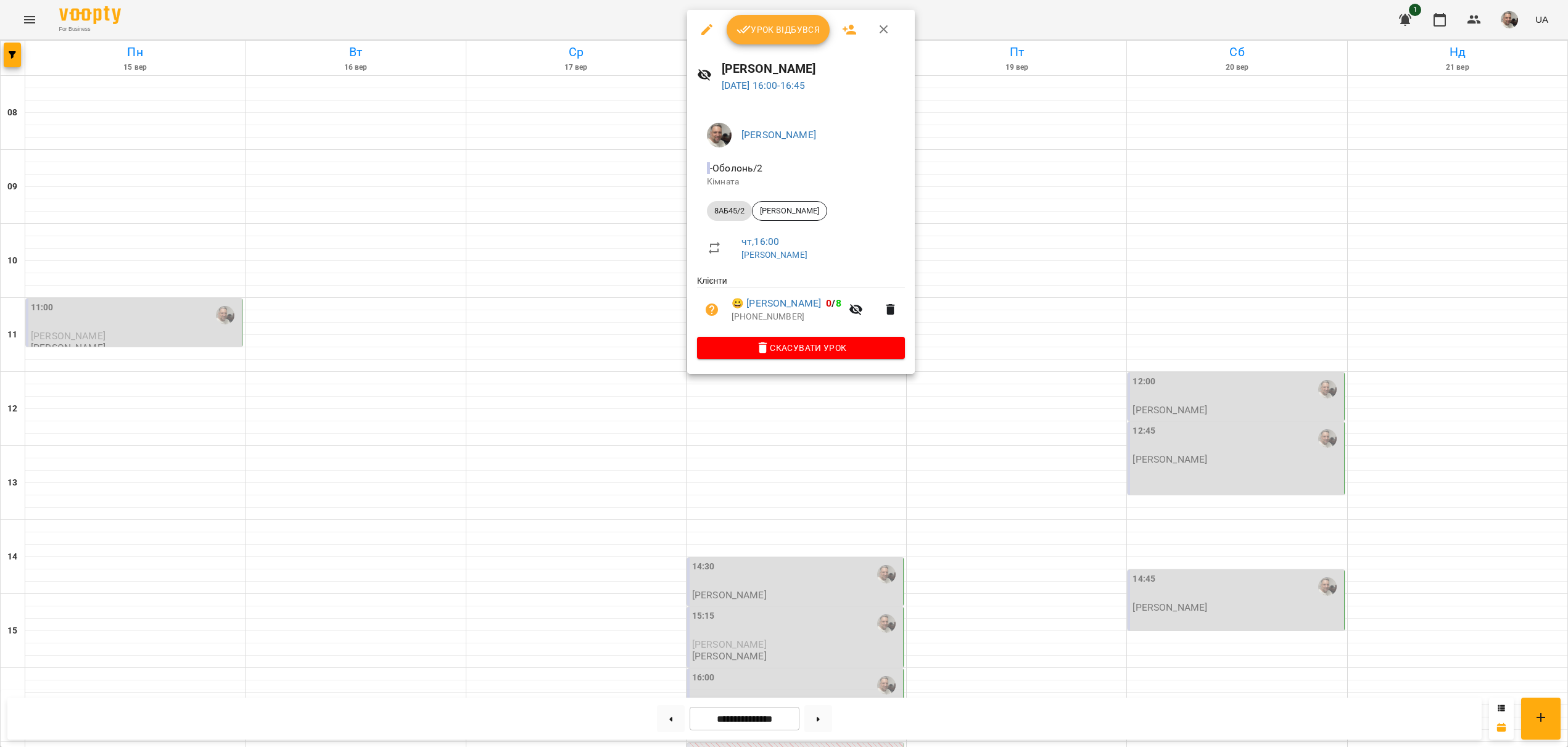
click at [592, 353] on div at bounding box center [784, 374] width 1568 height 747
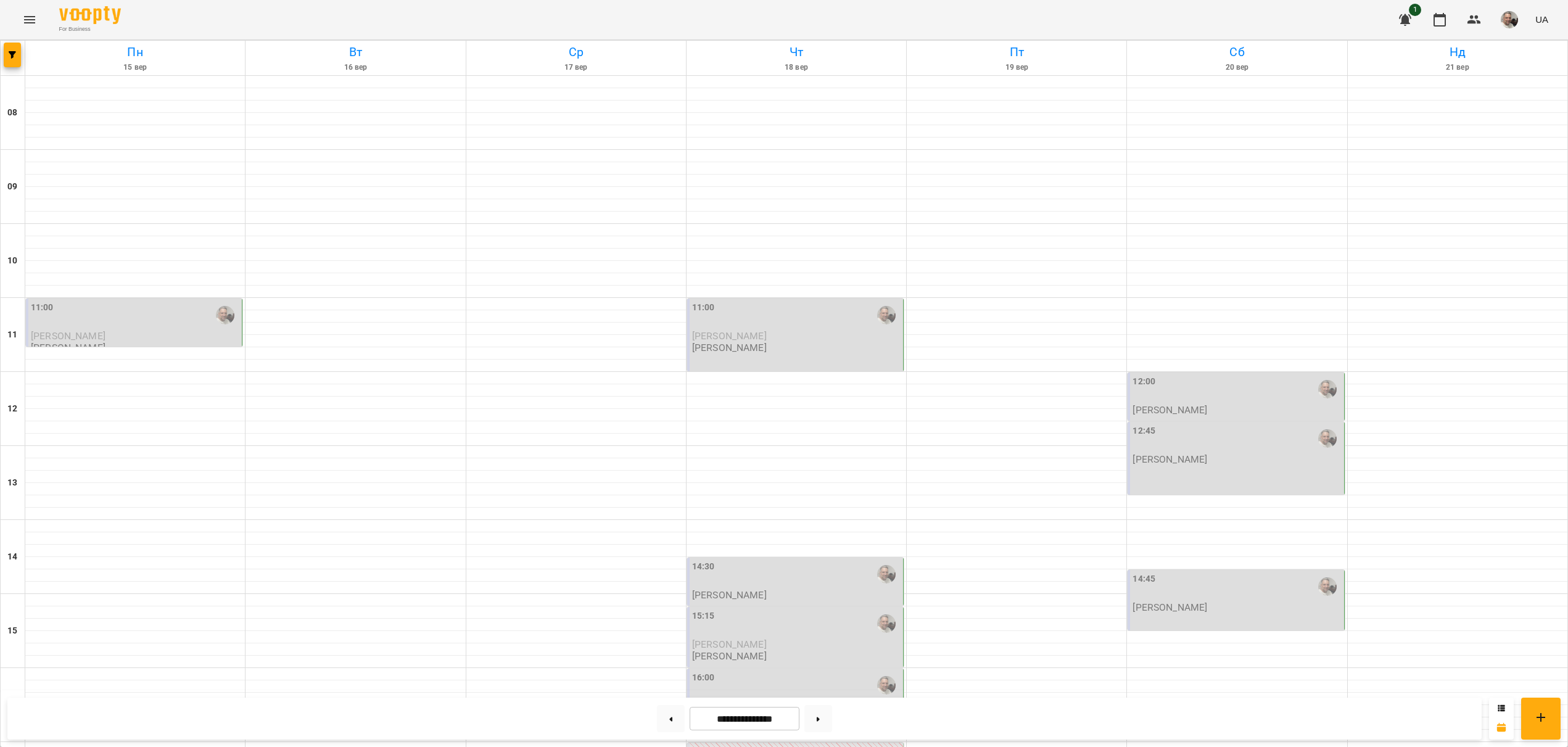
scroll to position [347, 0]
click at [724, 700] on span "[PERSON_NAME]" at bounding box center [729, 706] width 75 height 12
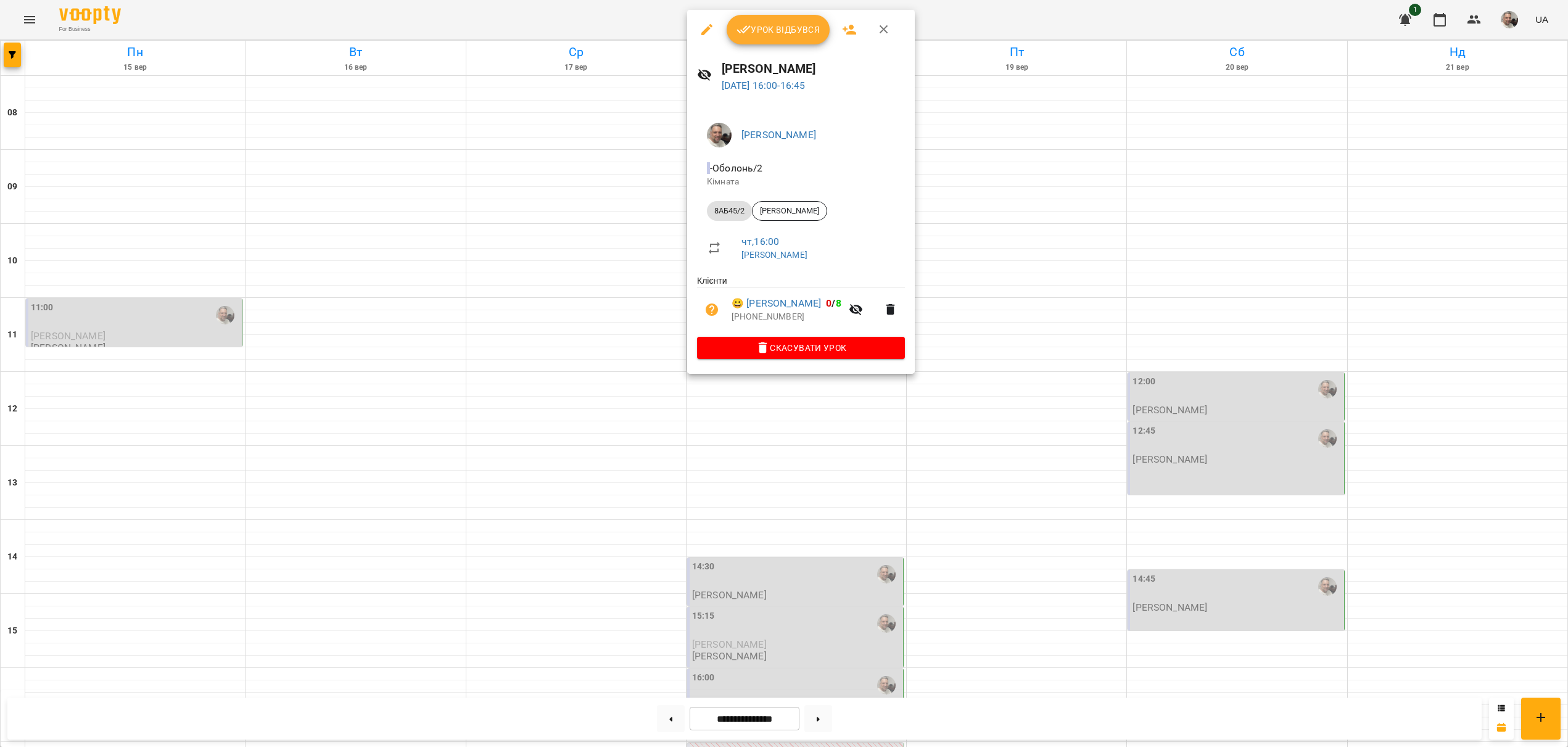
click at [505, 668] on div at bounding box center [784, 374] width 1568 height 747
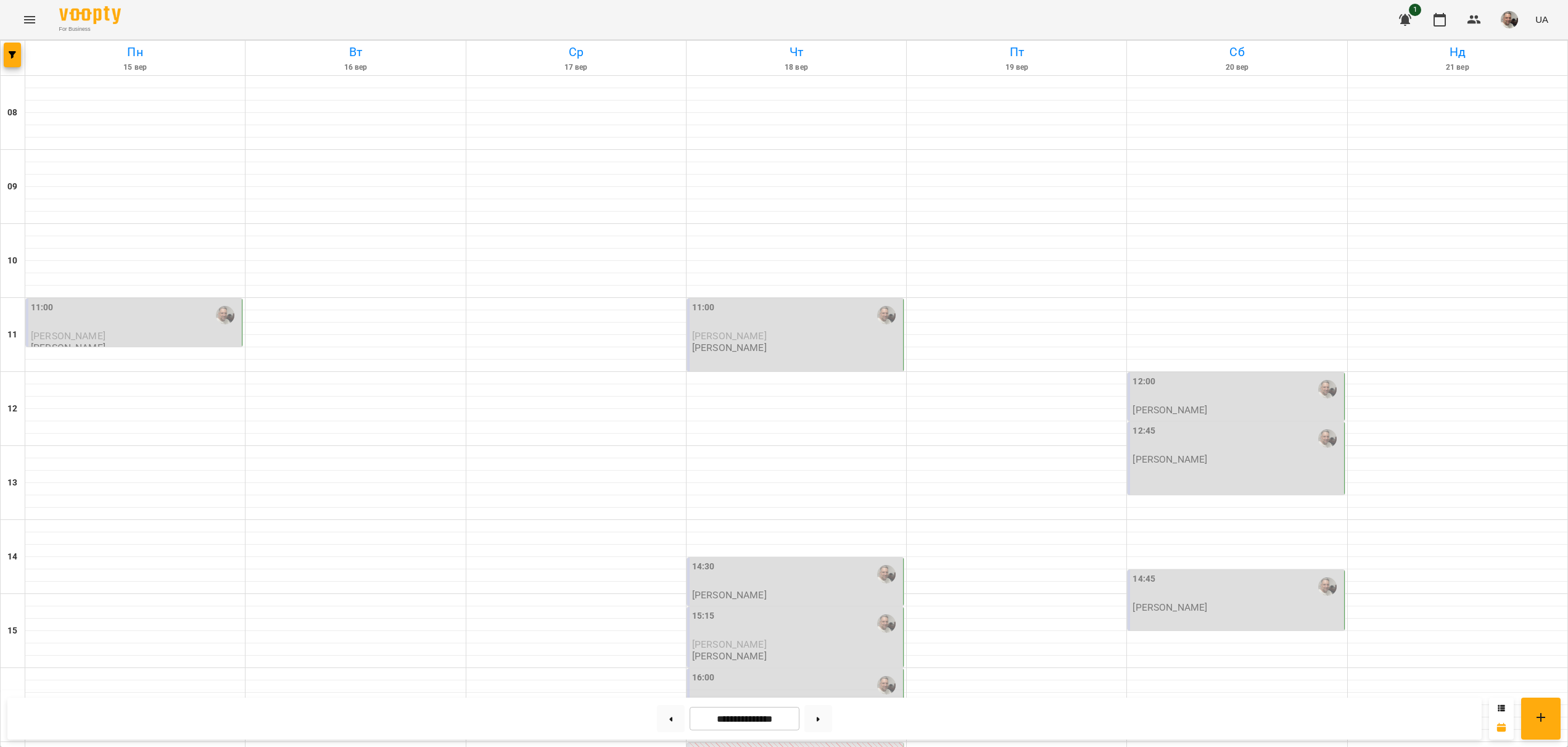
click at [731, 671] on div "16:00" at bounding box center [796, 685] width 208 height 28
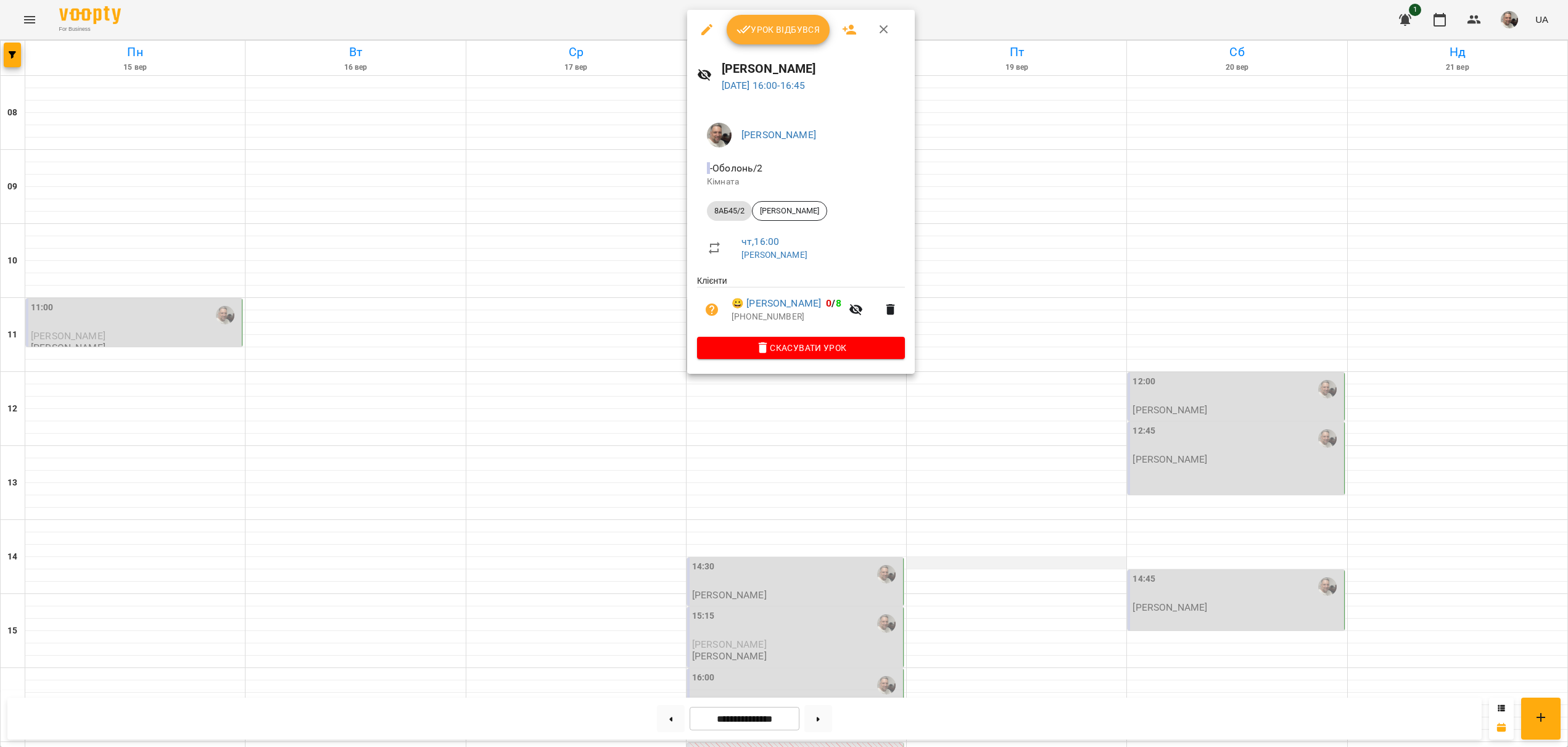
click at [1013, 217] on div at bounding box center [784, 374] width 1568 height 747
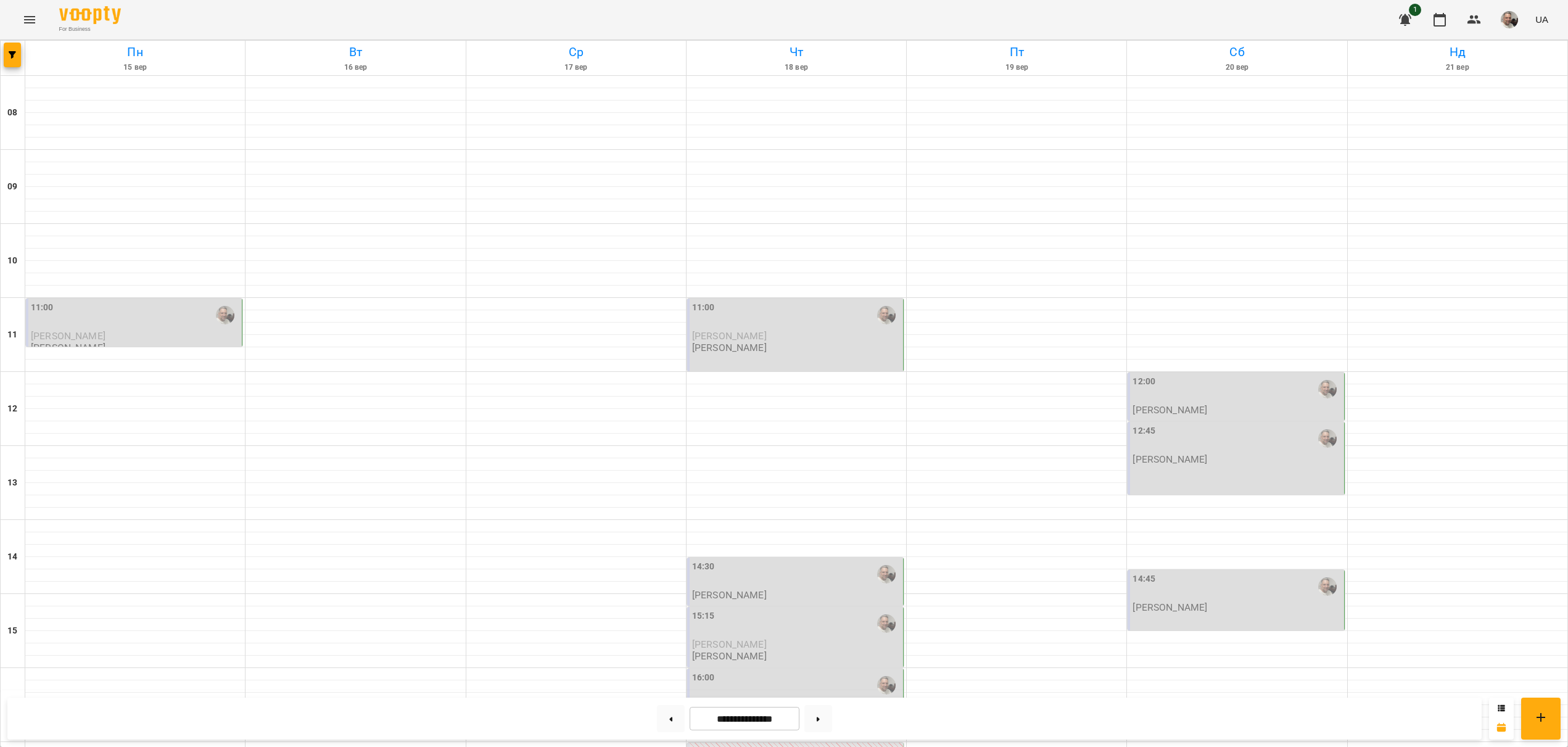
click at [801, 609] on div "15:15 Олександр Барна Юрій Галіс" at bounding box center [796, 636] width 208 height 52
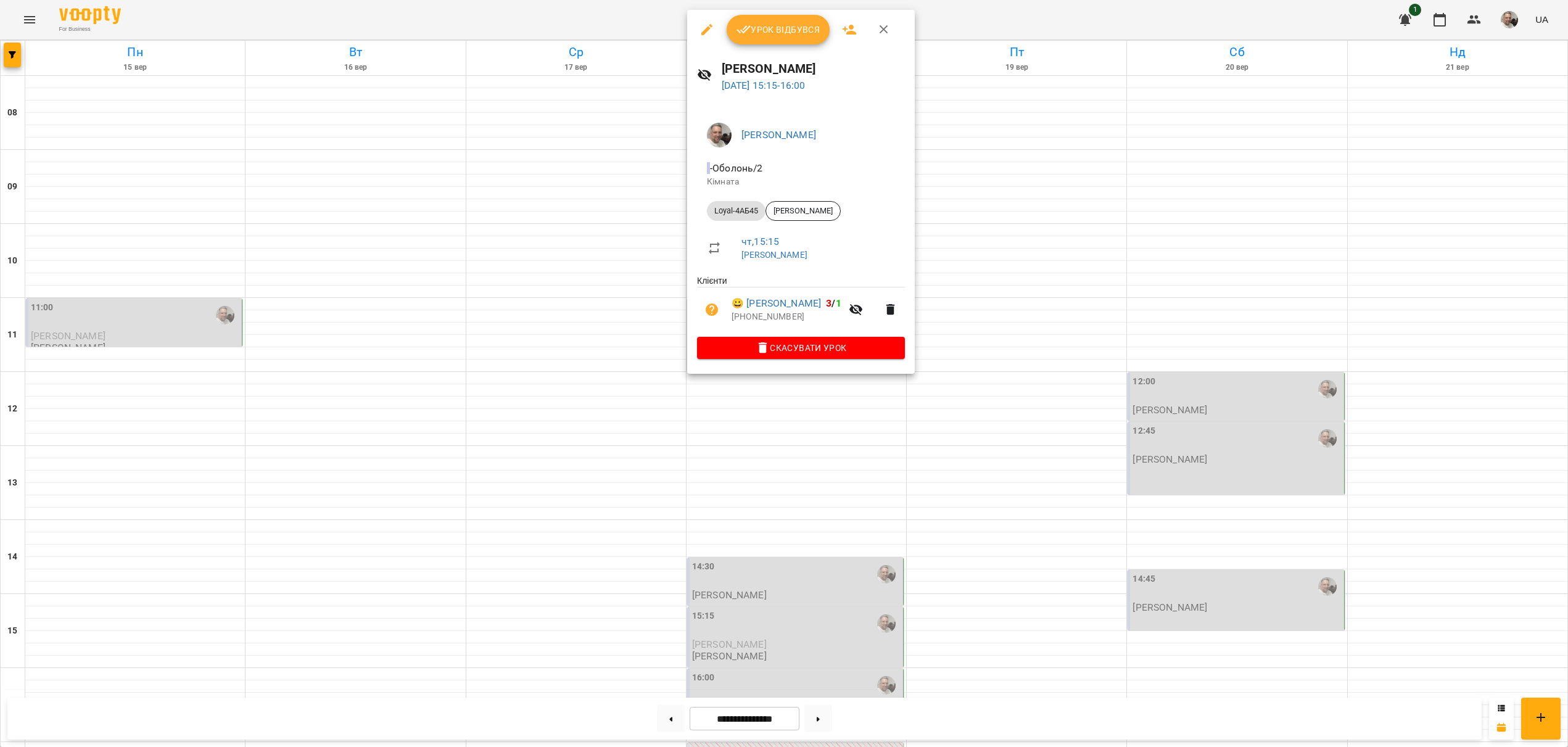
click at [665, 324] on div at bounding box center [784, 374] width 1568 height 747
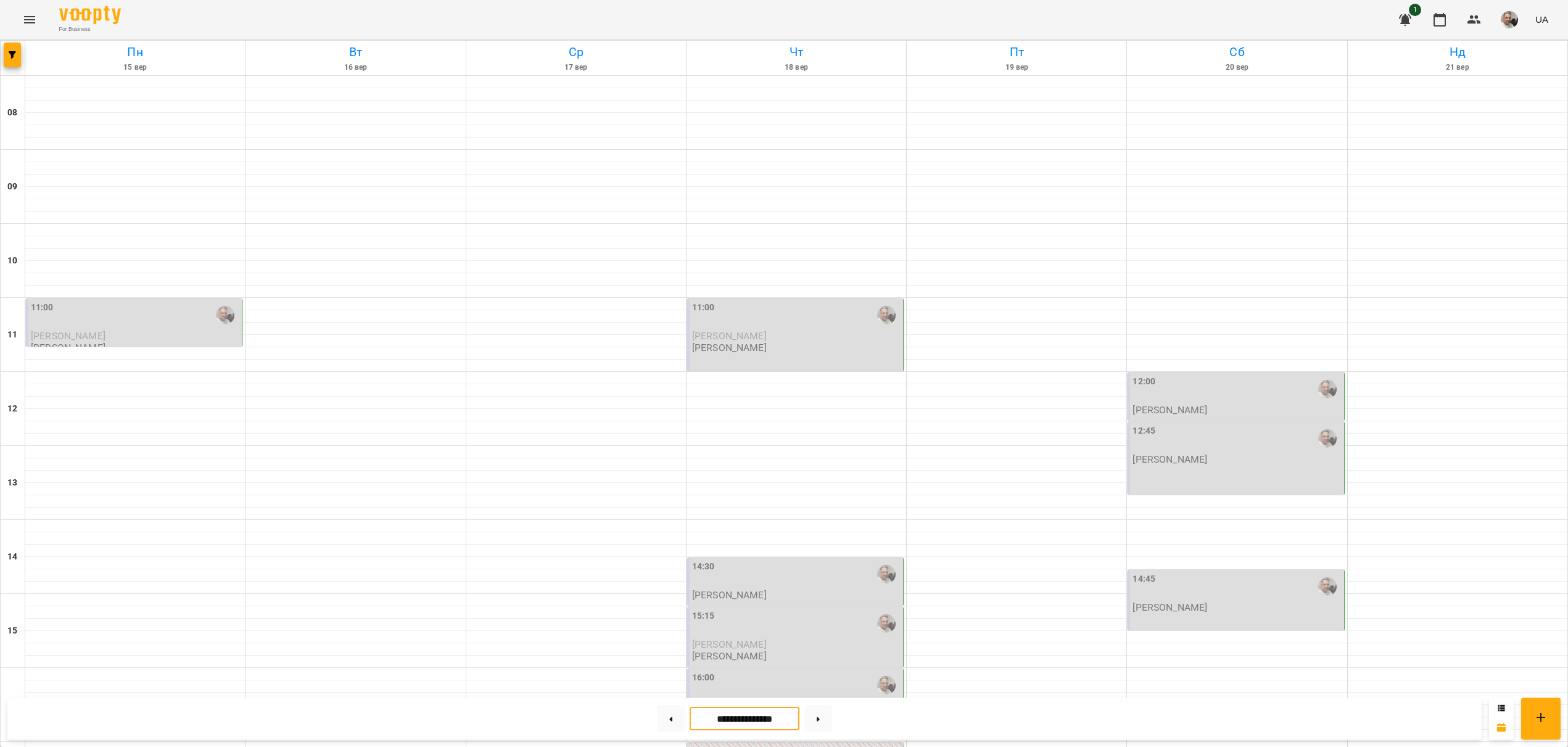
click at [747, 719] on input "**********" at bounding box center [744, 719] width 110 height 24
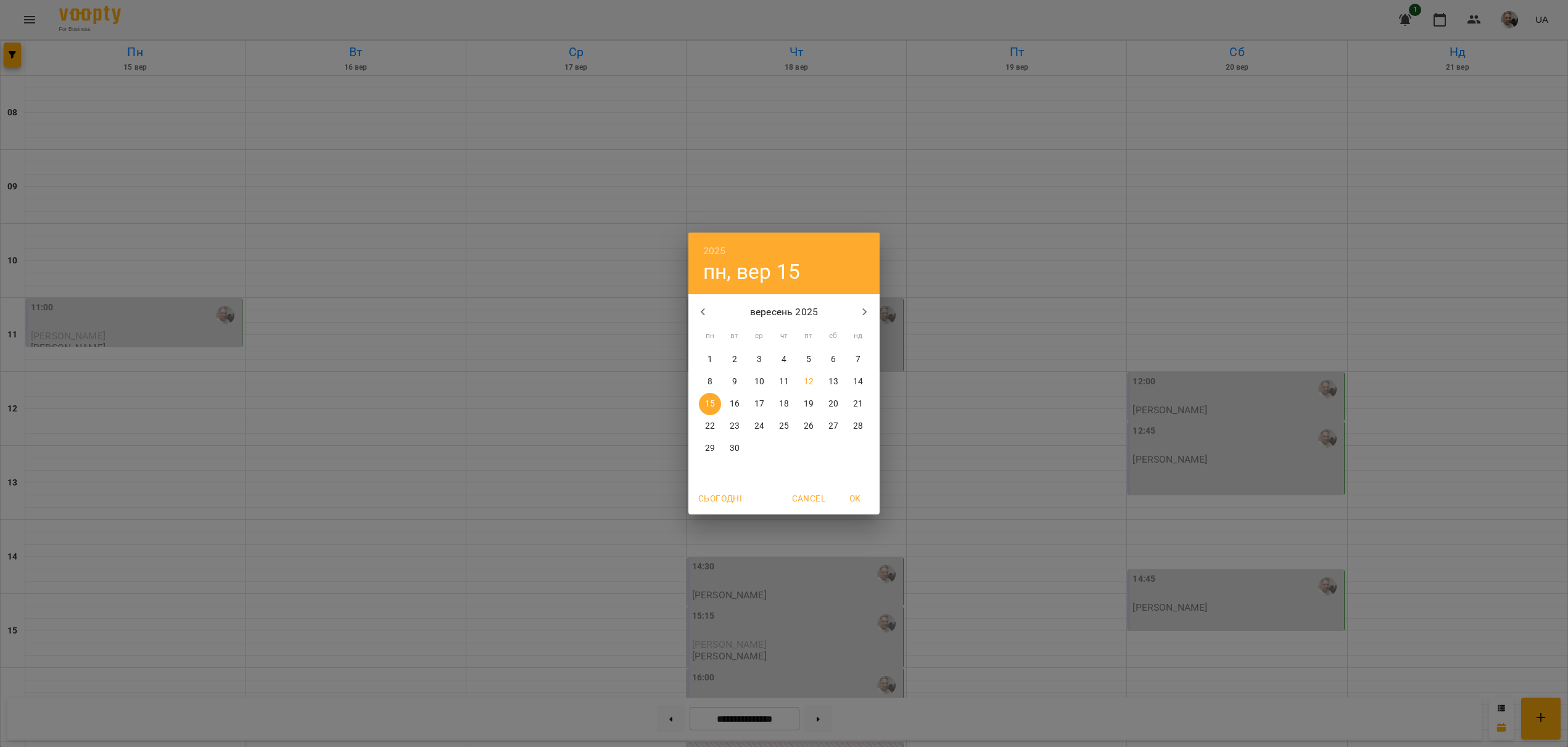
click at [710, 426] on p "22" at bounding box center [710, 427] width 10 height 12
type input "**********"
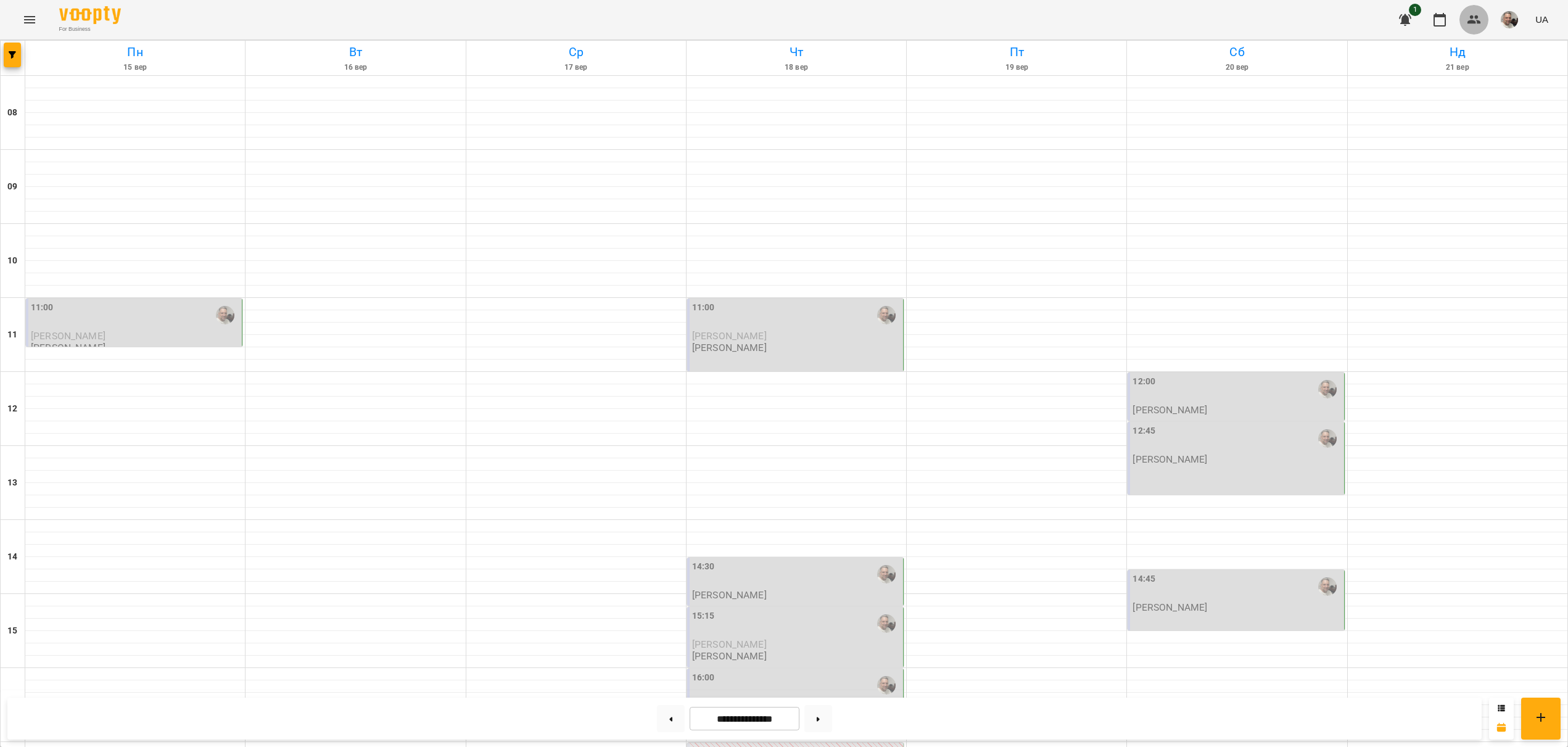
click at [1468, 15] on icon "button" at bounding box center [1474, 19] width 15 height 15
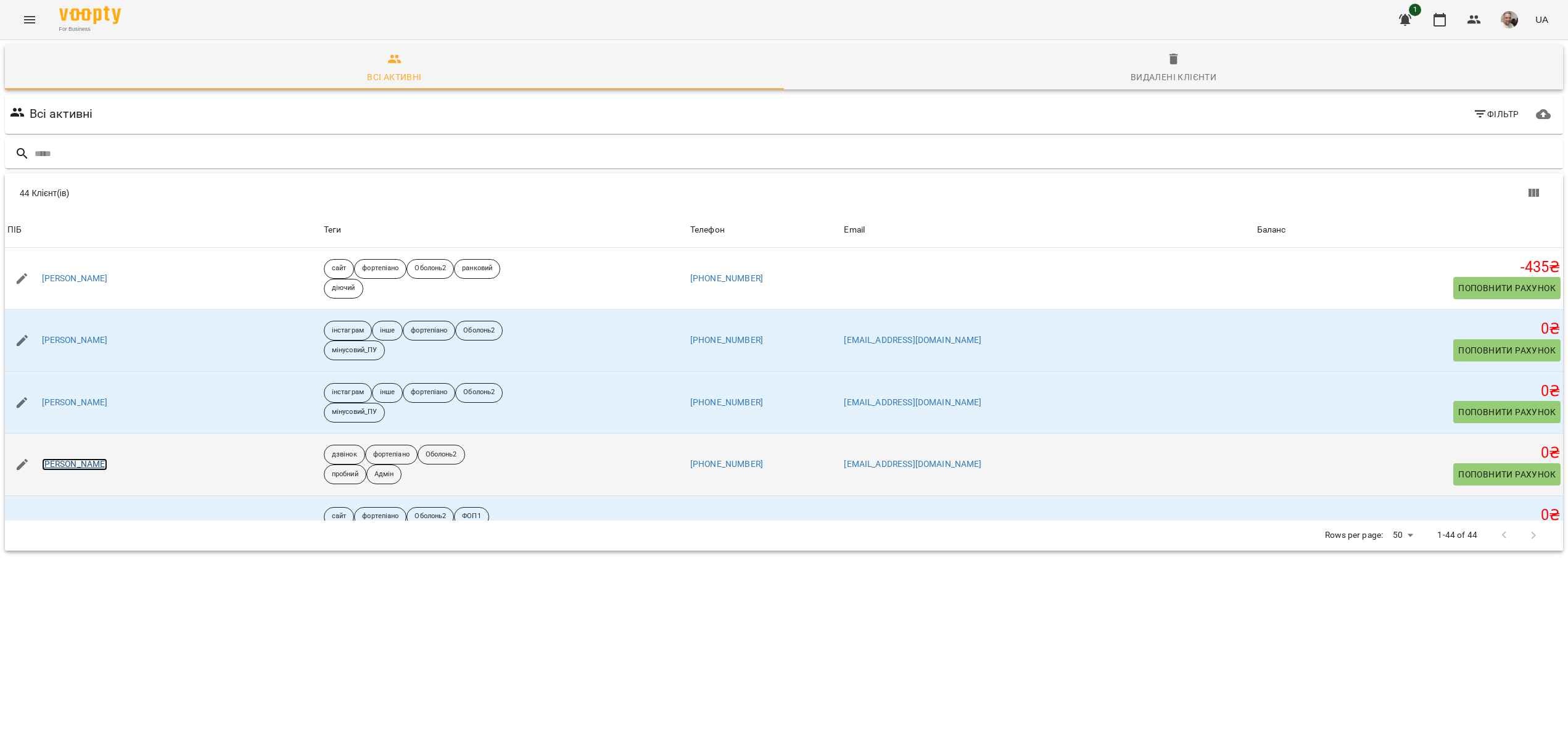
click at [76, 466] on link "[PERSON_NAME]" at bounding box center [75, 464] width 66 height 12
